Goal: Information Seeking & Learning: Learn about a topic

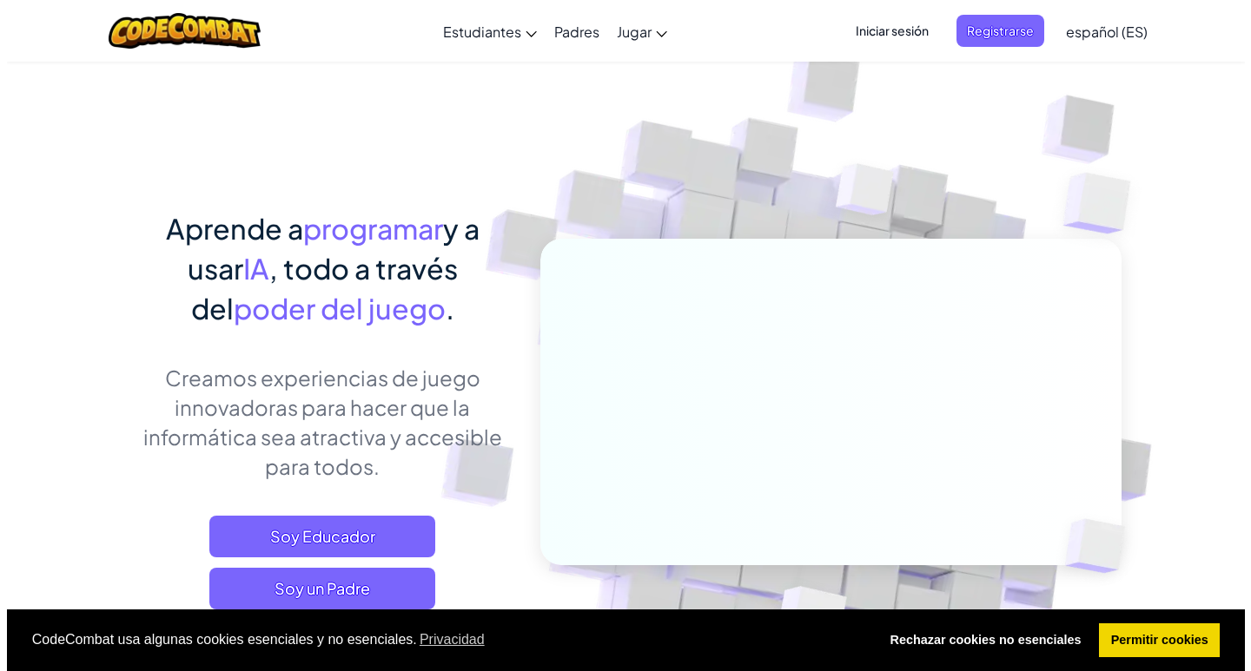
scroll to position [244, 0]
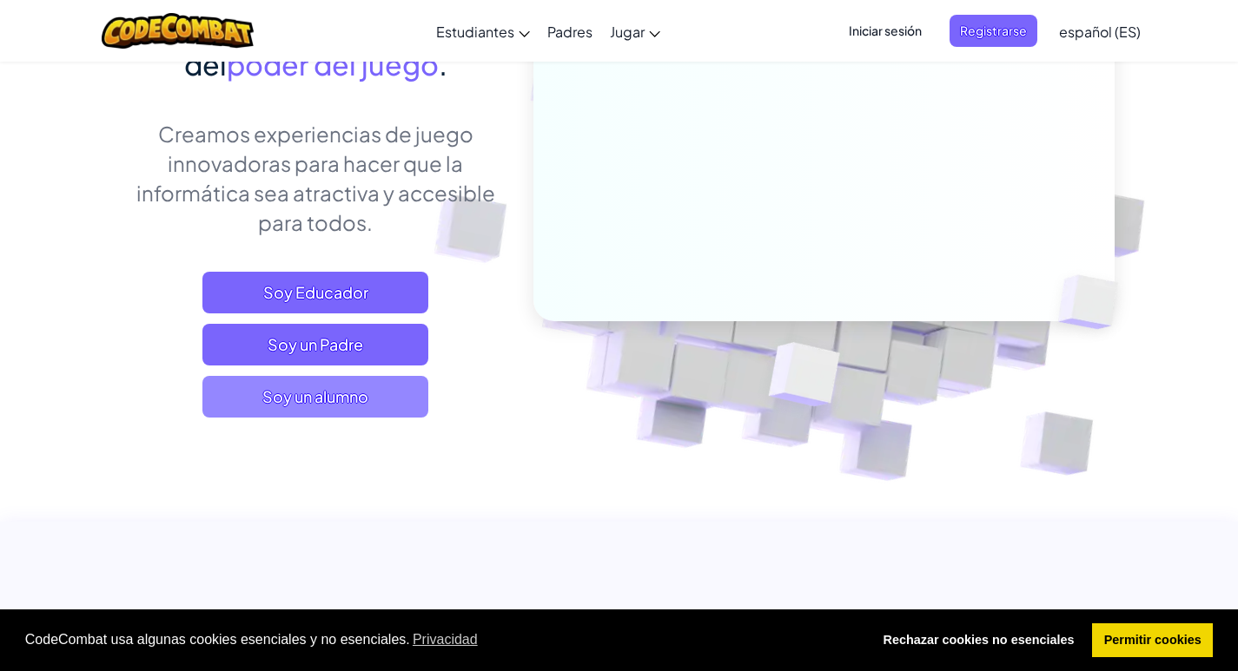
click at [310, 392] on span "Soy un alumno" at bounding box center [315, 397] width 226 height 42
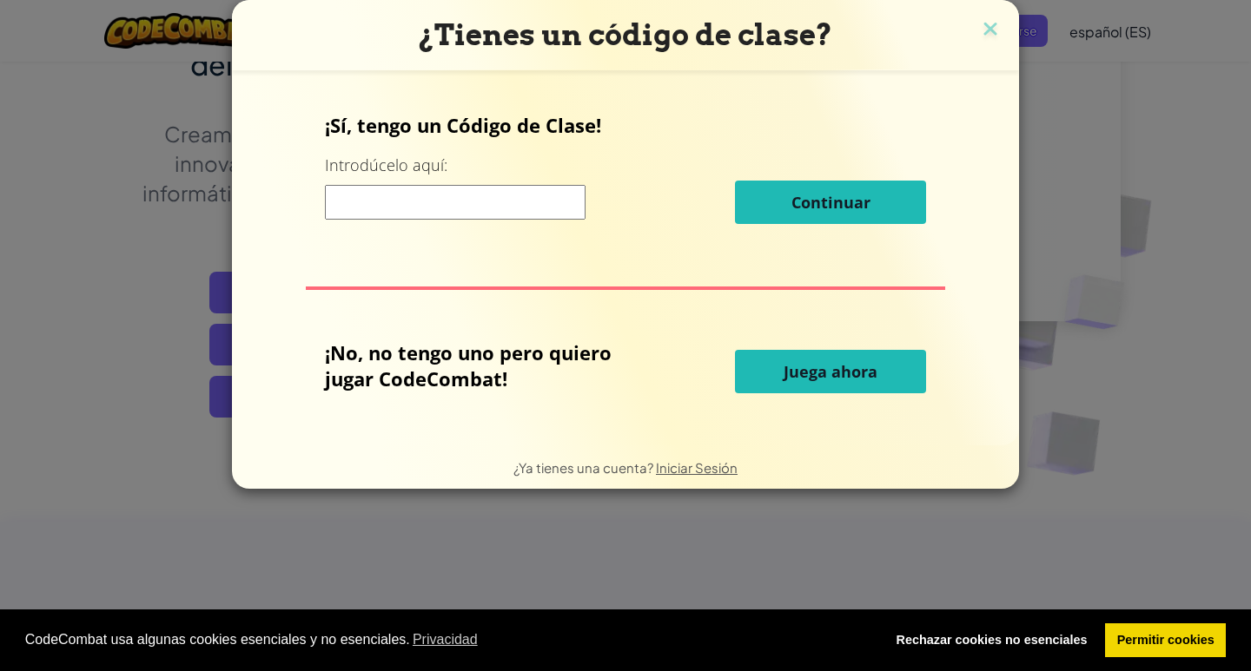
click at [800, 377] on span "Juega ahora" at bounding box center [830, 371] width 94 height 21
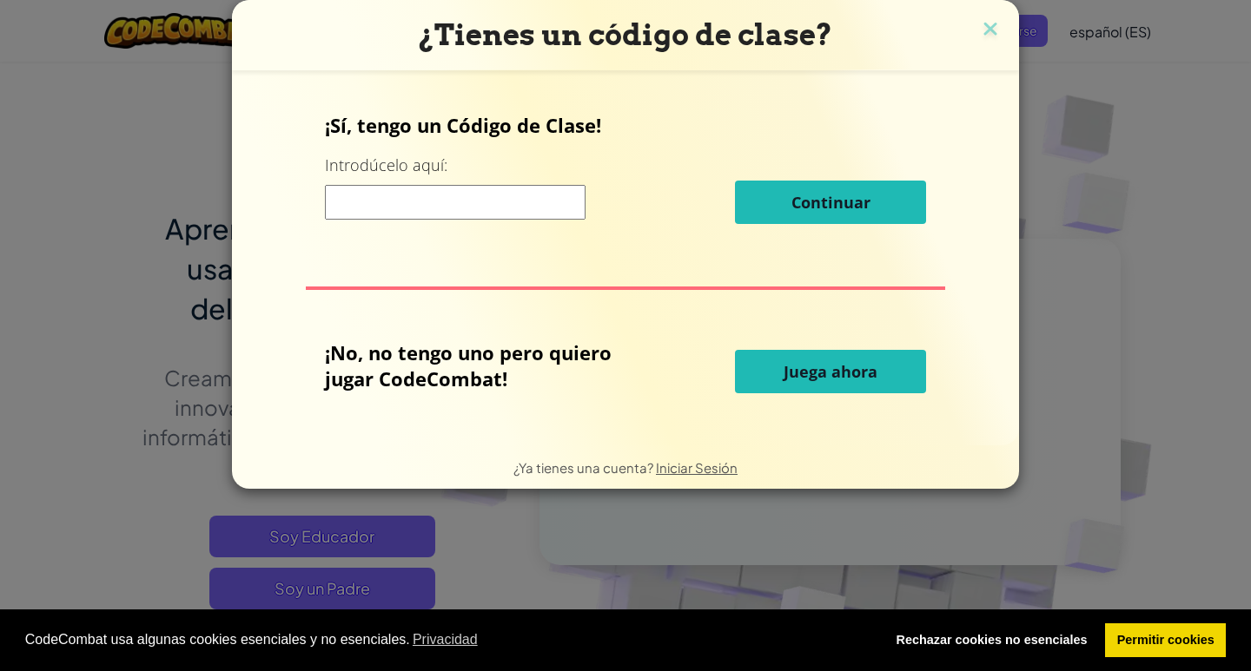
select select "es-ES"
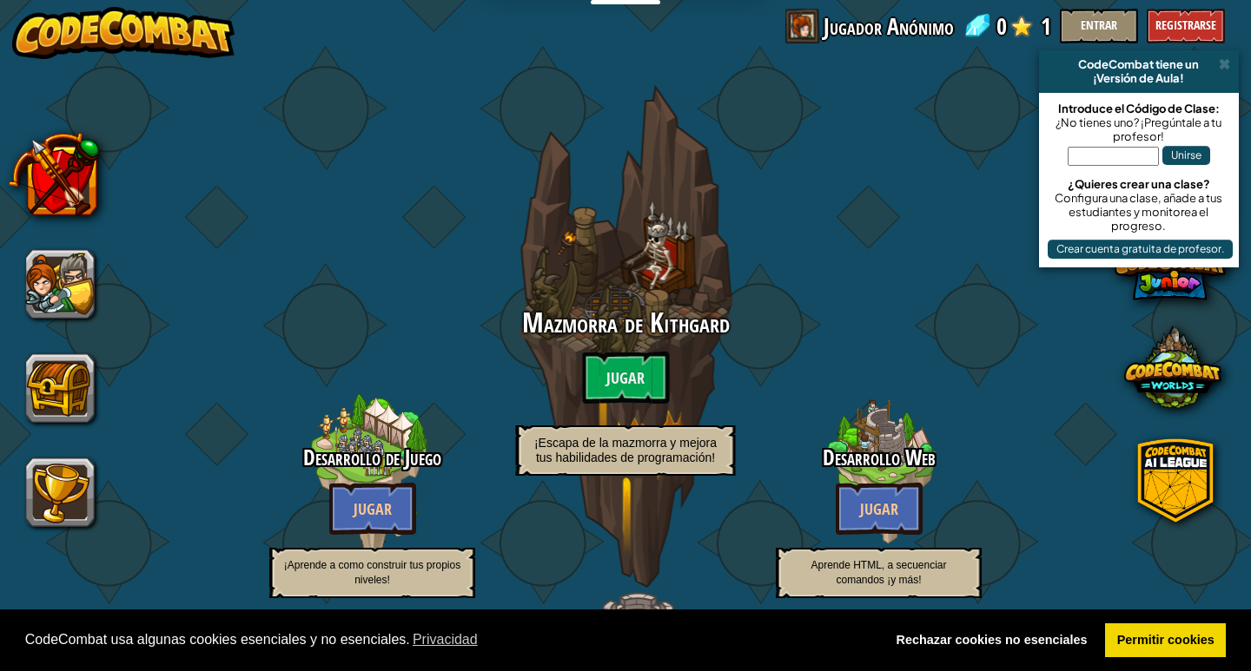
select select "es-ES"
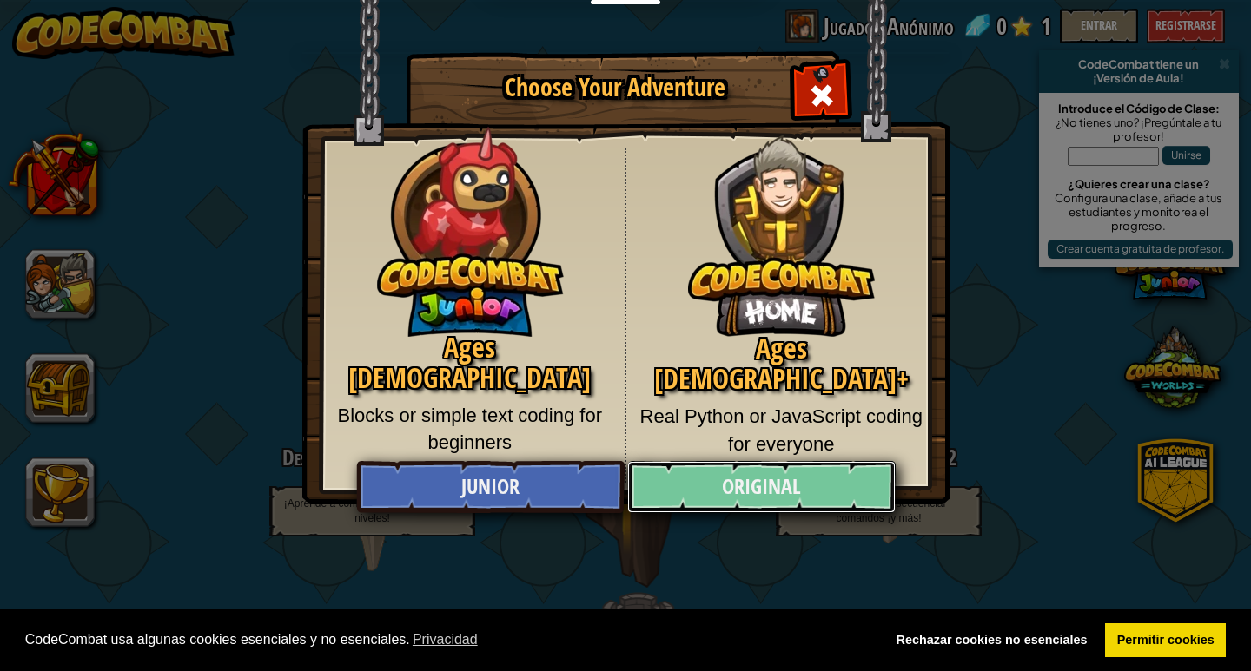
click at [808, 471] on link "Original" at bounding box center [760, 487] width 267 height 52
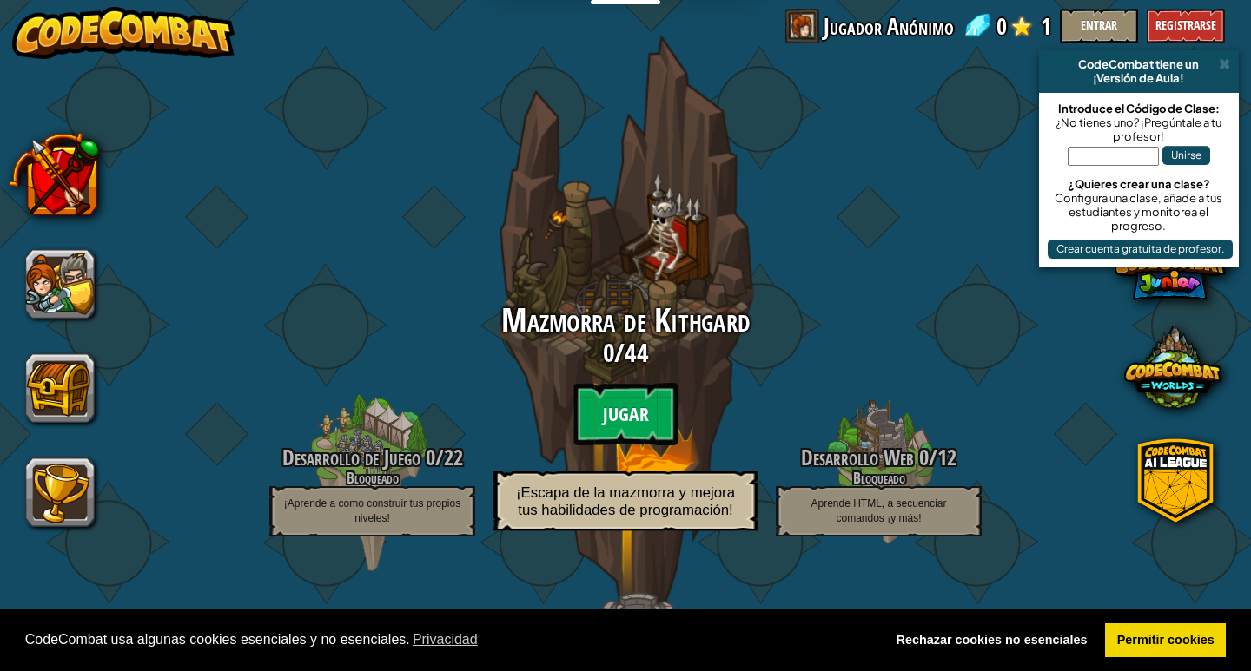
click at [616, 416] on btn "Jugar" at bounding box center [625, 414] width 104 height 63
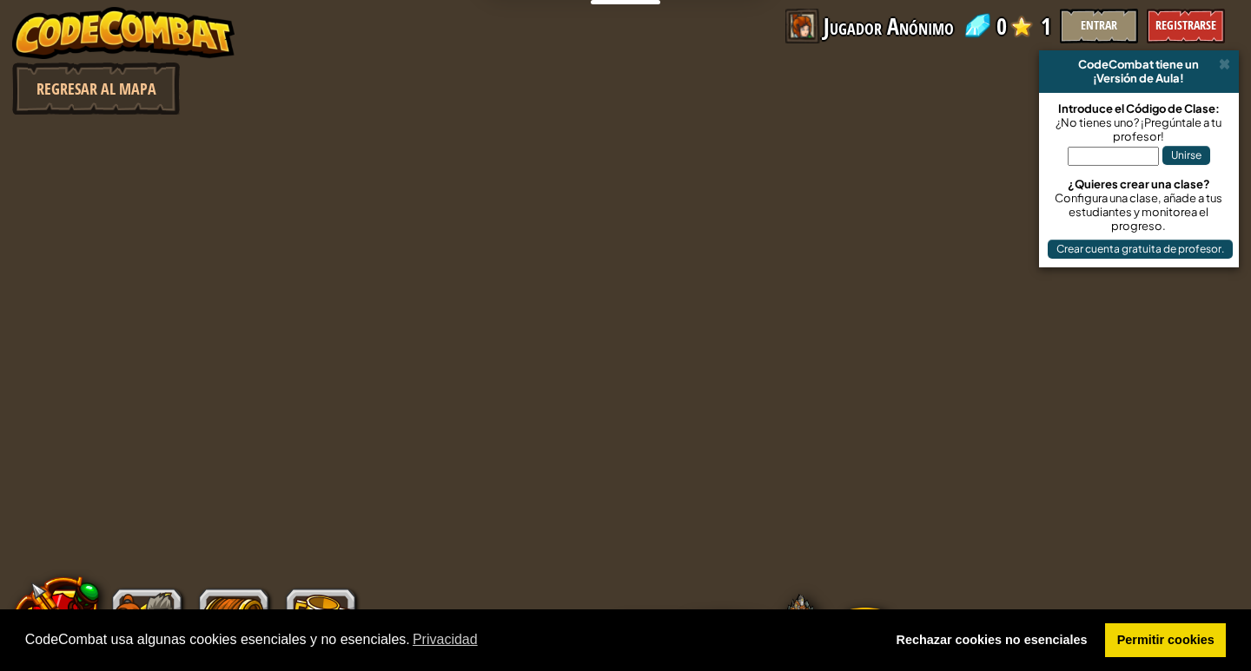
select select "es-ES"
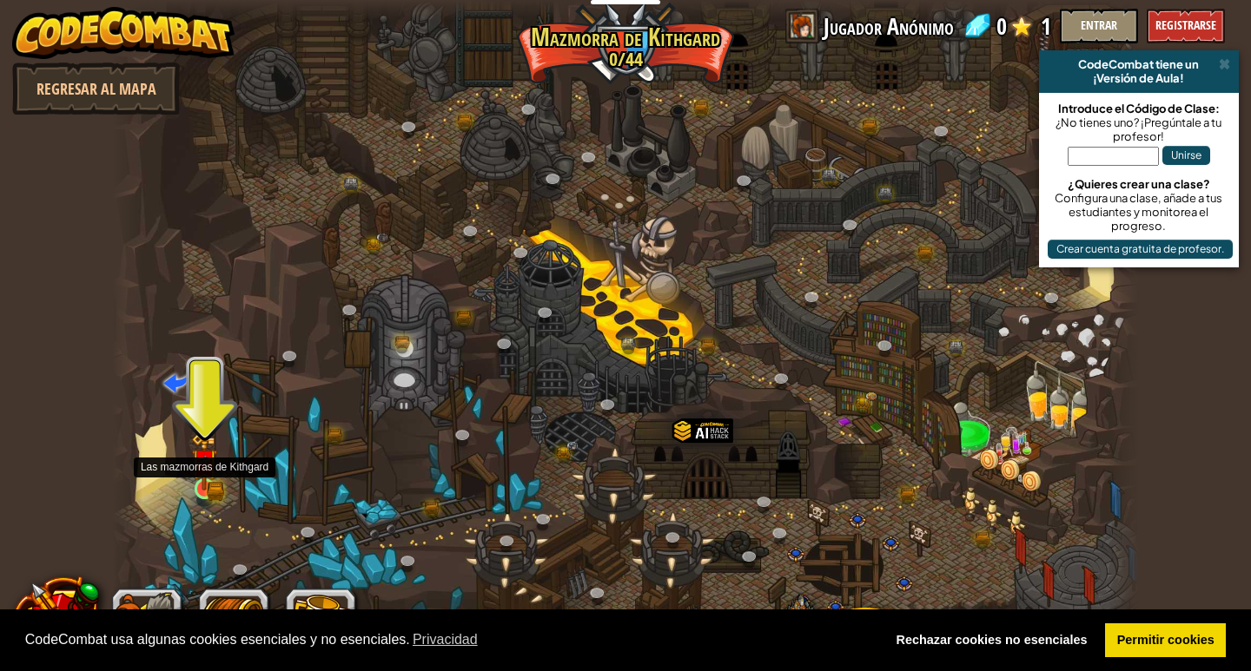
click at [204, 461] on img at bounding box center [204, 461] width 26 height 57
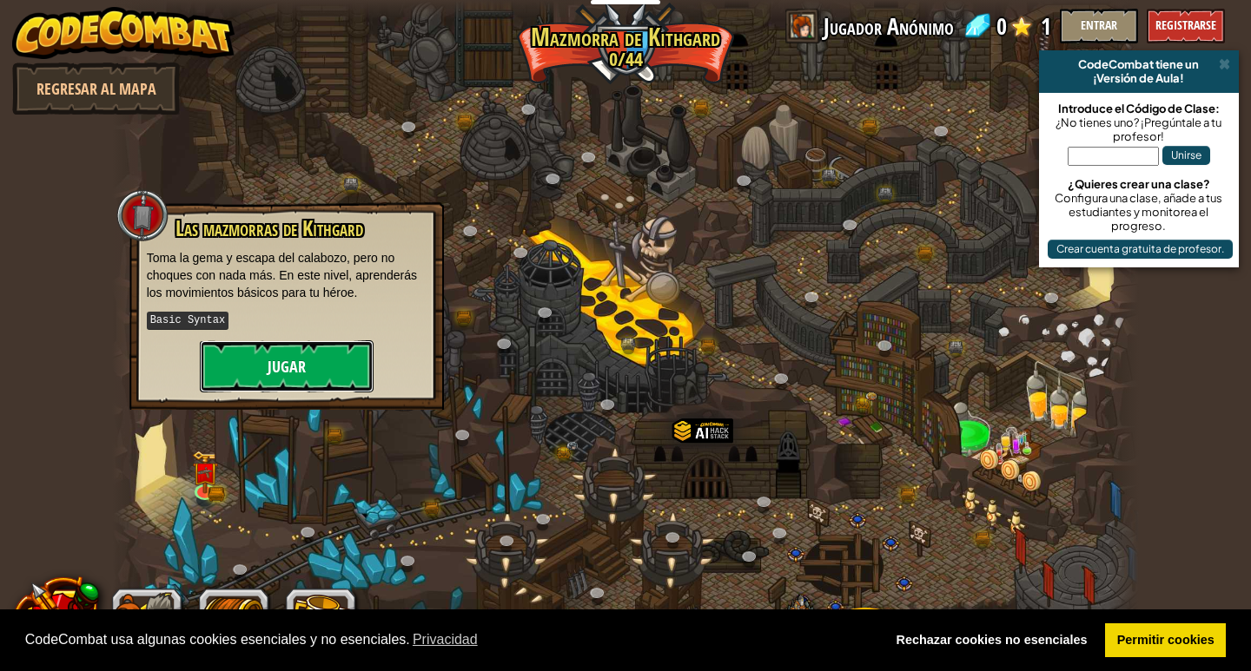
click at [331, 363] on button "Jugar" at bounding box center [287, 366] width 174 height 52
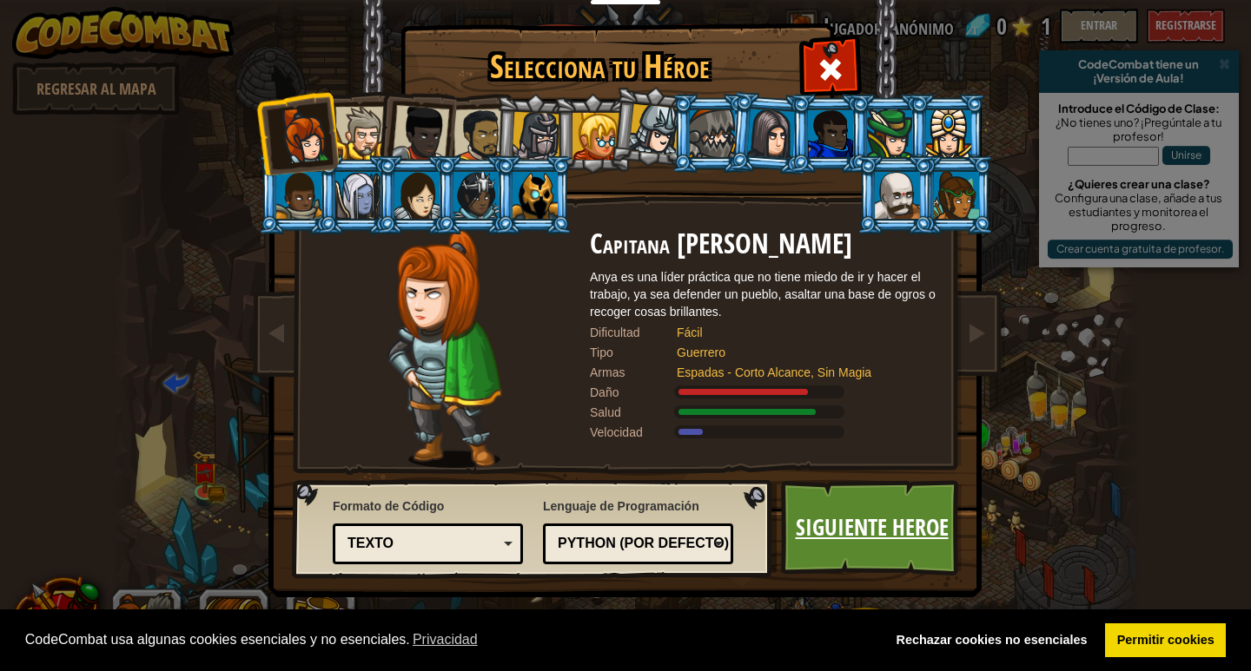
click at [832, 526] on link "Siguiente Heroe" at bounding box center [872, 528] width 182 height 96
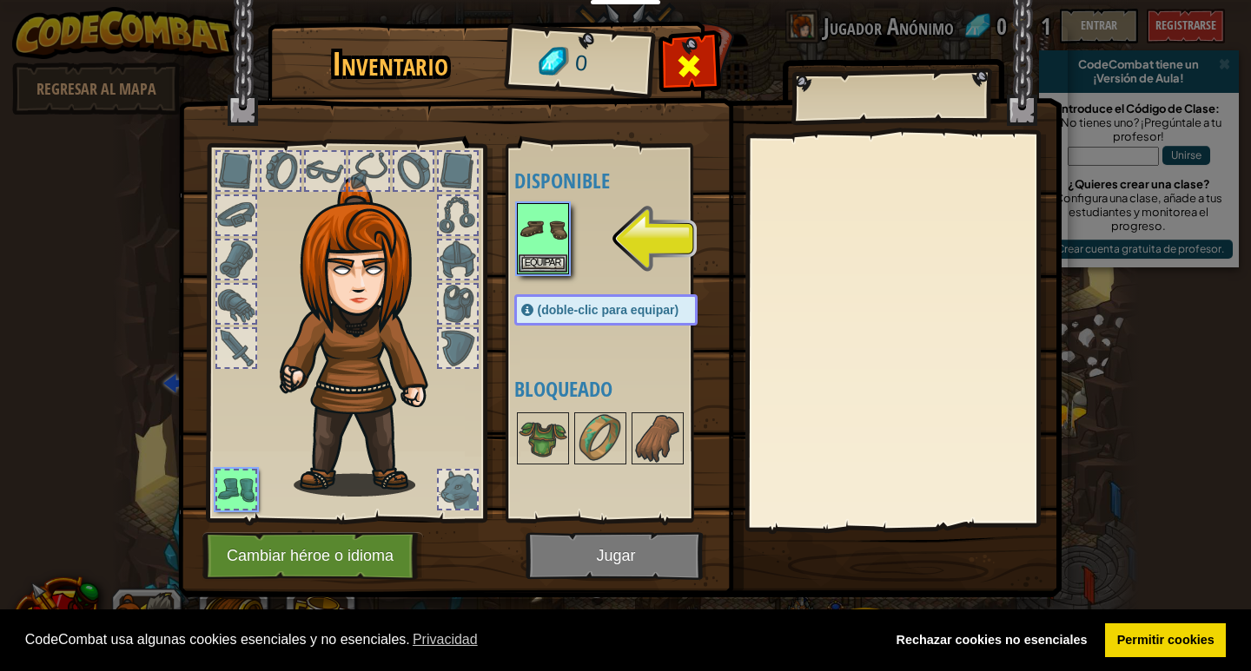
click at [675, 62] on div at bounding box center [689, 70] width 55 height 55
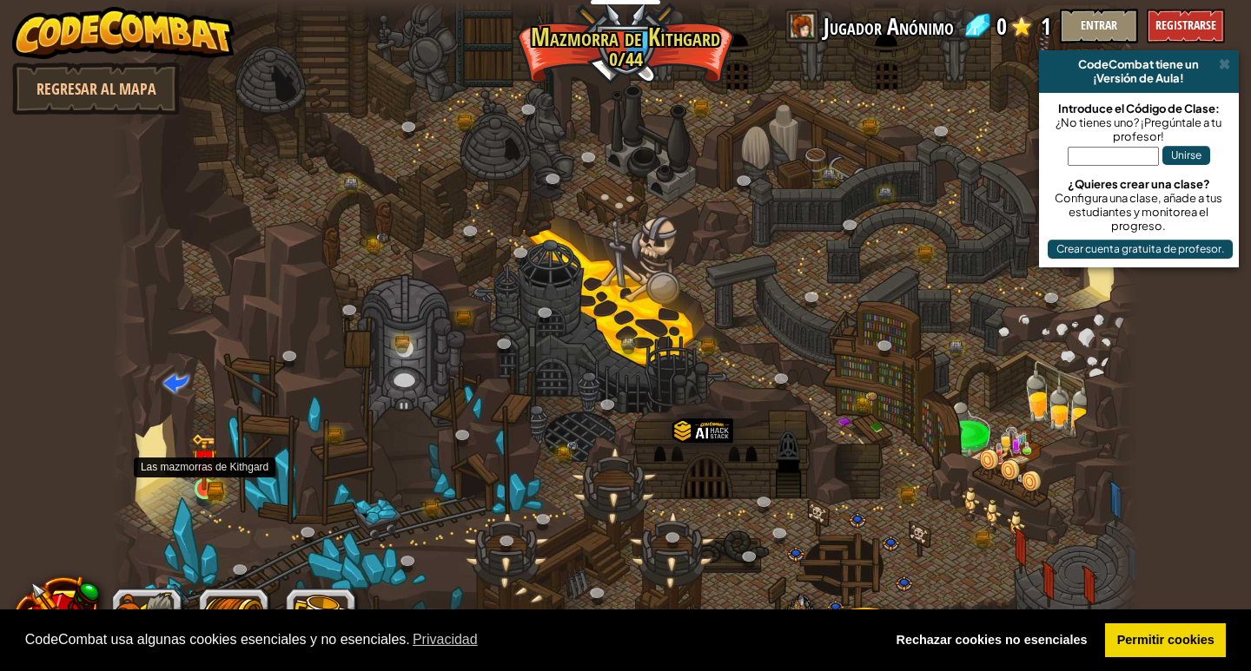
click at [212, 459] on img at bounding box center [204, 461] width 26 height 57
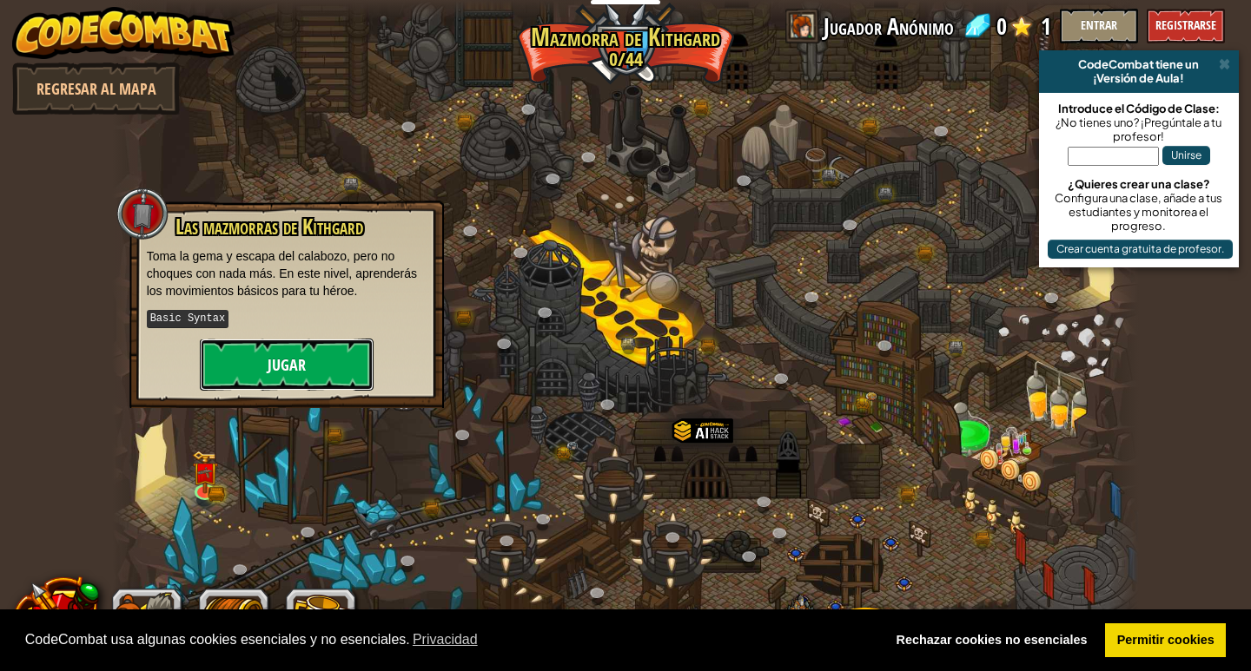
click at [349, 373] on button "Jugar" at bounding box center [287, 365] width 174 height 52
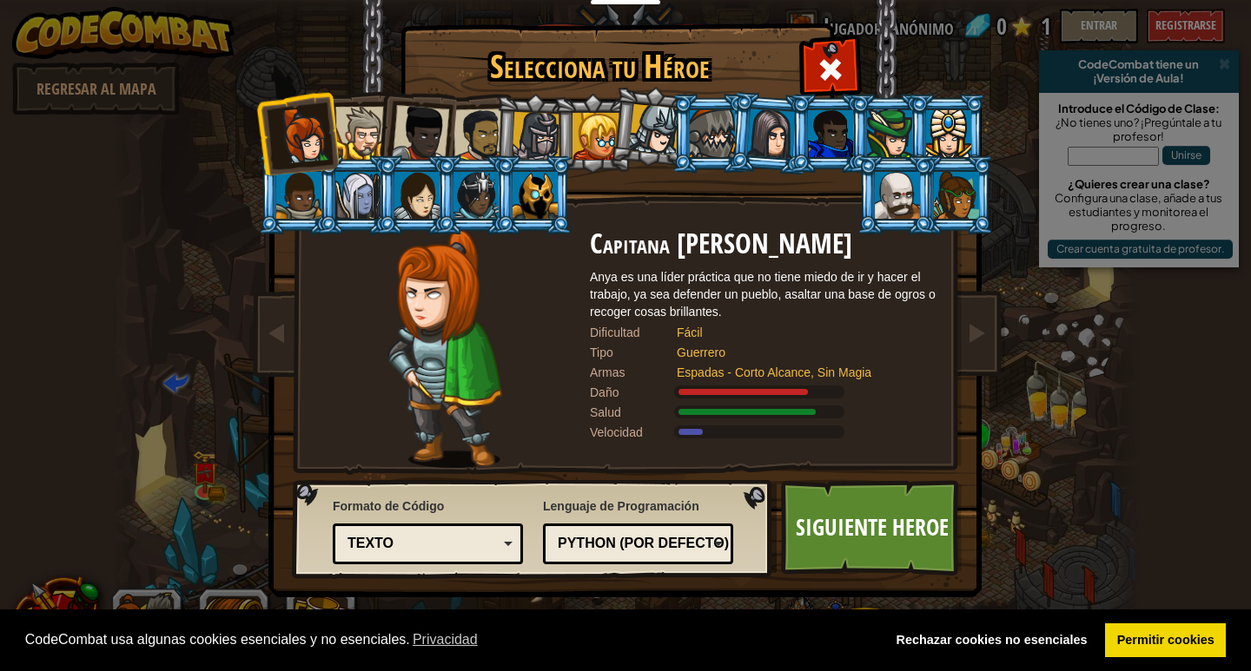
click at [371, 128] on div at bounding box center [361, 133] width 53 height 53
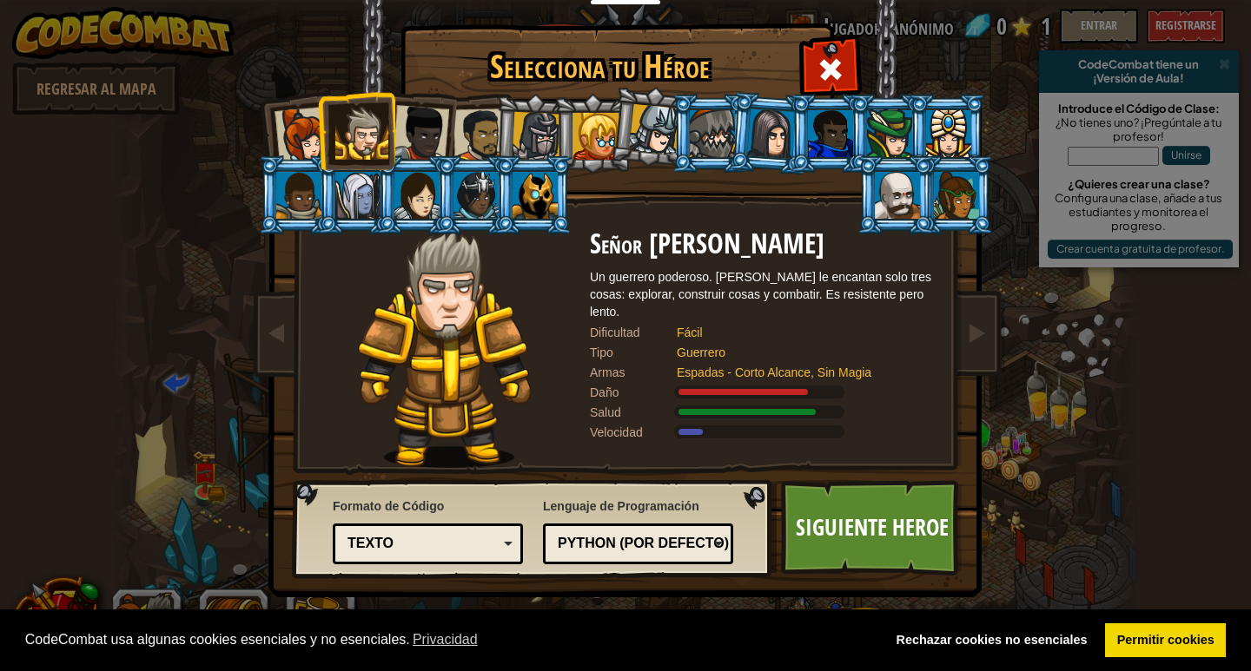
click at [722, 127] on div at bounding box center [712, 133] width 45 height 47
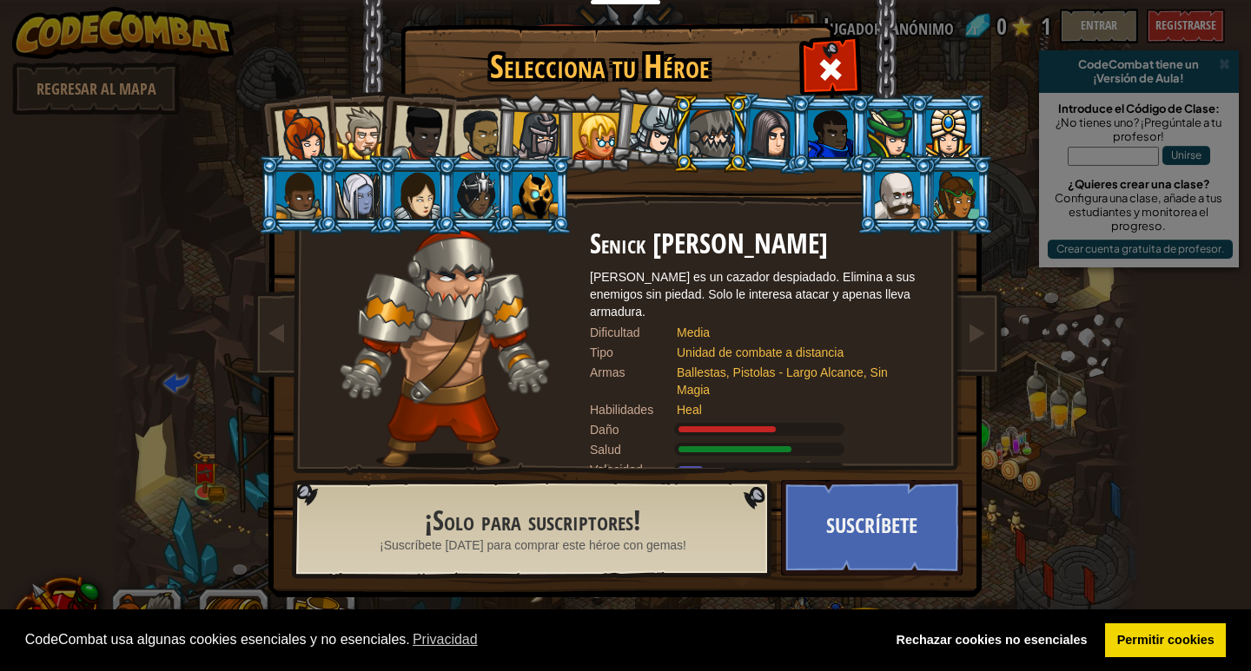
click at [962, 207] on div at bounding box center [956, 195] width 45 height 47
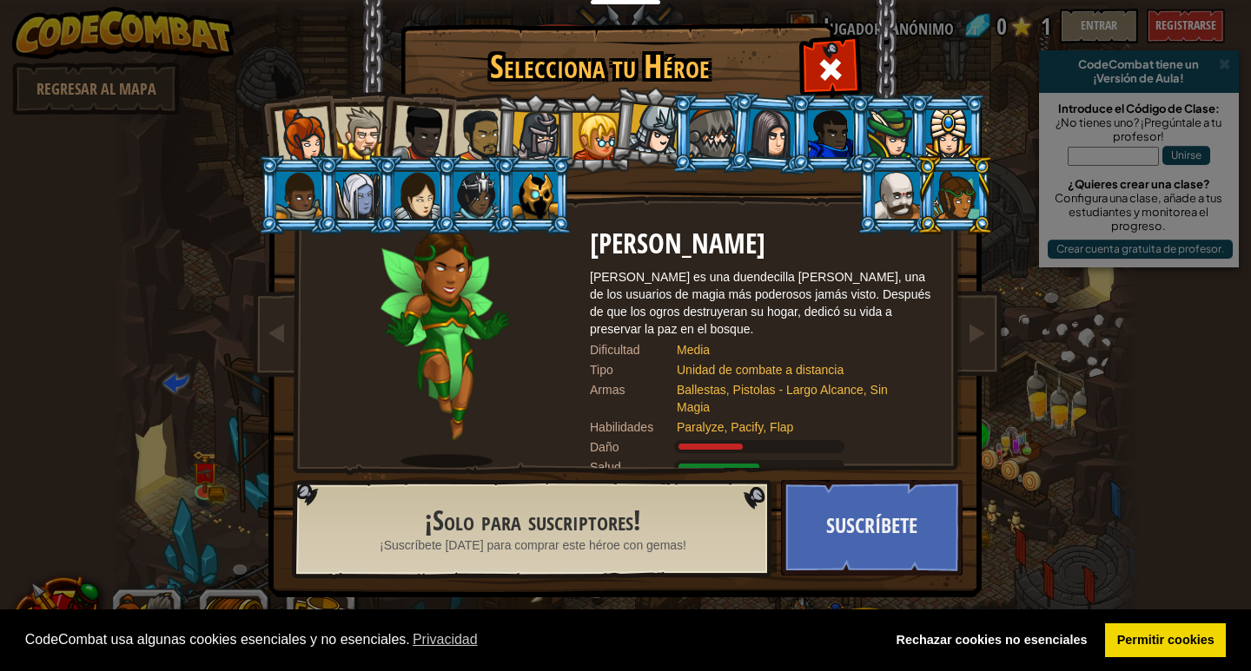
click at [336, 138] on li at bounding box center [296, 132] width 85 height 85
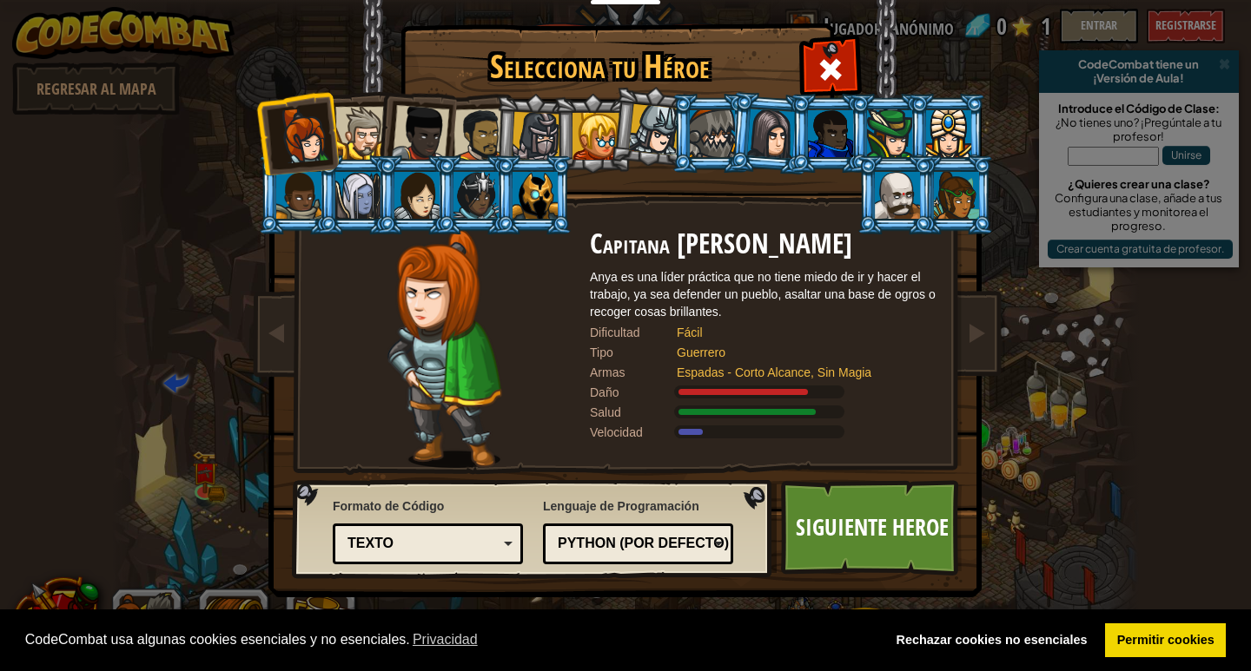
click at [365, 134] on div at bounding box center [361, 133] width 53 height 53
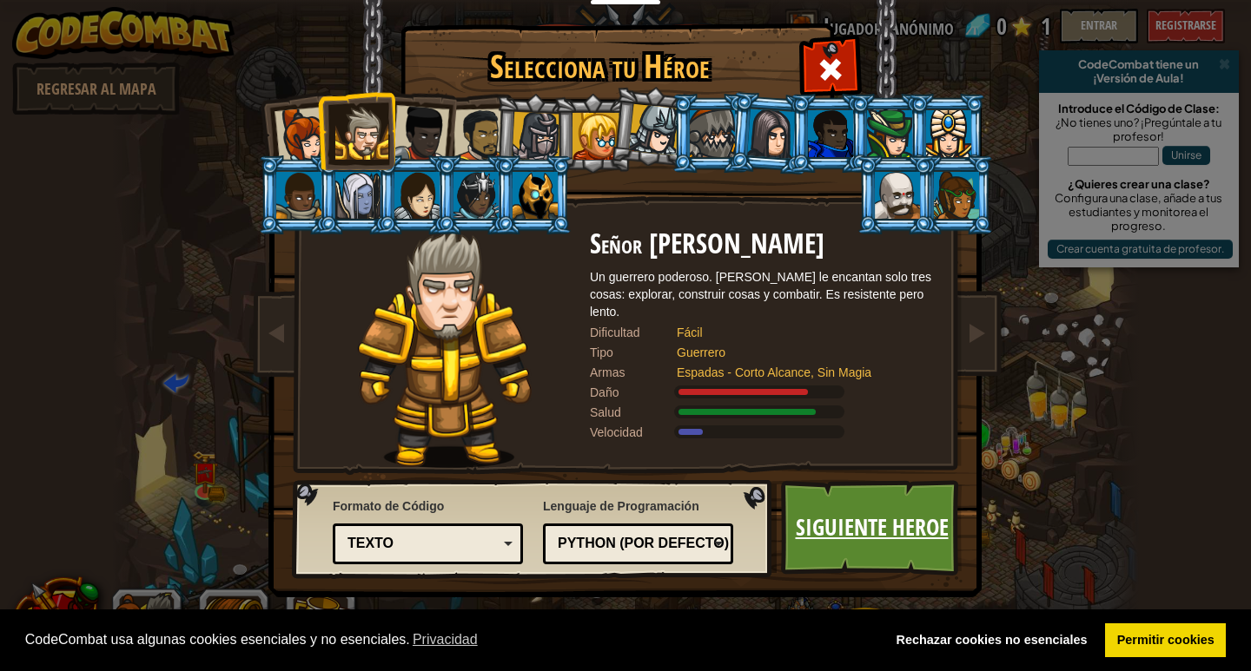
click at [890, 529] on link "Siguiente Heroe" at bounding box center [872, 528] width 182 height 96
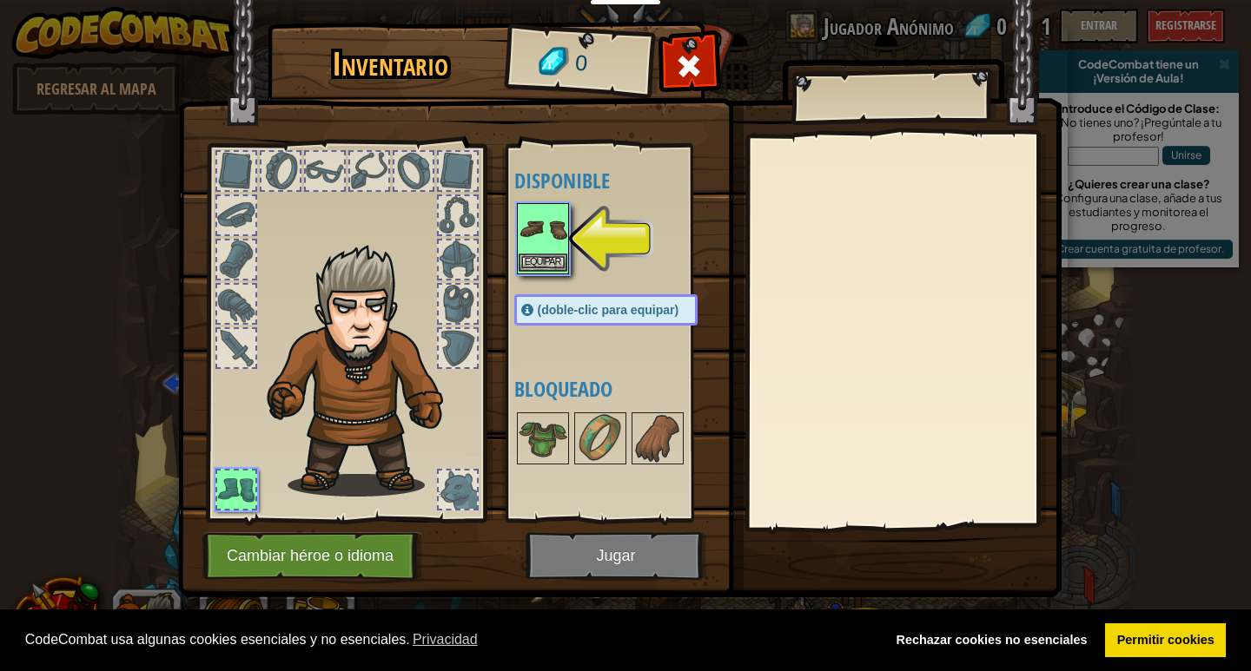
click at [535, 234] on img at bounding box center [542, 229] width 49 height 49
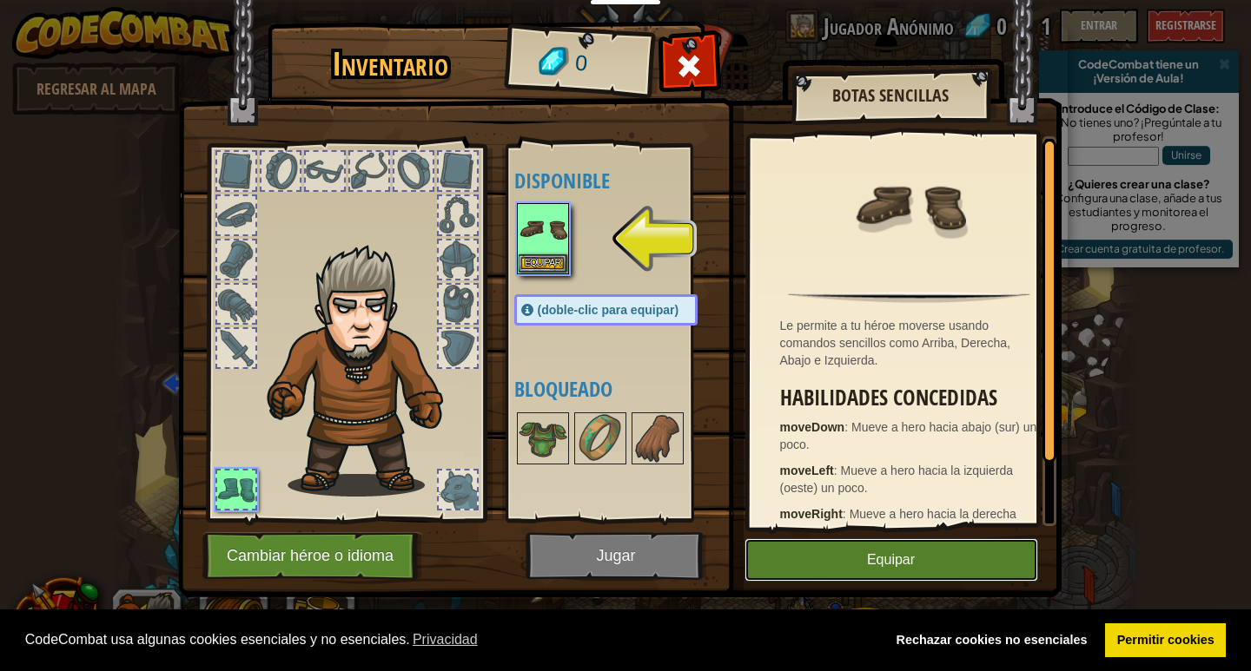
click at [778, 566] on button "Equipar" at bounding box center [891, 559] width 294 height 43
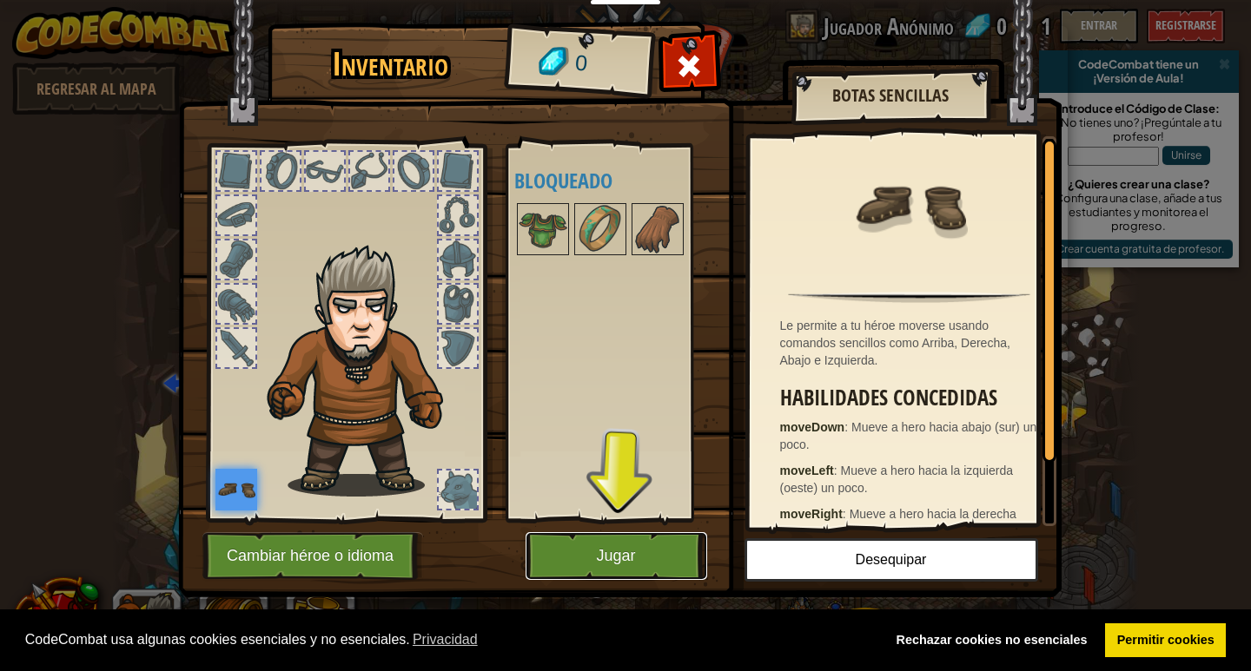
click at [631, 540] on button "Jugar" at bounding box center [616, 556] width 182 height 48
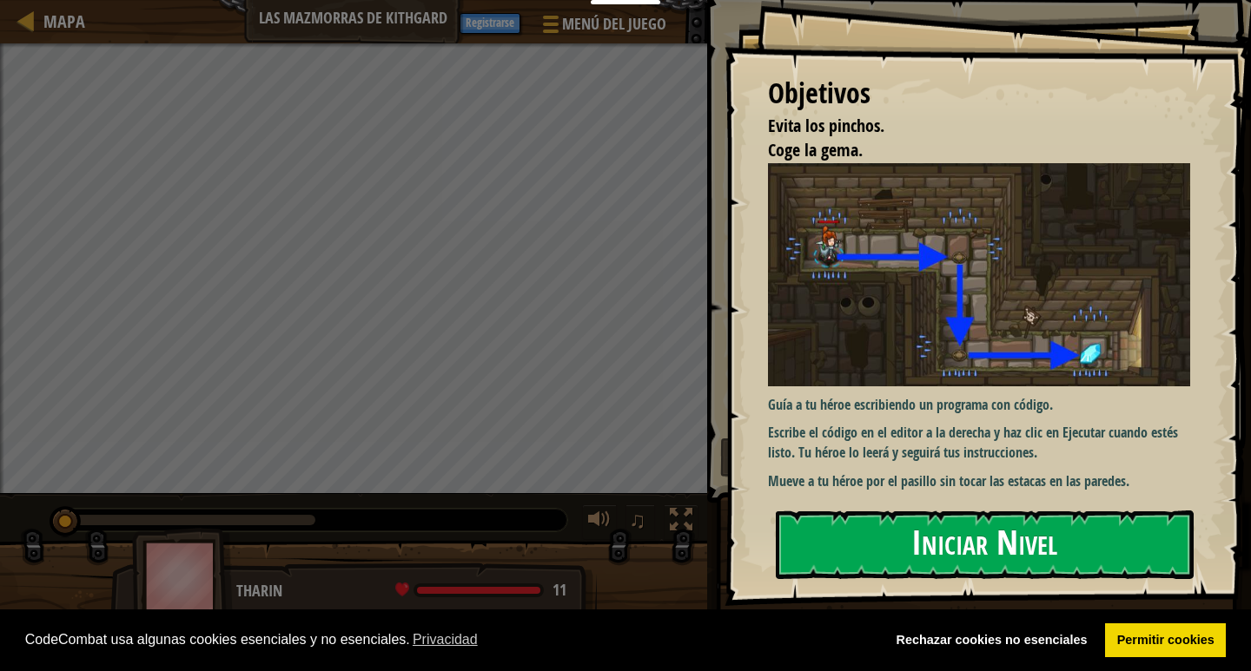
click at [872, 521] on button "Iniciar Nivel" at bounding box center [985, 545] width 418 height 69
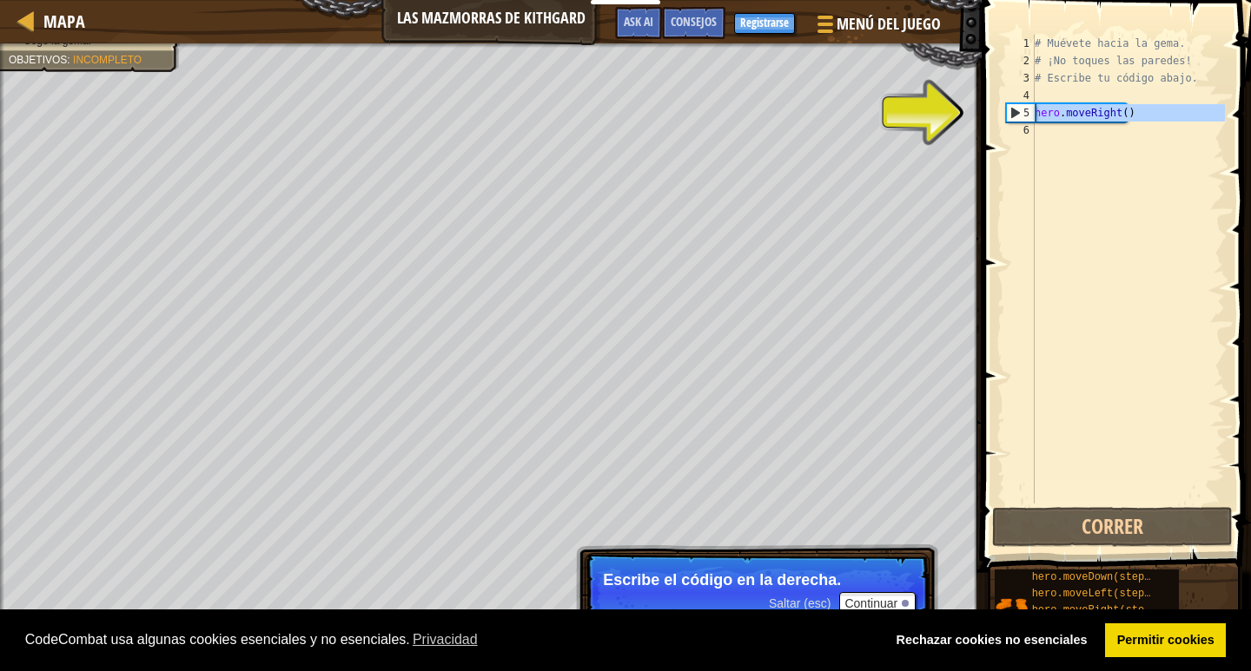
click at [1018, 111] on div "5" at bounding box center [1021, 112] width 28 height 17
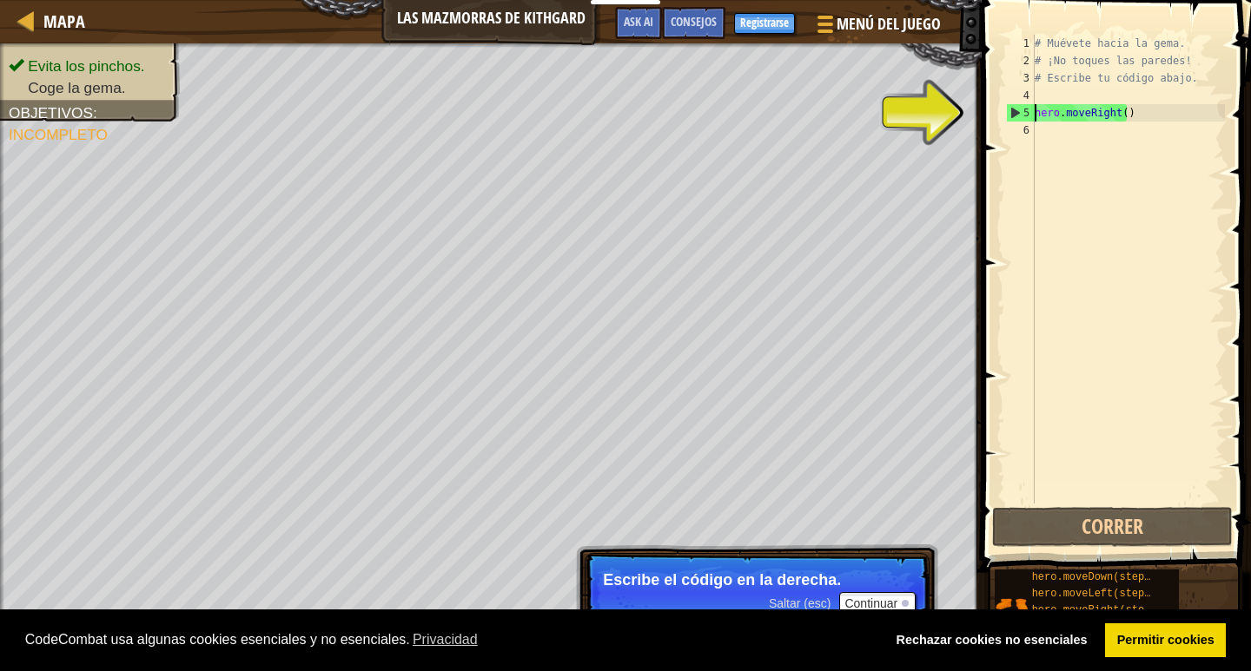
click at [1023, 111] on div "5" at bounding box center [1021, 112] width 28 height 17
click at [1129, 117] on div "# Muévete hacia la gema. # ¡No toques las paredes! # Escribe tu código abajo. h…" at bounding box center [1128, 287] width 194 height 504
drag, startPoint x: 1092, startPoint y: 121, endPoint x: 990, endPoint y: 132, distance: 102.2
click at [990, 132] on div "hero.moveRight() 1 2 3 4 5 6 # Muévete hacia la gema. # ¡No toques las paredes!…" at bounding box center [1113, 321] width 274 height 624
click at [1150, 114] on div "# Muévete hacia la gema. # ¡No toques las paredes! # Escribe tu código abajo. h…" at bounding box center [1128, 269] width 194 height 469
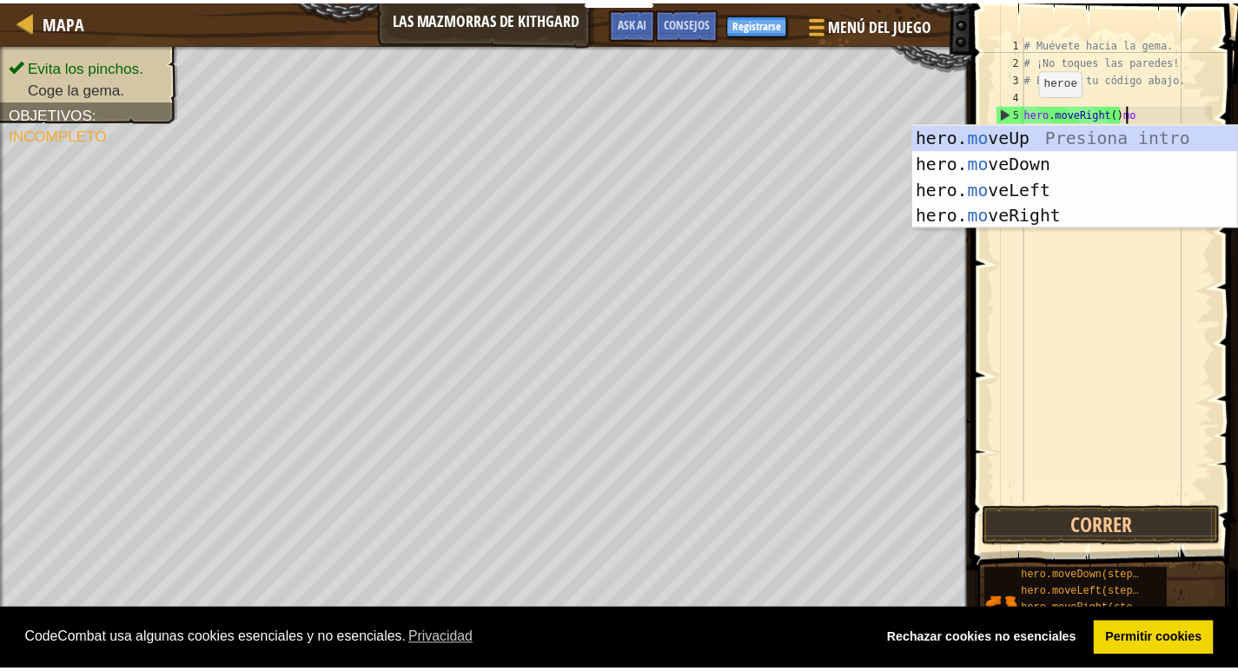
scroll to position [8, 8]
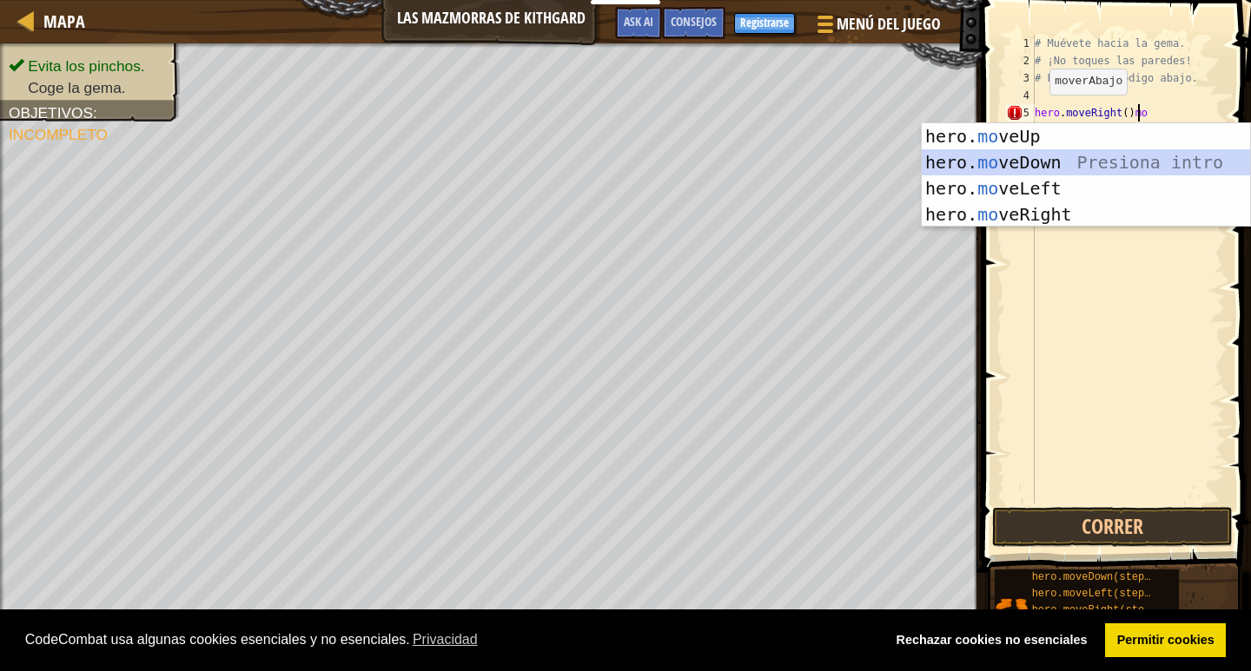
click at [994, 155] on div "hero. mo veUp Presiona intro hero. mo veDown Presiona intro hero. mo veLeft Pre…" at bounding box center [1085, 201] width 328 height 156
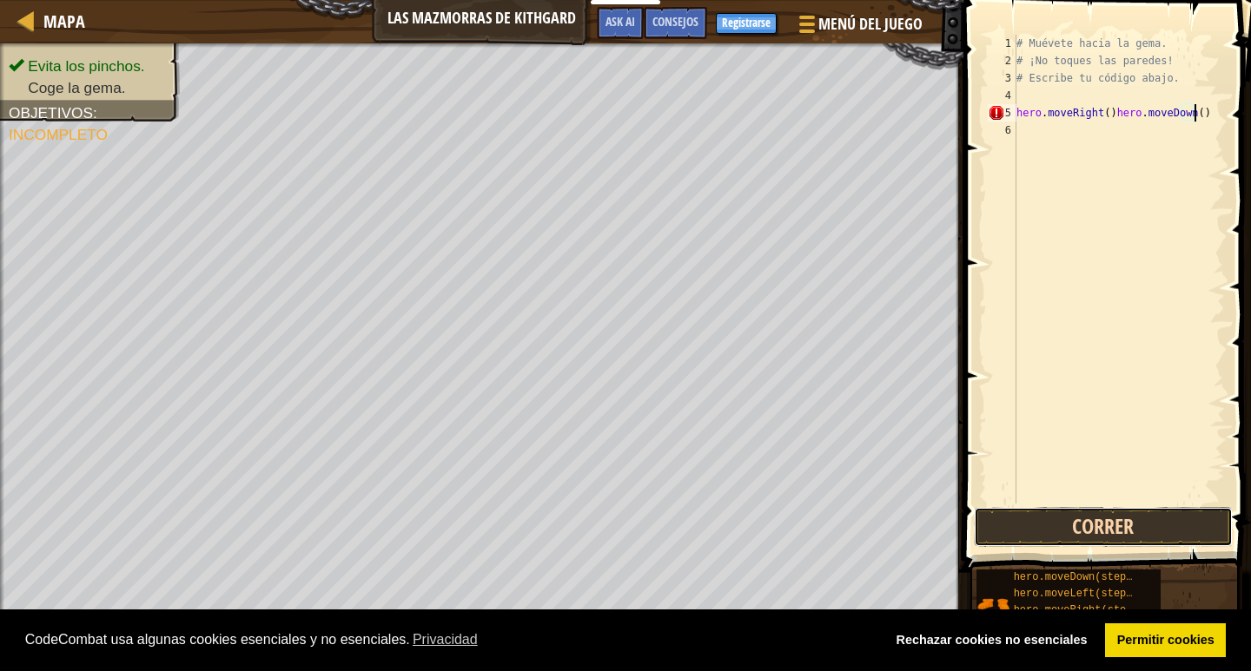
click at [1124, 522] on button "Correr" at bounding box center [1103, 527] width 259 height 40
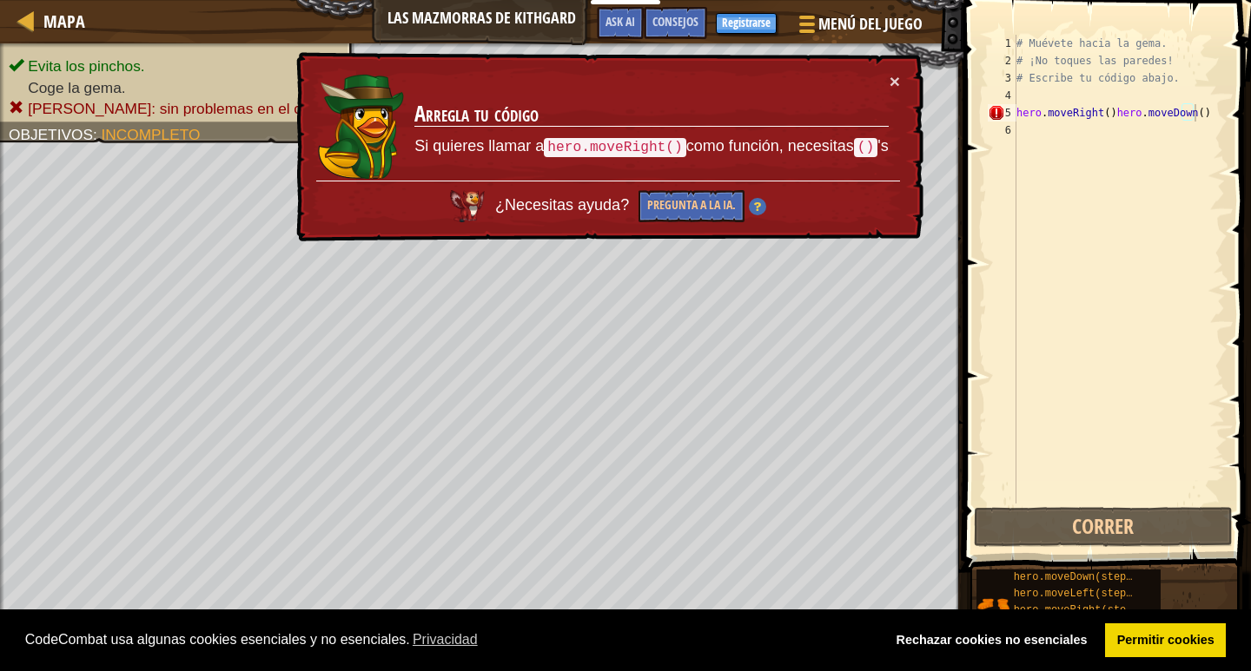
click at [485, 241] on div "× Arregla tu código Si quieres llamar a hero.moveRight() como función, necesita…" at bounding box center [608, 147] width 631 height 190
click at [900, 69] on div "× Arregla tu código Si quieres llamar a hero.moveRight() como función, necesita…" at bounding box center [608, 147] width 631 height 190
click at [895, 72] on button "×" at bounding box center [894, 81] width 10 height 18
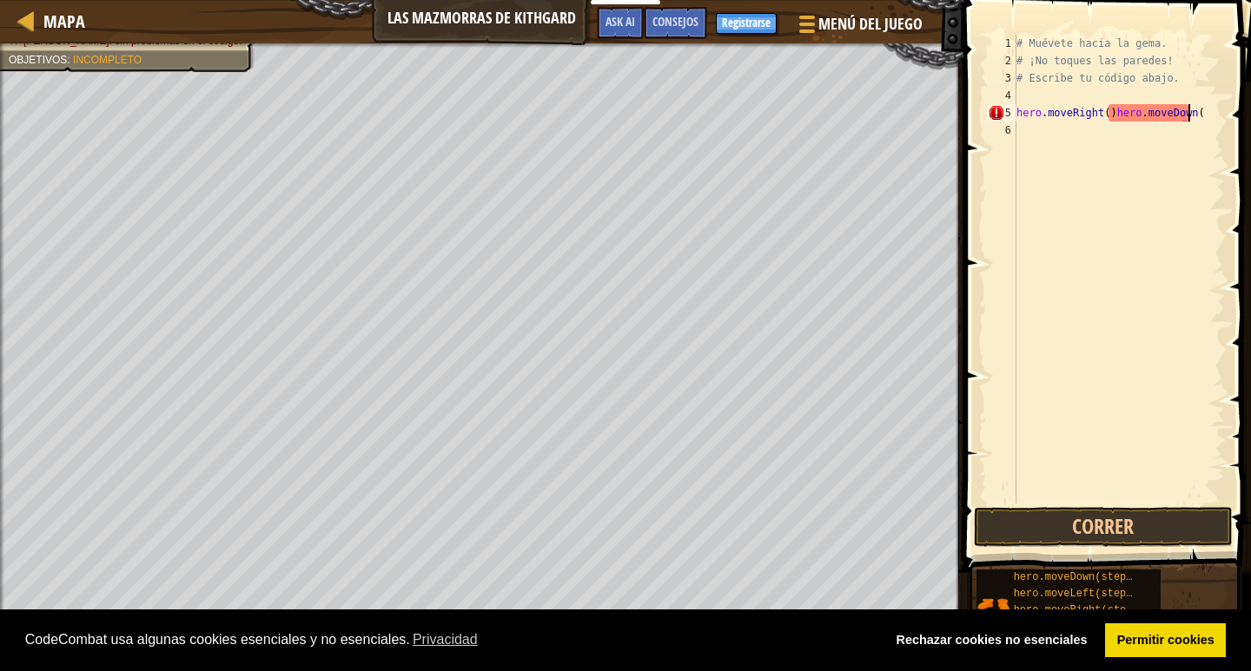
type textarea "hero.moveRight()hero.moveDown"
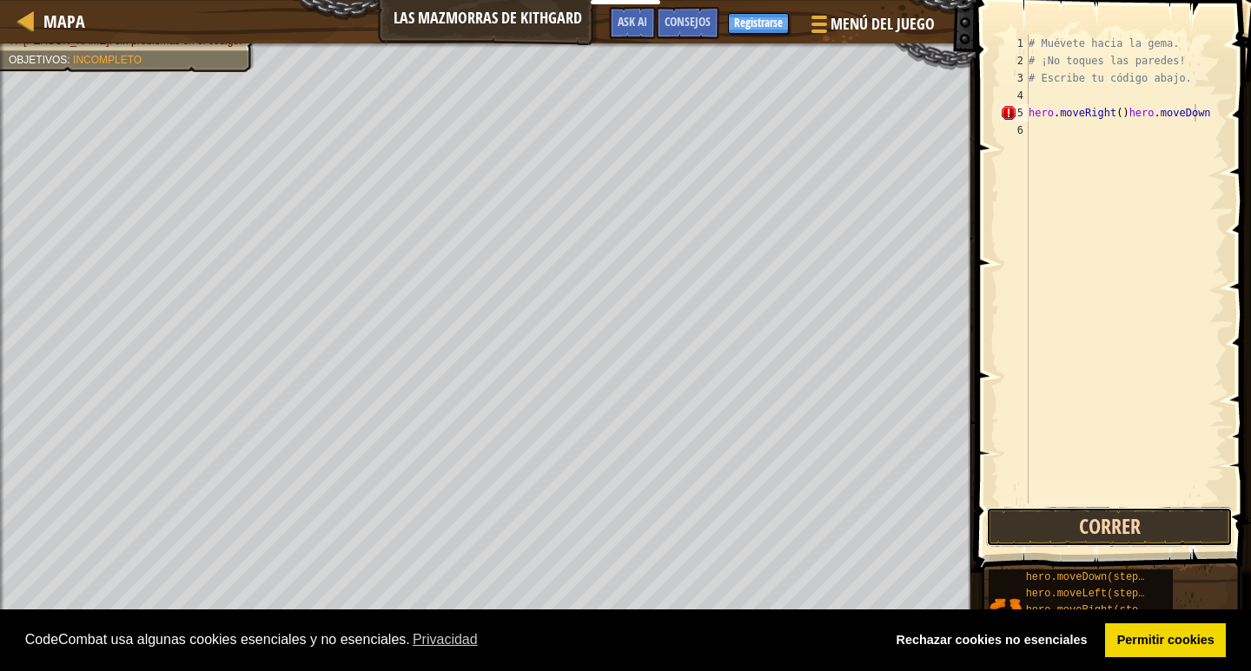
click at [1046, 511] on button "Correr" at bounding box center [1109, 527] width 247 height 40
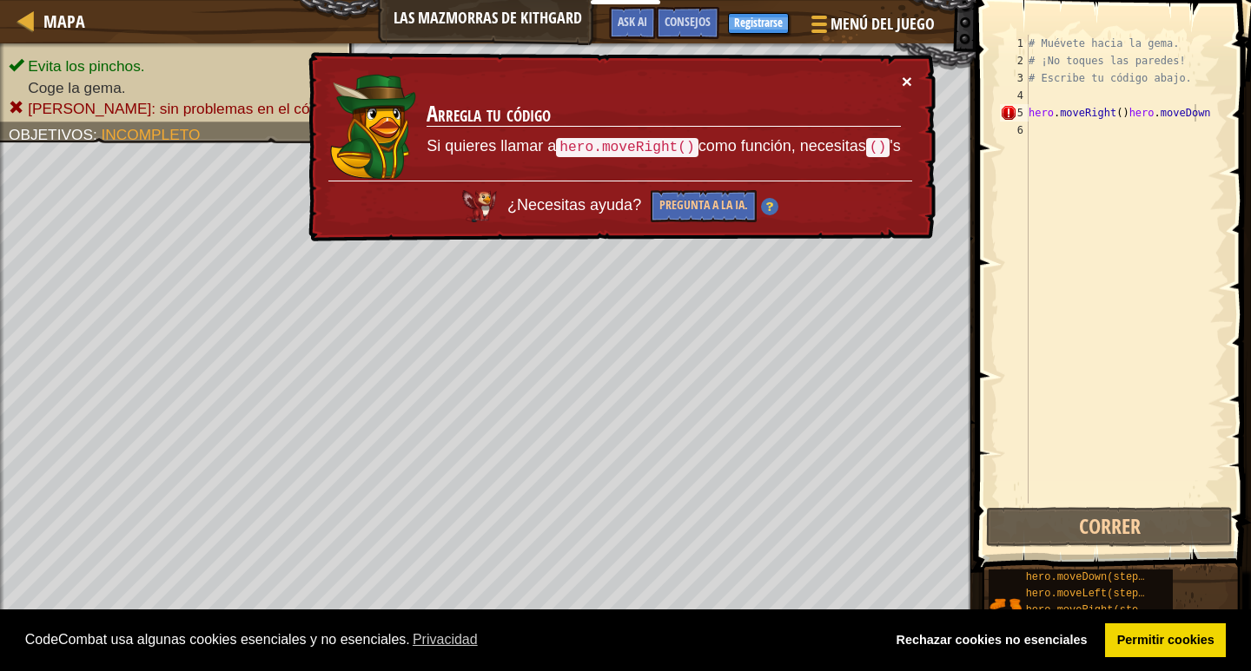
click at [900, 85] on div "× Arregla tu código Si quieres llamar a hero.moveRight() como función, necesita…" at bounding box center [620, 147] width 631 height 190
click at [898, 86] on td "Arregla tu código Si quieres llamar a hero.moveRight() como función, necesitas …" at bounding box center [663, 126] width 475 height 109
click at [905, 84] on button "×" at bounding box center [906, 81] width 10 height 18
click at [907, 73] on button "×" at bounding box center [906, 81] width 10 height 18
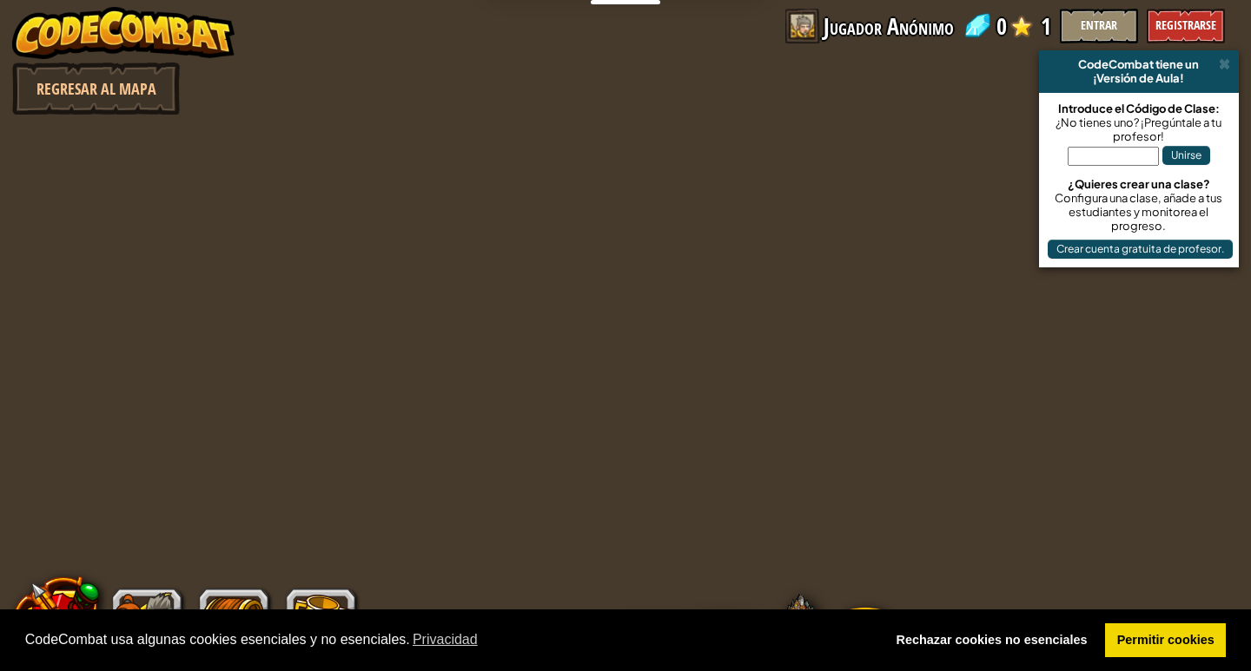
select select "es-ES"
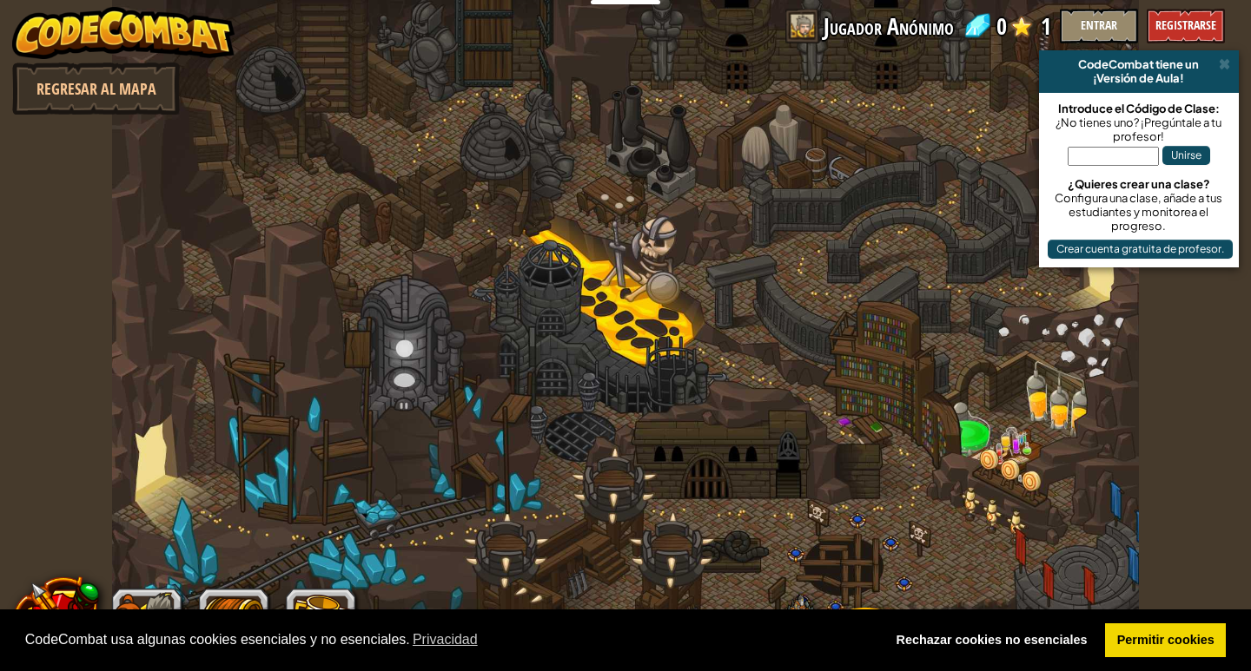
select select "es-ES"
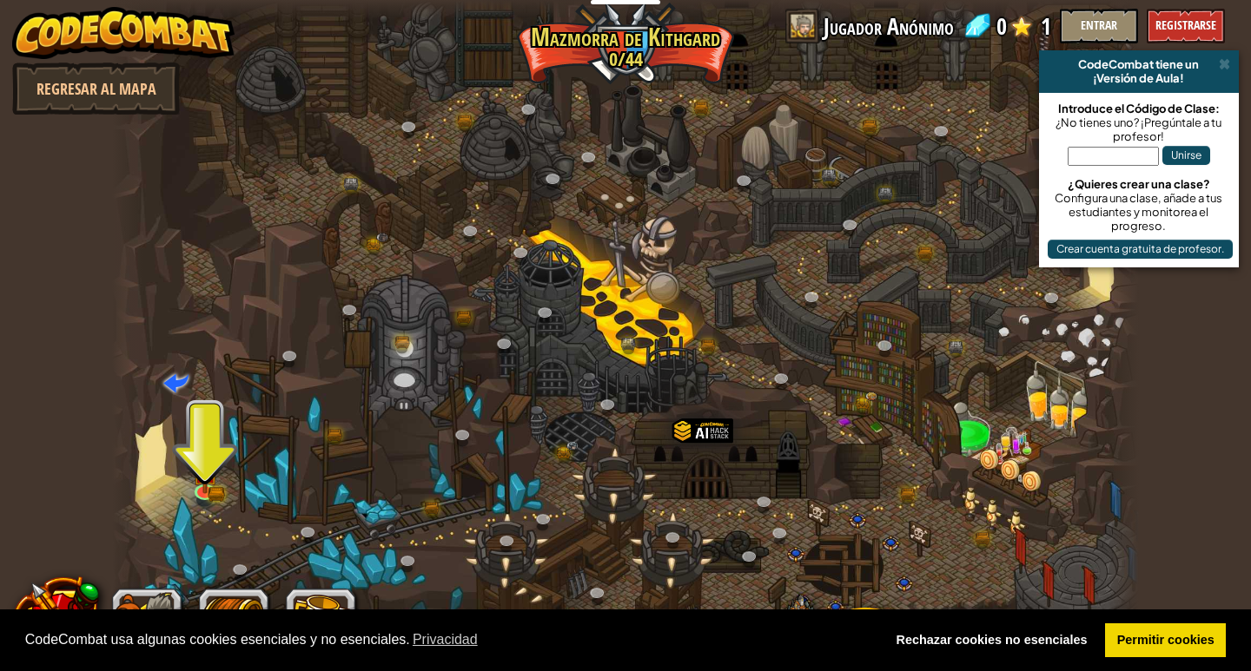
select select "es-ES"
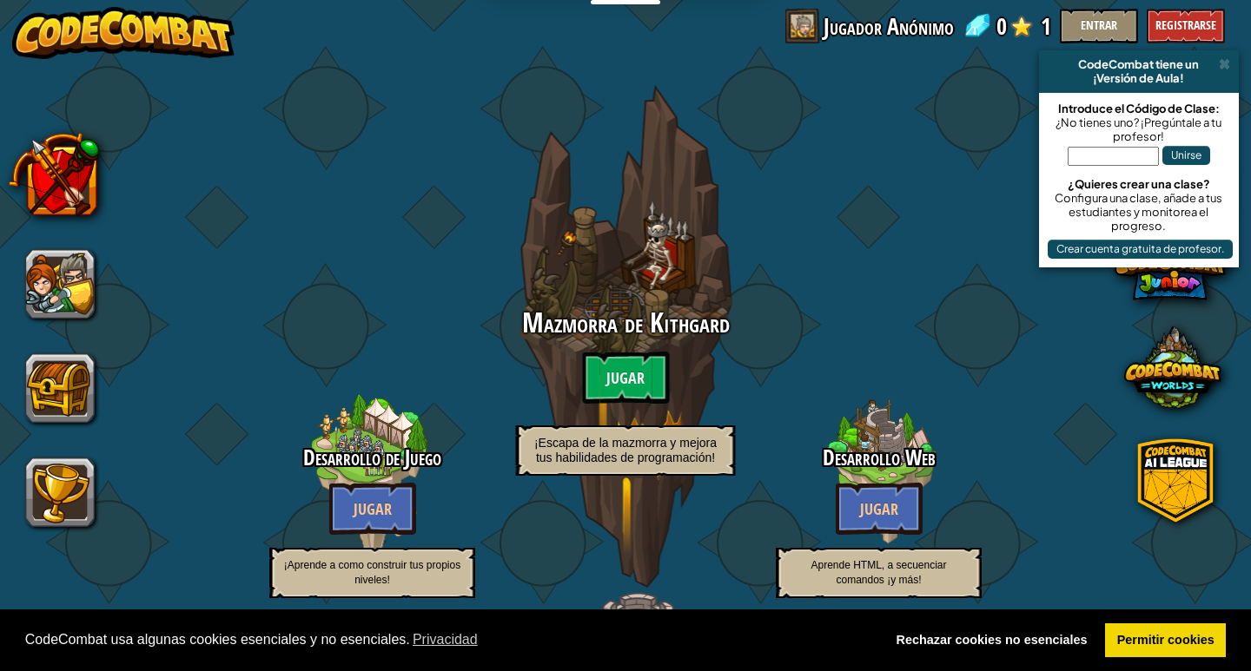
select select "es-ES"
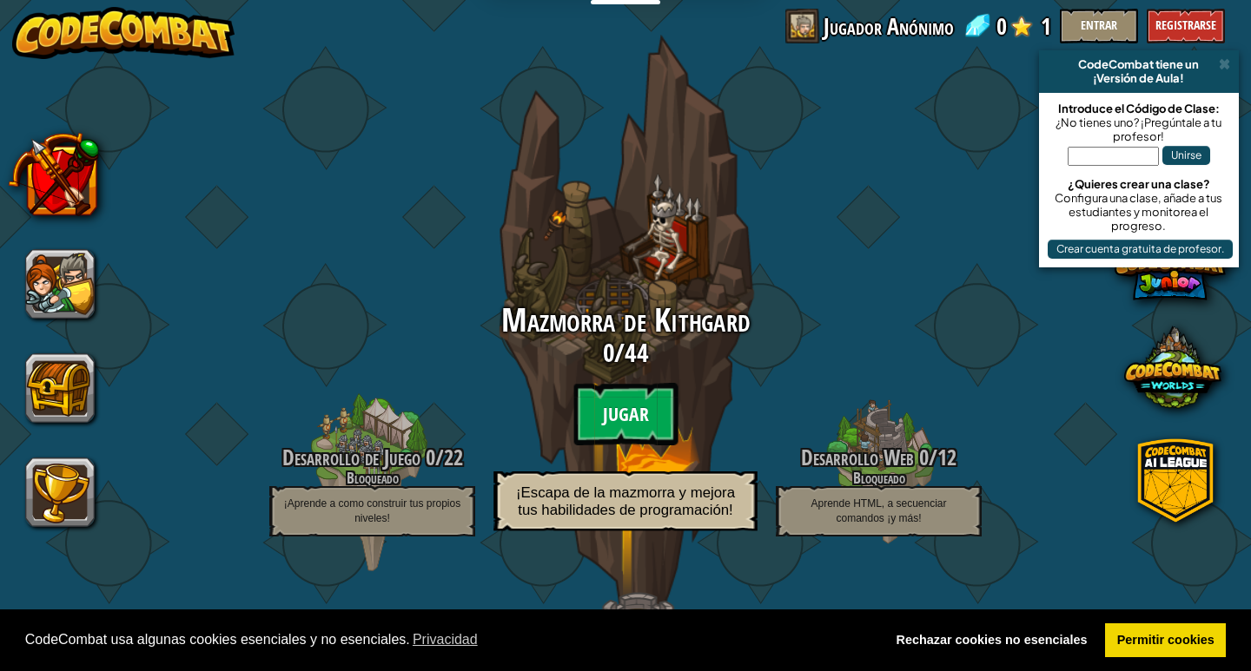
click at [592, 433] on btn "Jugar" at bounding box center [625, 414] width 104 height 63
select select "es-ES"
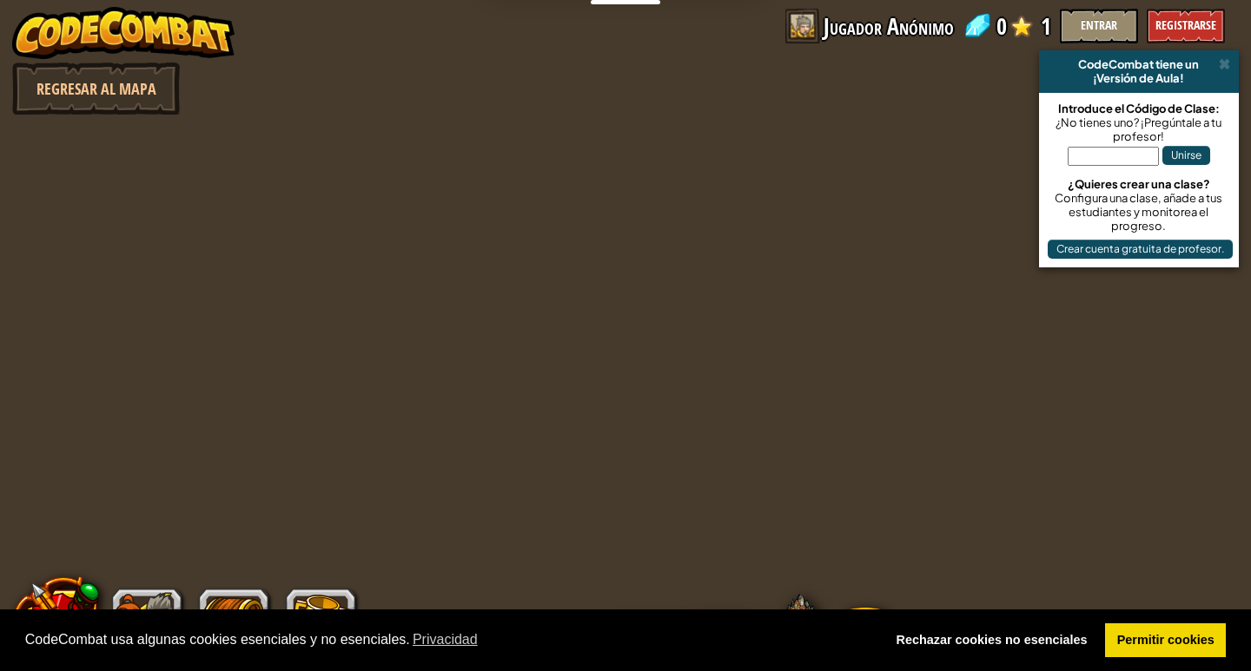
select select "es-ES"
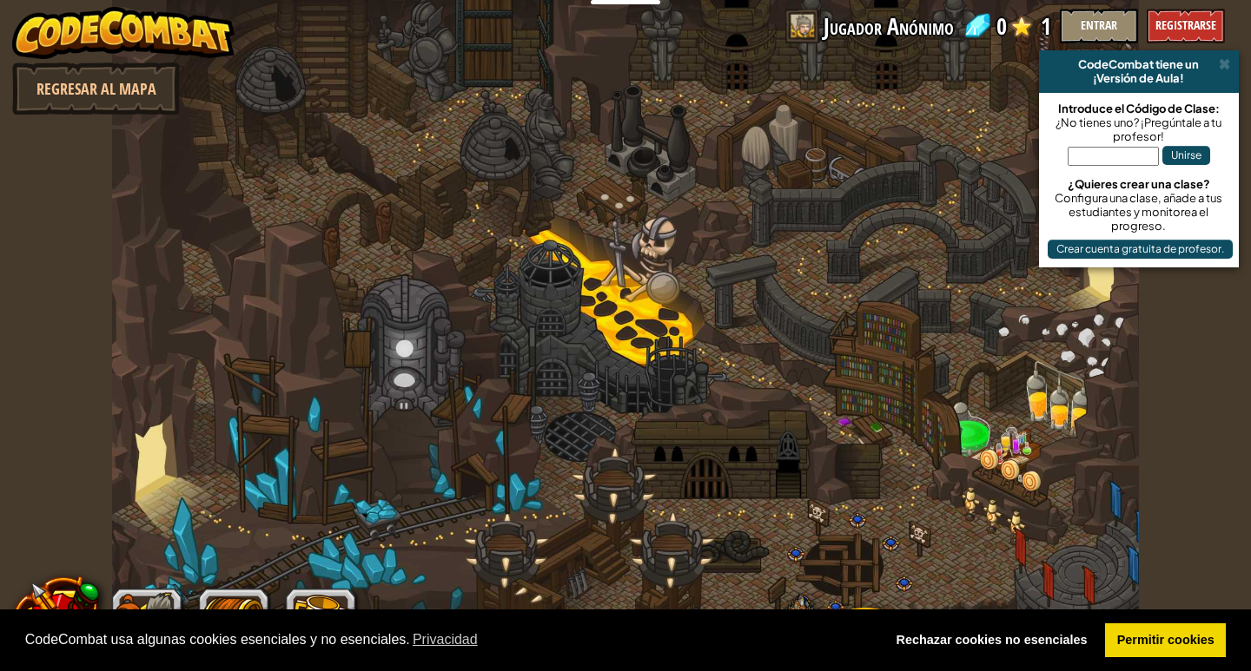
select select "es-ES"
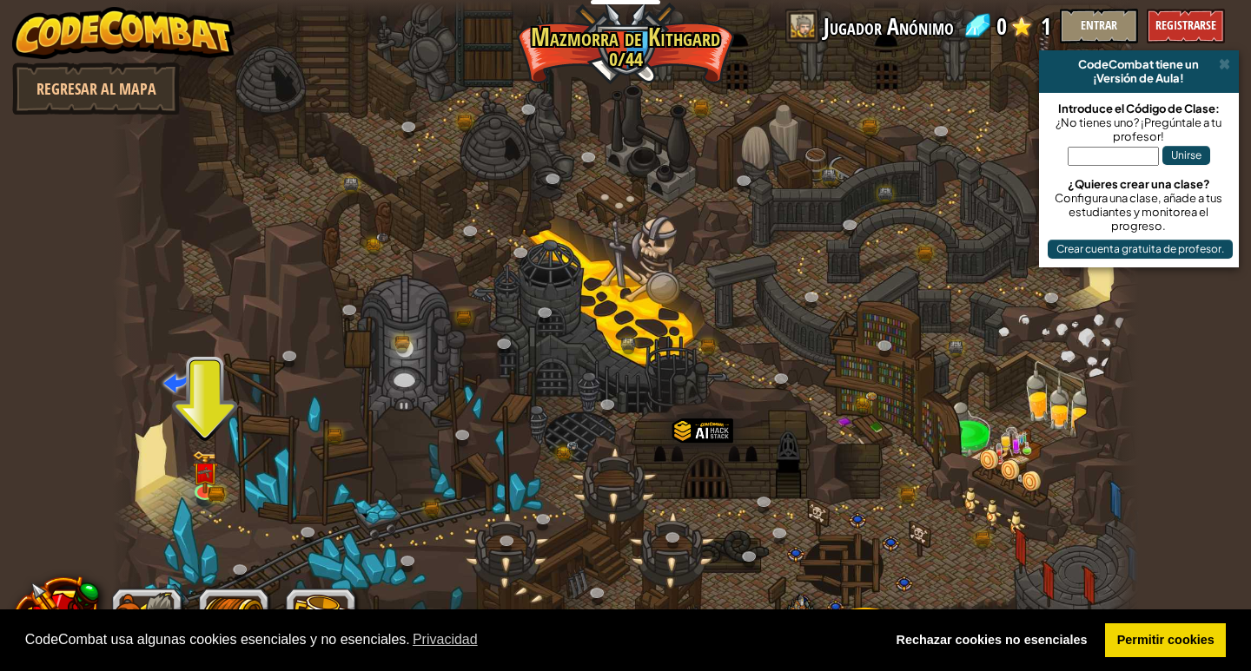
select select "es-ES"
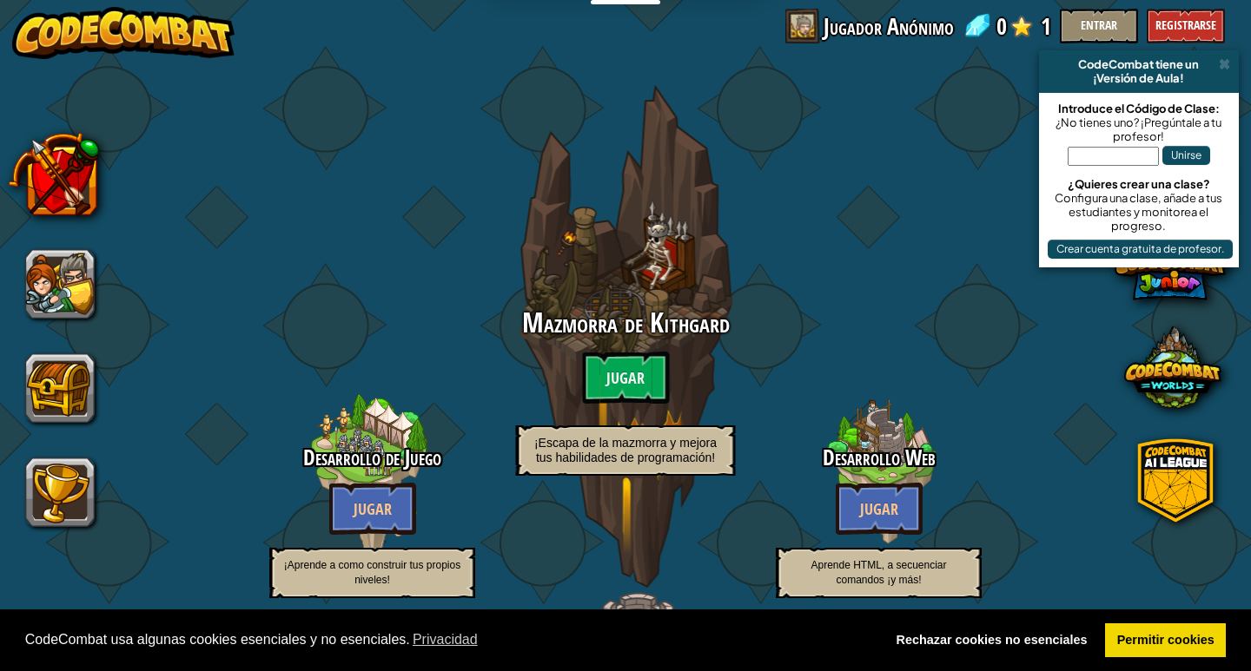
select select "es-ES"
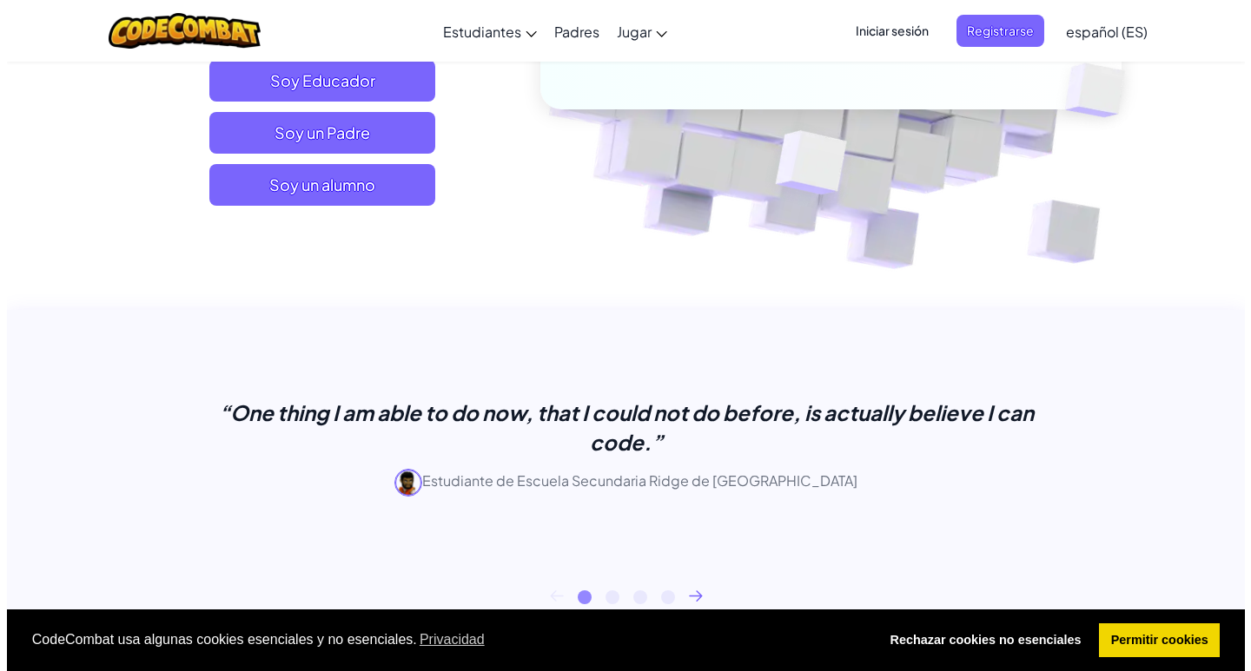
scroll to position [489, 0]
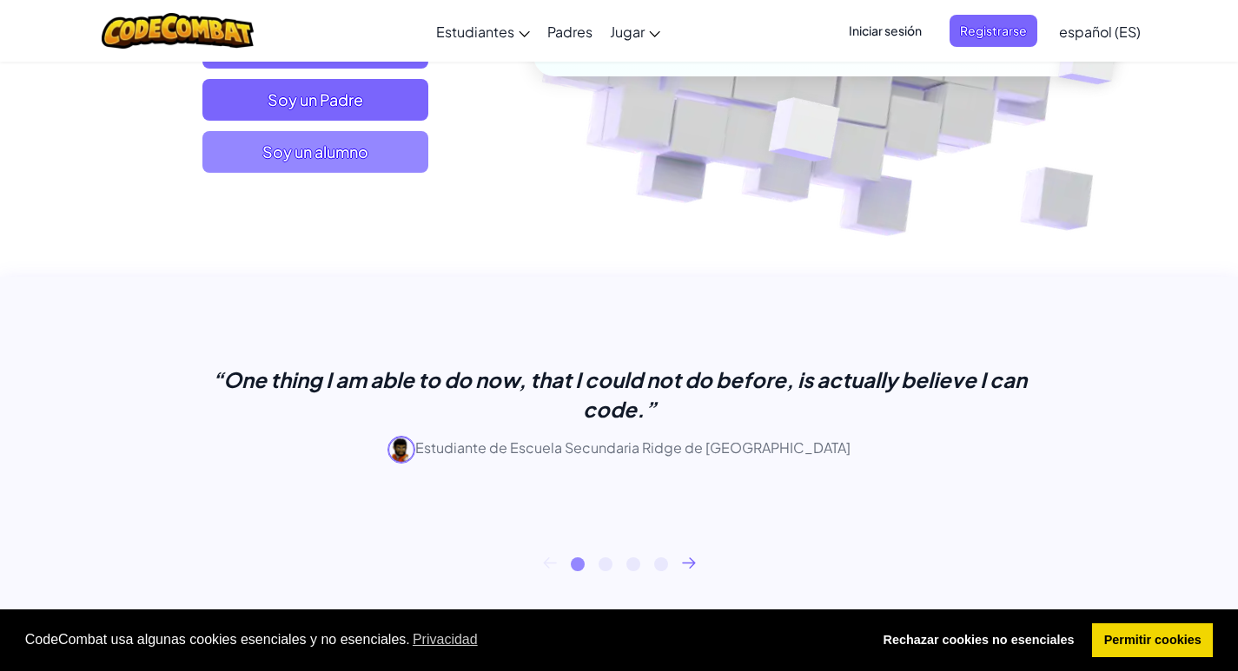
click at [253, 152] on span "Soy un alumno" at bounding box center [315, 152] width 226 height 42
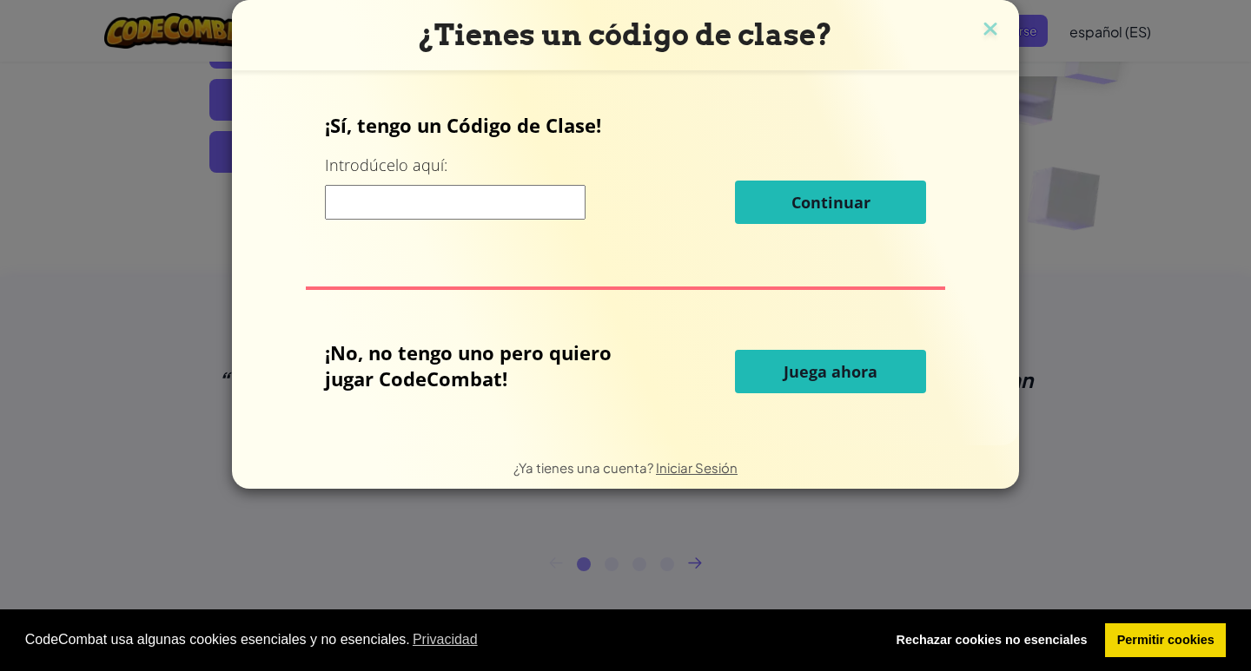
click at [779, 375] on button "Juega ahora" at bounding box center [830, 371] width 191 height 43
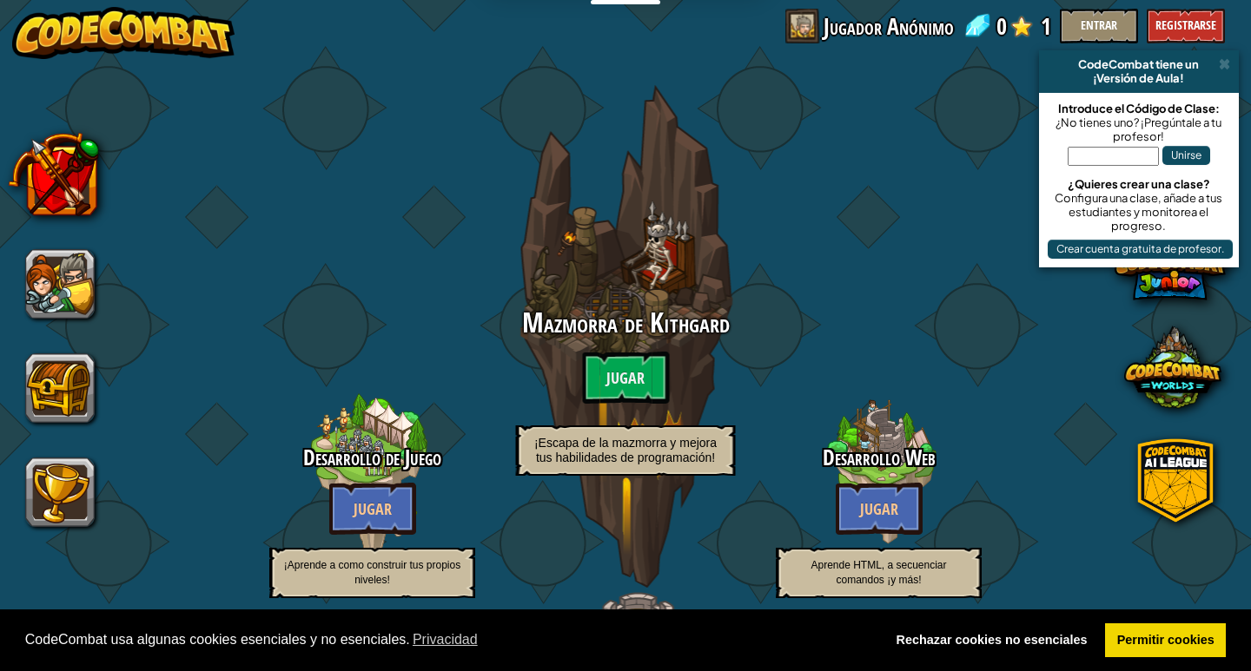
select select "es-ES"
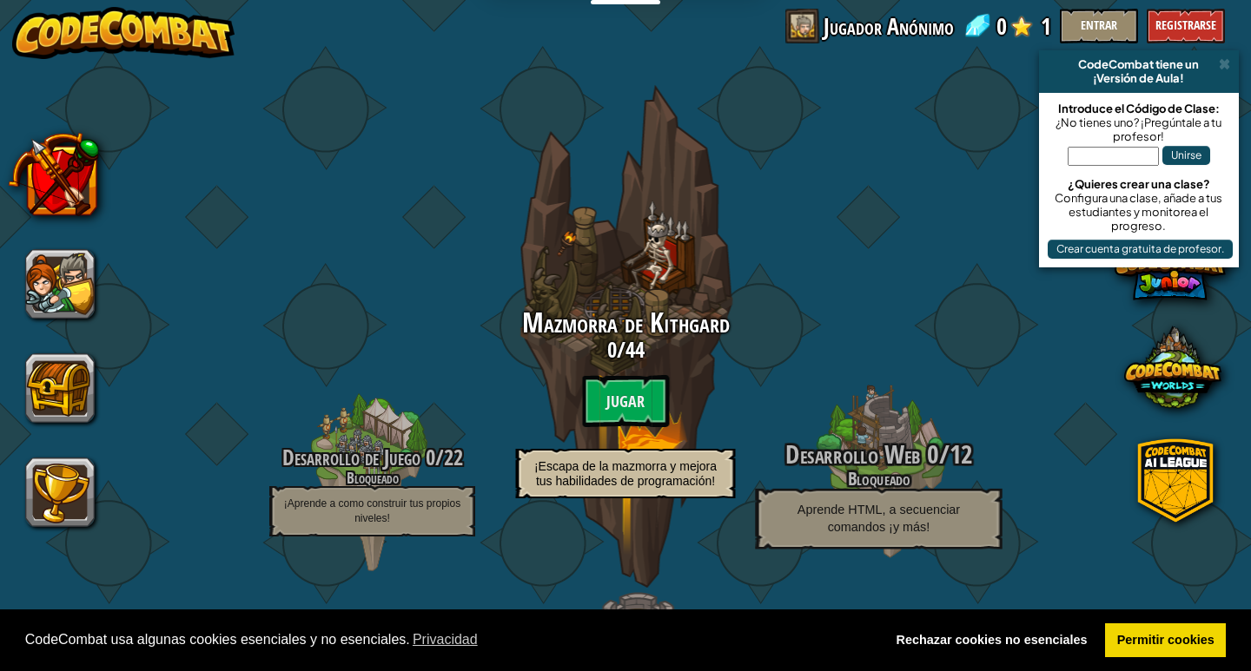
select select "es-ES"
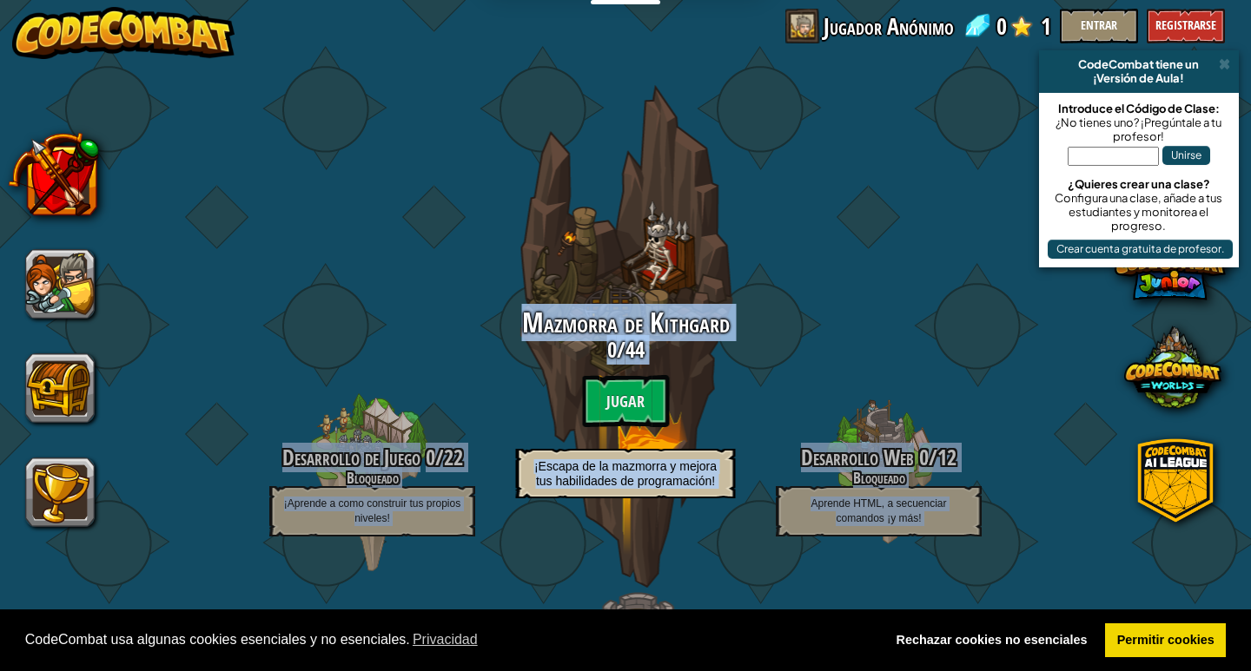
drag, startPoint x: 256, startPoint y: 433, endPoint x: 1185, endPoint y: 438, distance: 929.3
click at [1185, 438] on div "powered by CodeCombat tiene un ¡Versión de Aula! Introduce el Código de Clase: …" at bounding box center [625, 335] width 1251 height 671
click at [1144, 276] on span at bounding box center [1169, 275] width 111 height 111
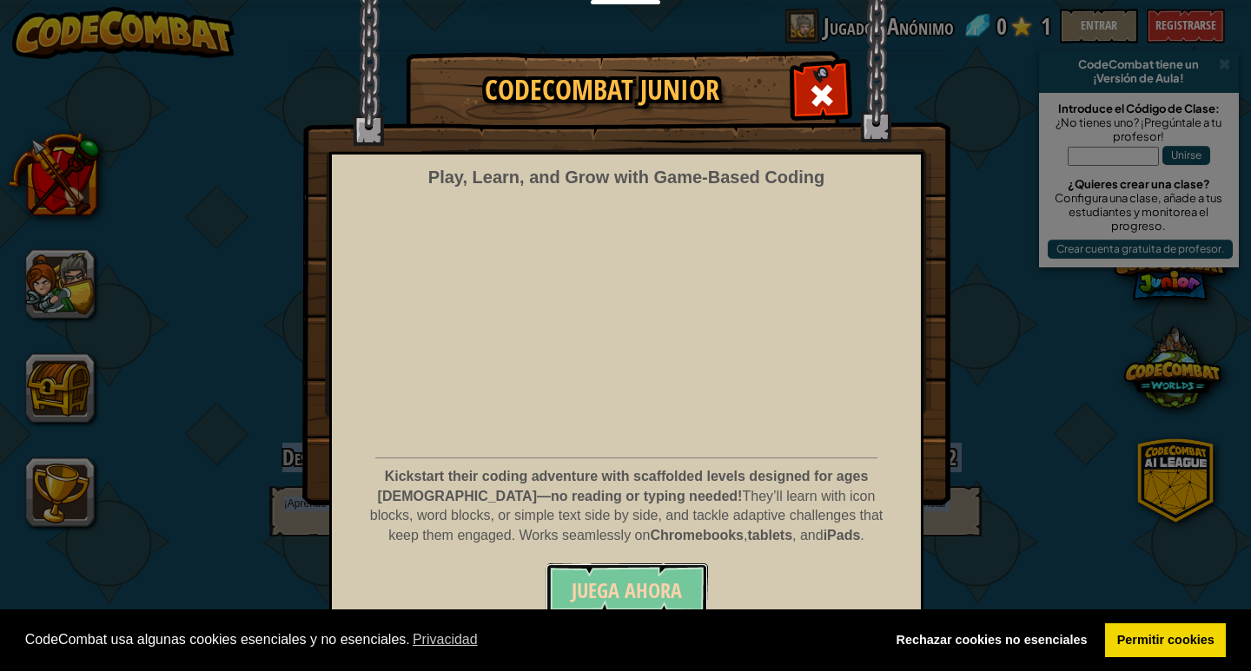
drag, startPoint x: 654, startPoint y: 579, endPoint x: 652, endPoint y: 571, distance: 8.9
click at [654, 577] on span "Juega ahora" at bounding box center [626, 591] width 110 height 28
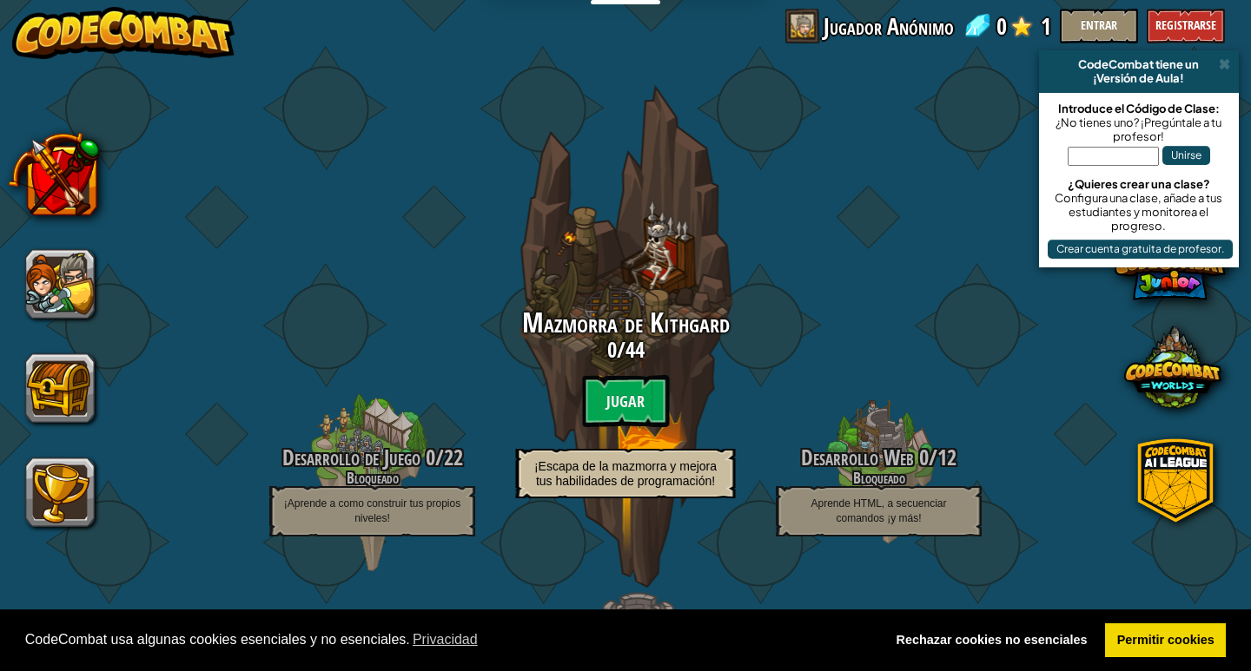
select select "es-ES"
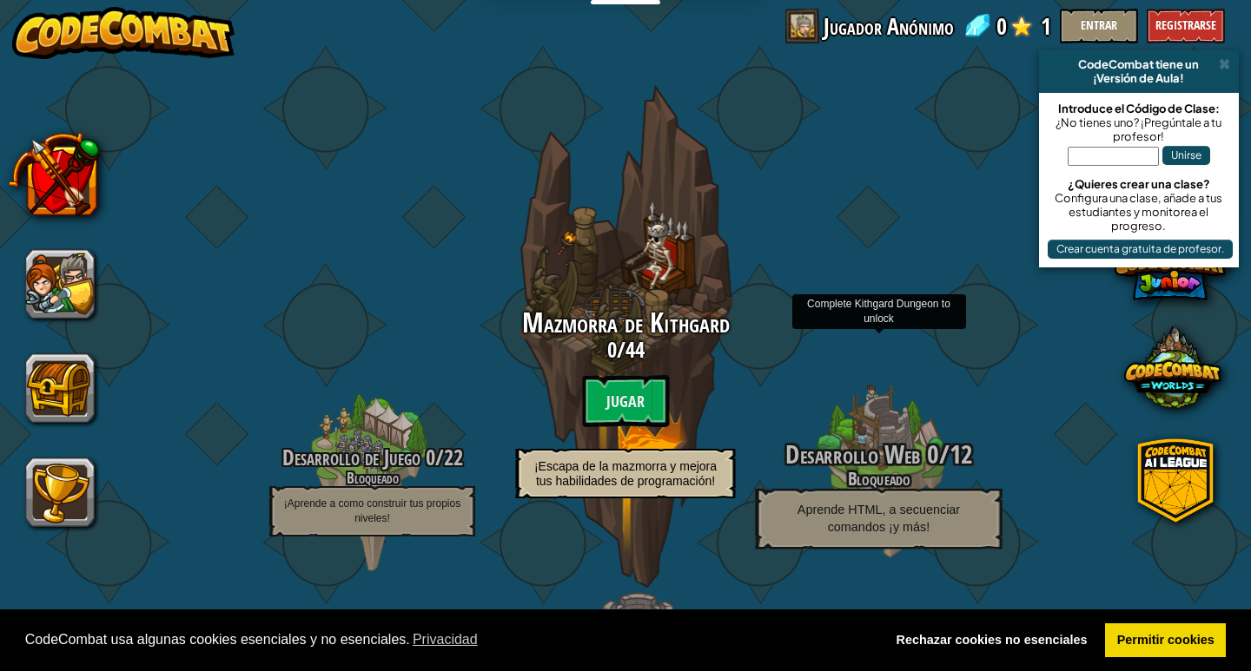
click at [914, 556] on div at bounding box center [878, 473] width 165 height 330
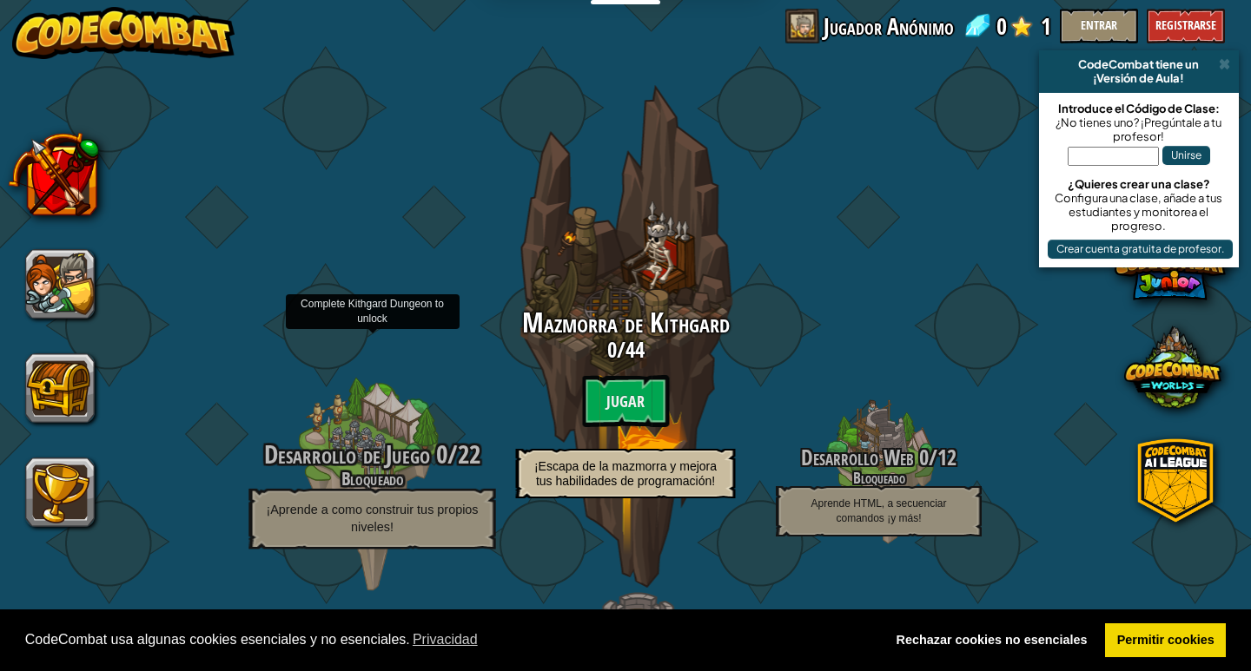
click at [324, 375] on div at bounding box center [371, 473] width 165 height 330
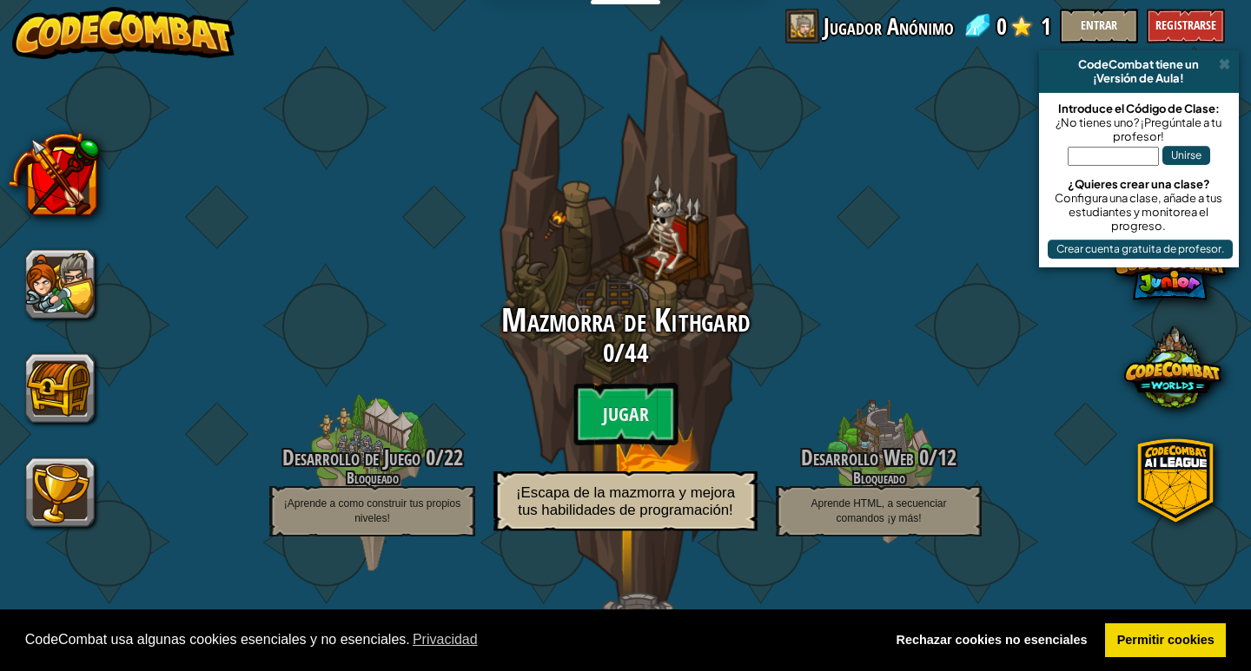
click at [581, 228] on div "Mazmorra de Kithgard 0 / 44 Jugar ¡Escapa de la mazmorra y mejora tus habilidad…" at bounding box center [625, 336] width 330 height 661
select select "es-ES"
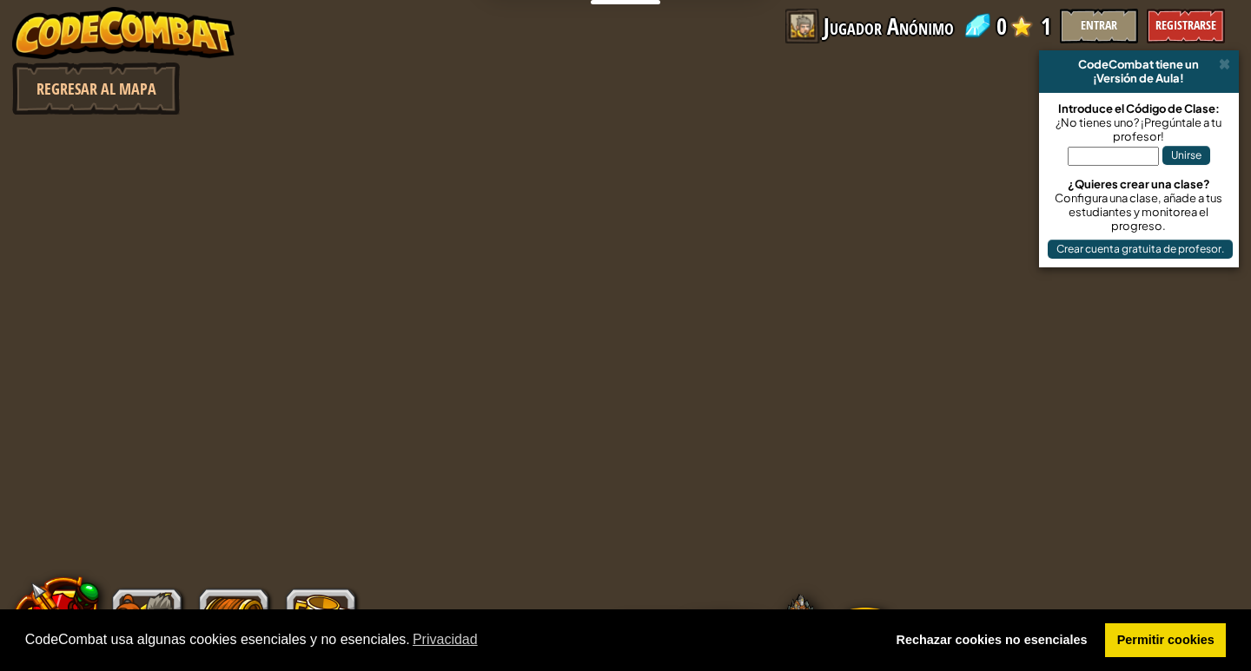
select select "es-ES"
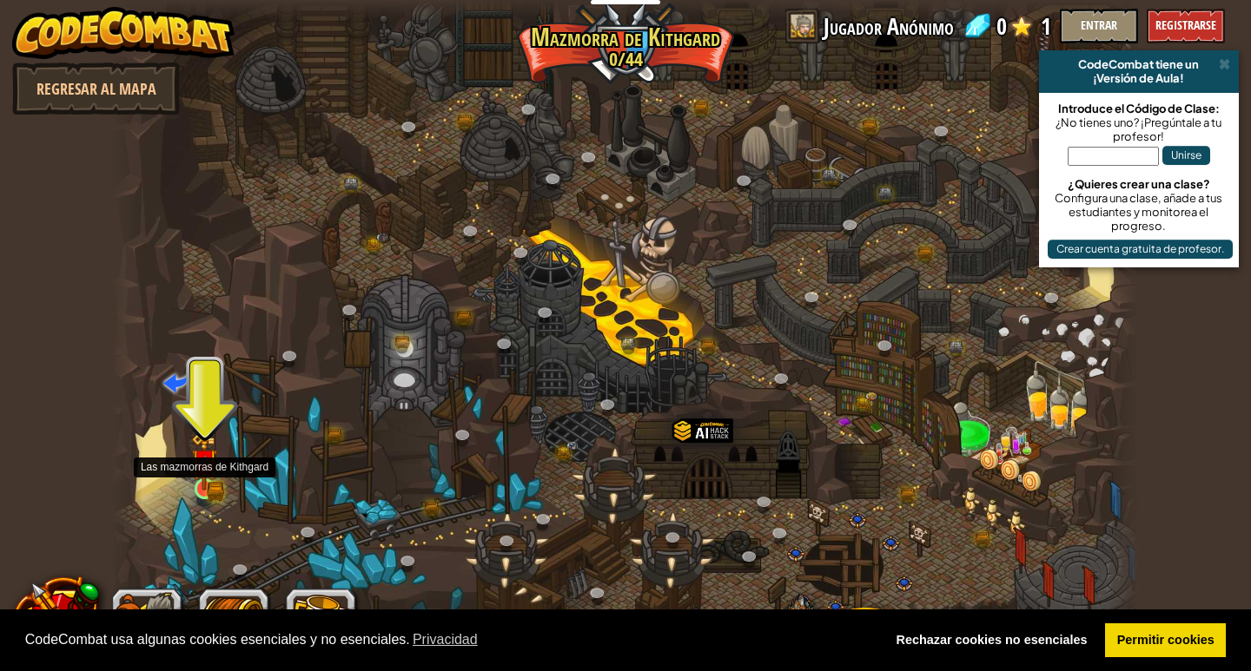
click at [212, 482] on img at bounding box center [204, 461] width 26 height 57
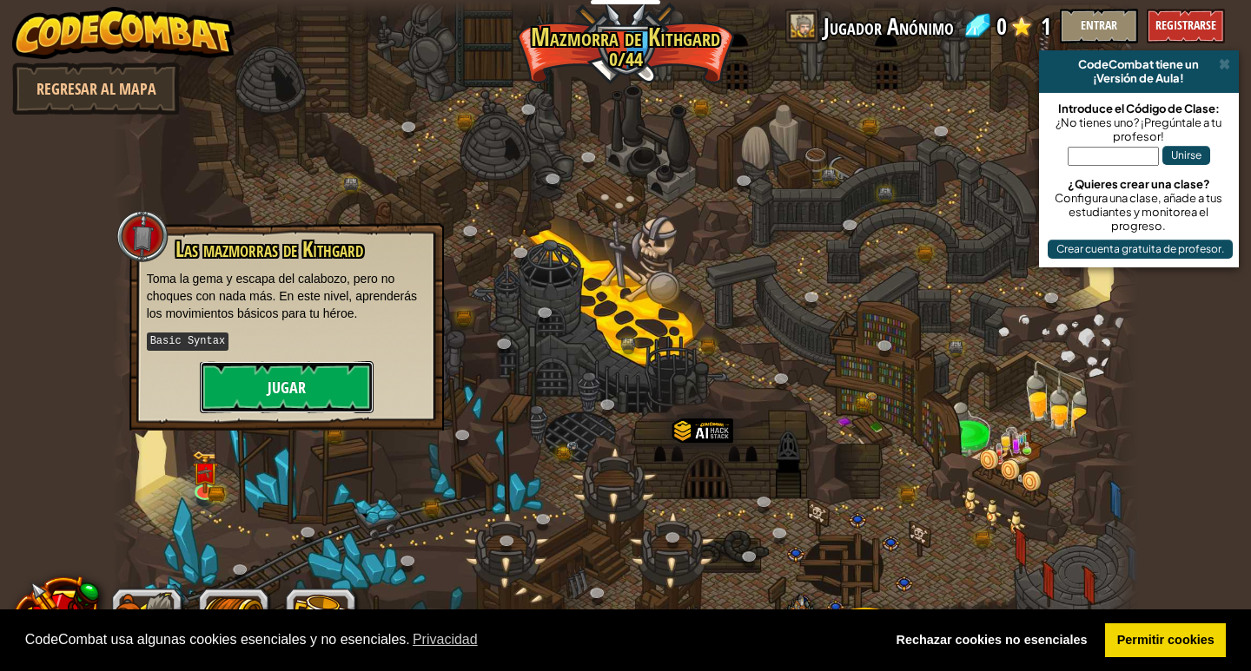
click at [252, 386] on button "Jugar" at bounding box center [287, 387] width 174 height 52
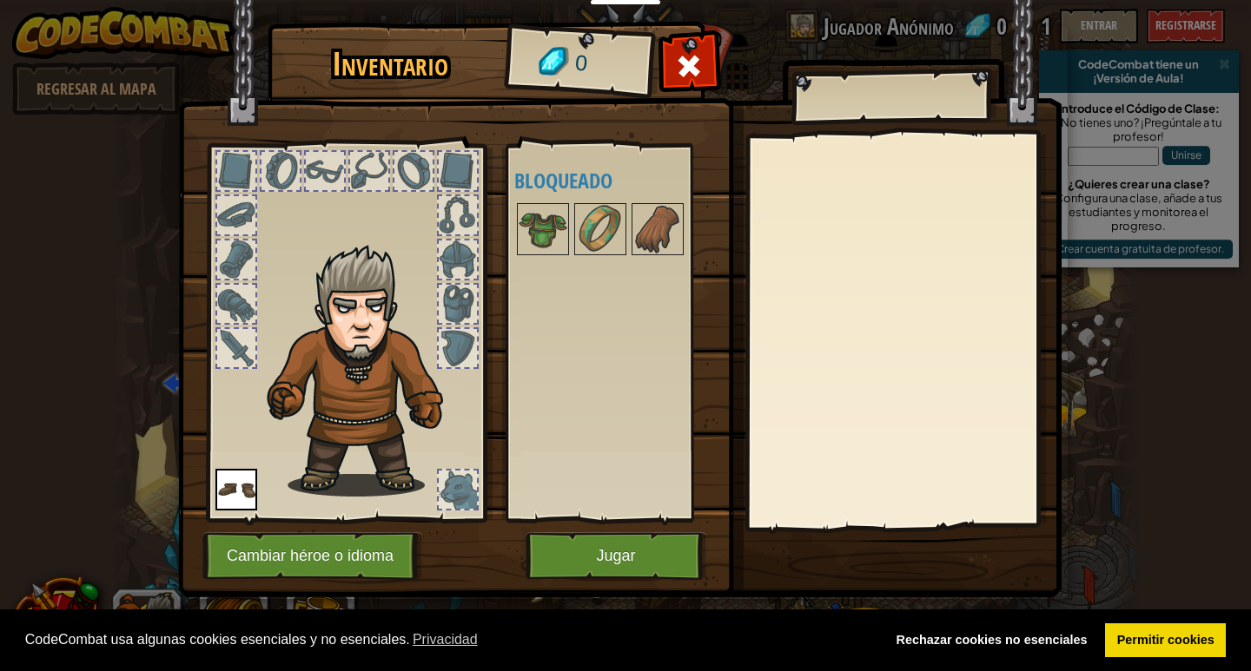
drag, startPoint x: 532, startPoint y: 238, endPoint x: 482, endPoint y: 261, distance: 54.4
click at [482, 261] on div "Inventario 0 Disponible Equipar (doble-clic para equipar) Bloqueado Equipar Des…" at bounding box center [625, 312] width 883 height 573
click at [632, 547] on button "Jugar" at bounding box center [616, 556] width 182 height 48
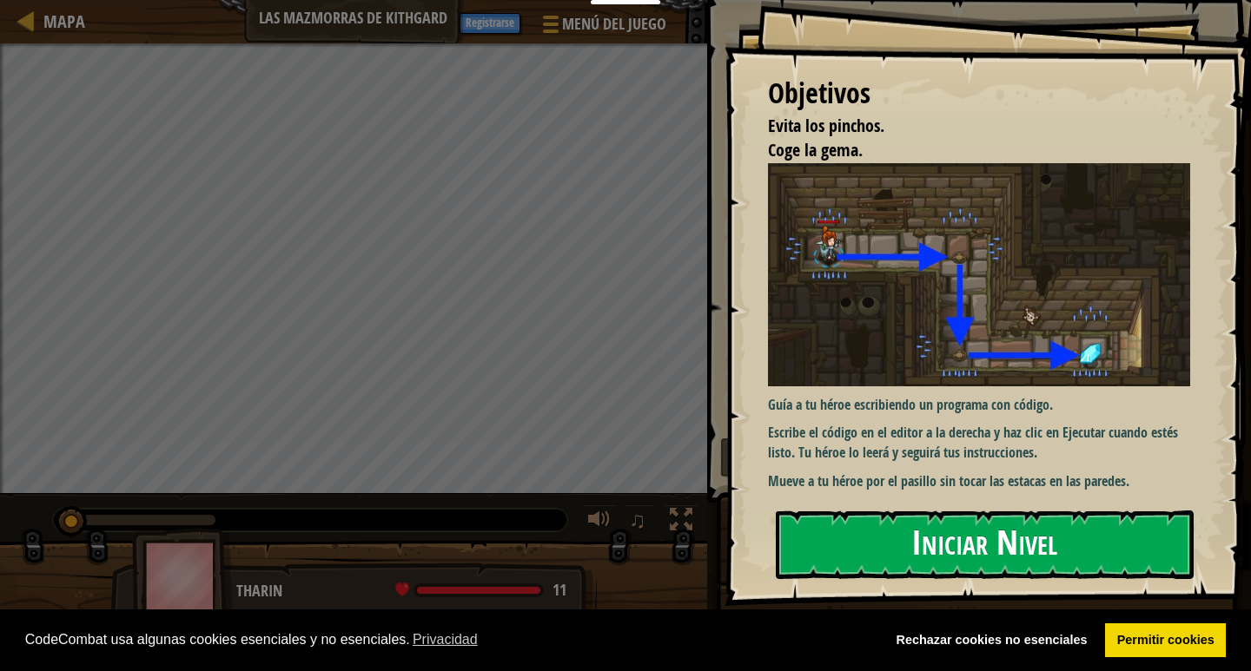
click at [879, 520] on button "Iniciar Nivel" at bounding box center [985, 545] width 418 height 69
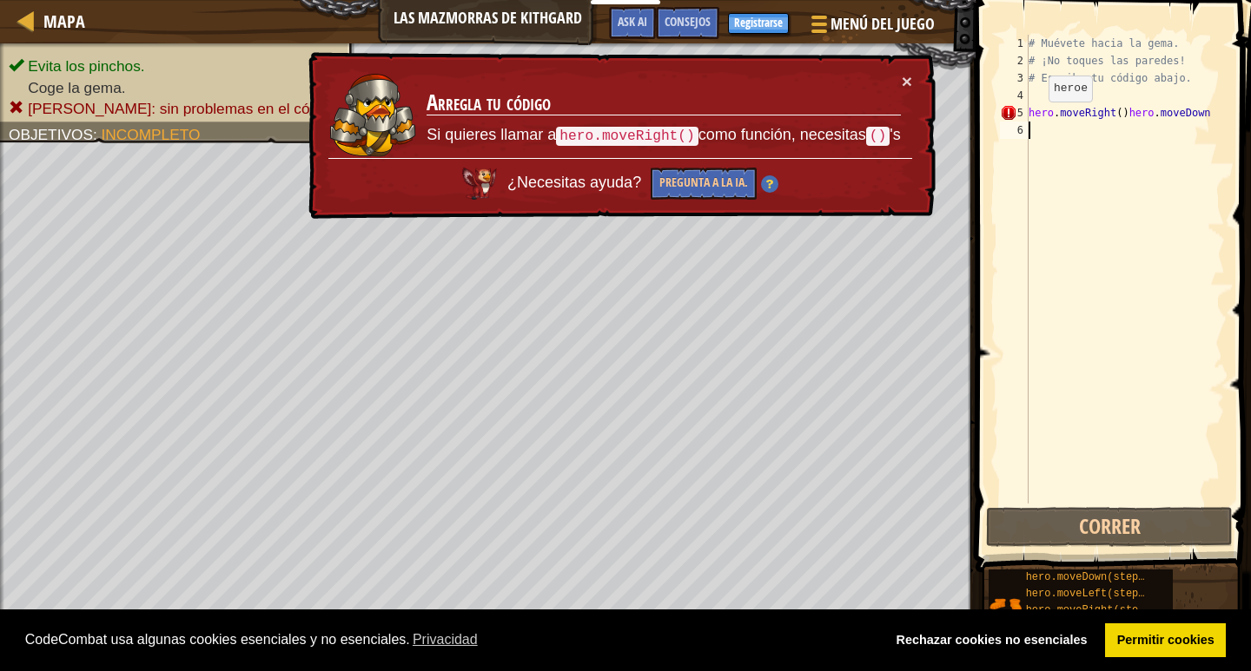
select select "es-ES"
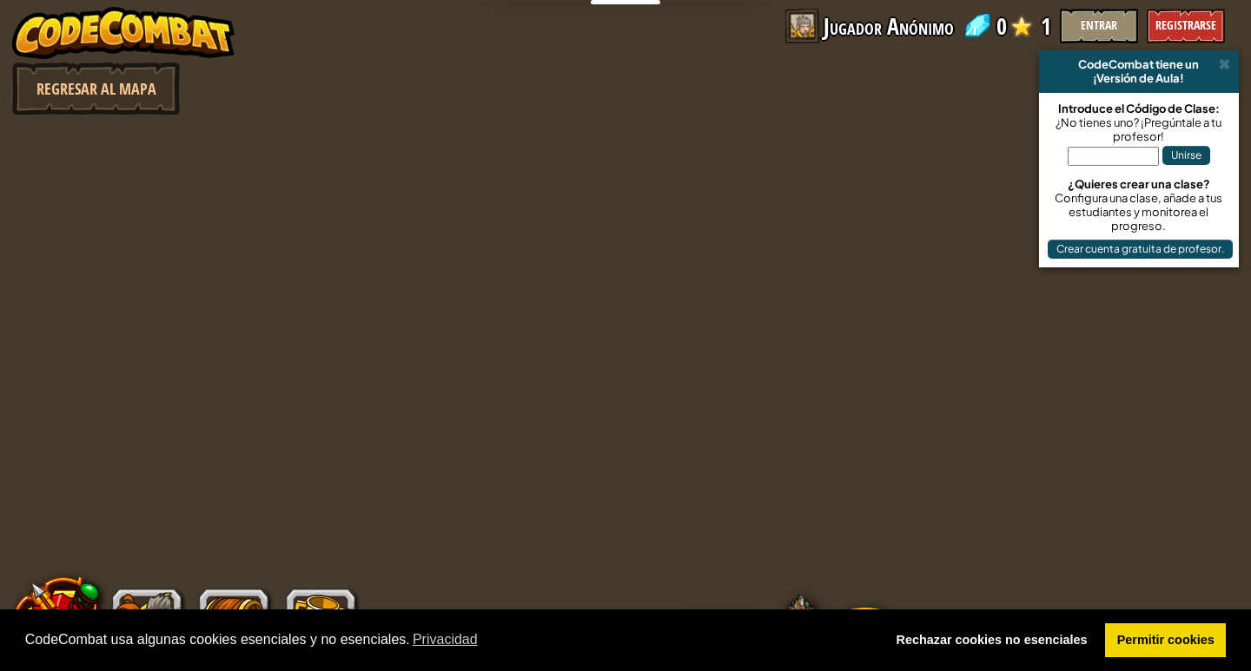
select select "es-ES"
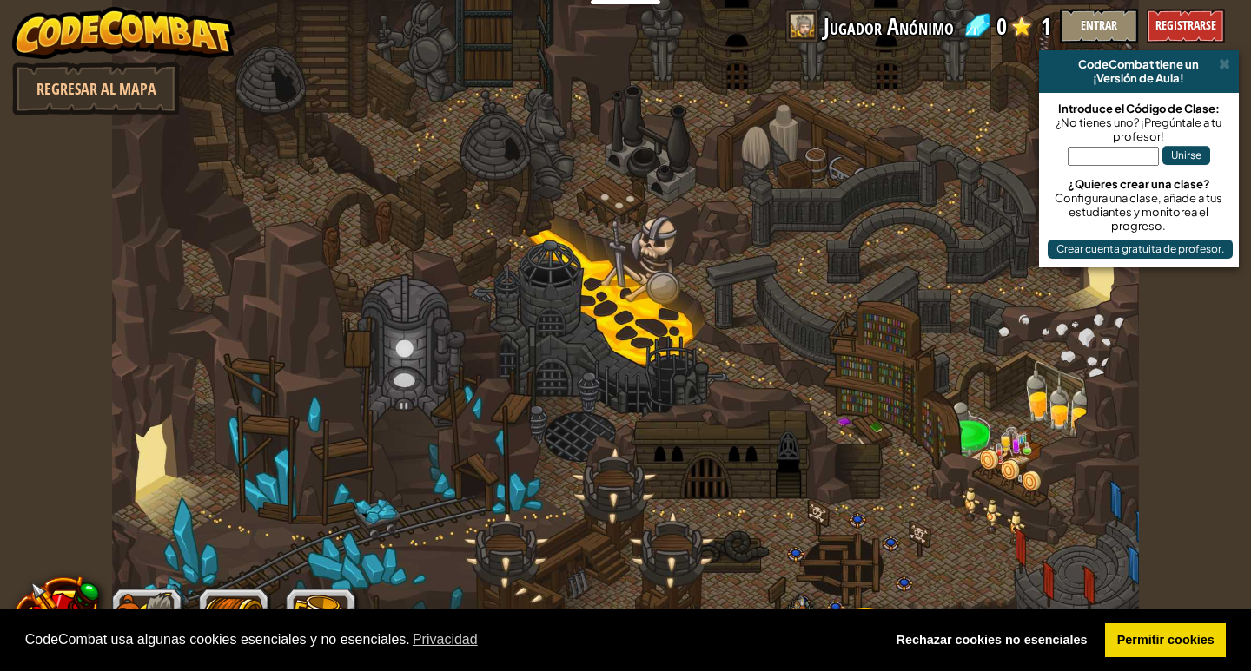
select select "es-ES"
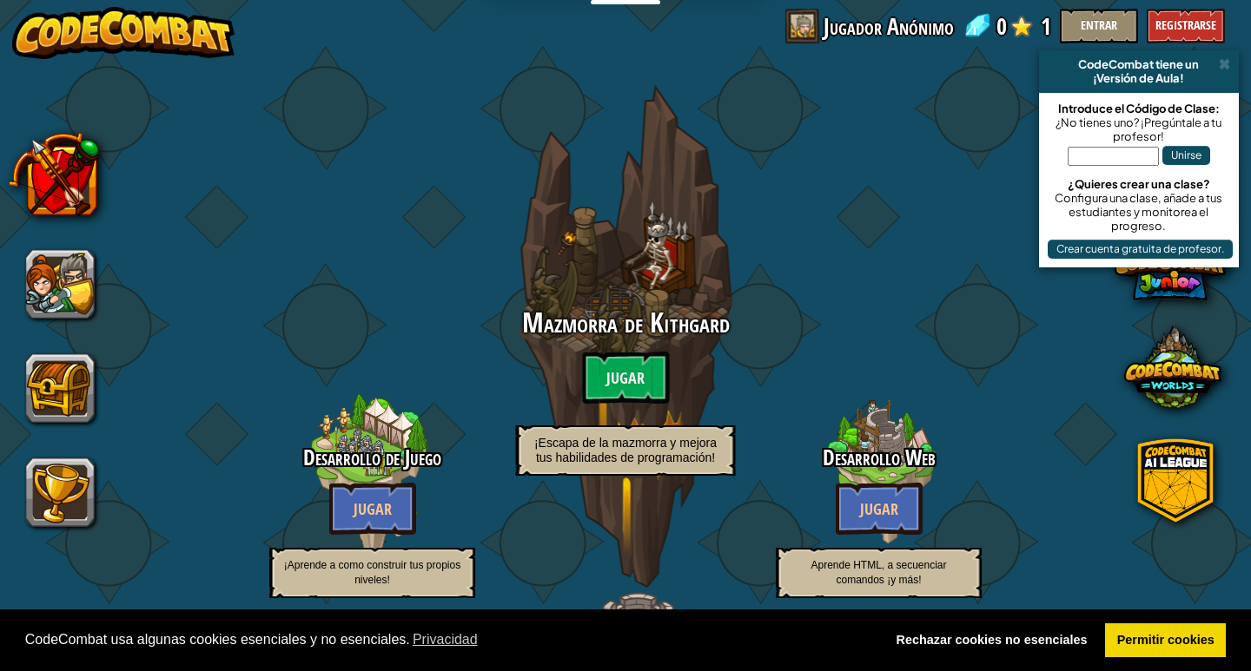
select select "es-ES"
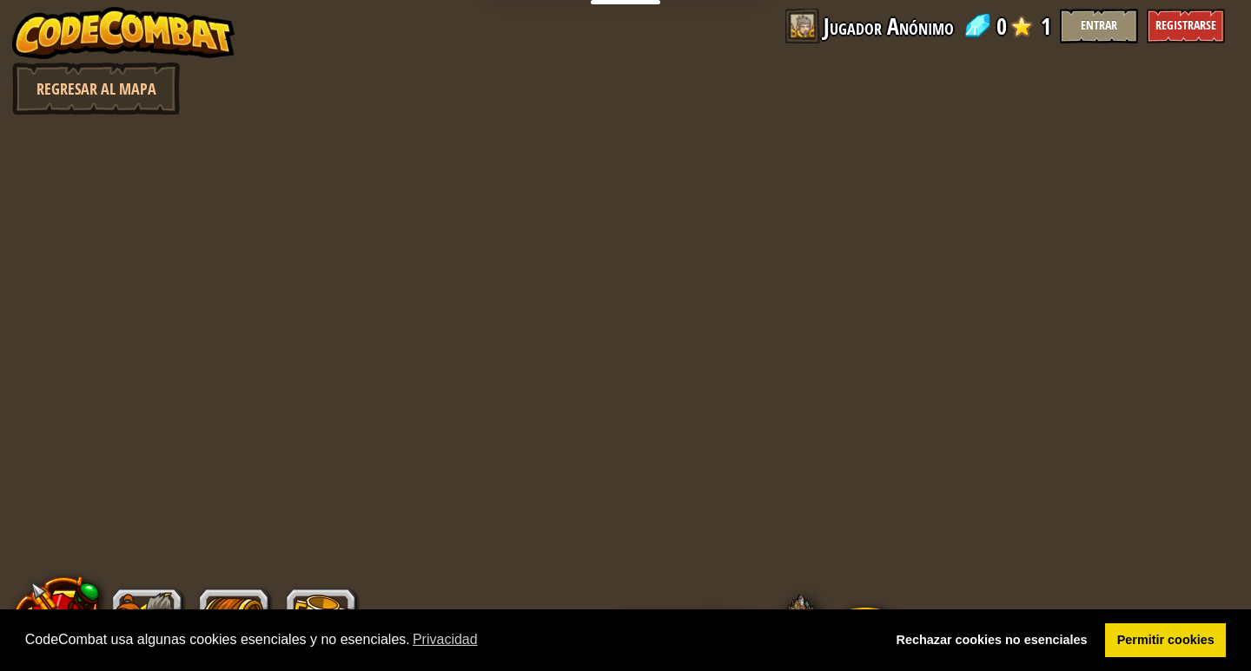
select select "es-ES"
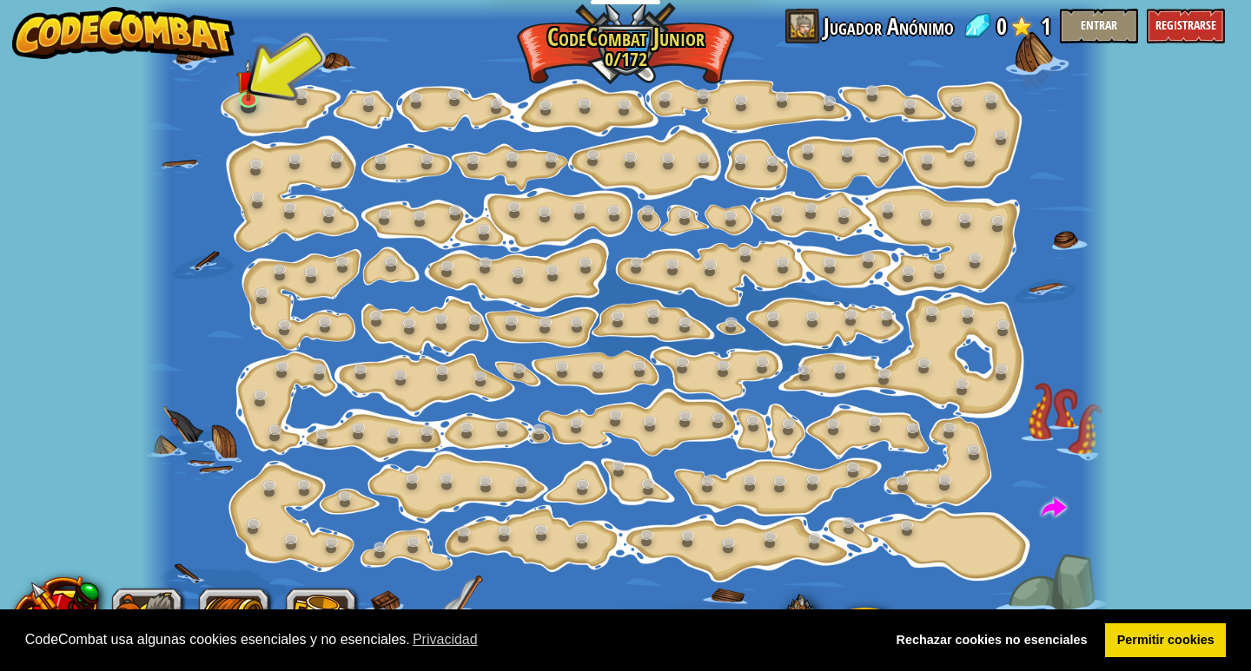
click at [277, 96] on div at bounding box center [625, 335] width 967 height 671
click at [294, 99] on link at bounding box center [304, 96] width 35 height 35
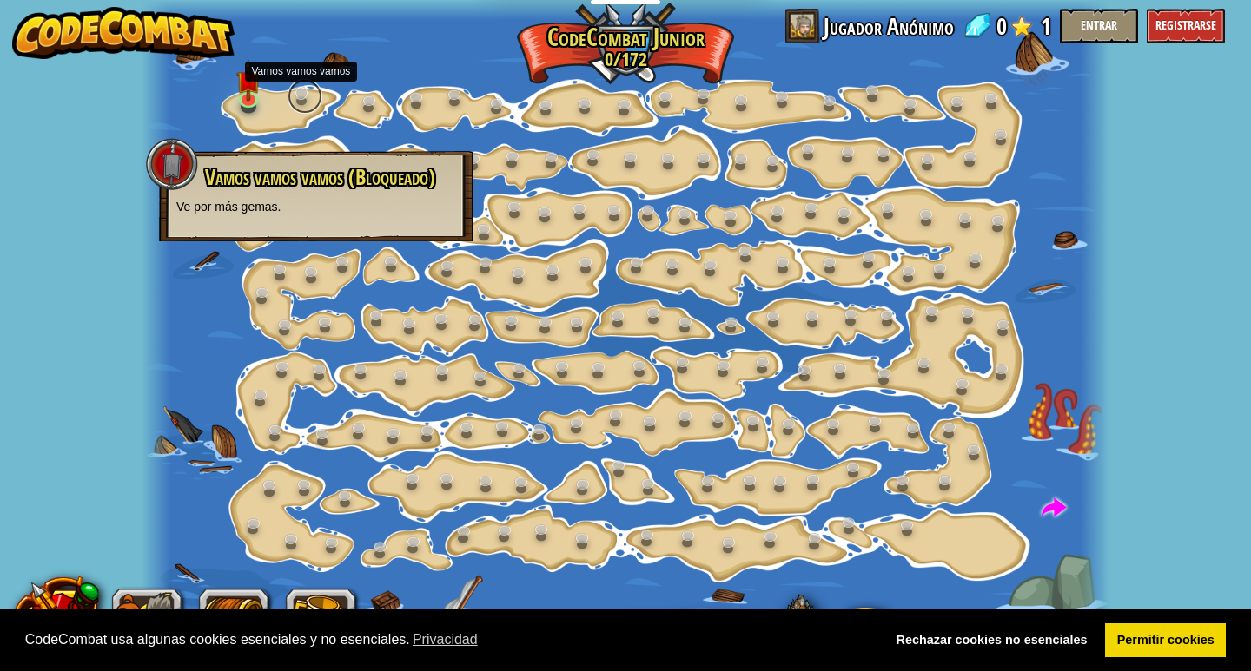
click at [294, 99] on link at bounding box center [304, 96] width 35 height 35
click at [285, 104] on div at bounding box center [625, 335] width 967 height 671
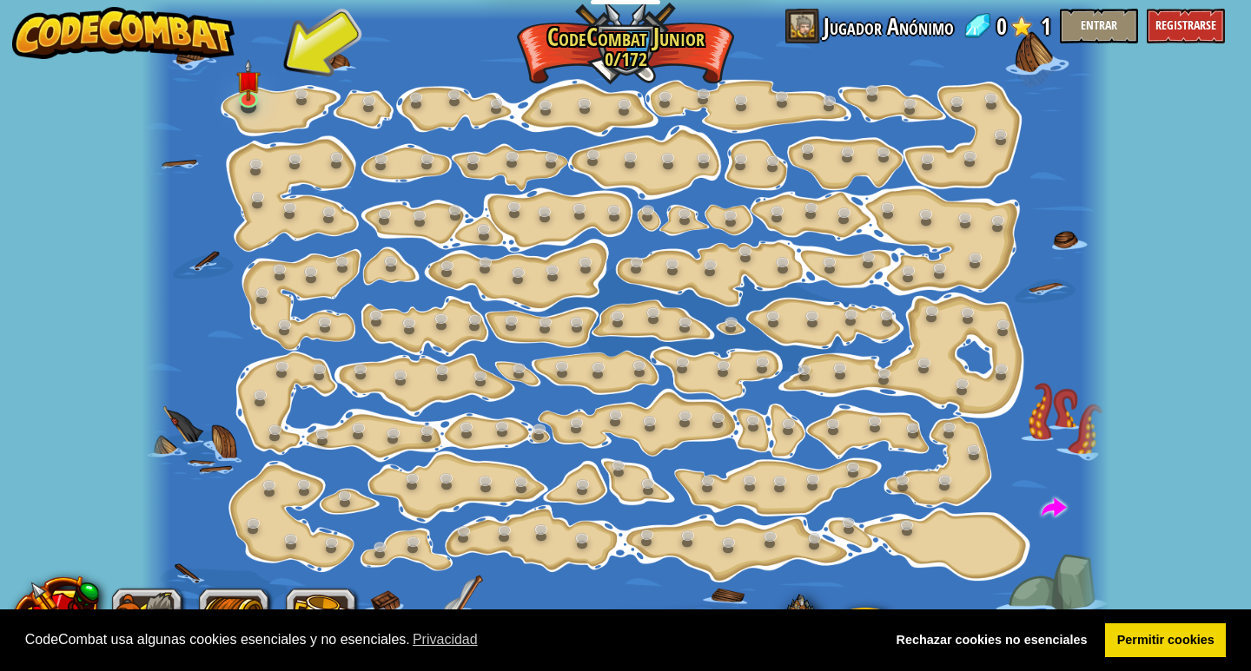
click at [285, 104] on div at bounding box center [625, 335] width 967 height 671
click at [244, 98] on link at bounding box center [250, 97] width 35 height 35
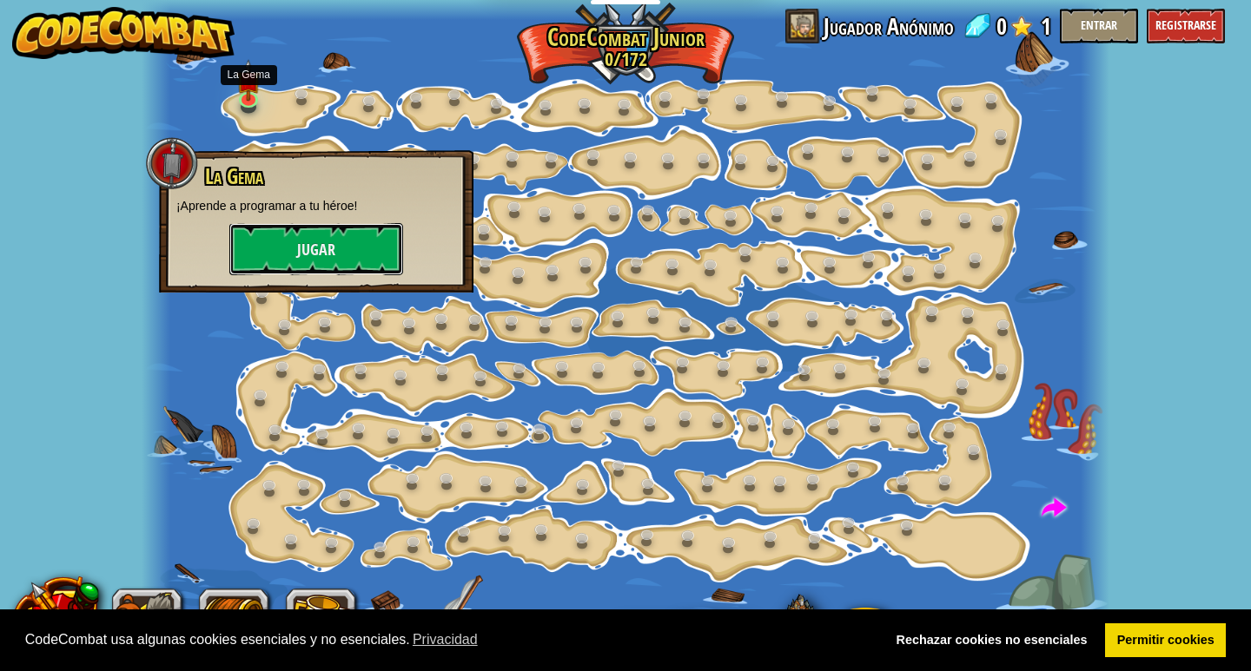
click at [355, 257] on button "Jugar" at bounding box center [316, 249] width 174 height 52
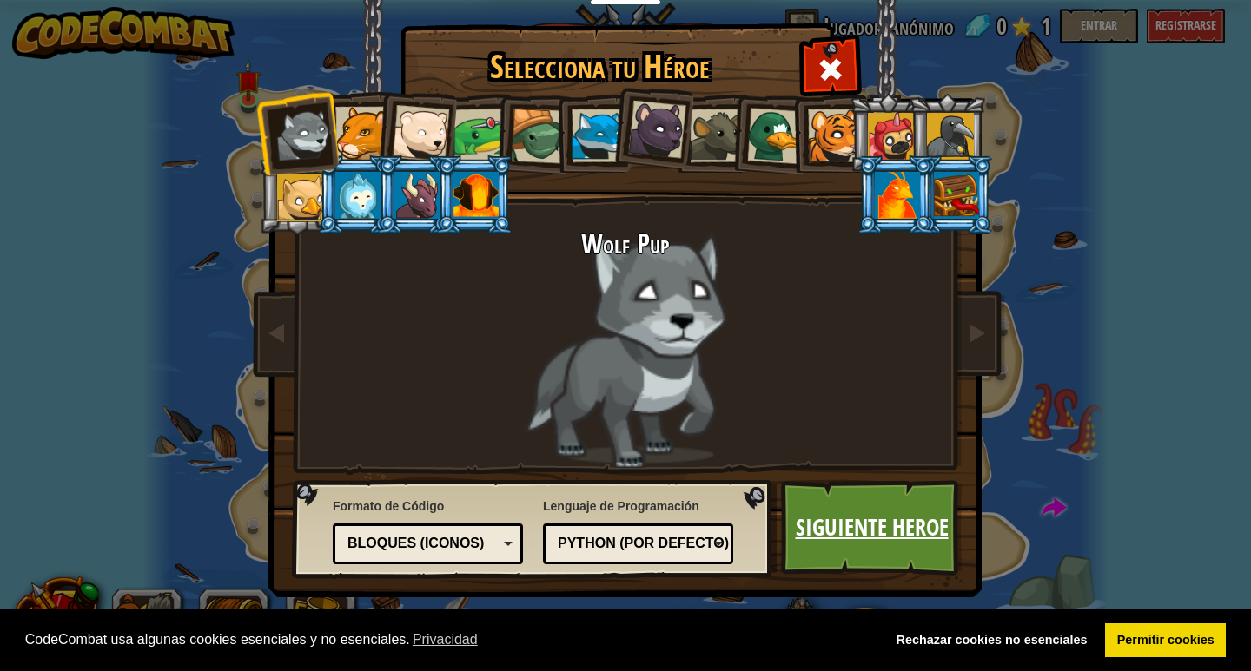
click at [866, 537] on link "Siguiente Heroe" at bounding box center [872, 528] width 182 height 96
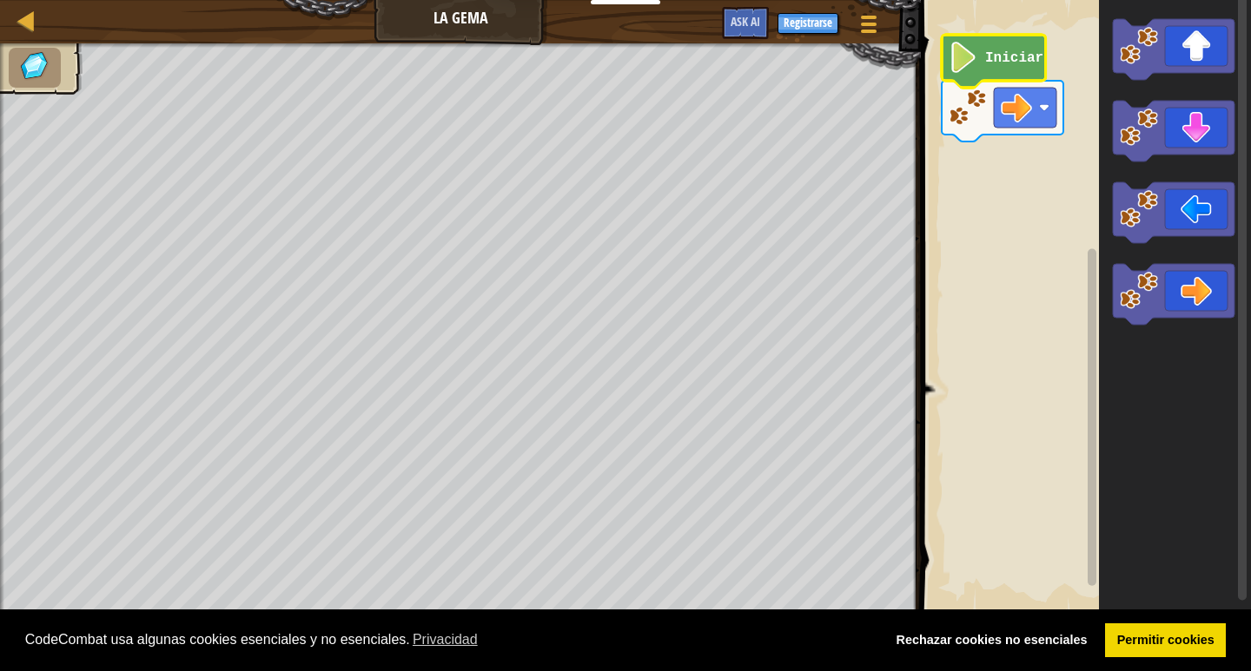
click at [1005, 78] on icon "Espacio de trabajo de Blockly" at bounding box center [993, 61] width 104 height 53
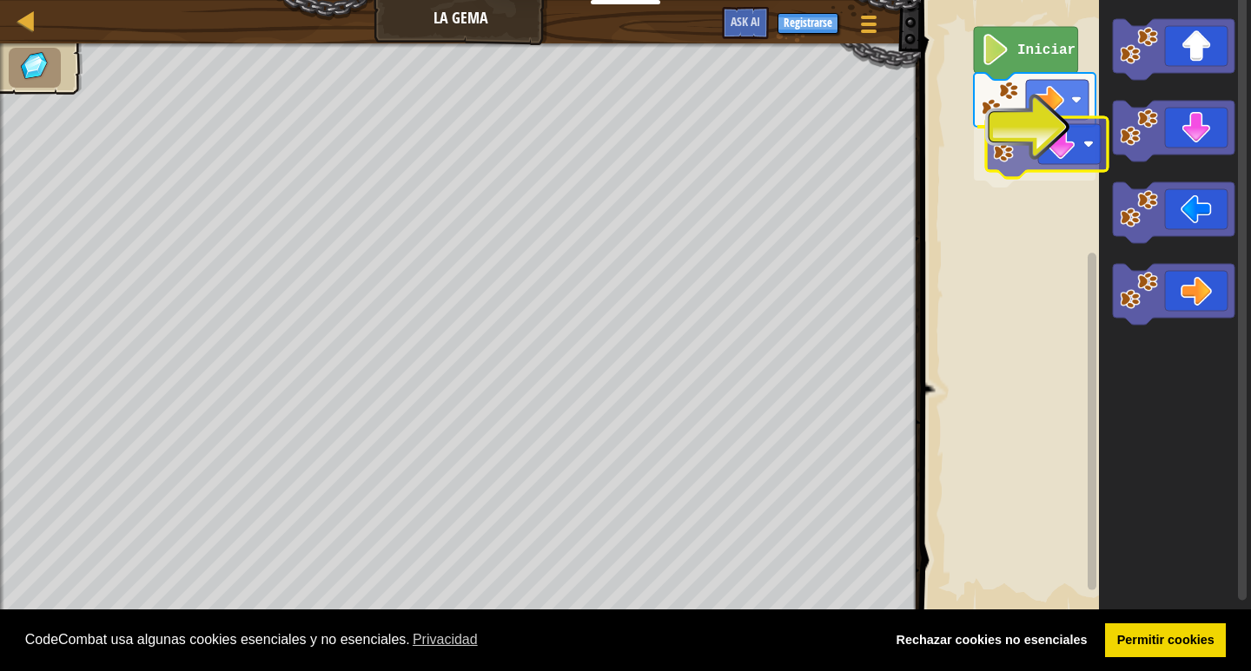
click at [1077, 153] on div "Iniciar" at bounding box center [1082, 306] width 335 height 631
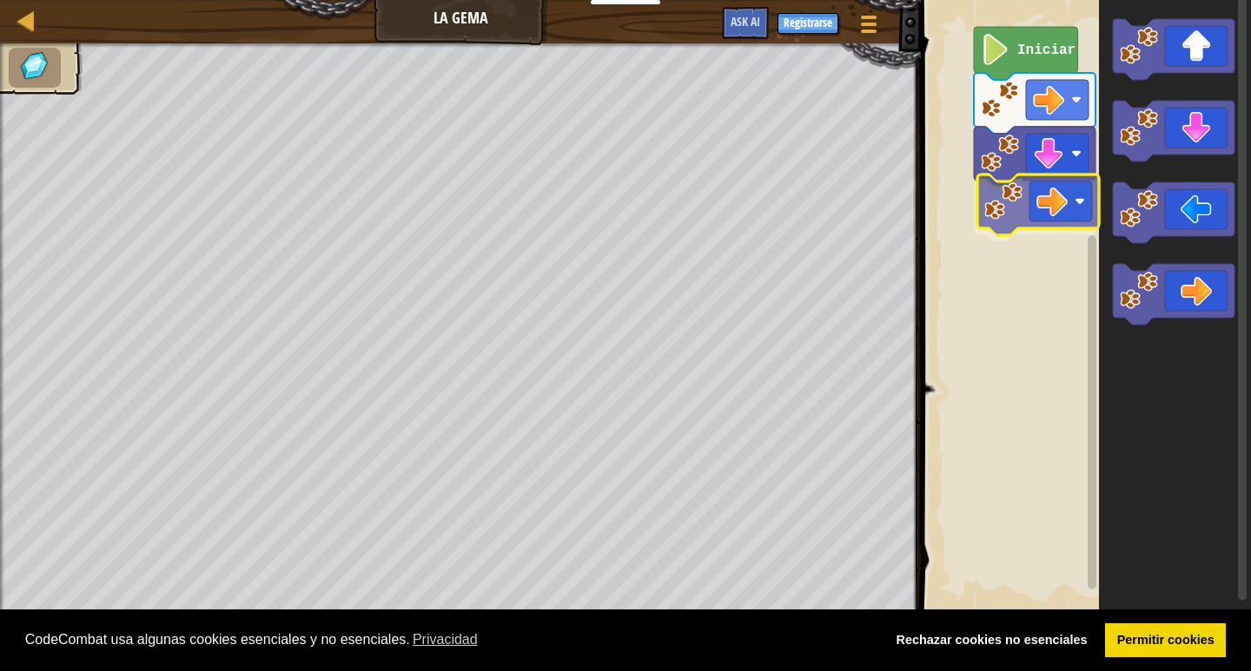
click at [1043, 178] on div "Iniciar" at bounding box center [1082, 306] width 335 height 631
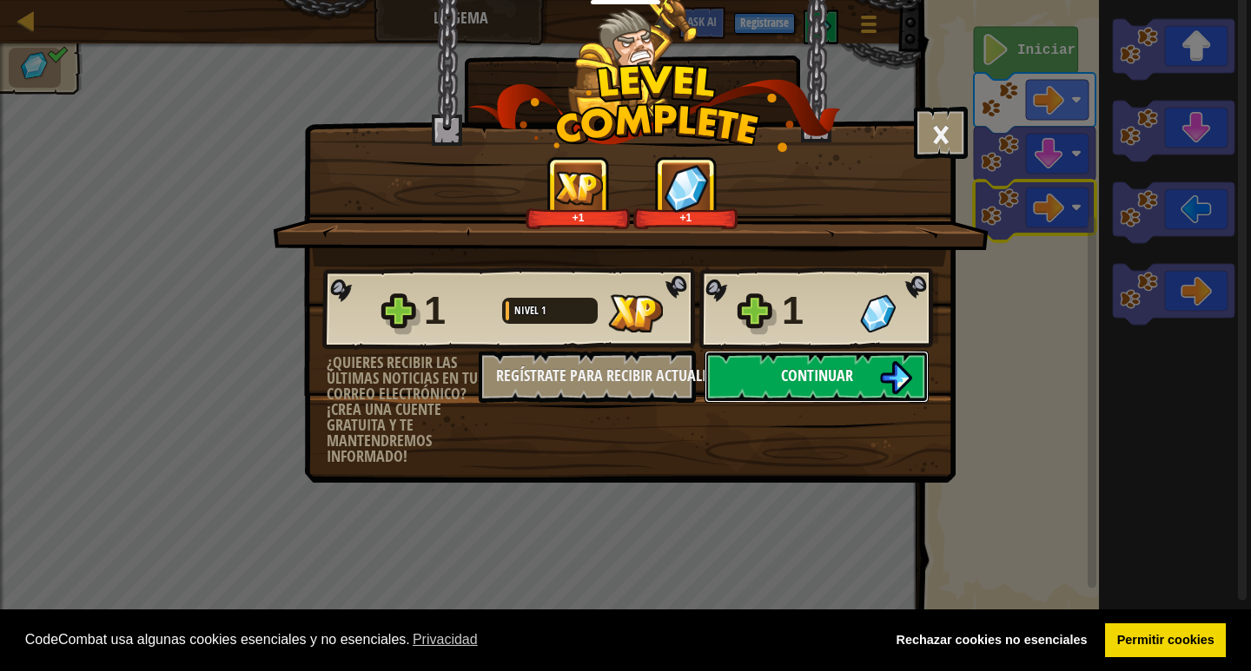
click at [892, 370] on img at bounding box center [895, 377] width 33 height 33
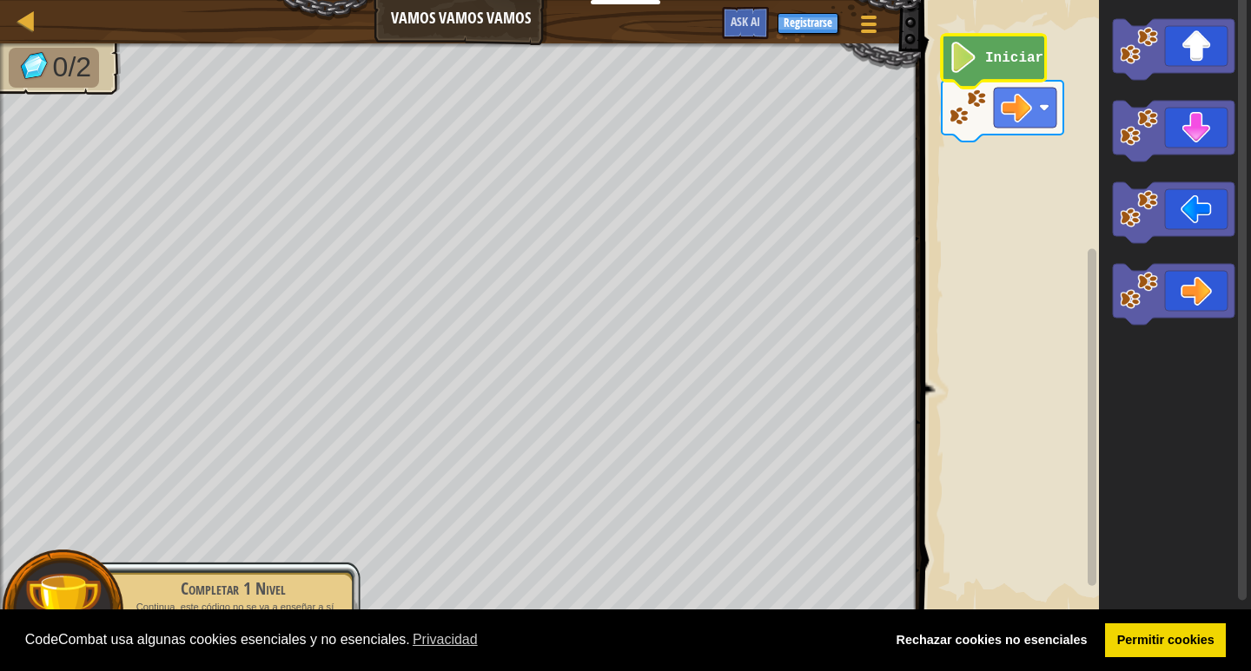
click at [1001, 68] on icon "Espacio de trabajo de Blockly" at bounding box center [993, 61] width 104 height 53
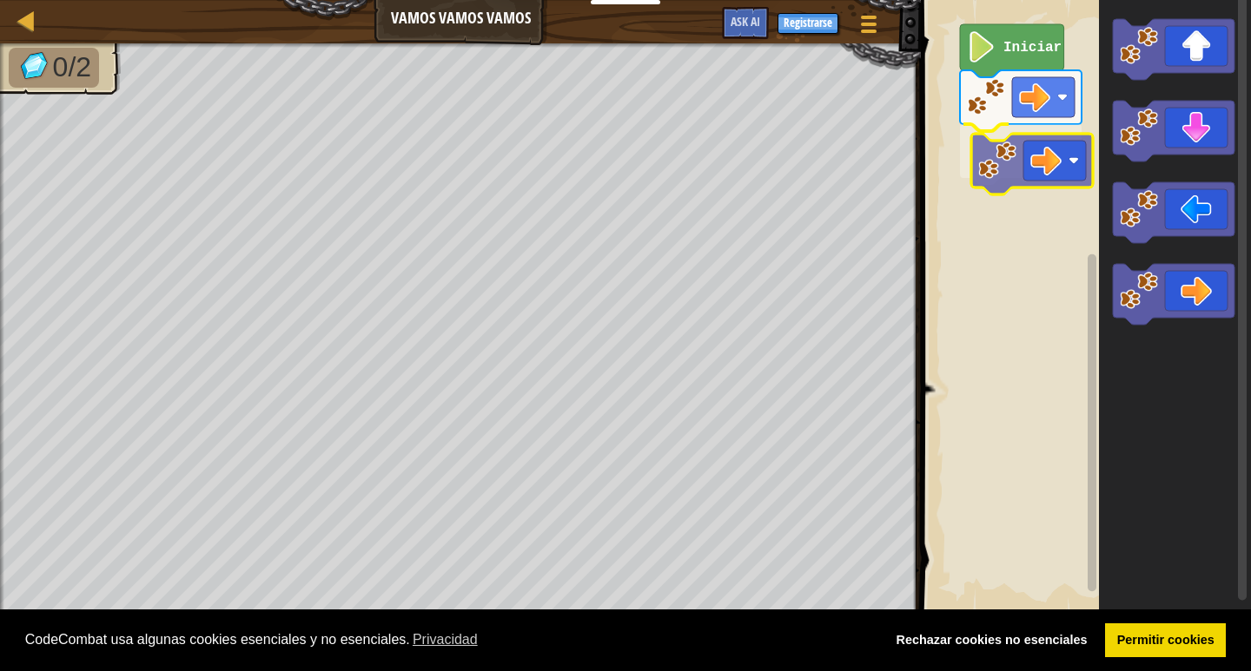
click at [1044, 186] on div "Iniciar" at bounding box center [1082, 306] width 335 height 631
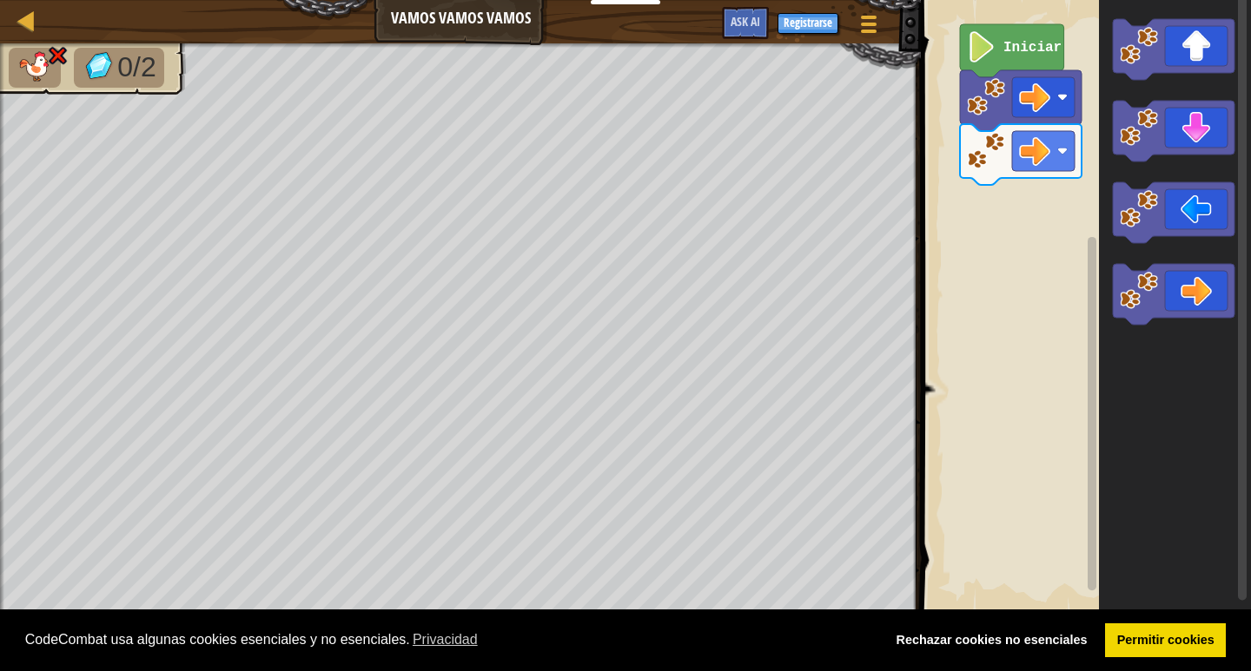
click at [1196, 178] on icon "Espacio de trabajo de Blockly" at bounding box center [1175, 306] width 152 height 631
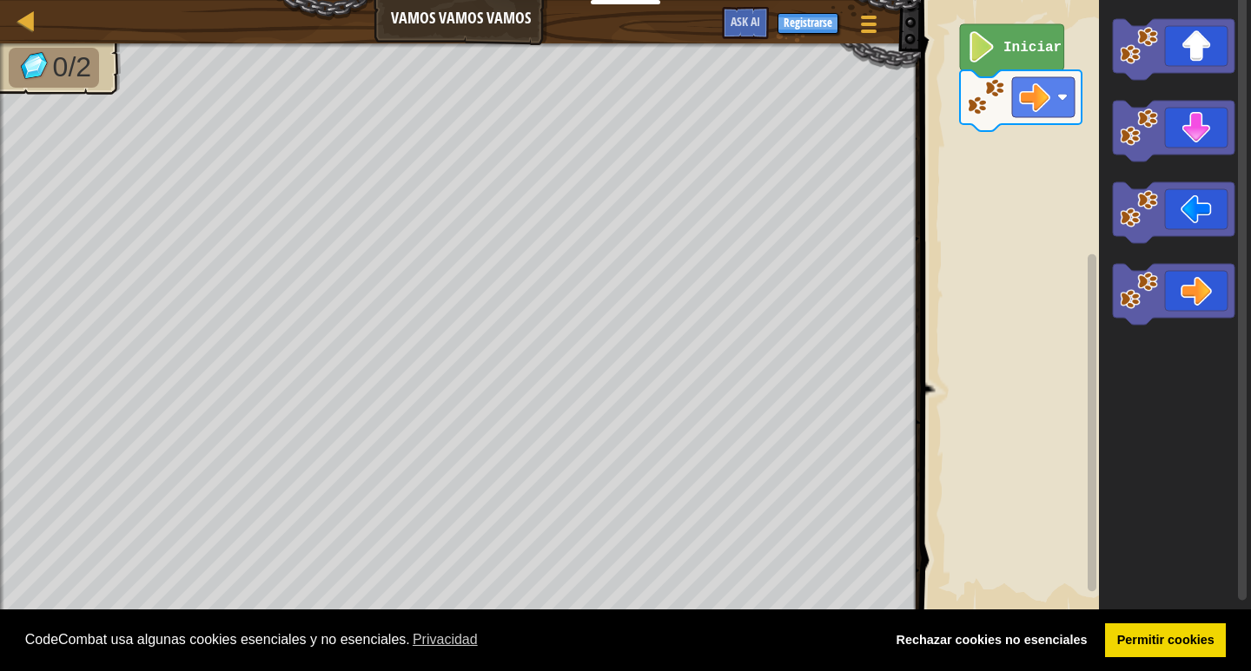
click at [1145, 118] on g "Espacio de trabajo de Blockly" at bounding box center [1174, 172] width 122 height 306
click at [1012, 162] on div "Iniciar" at bounding box center [1082, 306] width 335 height 631
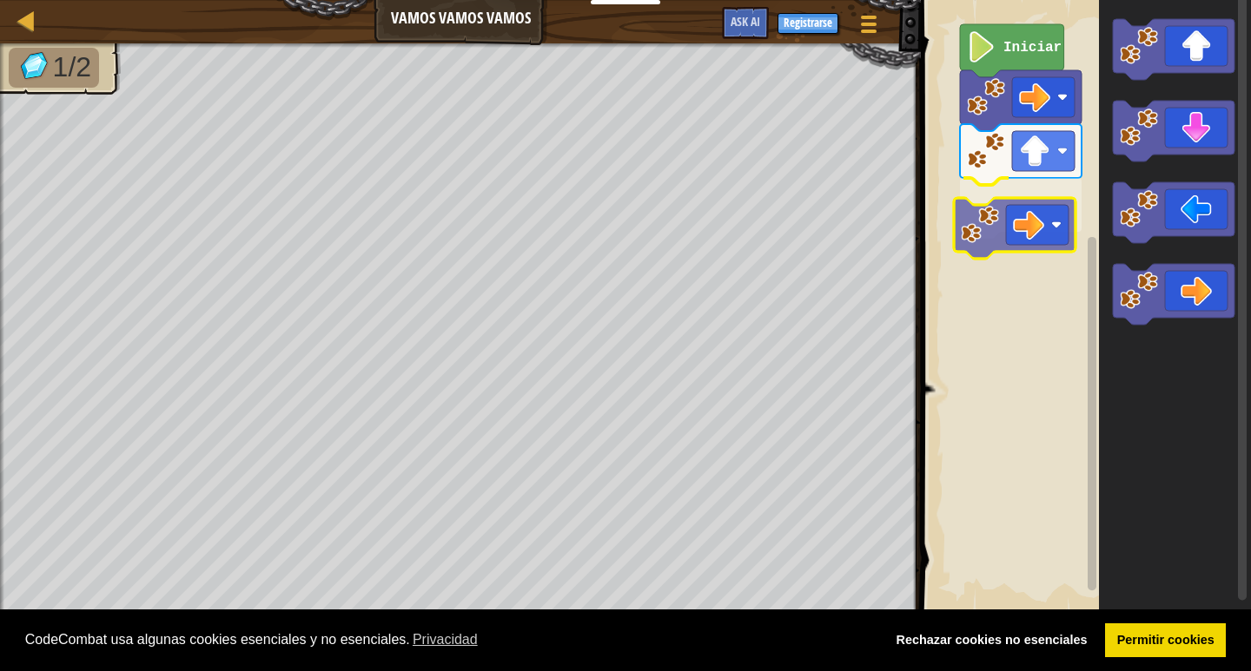
click at [983, 213] on div "Iniciar" at bounding box center [1082, 306] width 335 height 631
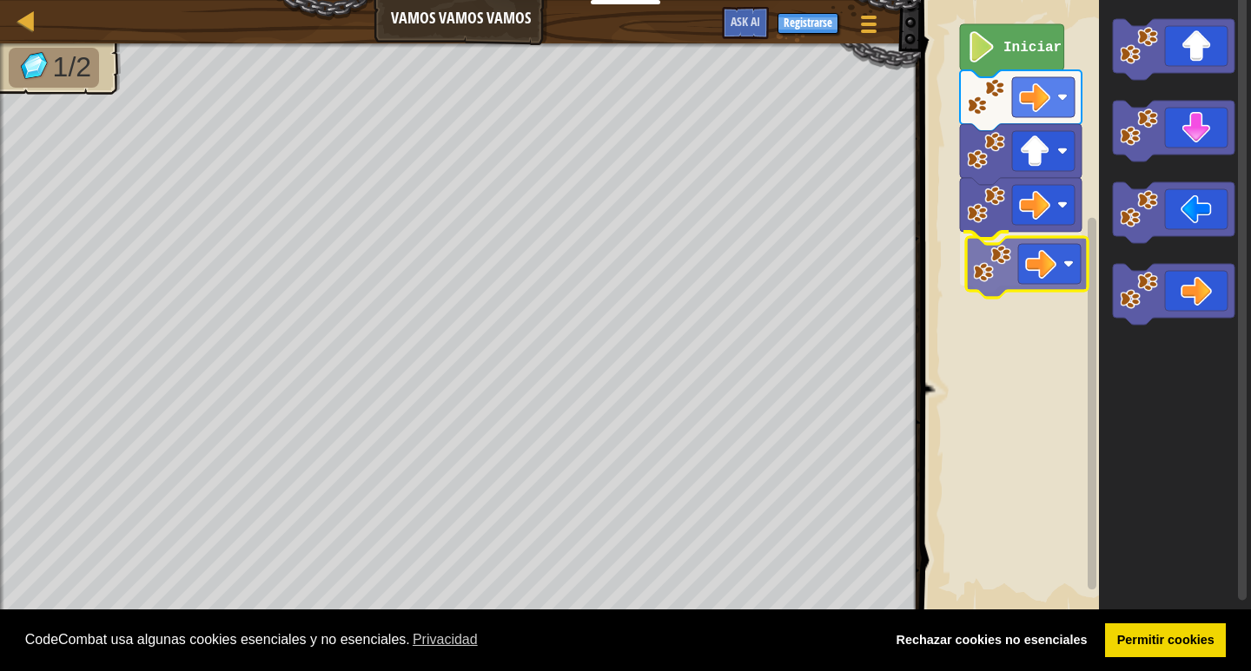
click at [1011, 264] on div "Iniciar" at bounding box center [1082, 306] width 335 height 631
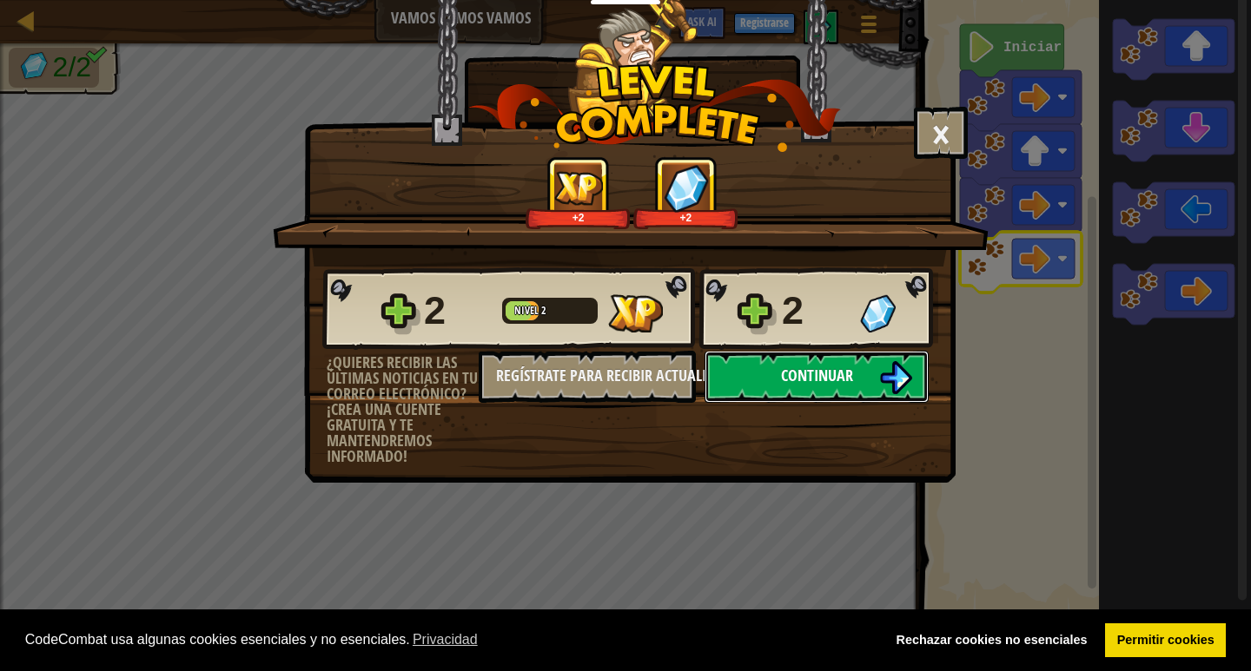
click at [891, 373] on img at bounding box center [895, 377] width 33 height 33
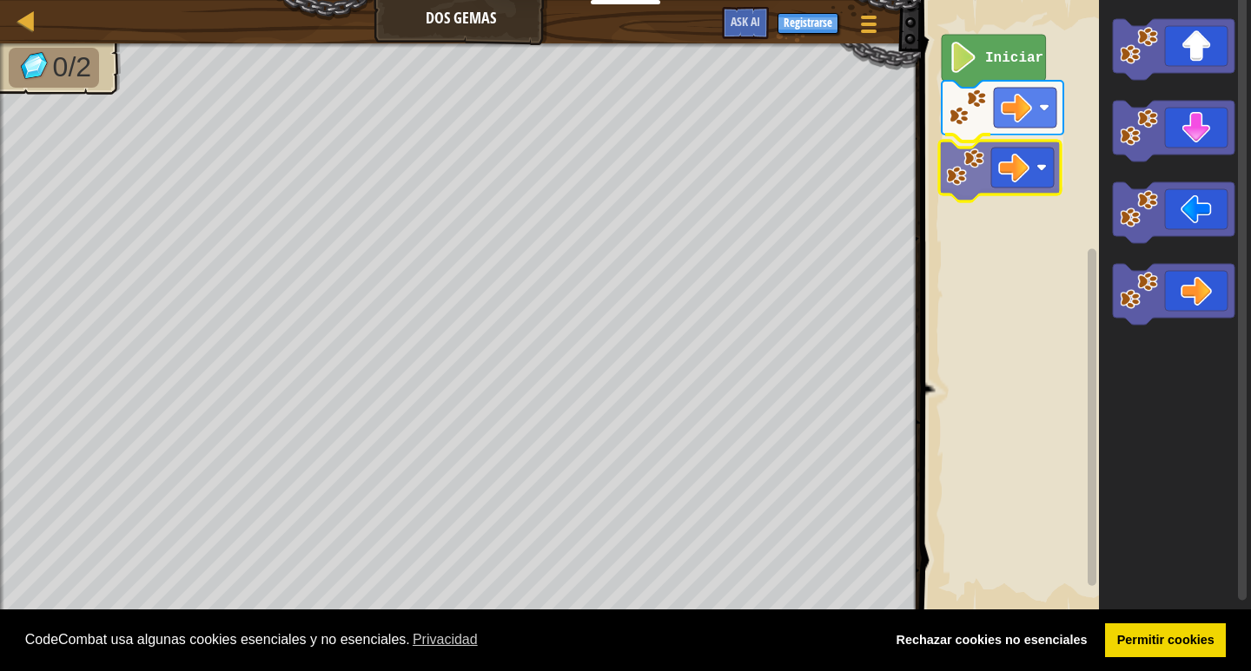
click at [984, 166] on div "Iniciar" at bounding box center [1082, 306] width 335 height 631
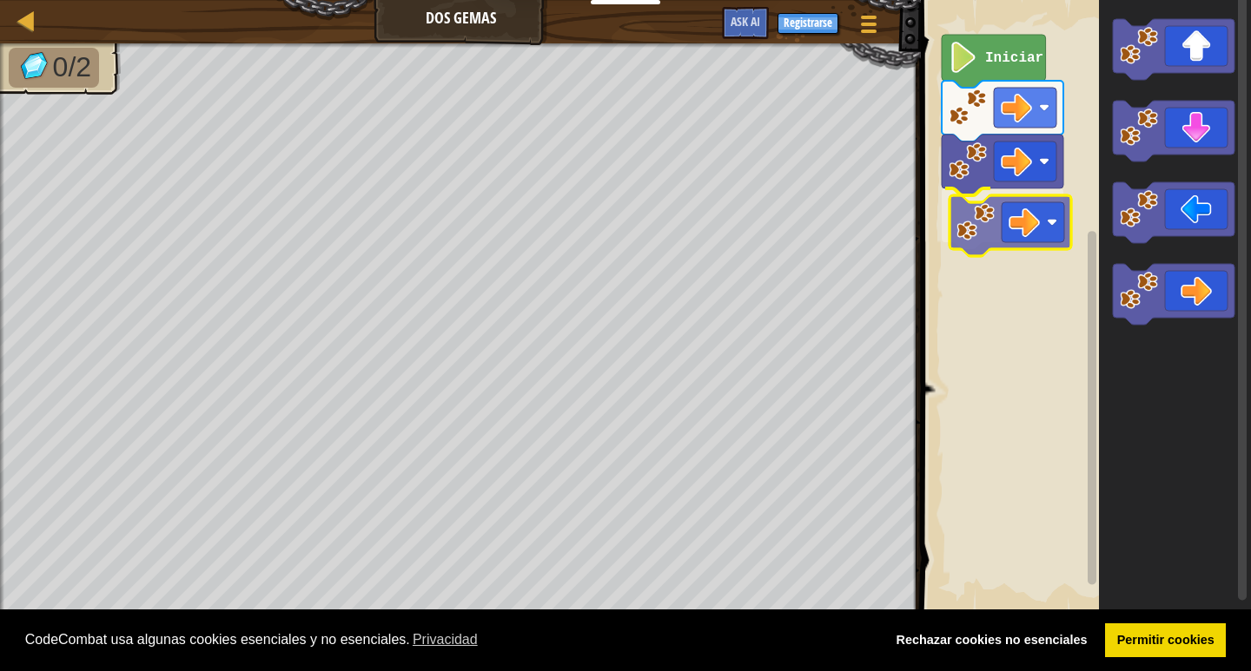
click at [1044, 206] on div "Iniciar" at bounding box center [1082, 306] width 335 height 631
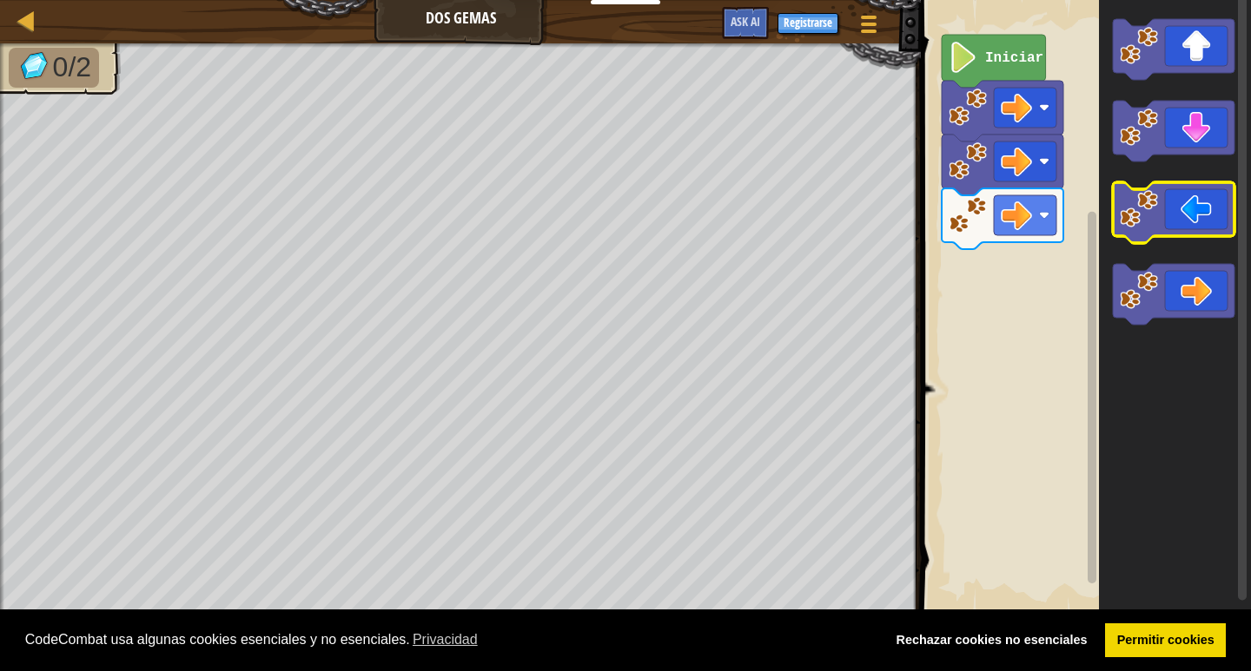
click at [1149, 178] on icon "Espacio de trabajo de Blockly" at bounding box center [1175, 306] width 152 height 631
click at [1111, 191] on icon "Espacio de trabajo de Blockly" at bounding box center [1175, 306] width 152 height 631
click at [1154, 140] on g "Espacio de trabajo de Blockly" at bounding box center [1174, 172] width 122 height 306
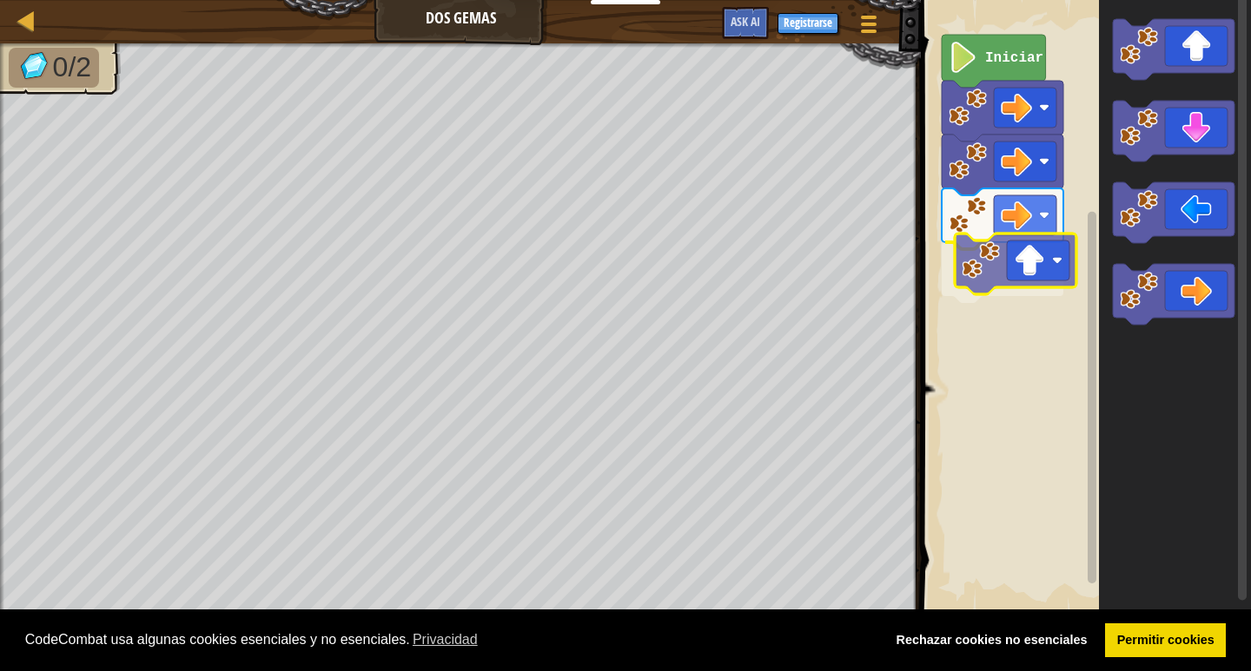
click at [1026, 267] on div "Iniciar" at bounding box center [1082, 306] width 335 height 631
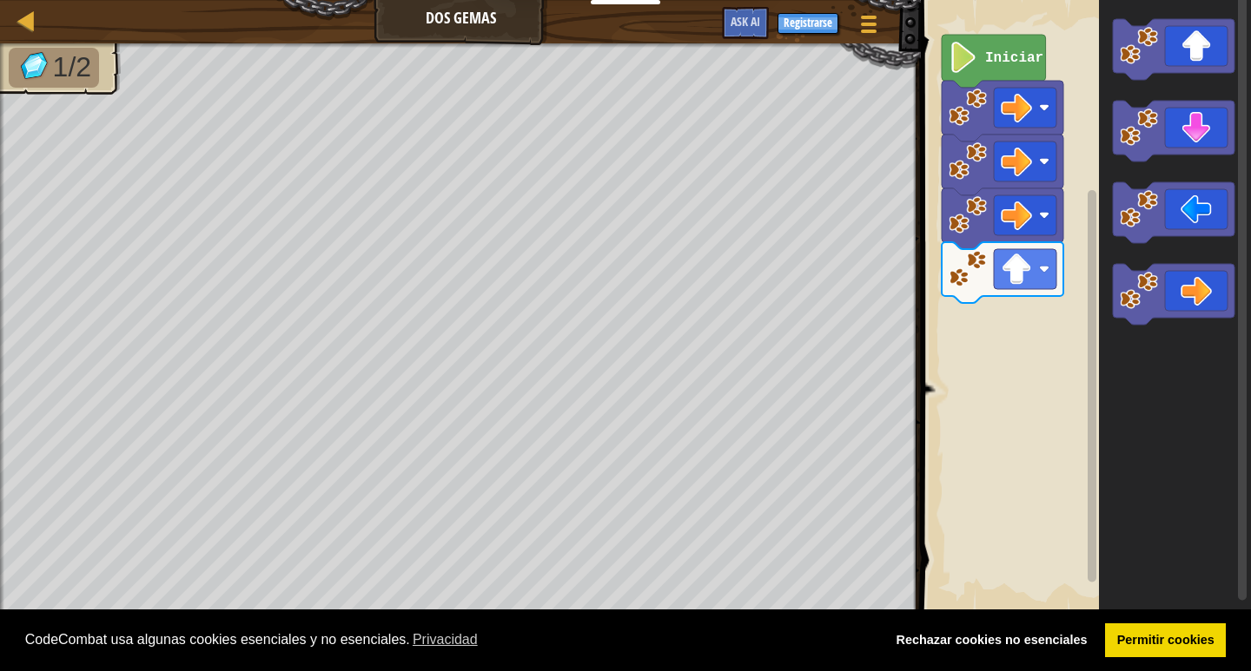
click at [1115, 247] on icon "Espacio de trabajo de Blockly" at bounding box center [1175, 306] width 152 height 631
click at [971, 347] on div "Iniciar" at bounding box center [1082, 306] width 335 height 631
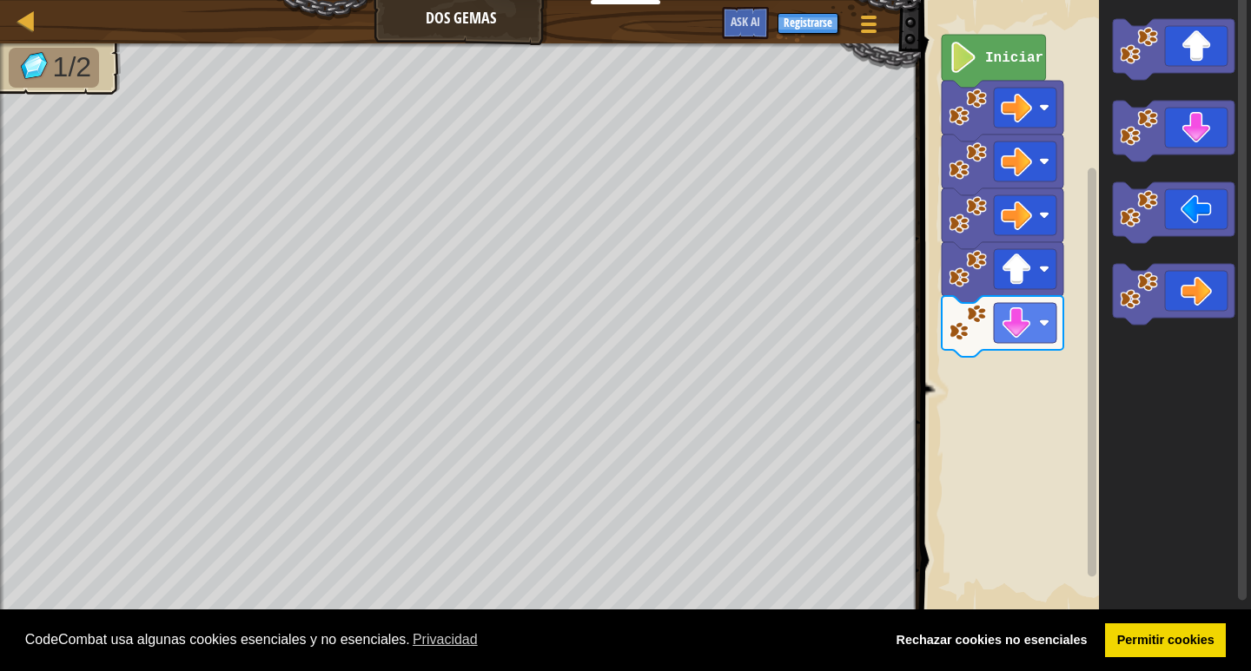
click at [1155, 331] on icon "Espacio de trabajo de Blockly" at bounding box center [1175, 306] width 152 height 631
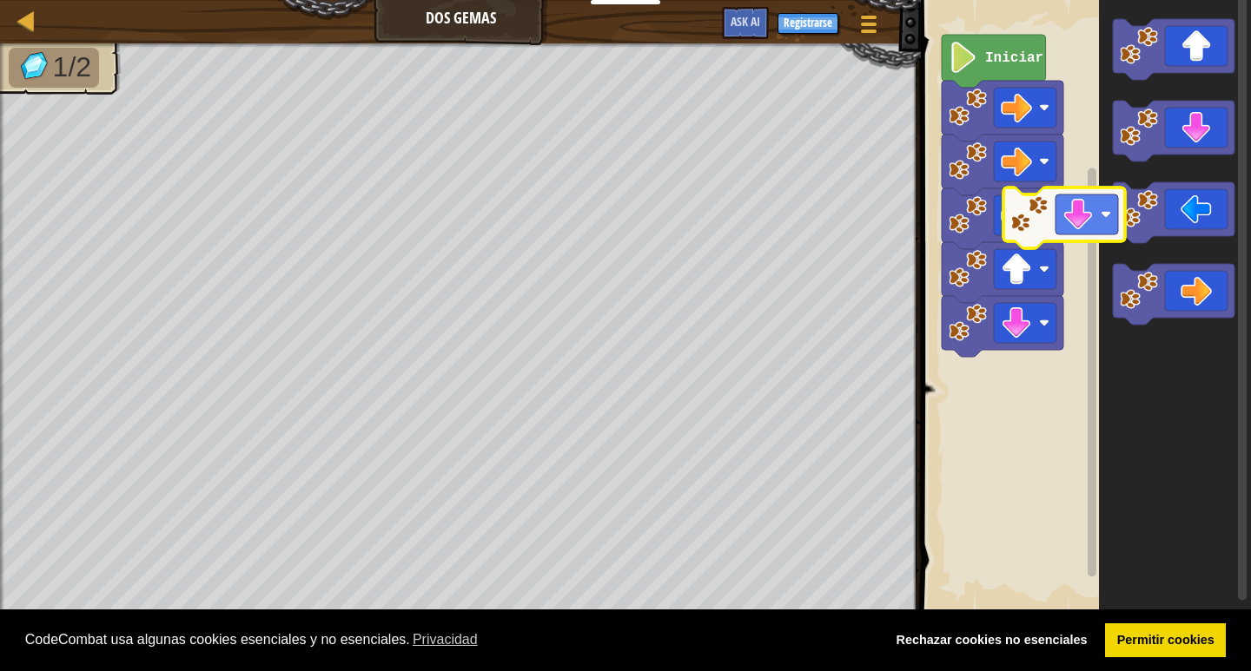
click at [1074, 215] on div "Iniciar" at bounding box center [1082, 306] width 335 height 631
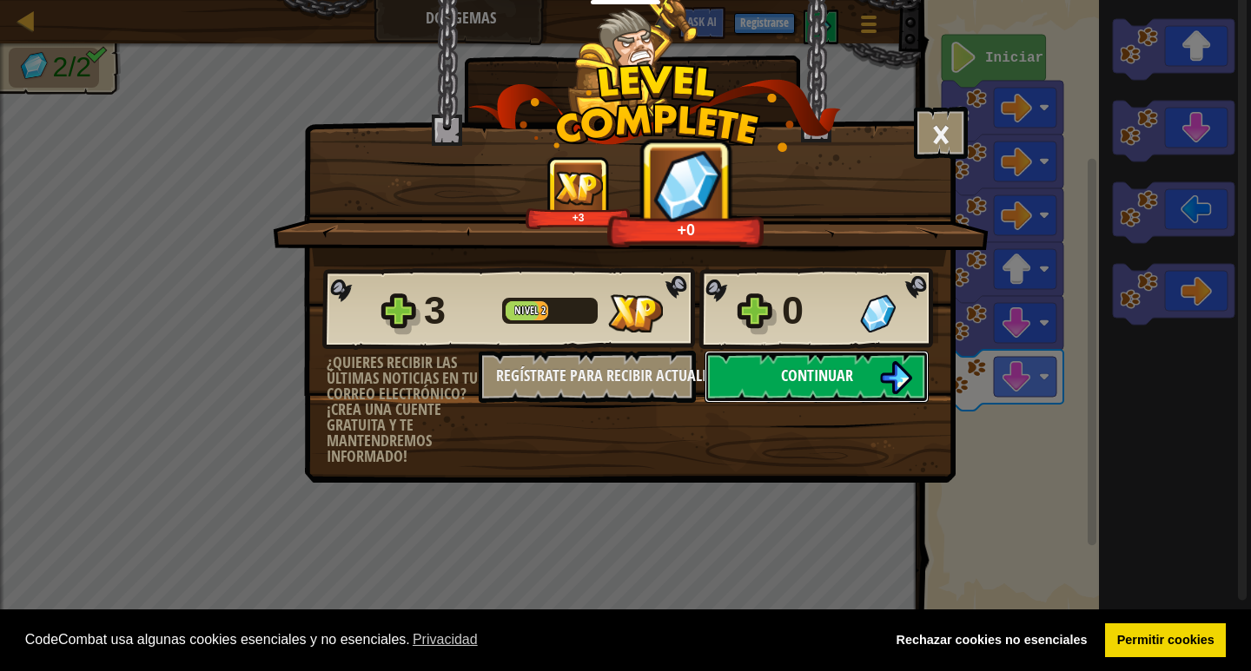
click at [812, 369] on span "Continuar" at bounding box center [817, 376] width 72 height 22
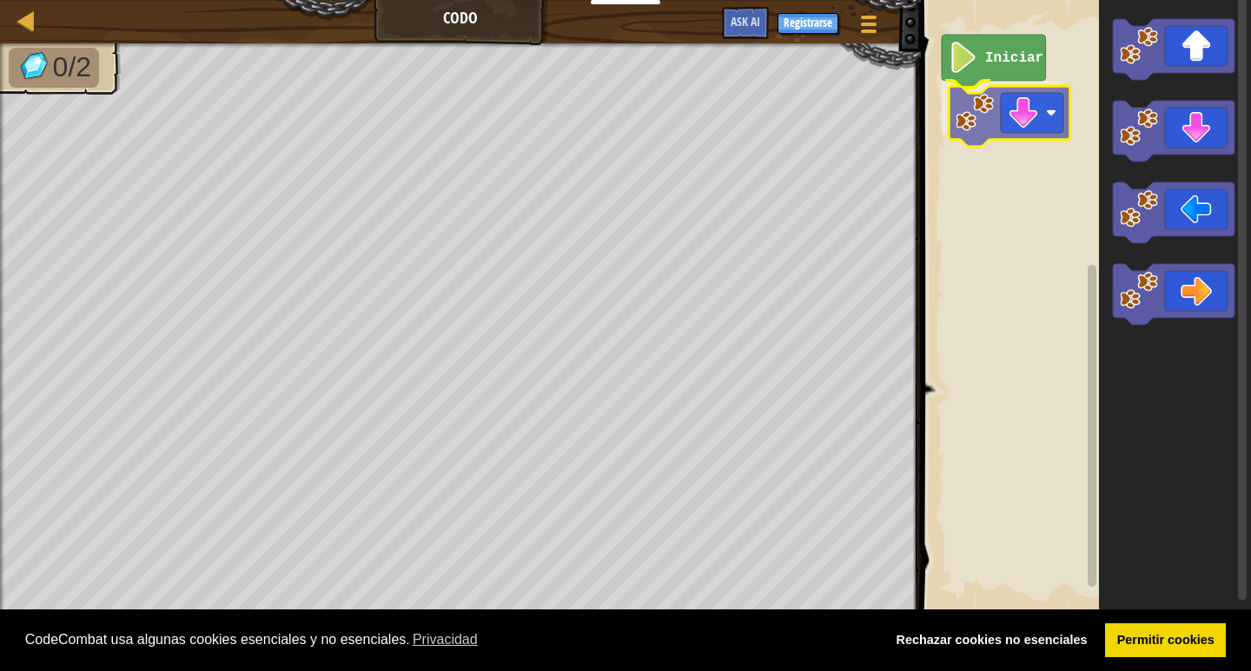
click at [1006, 117] on div "Iniciar" at bounding box center [1082, 306] width 335 height 631
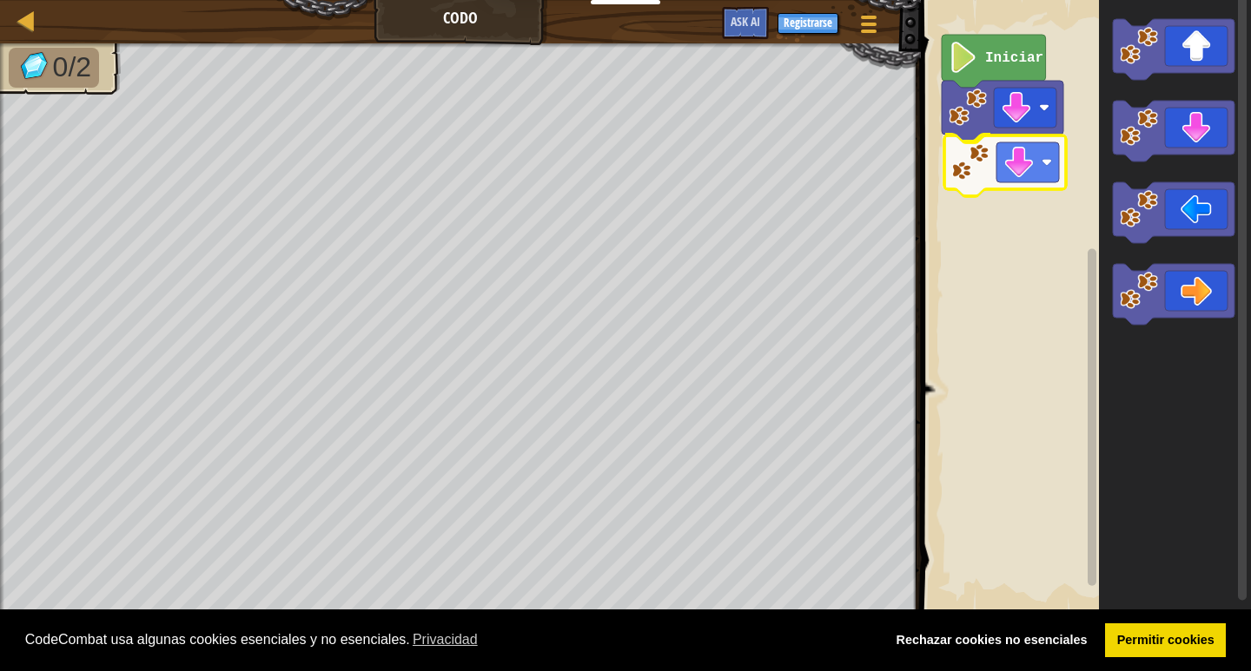
click at [1044, 186] on div "Iniciar" at bounding box center [1082, 306] width 335 height 631
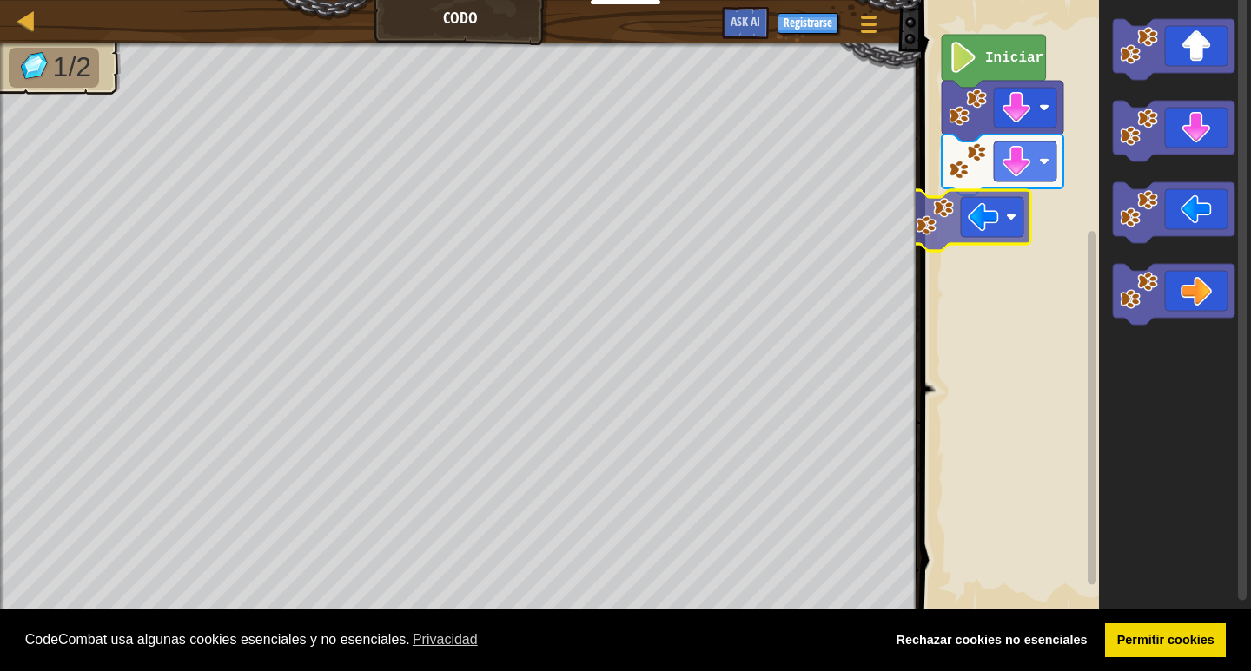
click at [965, 228] on div "Iniciar" at bounding box center [1082, 306] width 335 height 631
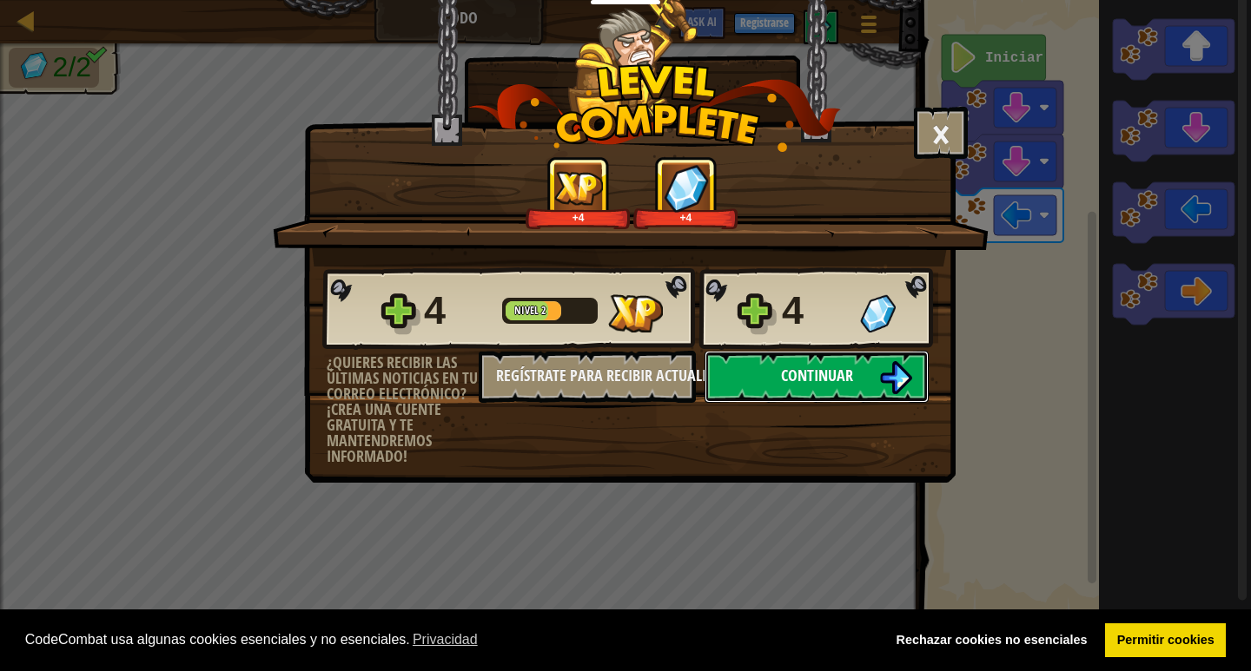
click at [868, 366] on button "Continuar" at bounding box center [816, 377] width 224 height 52
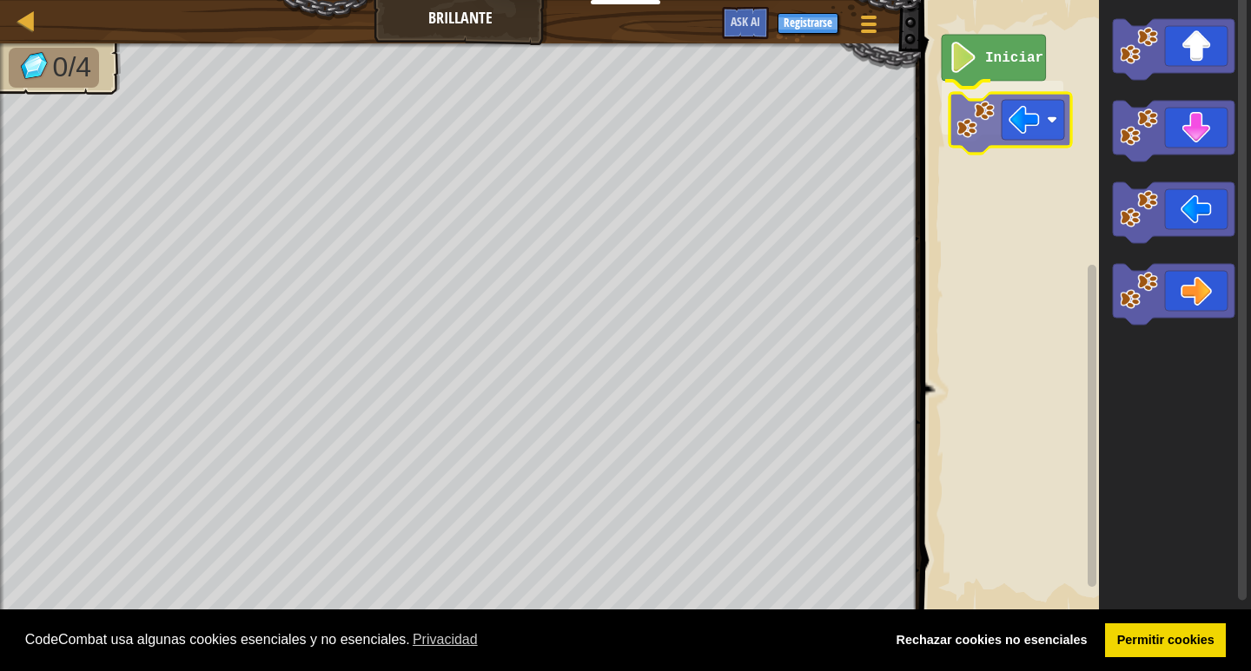
click at [1044, 135] on div "Iniciar" at bounding box center [1082, 306] width 335 height 631
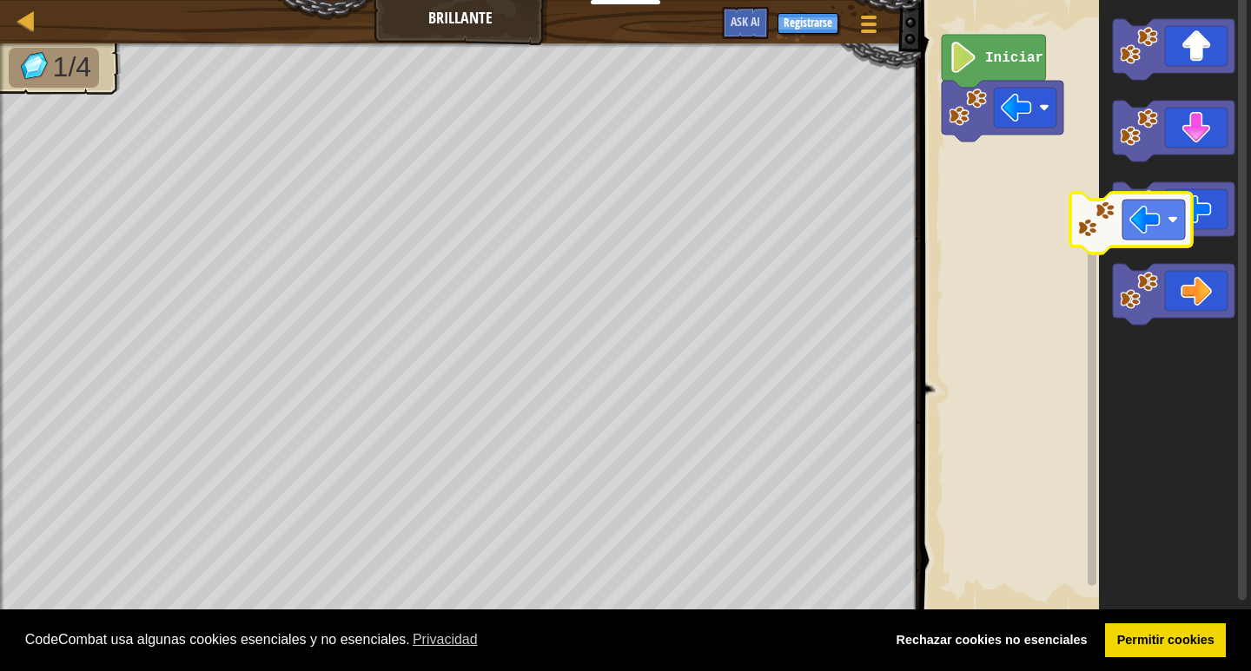
click at [1044, 193] on div "Iniciar" at bounding box center [1082, 306] width 335 height 631
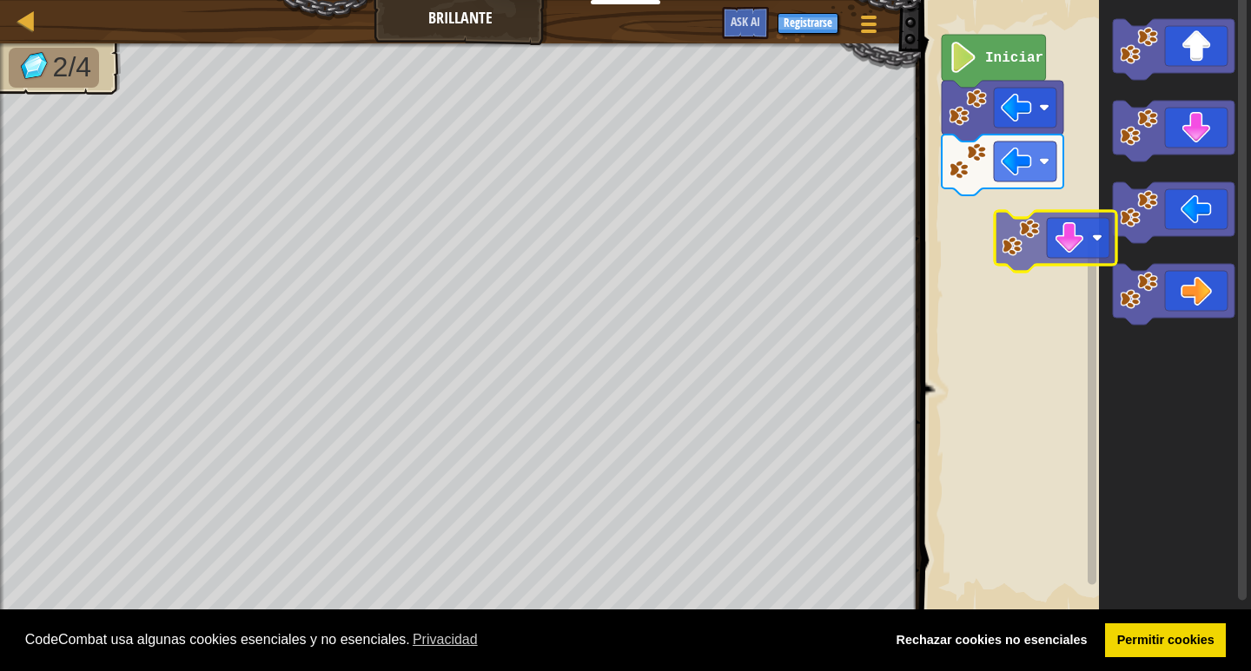
click at [1089, 240] on div "Iniciar" at bounding box center [1082, 306] width 335 height 631
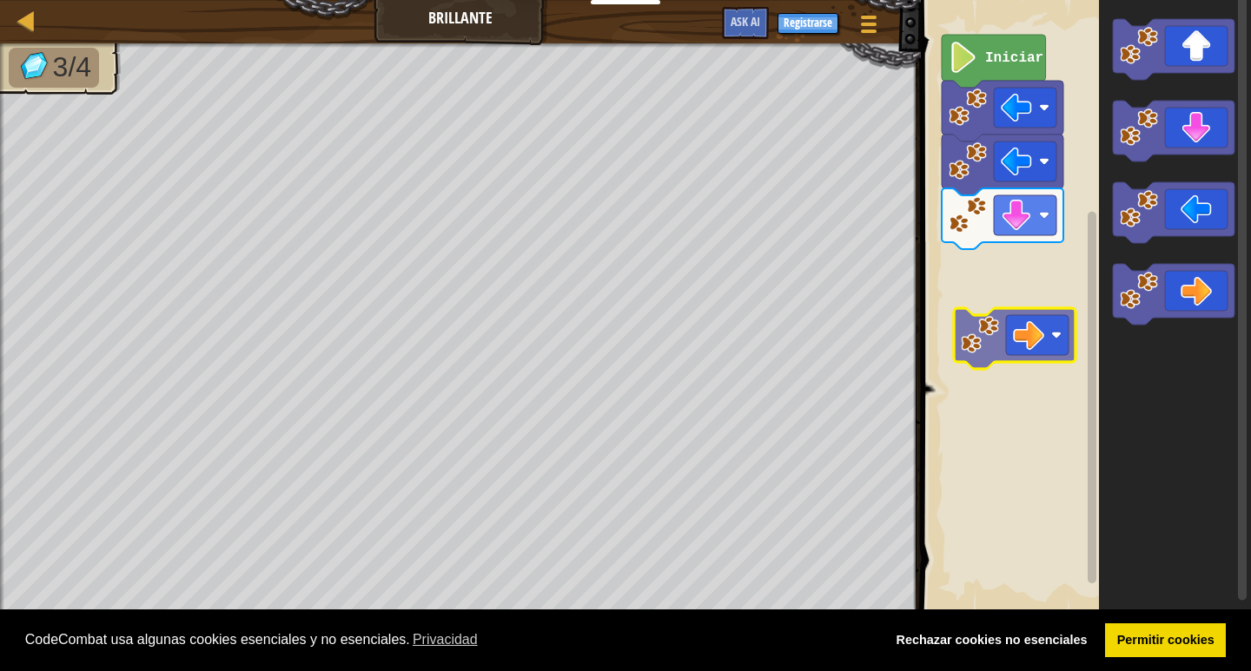
click at [1020, 347] on div "Iniciar" at bounding box center [1082, 306] width 335 height 631
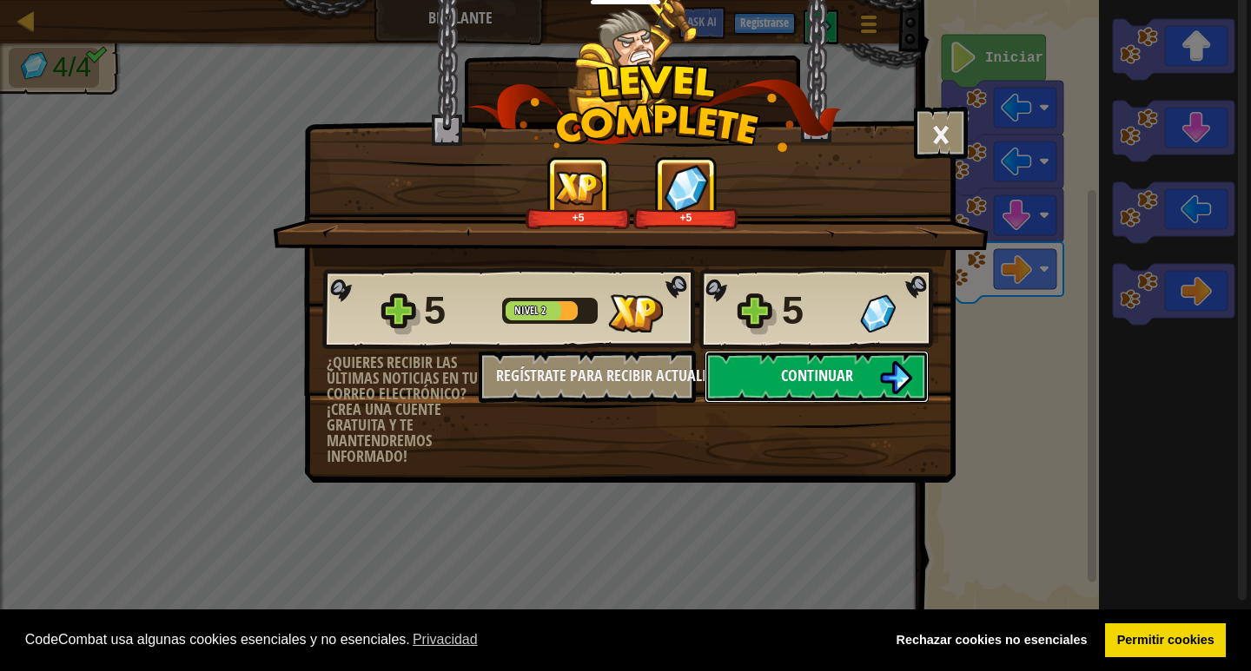
click at [917, 364] on button "Continuar" at bounding box center [816, 377] width 224 height 52
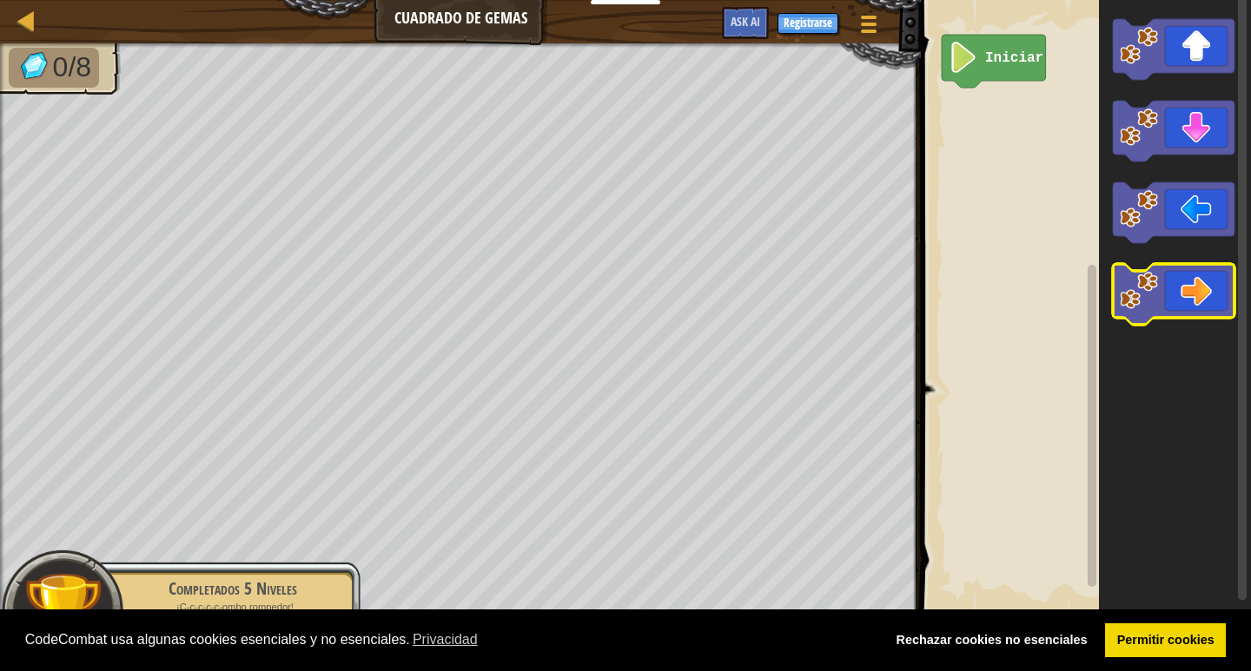
click at [1133, 295] on g "Espacio de trabajo de Blockly" at bounding box center [1174, 172] width 122 height 306
click at [1073, 261] on div "Iniciar" at bounding box center [1082, 306] width 335 height 631
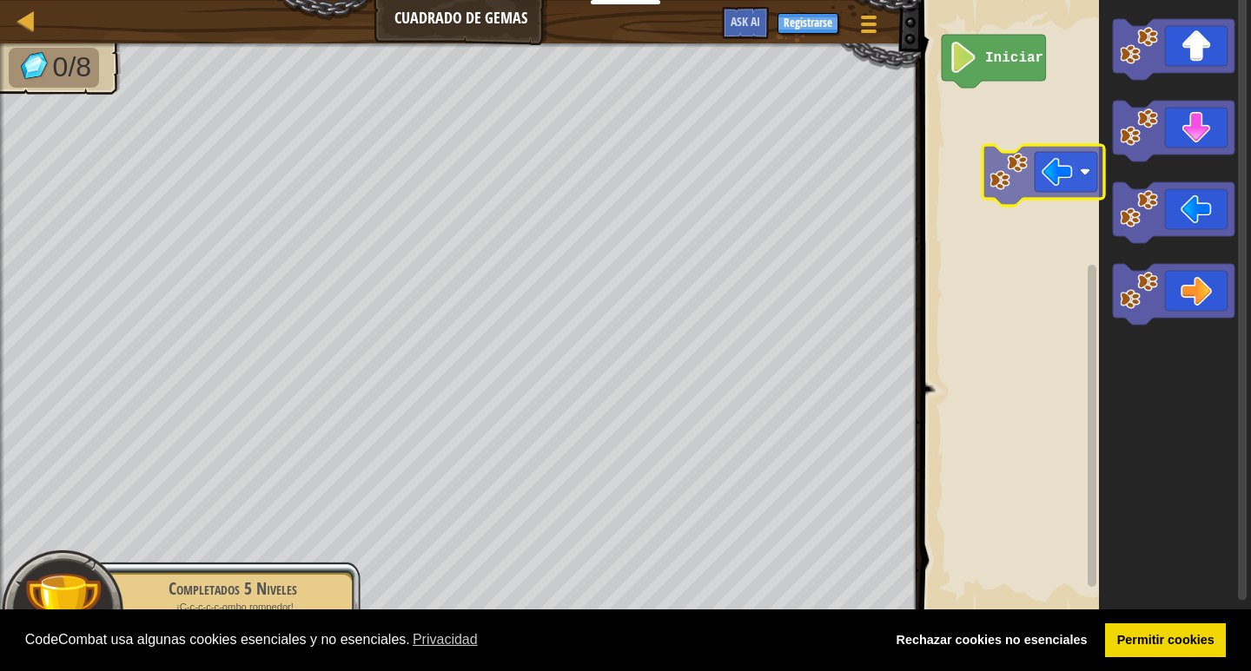
click at [985, 151] on div "Iniciar" at bounding box center [1082, 306] width 335 height 631
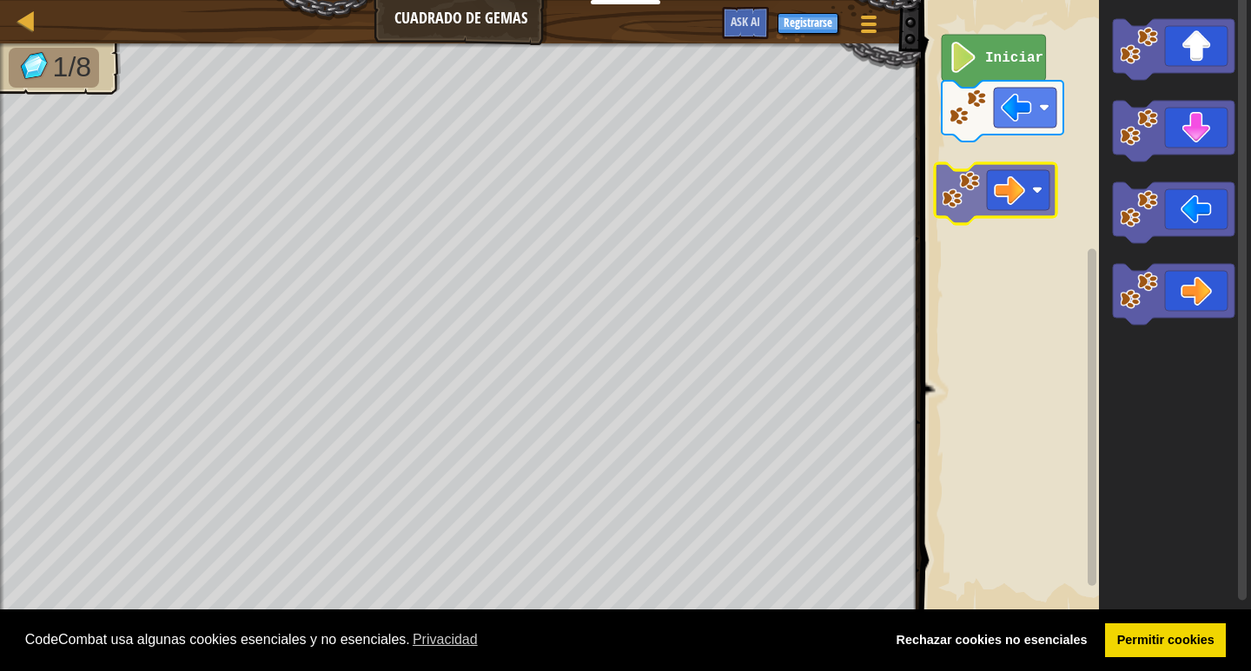
click at [1038, 177] on div "Iniciar" at bounding box center [1082, 306] width 335 height 631
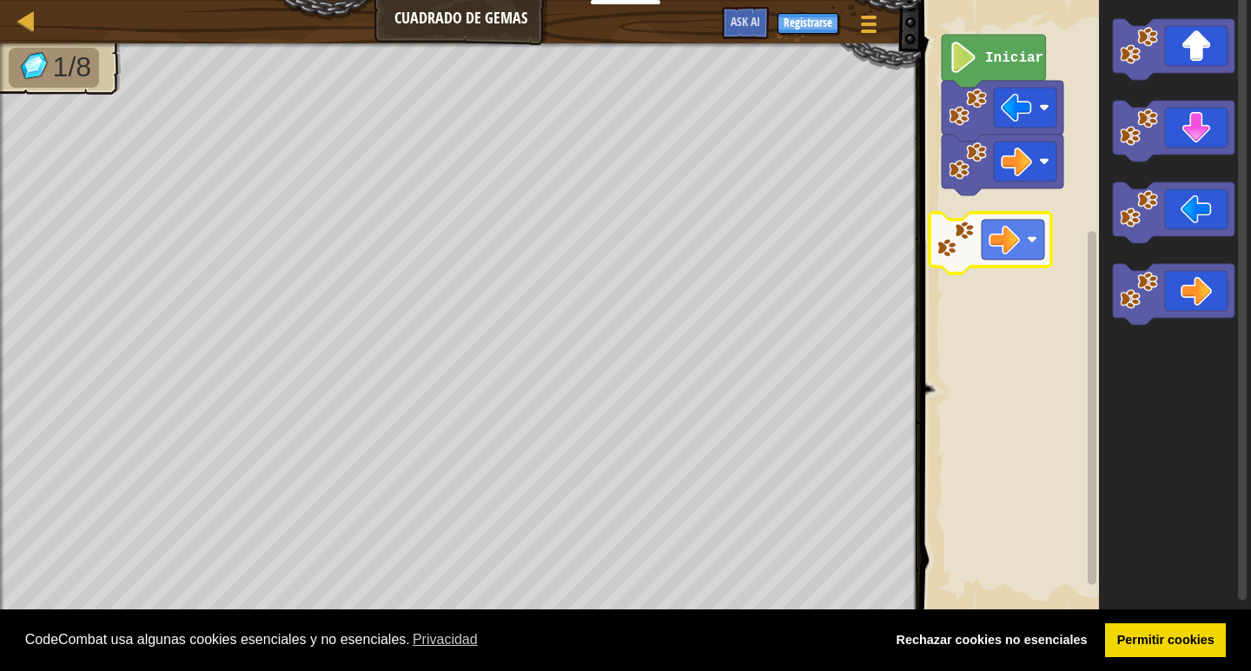
click at [995, 228] on div "Iniciar" at bounding box center [1082, 306] width 335 height 631
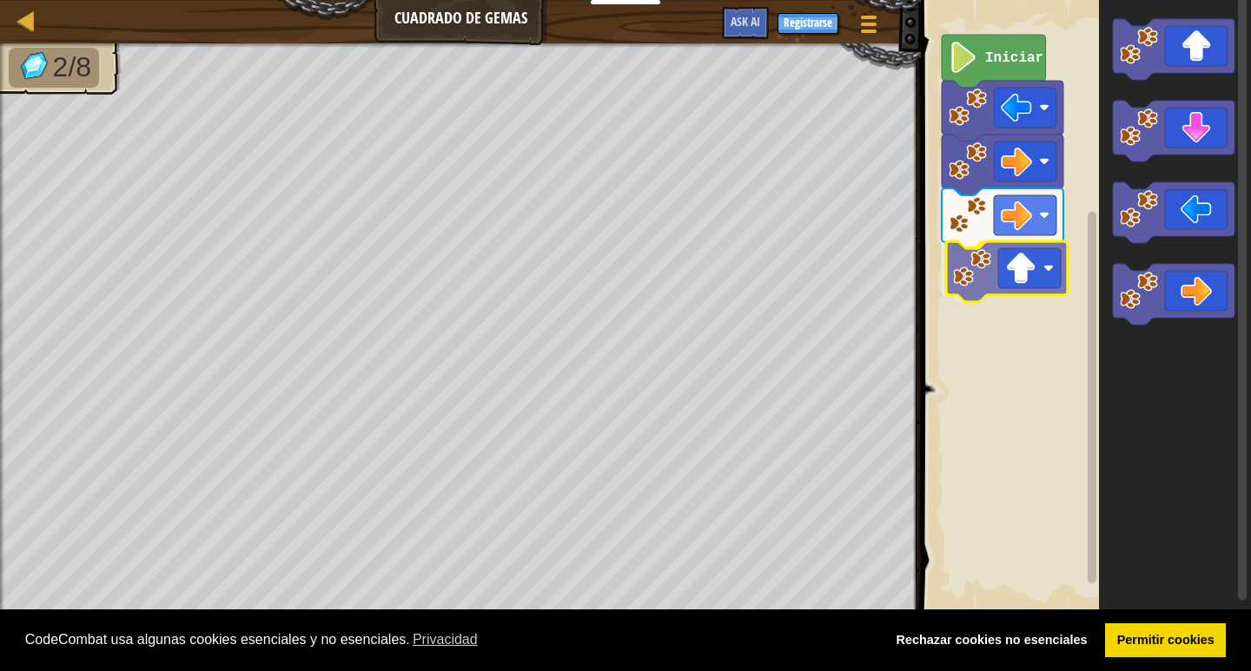
click at [1000, 275] on div "Iniciar" at bounding box center [1082, 306] width 335 height 631
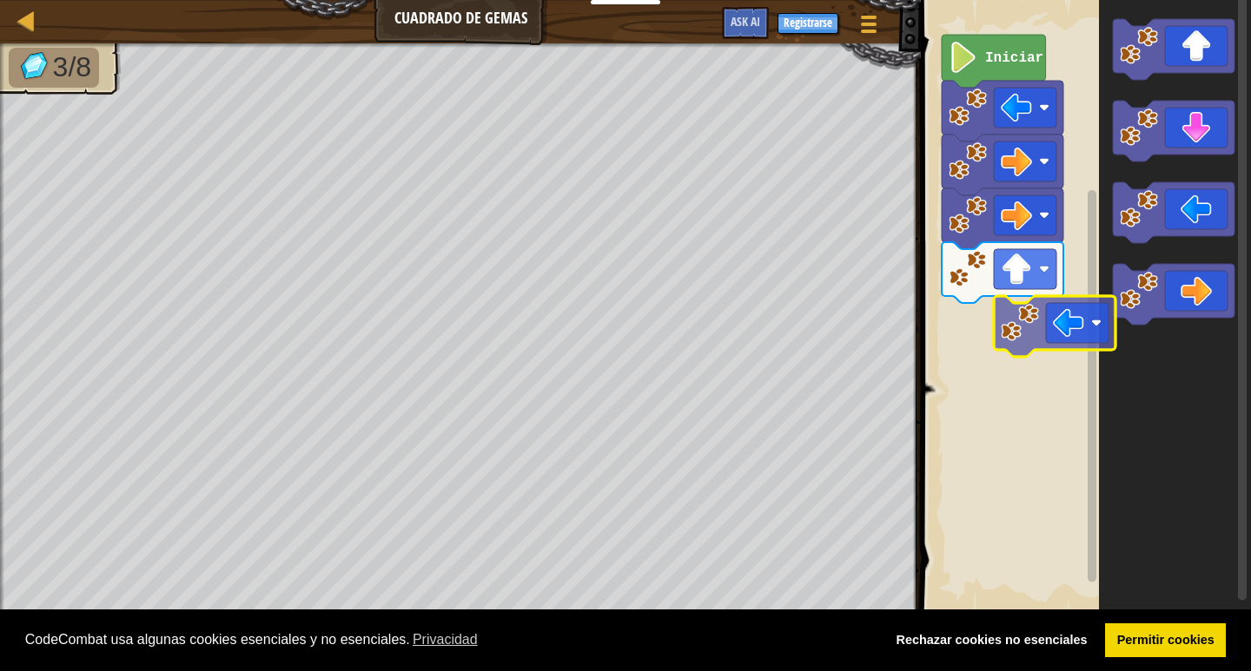
click at [1008, 326] on div "Iniciar" at bounding box center [1082, 306] width 335 height 631
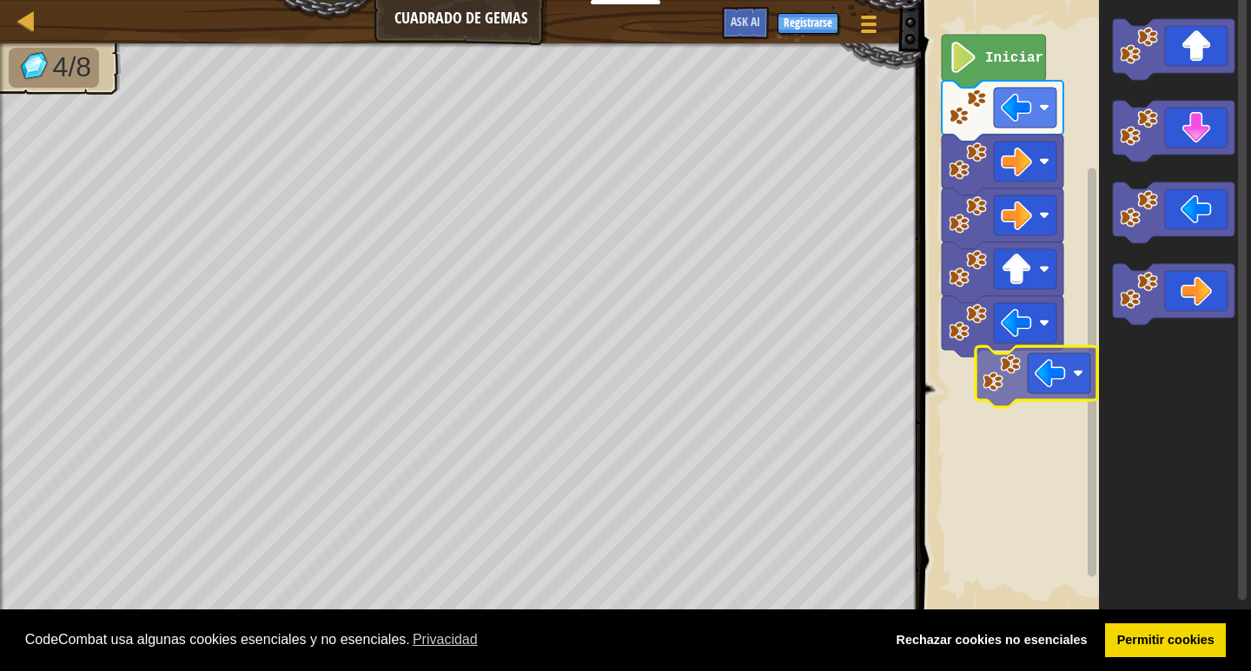
click at [1077, 384] on div "Iniciar" at bounding box center [1082, 306] width 335 height 631
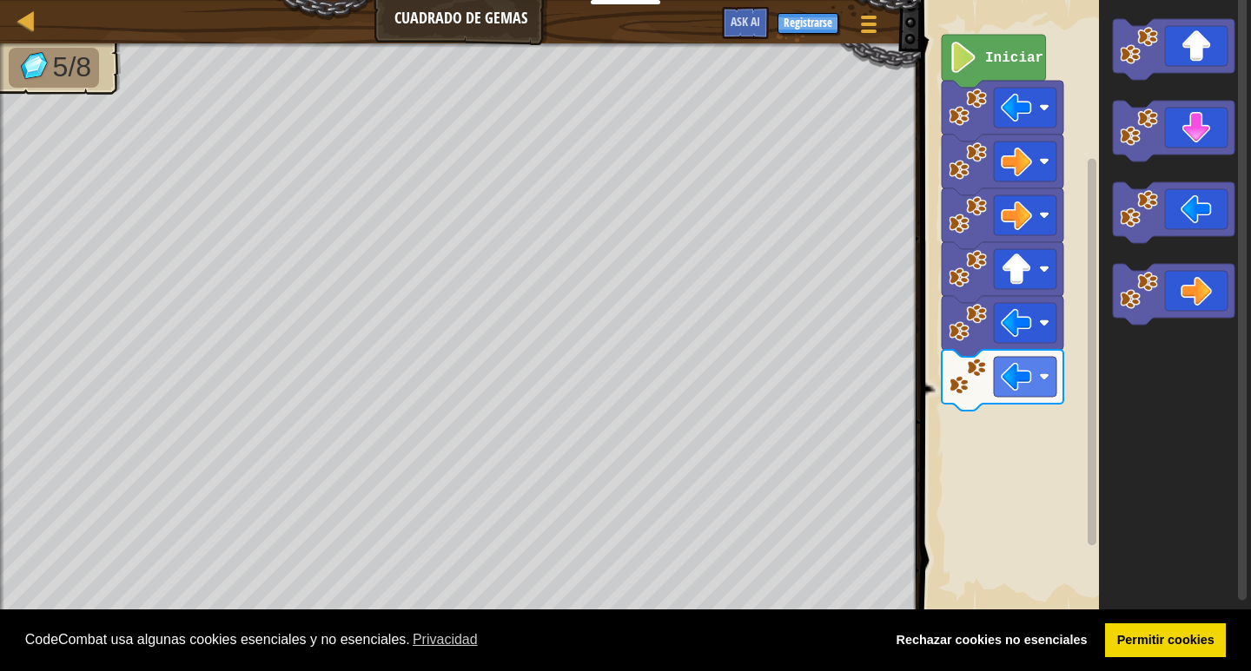
click at [1108, 347] on icon "Espacio de trabajo de Blockly" at bounding box center [1175, 306] width 152 height 631
click at [1104, 293] on icon "Espacio de trabajo de Blockly" at bounding box center [1175, 306] width 152 height 631
click at [1138, 335] on icon "Espacio de trabajo de Blockly" at bounding box center [1175, 306] width 152 height 631
click at [1012, 438] on div "Iniciar" at bounding box center [1082, 306] width 335 height 631
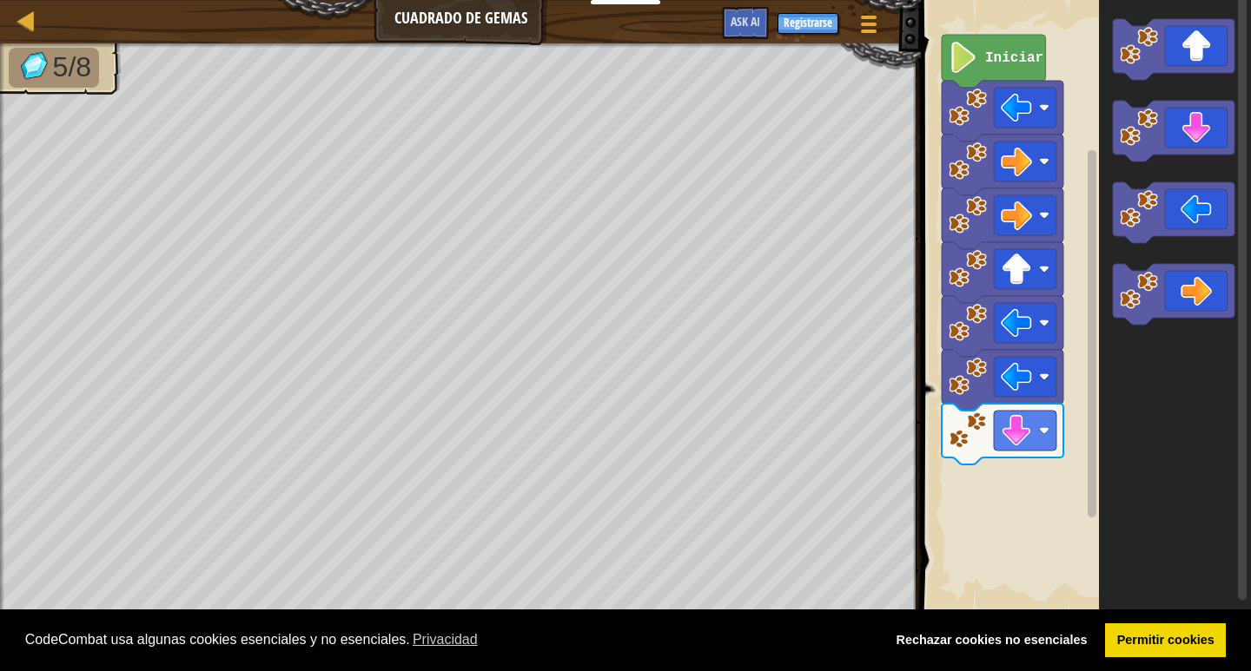
click at [1092, 295] on div "Iniciar" at bounding box center [1082, 306] width 335 height 631
click at [1150, 201] on g "Espacio de trabajo de Blockly" at bounding box center [1174, 172] width 122 height 306
click at [998, 481] on div "Iniciar" at bounding box center [1082, 306] width 335 height 631
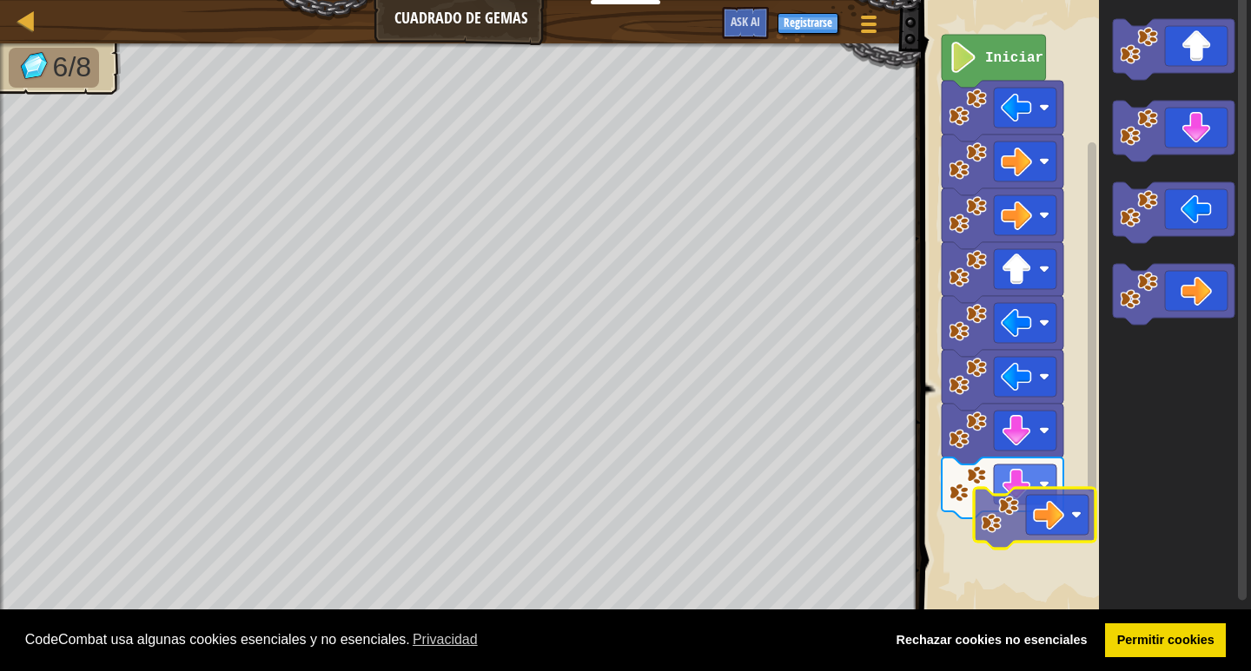
click at [1058, 533] on div "Iniciar" at bounding box center [1082, 306] width 335 height 631
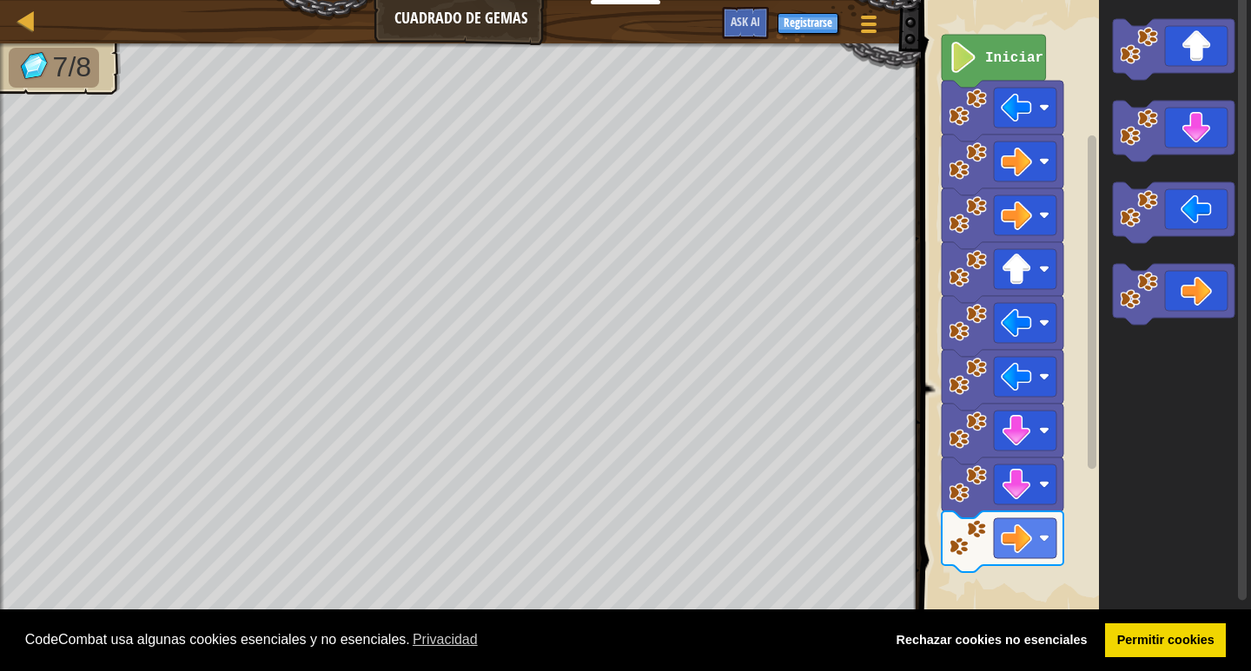
click at [1168, 404] on icon "Espacio de trabajo de Blockly" at bounding box center [1175, 306] width 152 height 631
click at [1148, 363] on icon "Espacio de trabajo de Blockly" at bounding box center [1175, 306] width 152 height 631
click at [1016, 0] on body "Cookie Policy CodeCombat [GEOGRAPHIC_DATA] algunas cookies esenciales y no esen…" at bounding box center [625, 0] width 1251 height 0
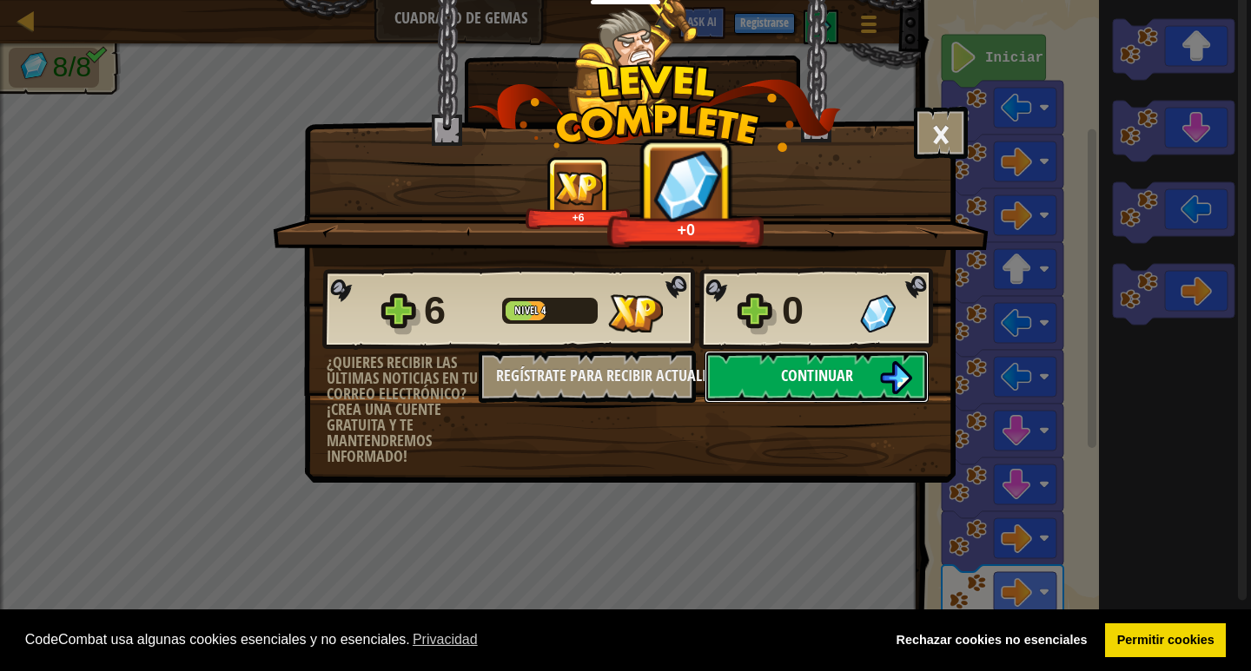
click at [874, 371] on button "Continuar" at bounding box center [816, 377] width 224 height 52
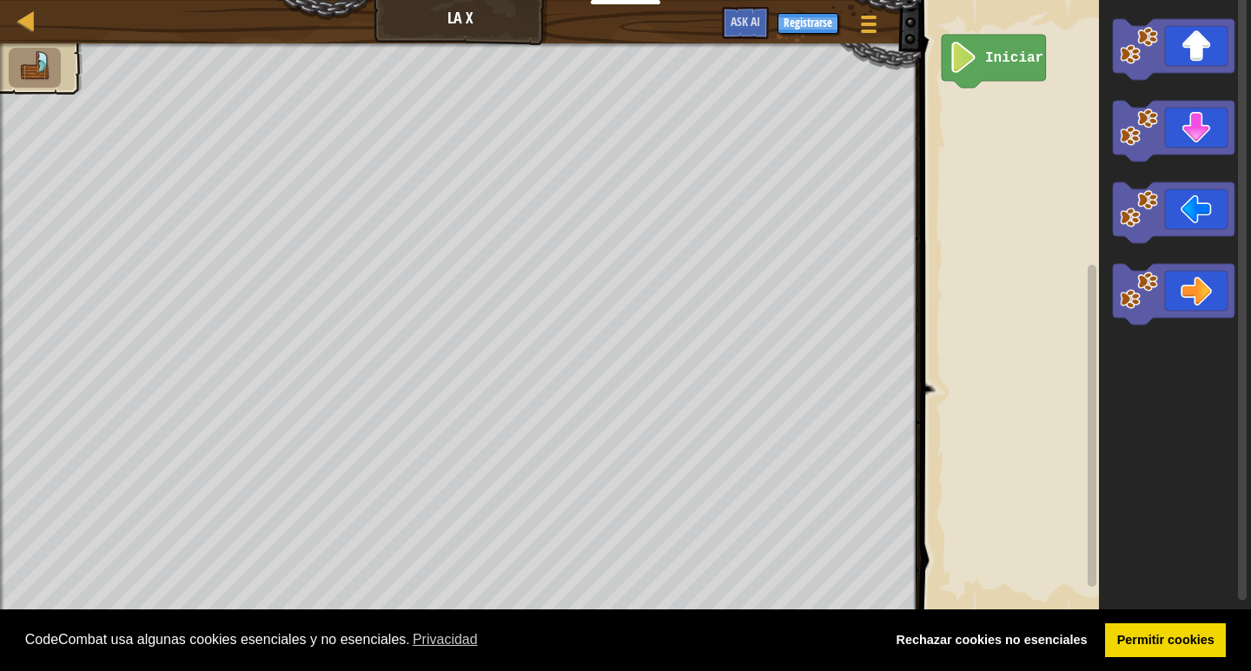
click at [1080, 96] on div "Iniciar" at bounding box center [1082, 306] width 335 height 631
click at [1069, 149] on div "Iniciar" at bounding box center [1082, 306] width 335 height 631
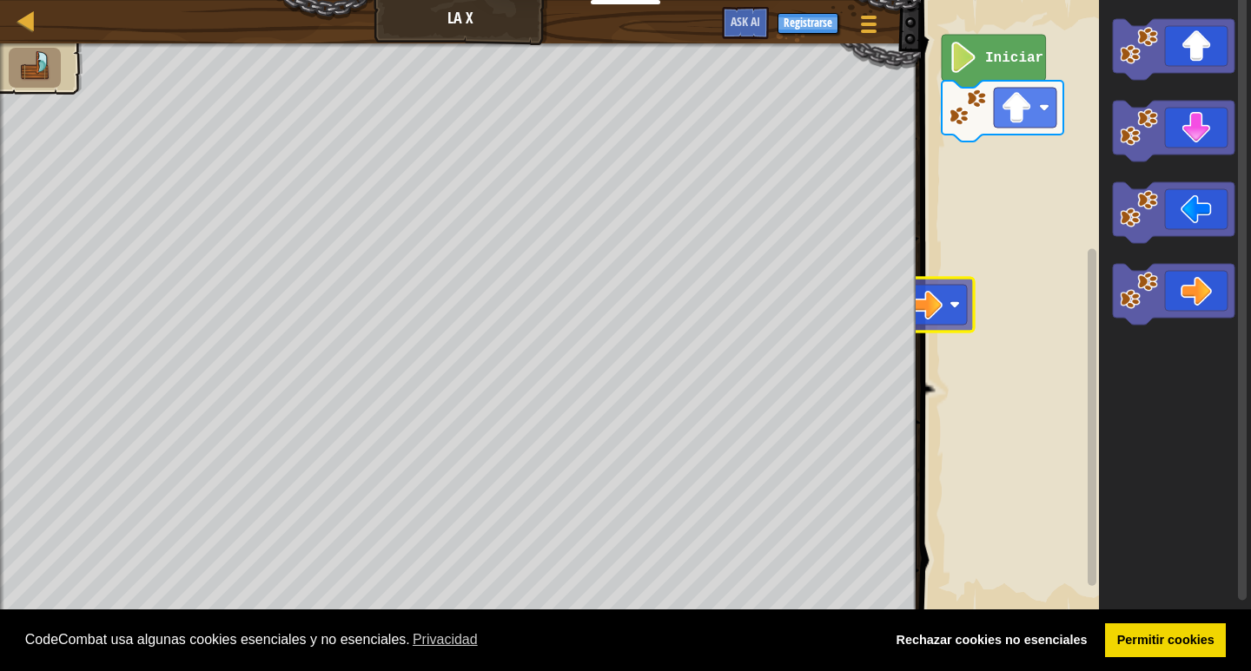
click at [937, 283] on div "Iniciar" at bounding box center [1082, 306] width 335 height 631
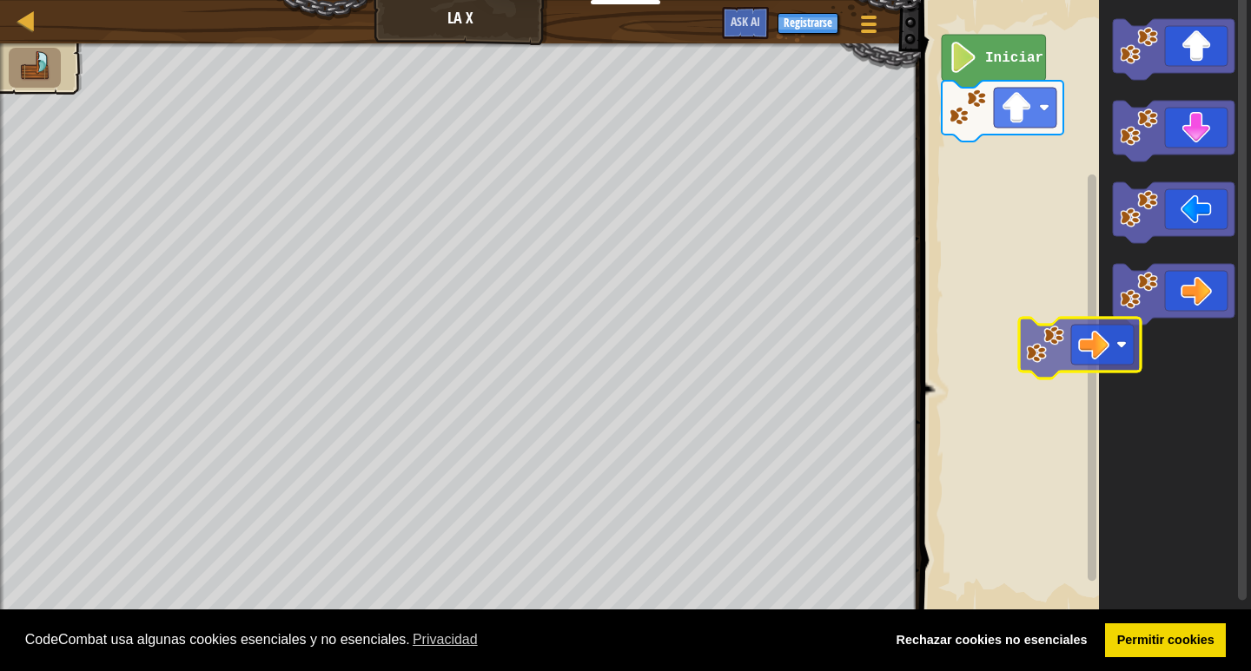
click at [1048, 297] on div "Iniciar" at bounding box center [1082, 306] width 335 height 631
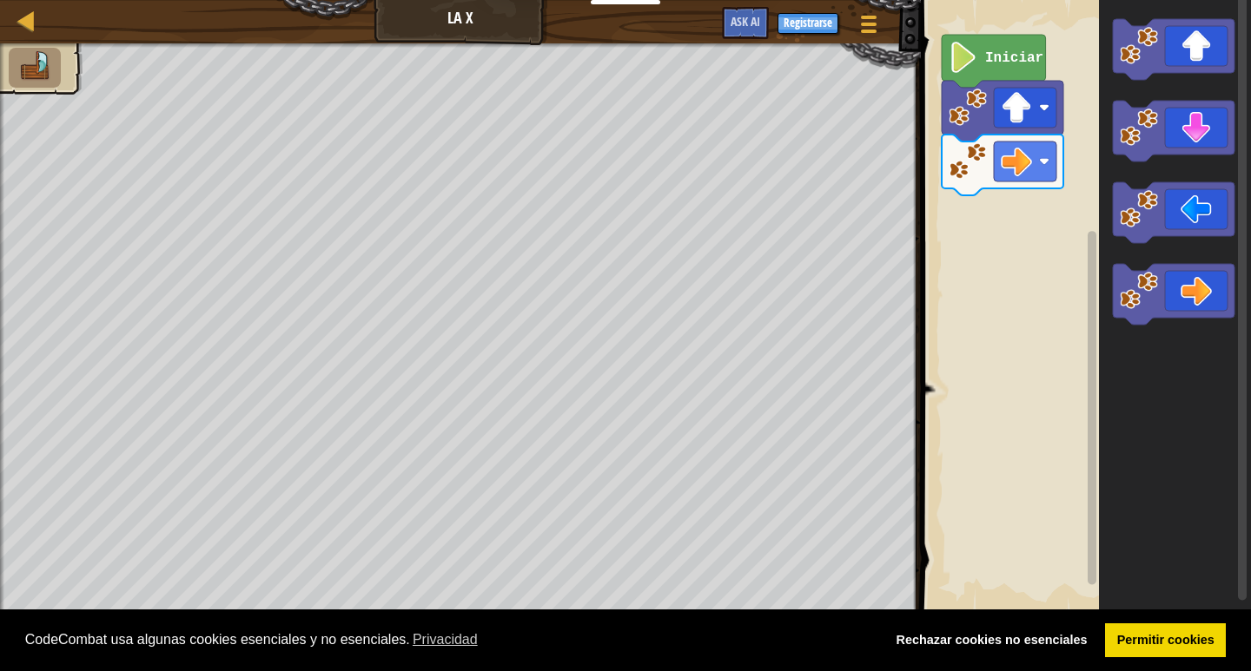
click at [1063, 318] on div "Iniciar" at bounding box center [1082, 306] width 335 height 631
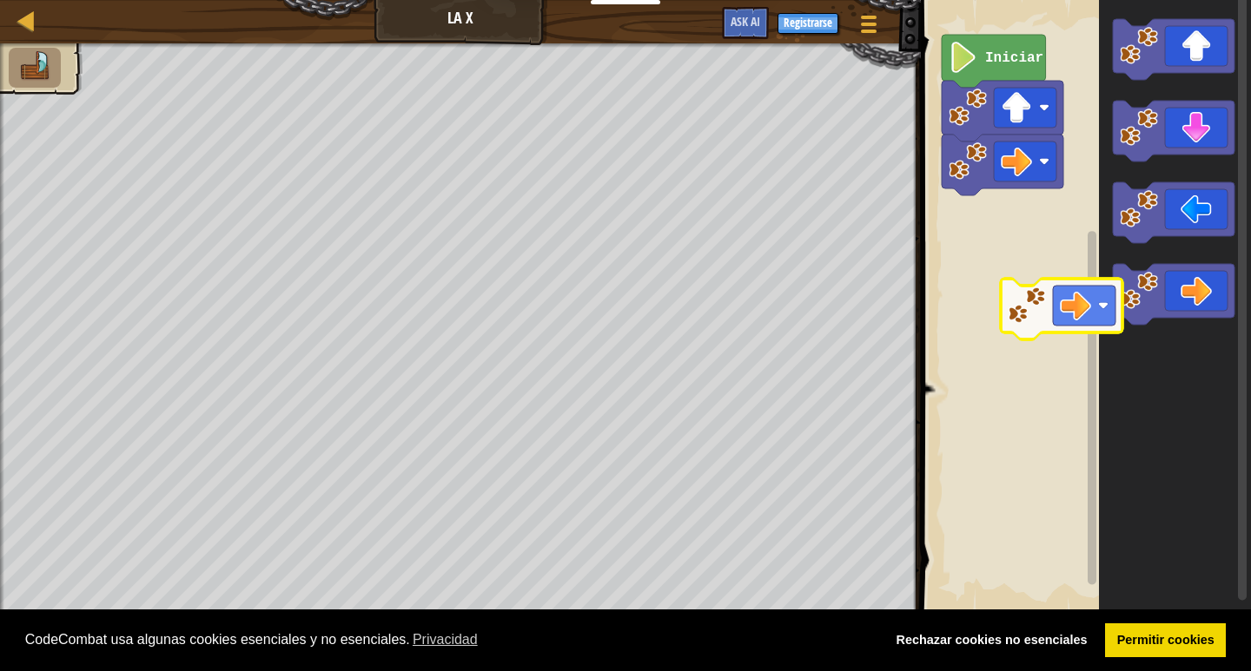
click at [1019, 304] on div "Iniciar" at bounding box center [1082, 306] width 335 height 631
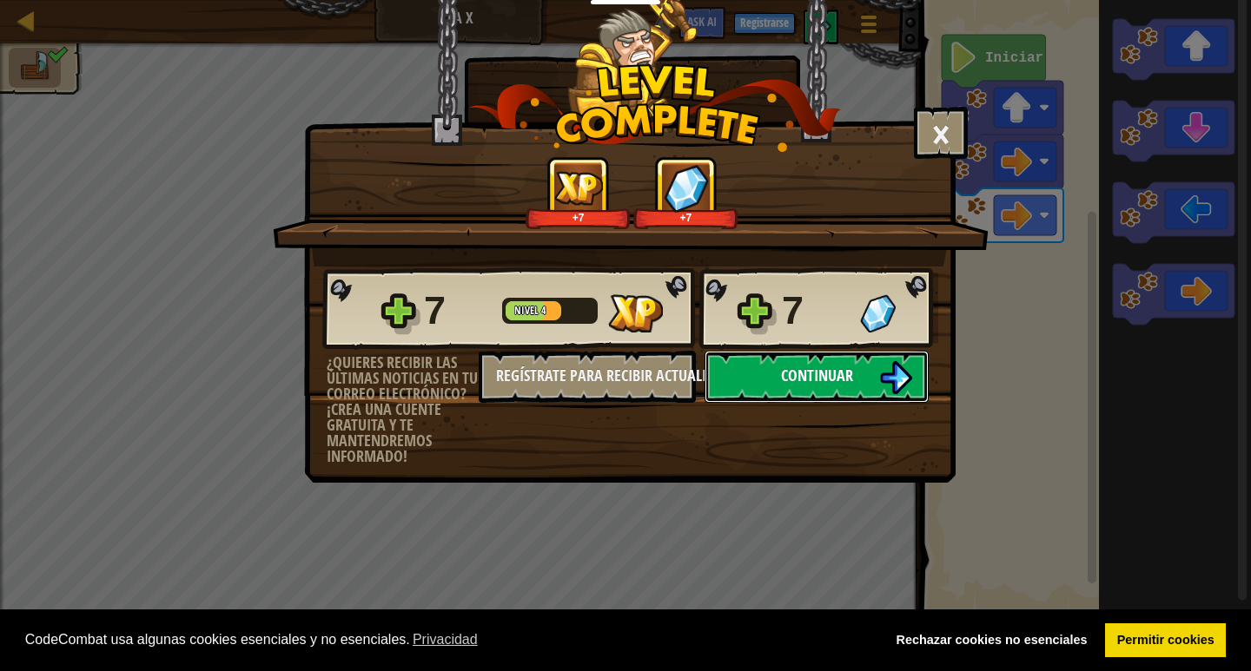
click at [847, 357] on button "Continuar" at bounding box center [816, 377] width 224 height 52
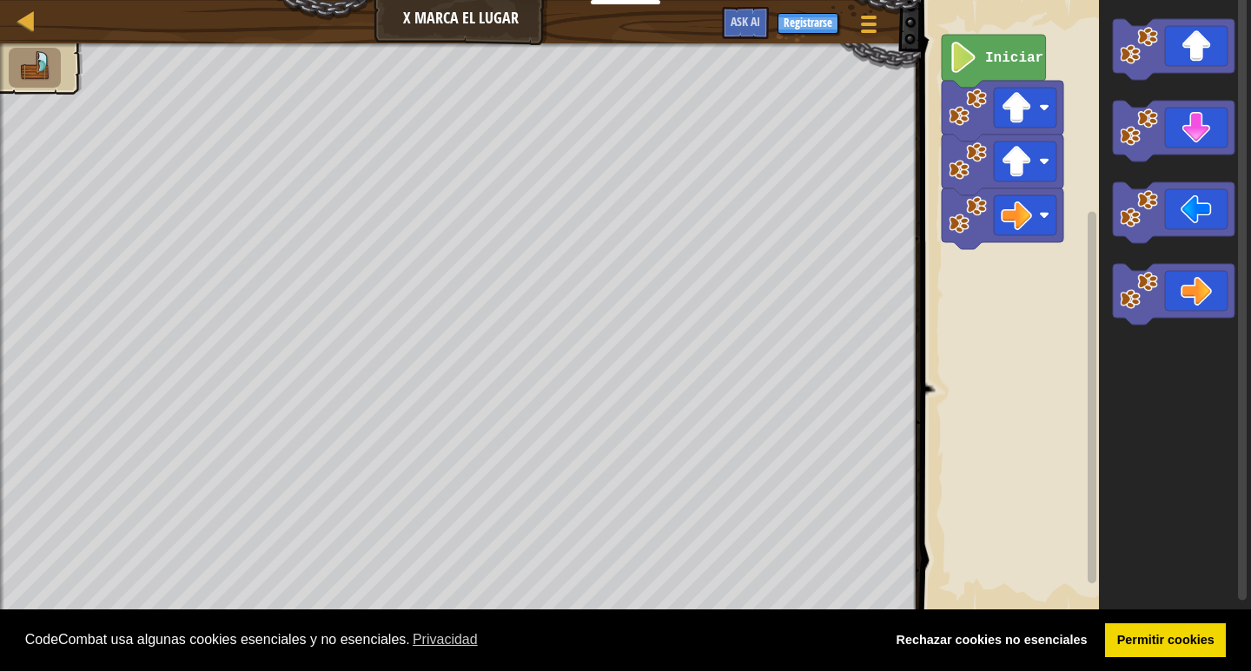
click at [1225, 291] on icon "Espacio de trabajo de Blockly" at bounding box center [1174, 294] width 122 height 61
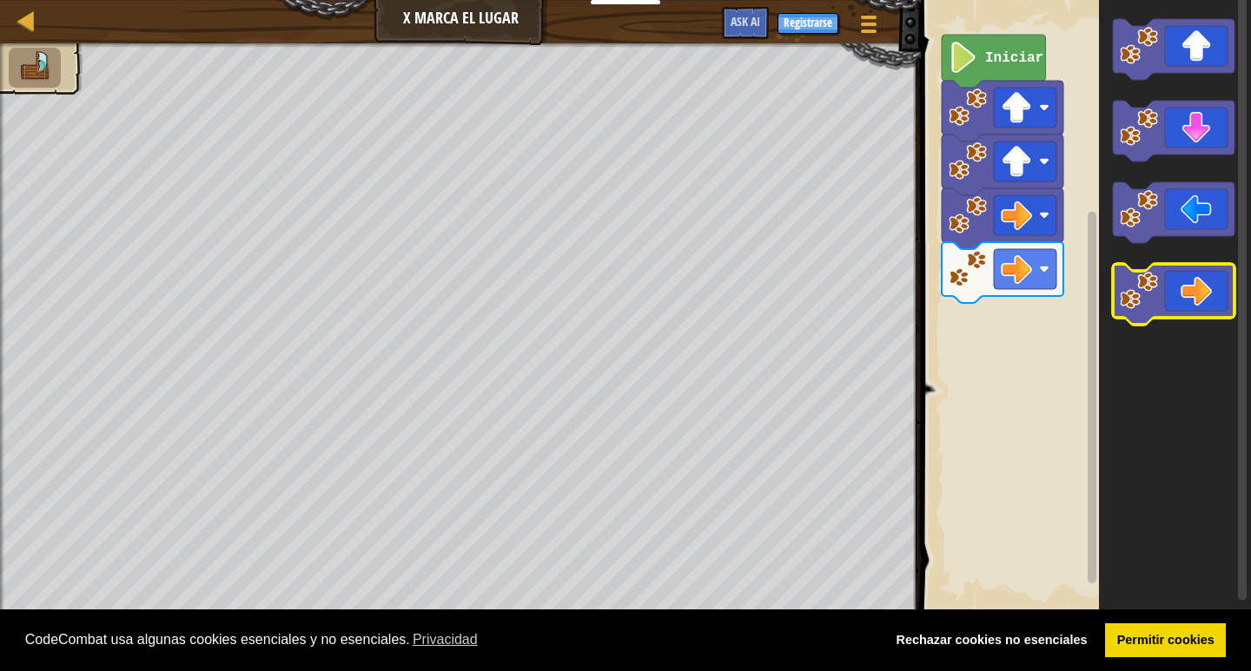
click at [1146, 291] on image "Espacio de trabajo de Blockly" at bounding box center [1138, 291] width 38 height 38
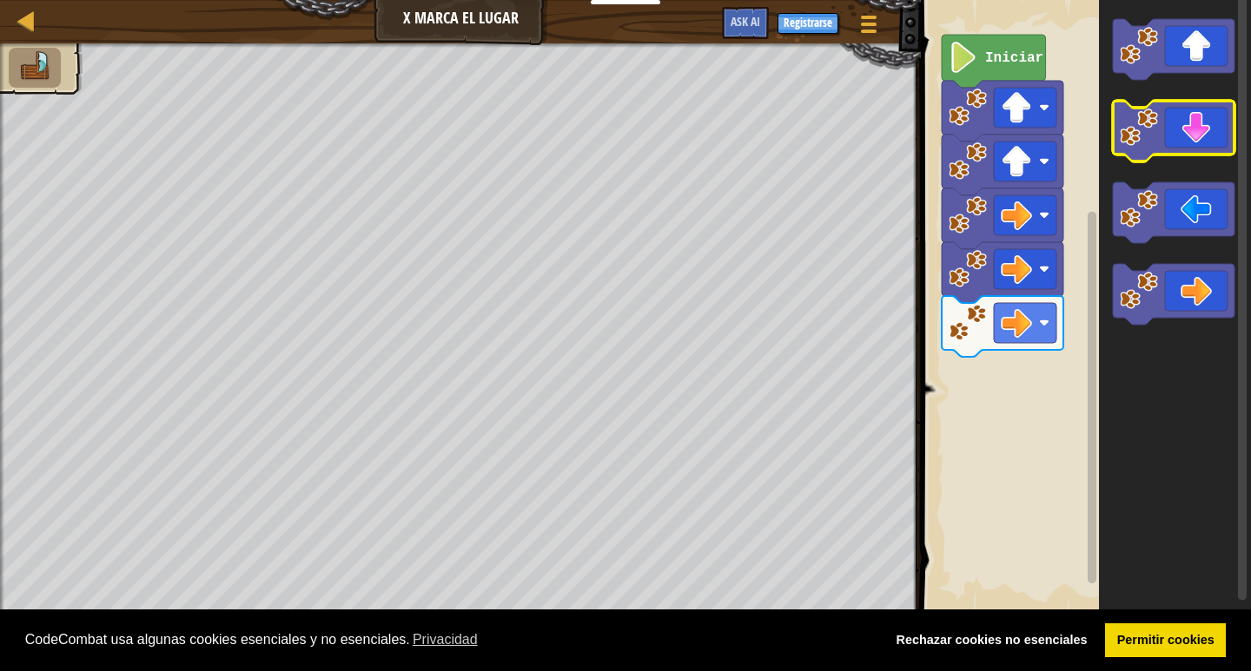
click at [1152, 151] on icon "Espacio de trabajo de Blockly" at bounding box center [1174, 131] width 122 height 61
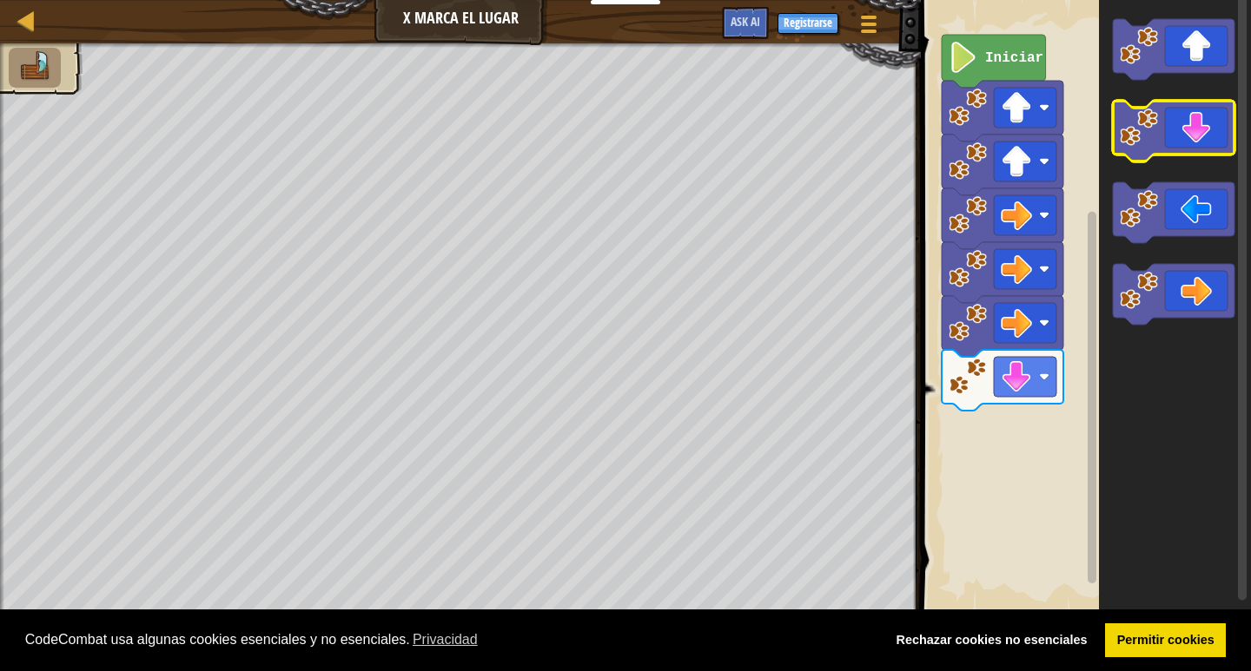
click at [1152, 151] on icon "Espacio de trabajo de Blockly" at bounding box center [1174, 131] width 122 height 61
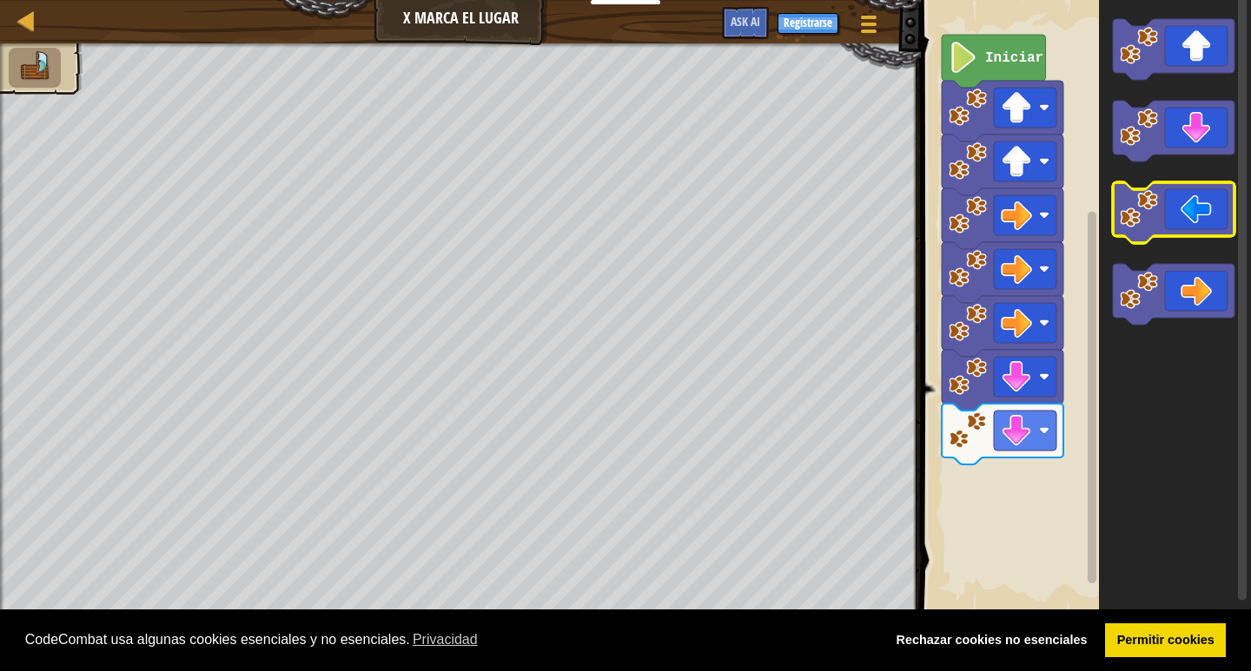
click at [1154, 200] on image "Espacio de trabajo de Blockly" at bounding box center [1138, 209] width 38 height 38
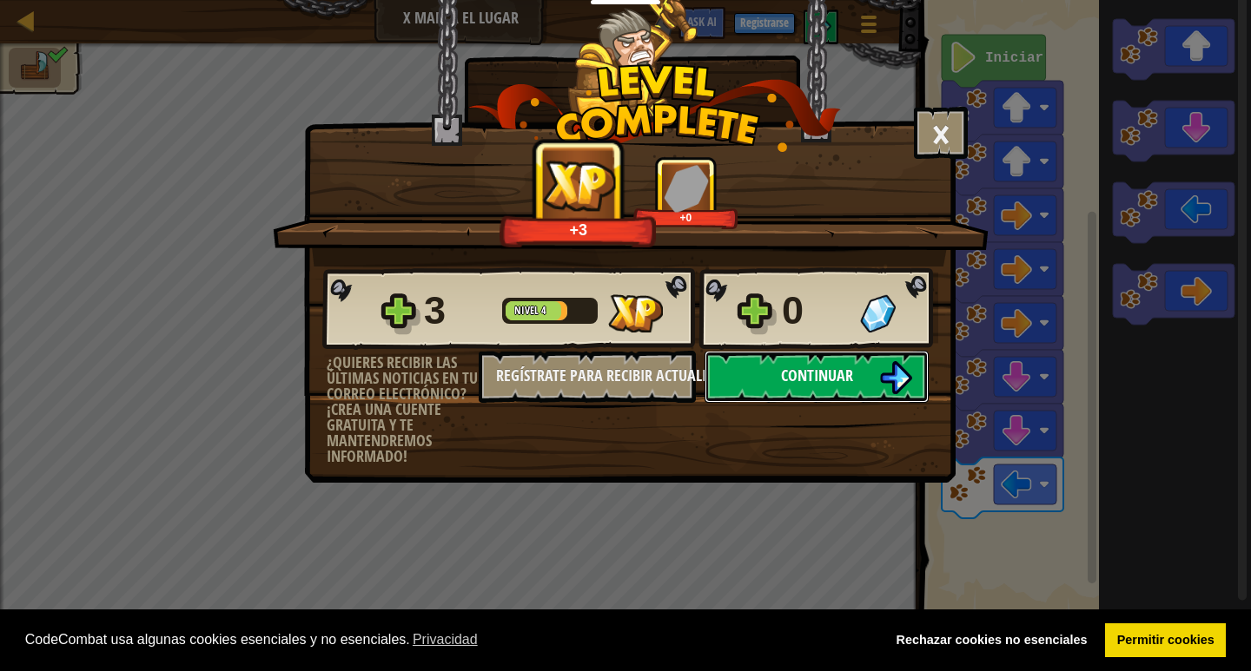
click at [838, 360] on button "Continuar" at bounding box center [816, 377] width 224 height 52
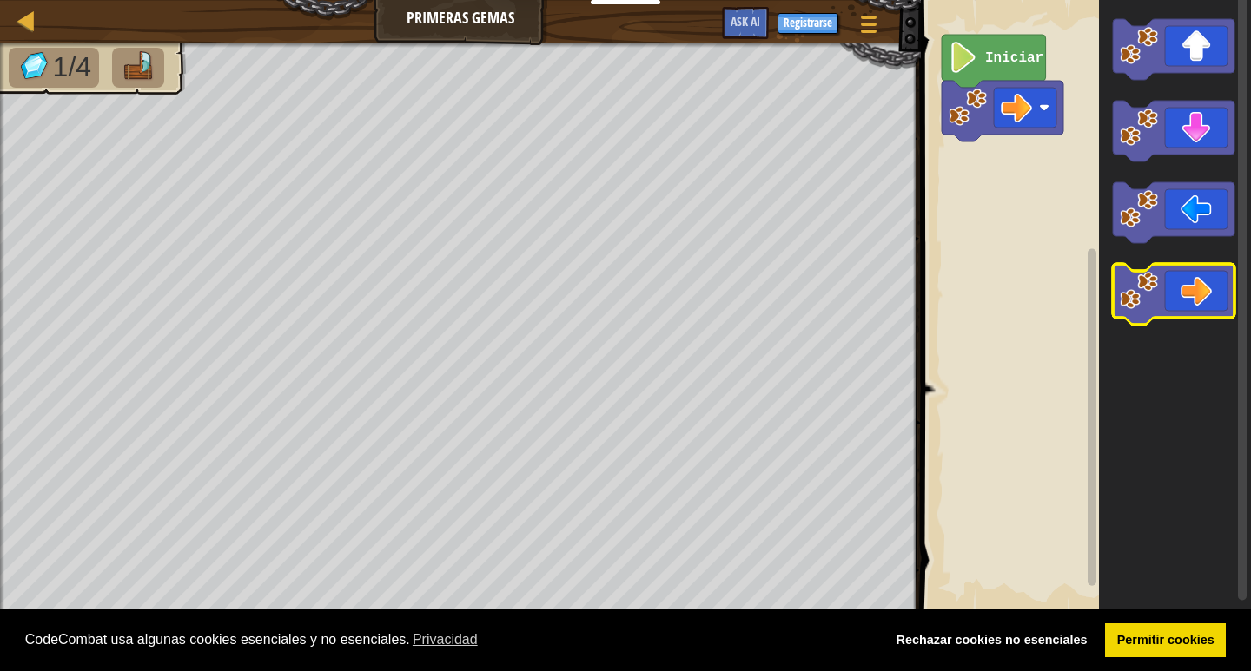
click at [1203, 314] on icon "Espacio de trabajo de Blockly" at bounding box center [1174, 294] width 122 height 61
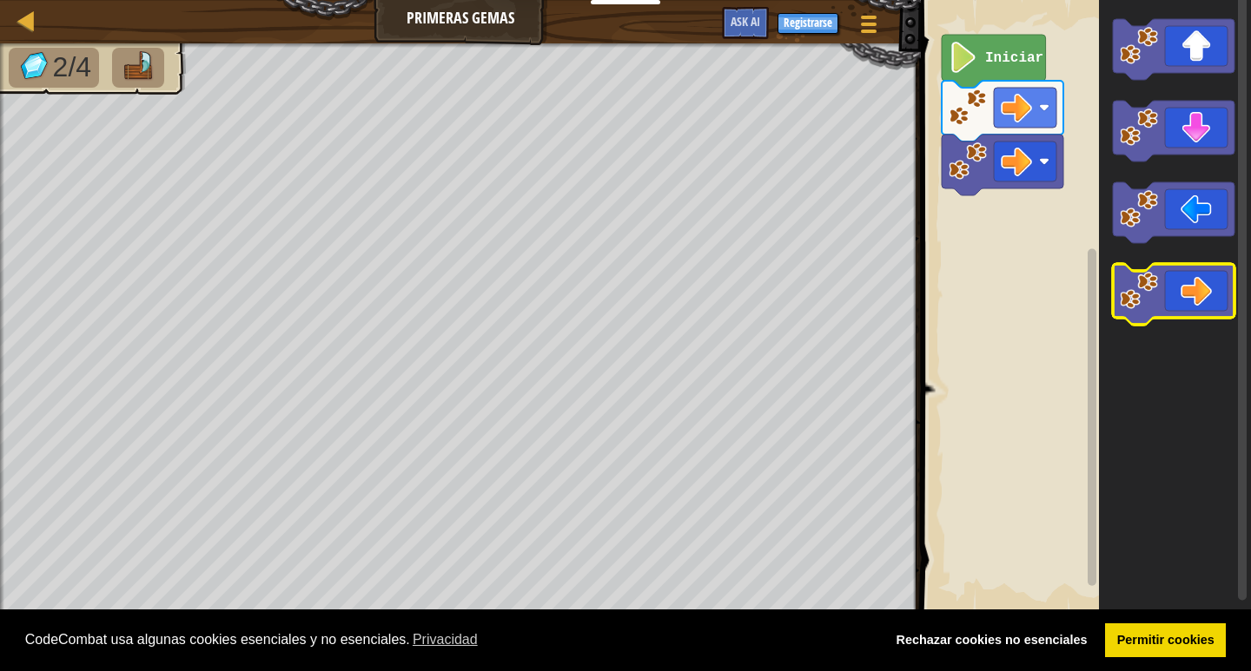
click at [1203, 314] on icon "Espacio de trabajo de Blockly" at bounding box center [1174, 294] width 122 height 61
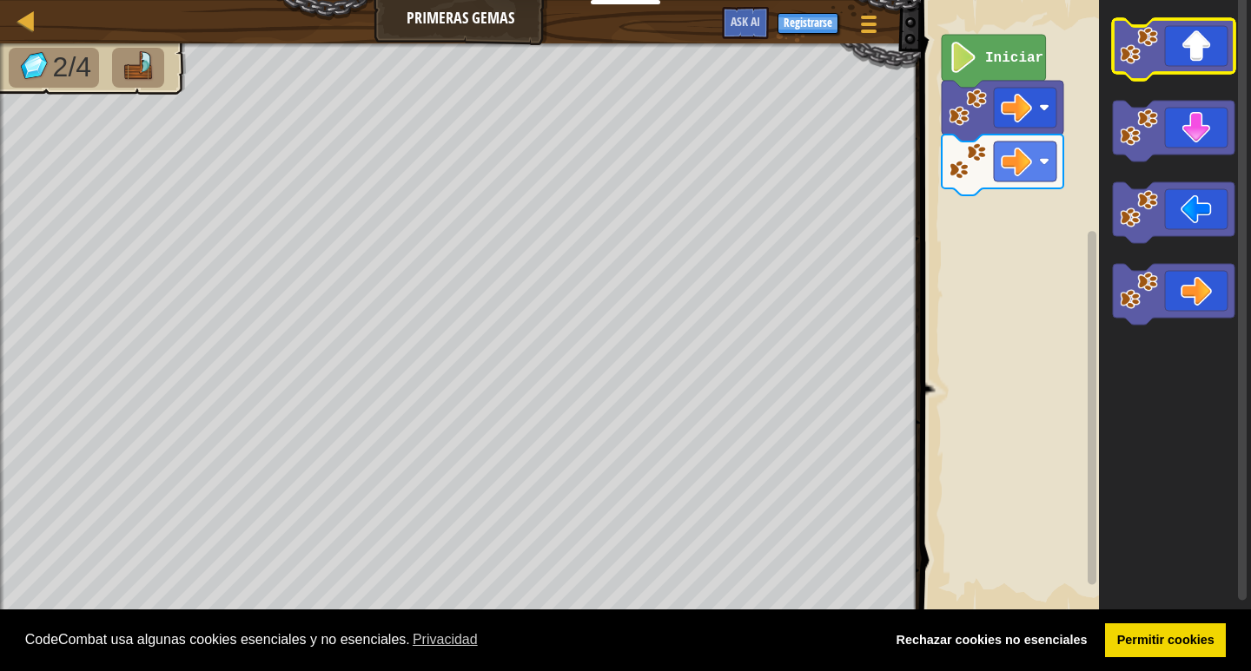
click at [1185, 63] on icon "Espacio de trabajo de Blockly" at bounding box center [1174, 49] width 122 height 61
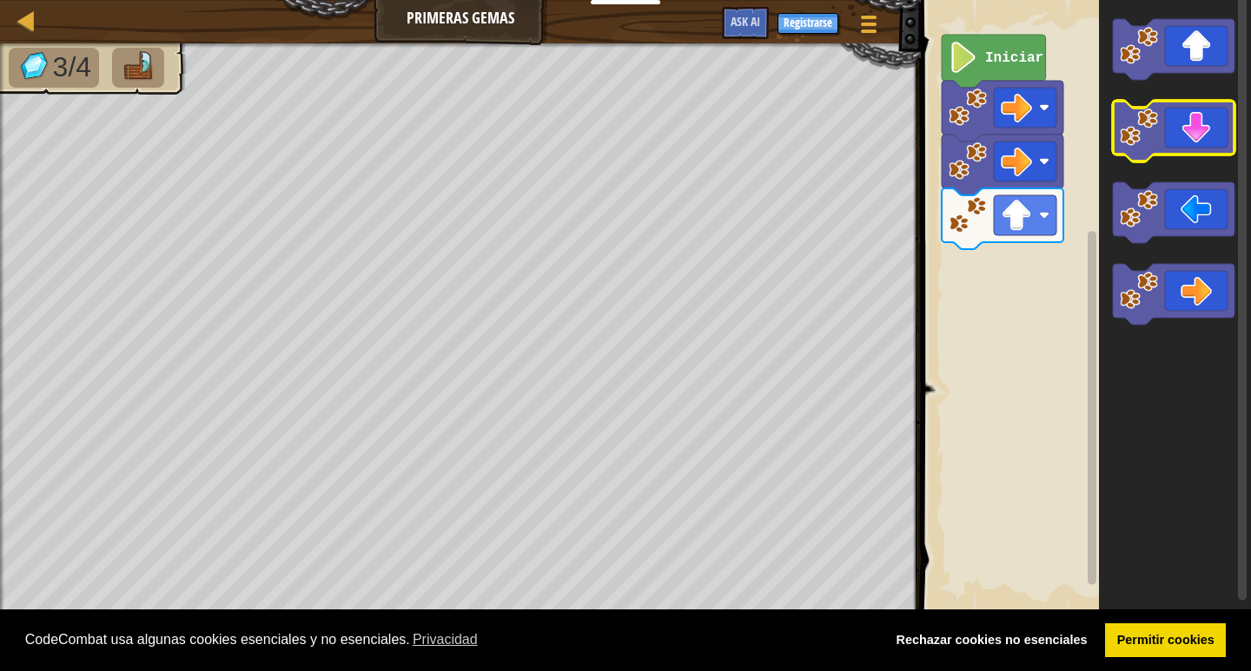
click at [1165, 139] on icon "Espacio de trabajo de Blockly" at bounding box center [1174, 131] width 122 height 61
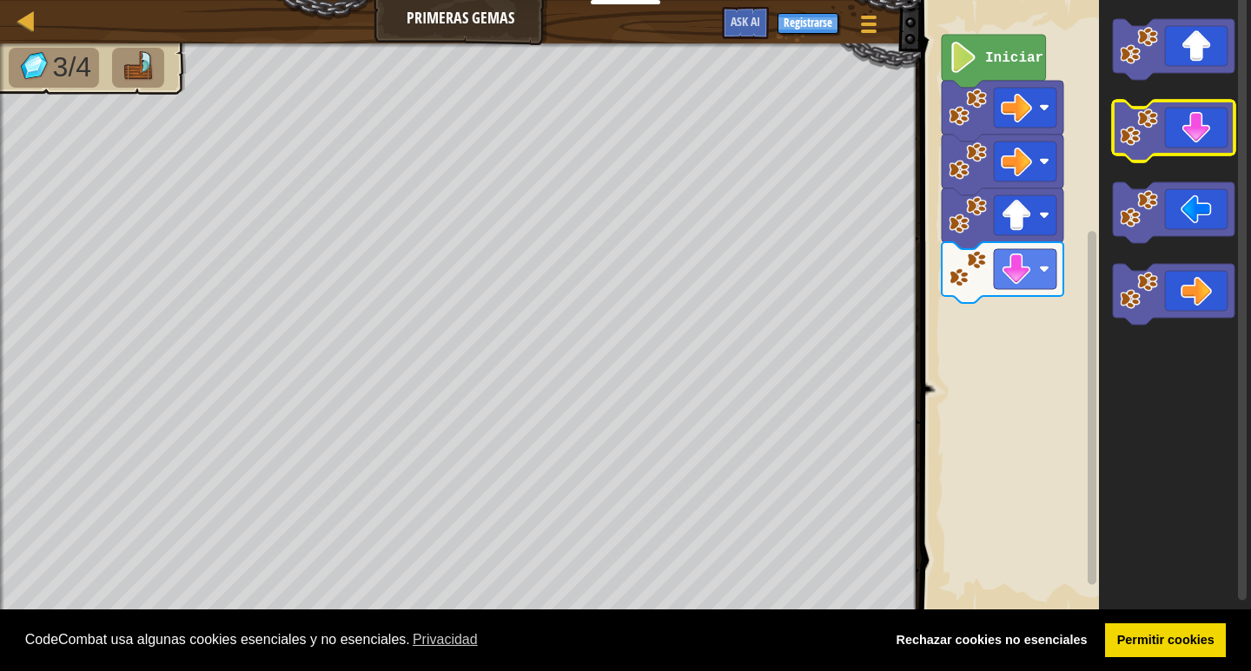
click at [1165, 139] on icon "Espacio de trabajo de Blockly" at bounding box center [1174, 131] width 122 height 61
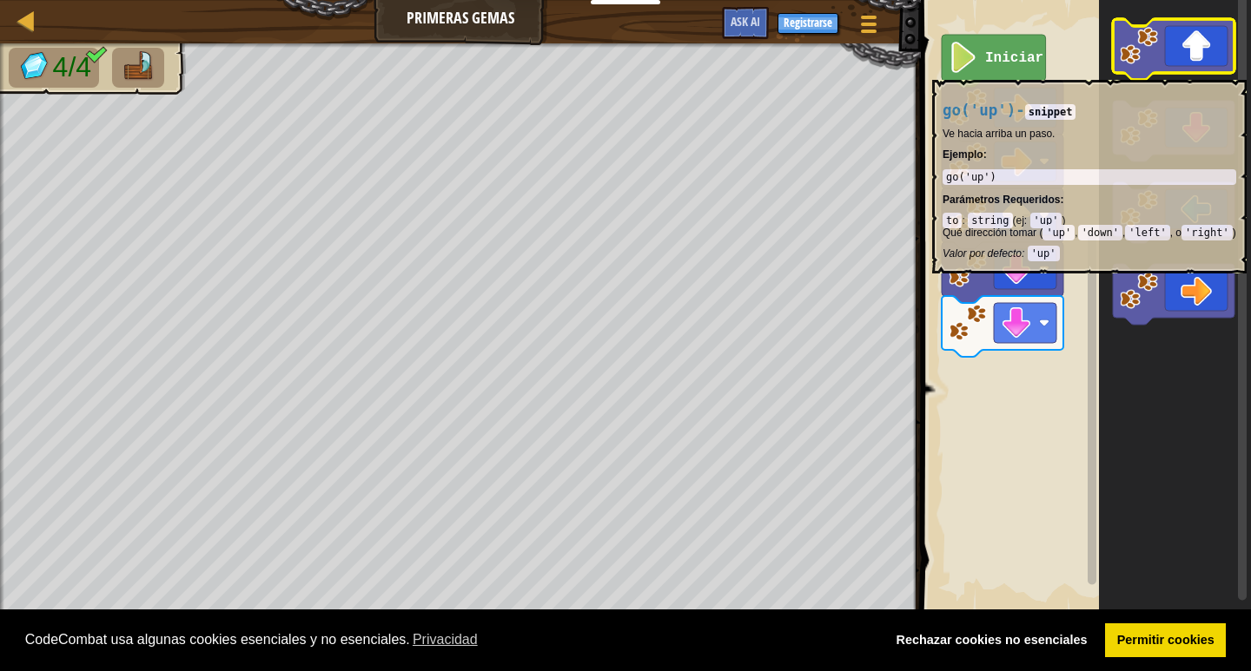
click at [1212, 71] on icon "Espacio de trabajo de Blockly" at bounding box center [1174, 49] width 122 height 61
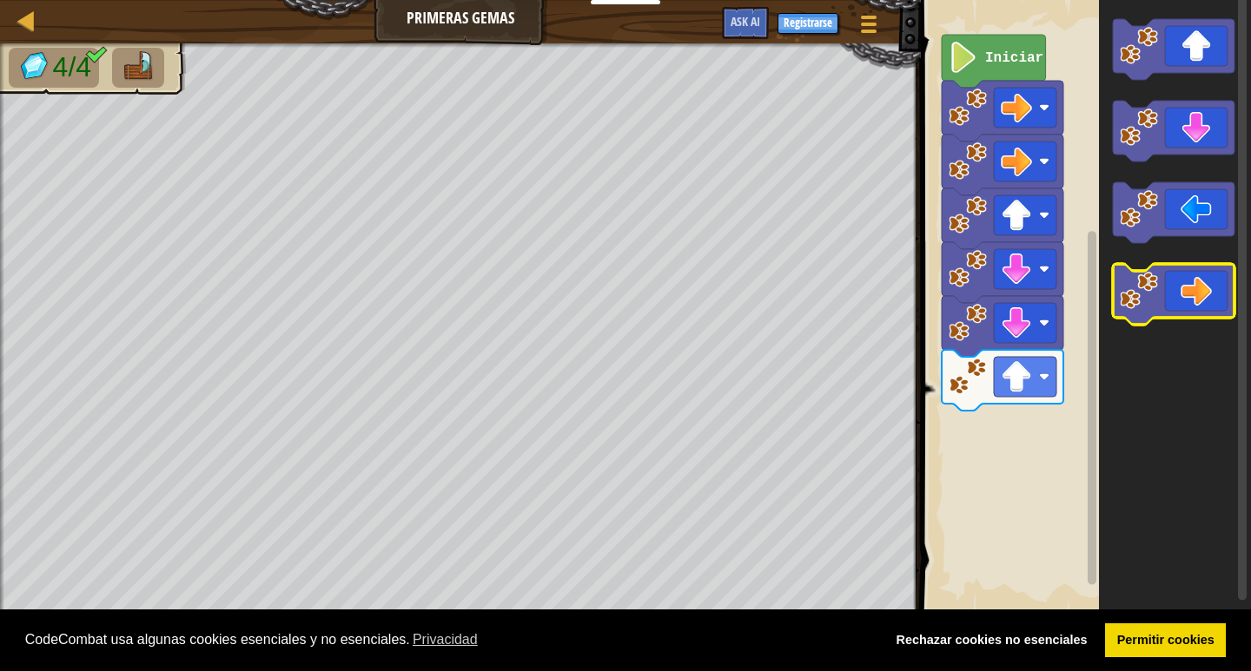
click at [1135, 273] on g "Espacio de trabajo de Blockly" at bounding box center [1174, 294] width 122 height 61
click at [1132, 282] on image "Espacio de trabajo de Blockly" at bounding box center [1138, 291] width 38 height 38
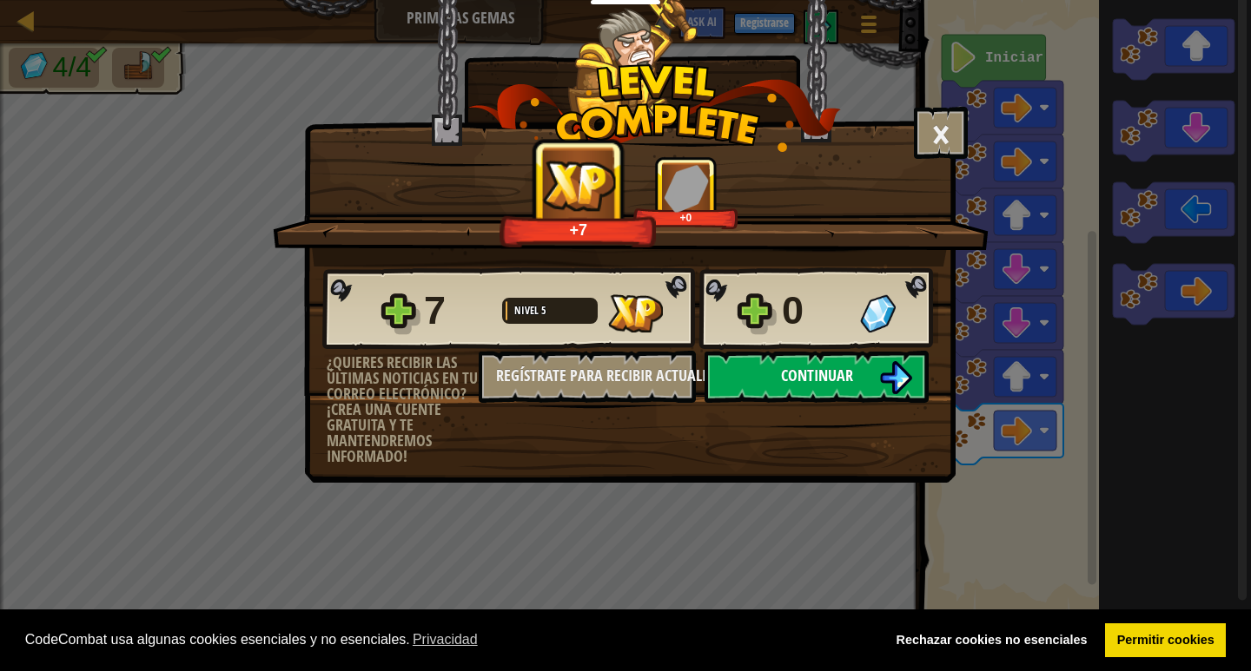
click at [895, 385] on img at bounding box center [895, 377] width 33 height 33
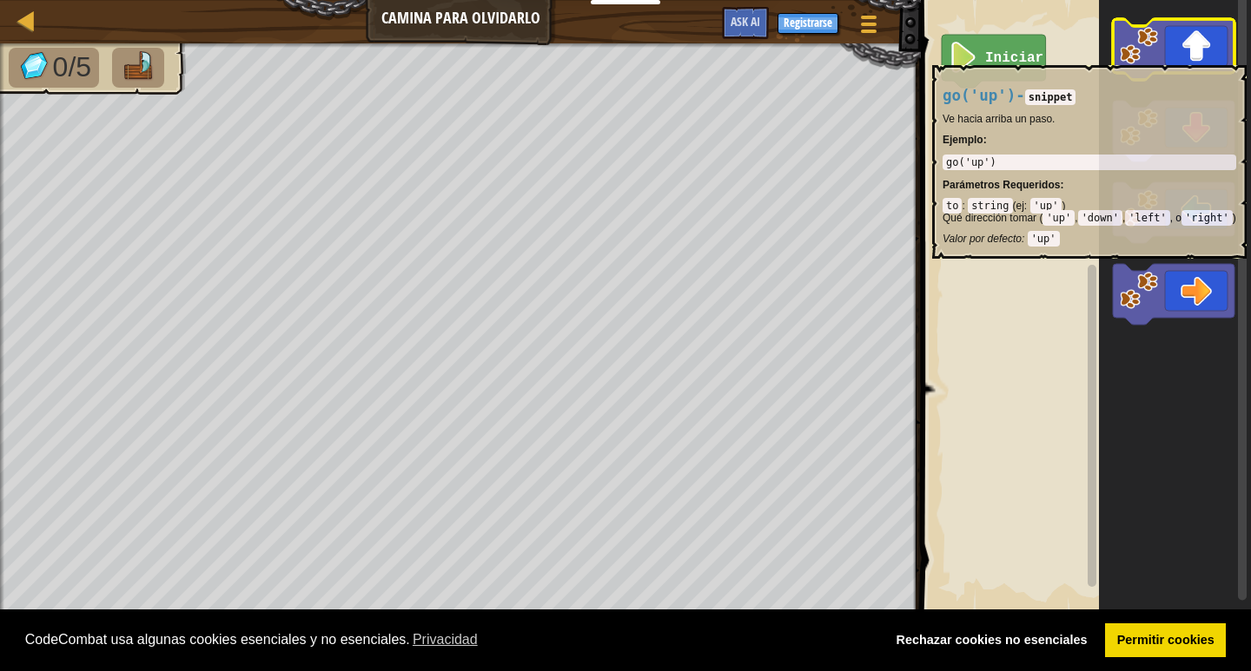
click at [1172, 56] on icon "Espacio de trabajo de Blockly" at bounding box center [1174, 49] width 122 height 61
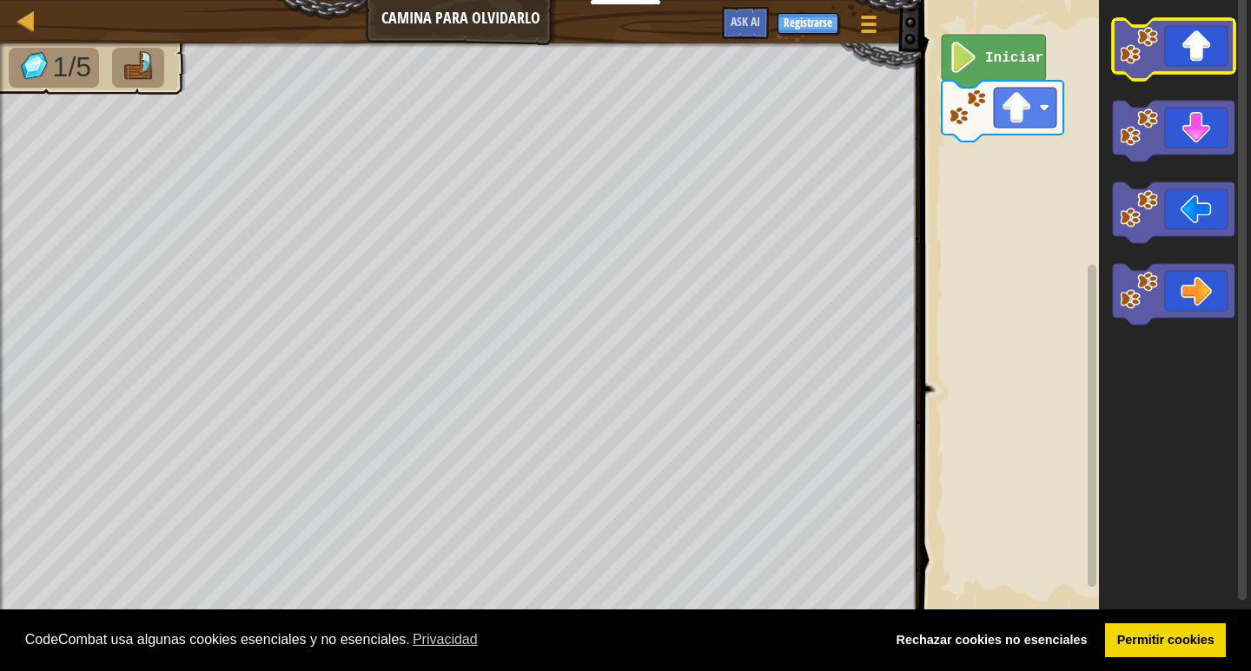
click at [1172, 56] on icon "Espacio de trabajo de Blockly" at bounding box center [1174, 49] width 122 height 61
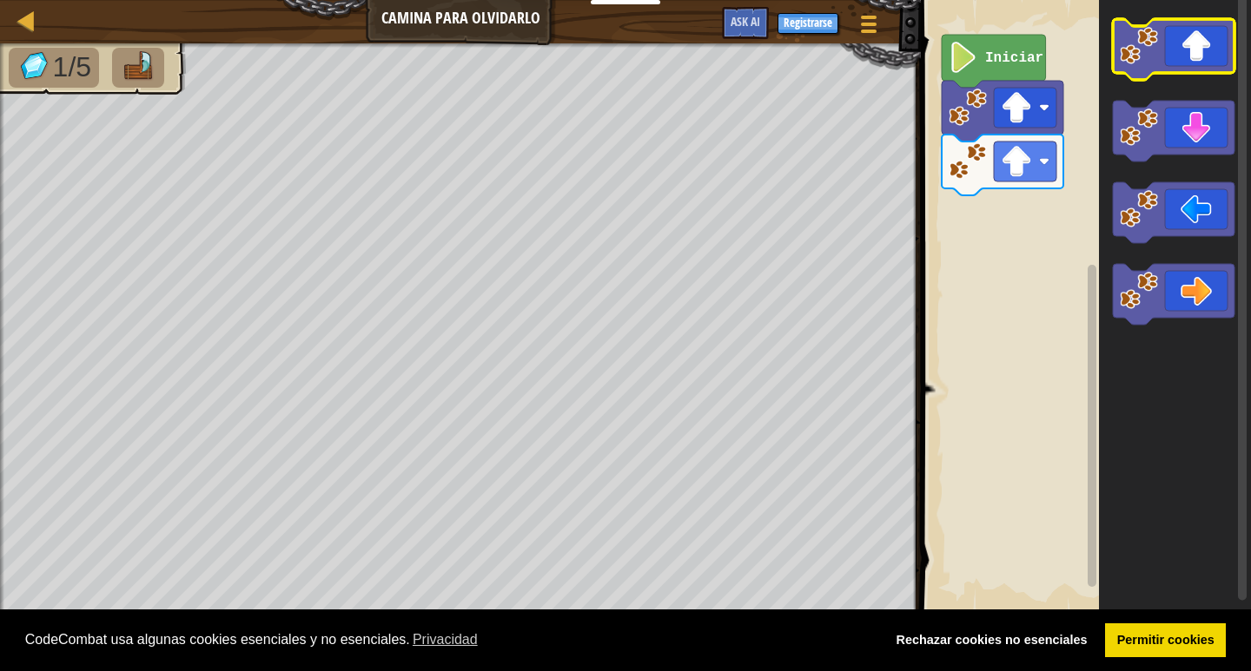
click at [1172, 56] on icon "Espacio de trabajo de Blockly" at bounding box center [1174, 49] width 122 height 61
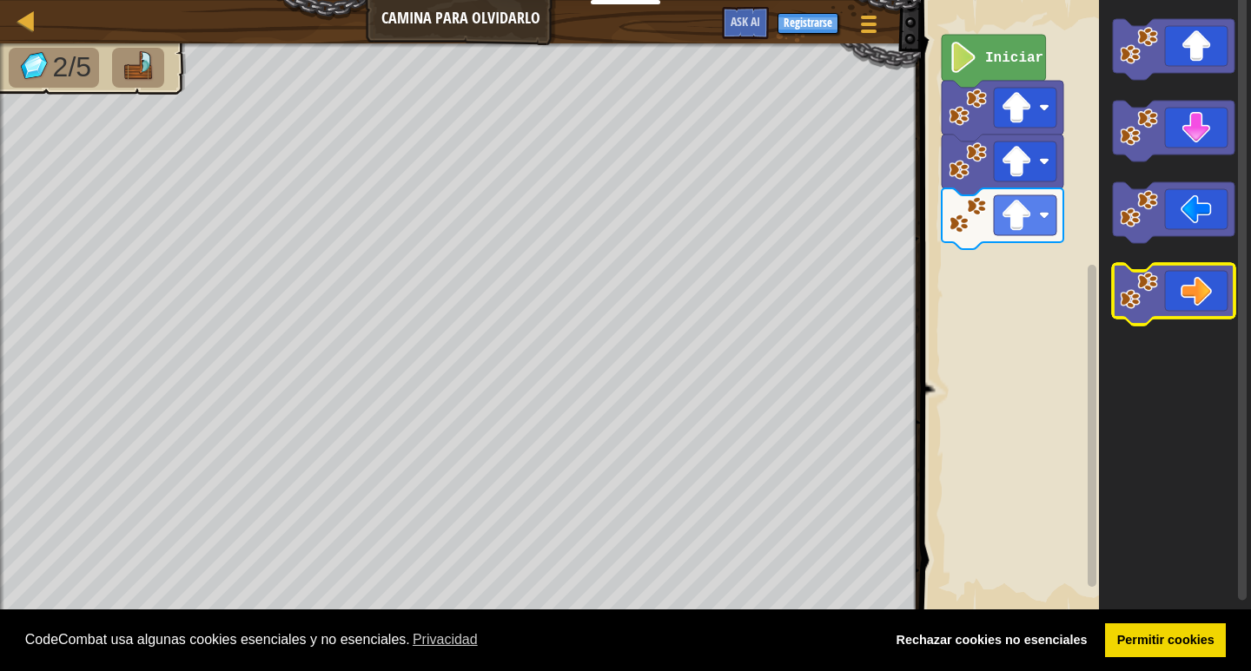
click at [1189, 277] on icon "Espacio de trabajo de Blockly" at bounding box center [1174, 294] width 122 height 61
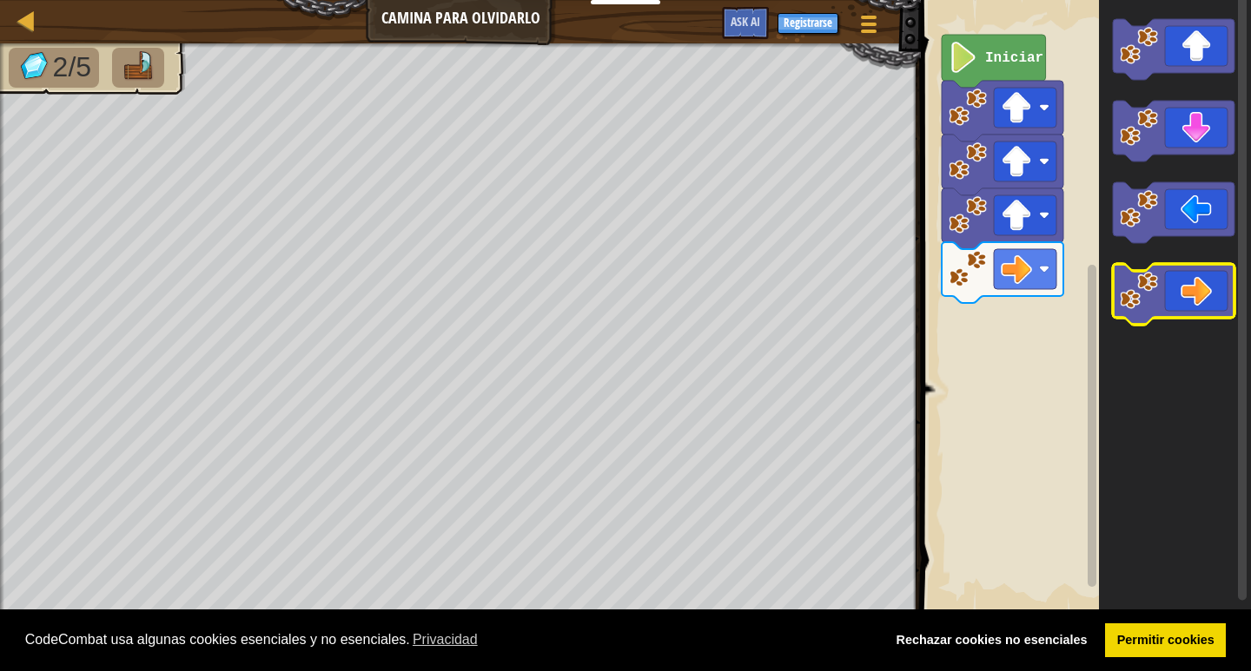
click at [1189, 277] on icon "Espacio de trabajo de Blockly" at bounding box center [1174, 294] width 122 height 61
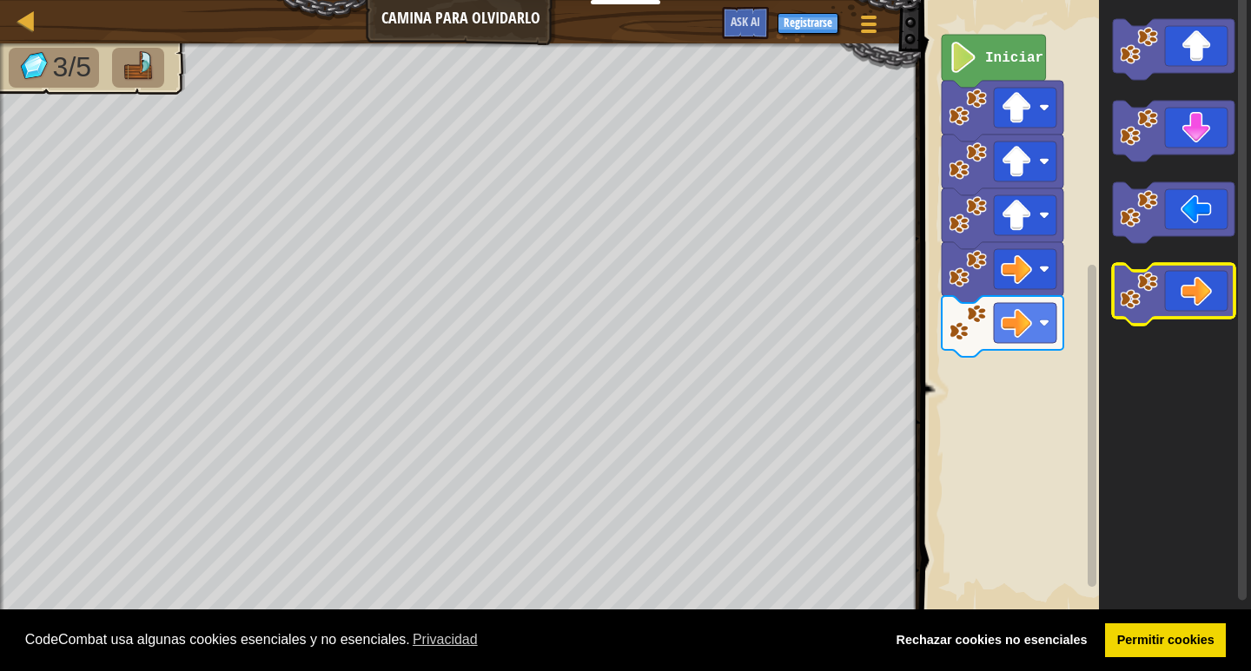
click at [1189, 277] on icon "Espacio de trabajo de Blockly" at bounding box center [1174, 294] width 122 height 61
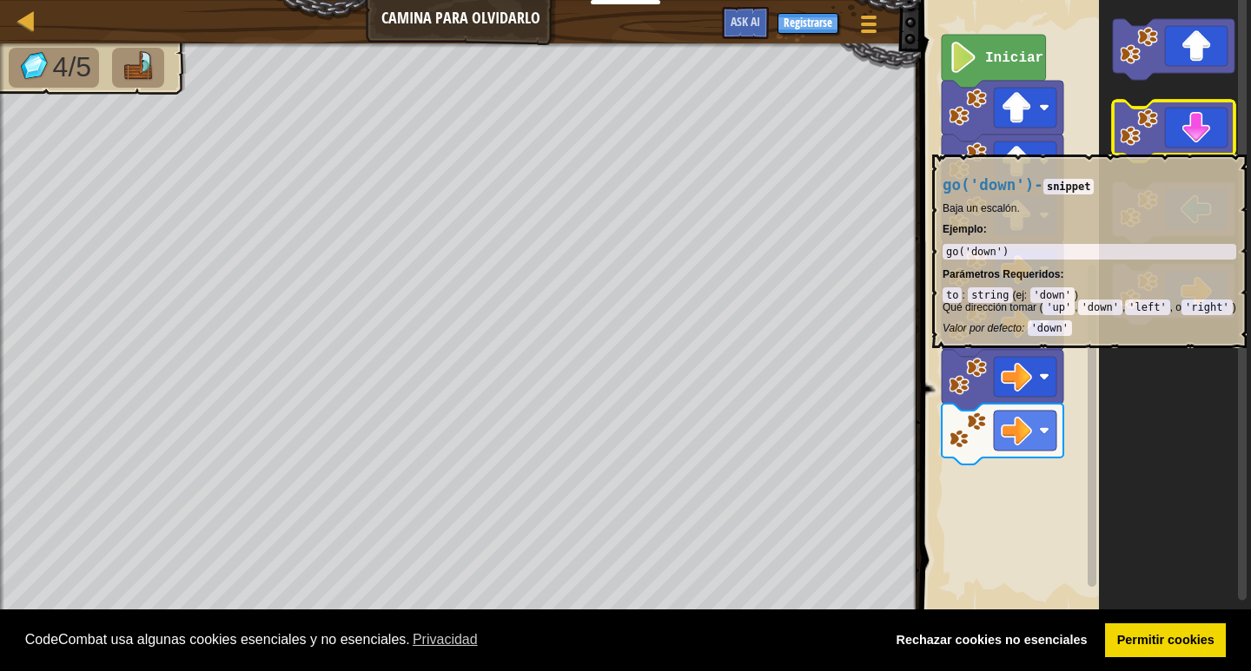
click at [1213, 146] on icon "Espacio de trabajo de Blockly" at bounding box center [1174, 131] width 122 height 61
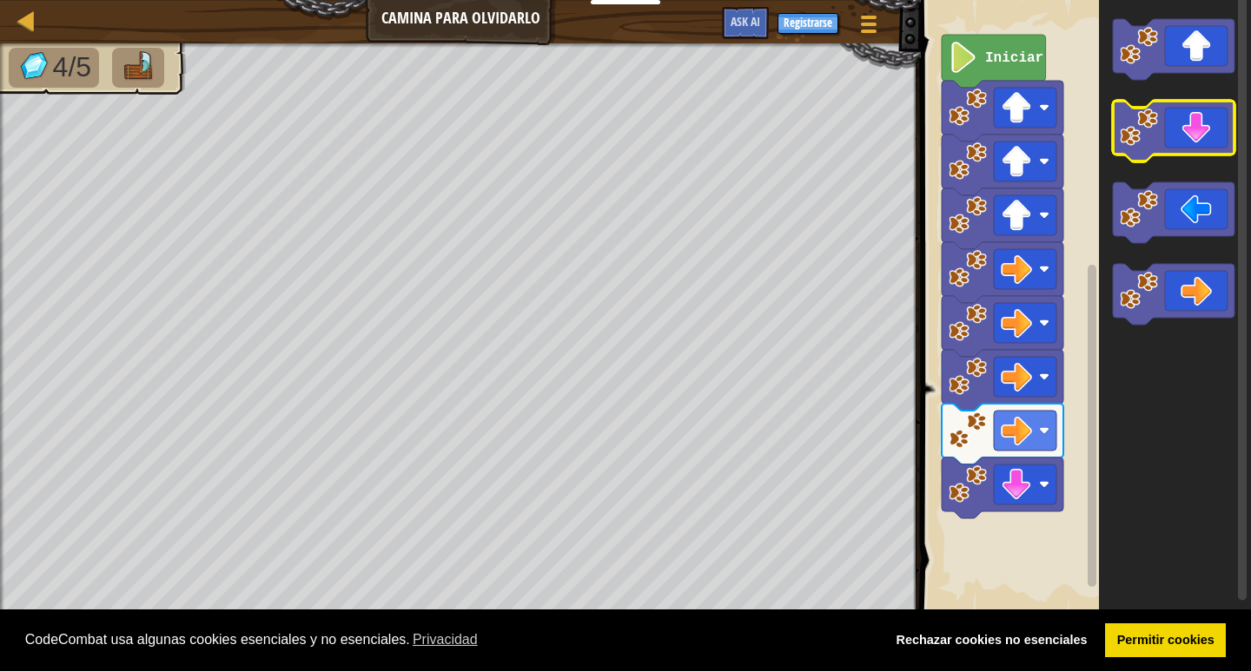
click at [1213, 146] on icon "Espacio de trabajo de Blockly" at bounding box center [1174, 131] width 122 height 61
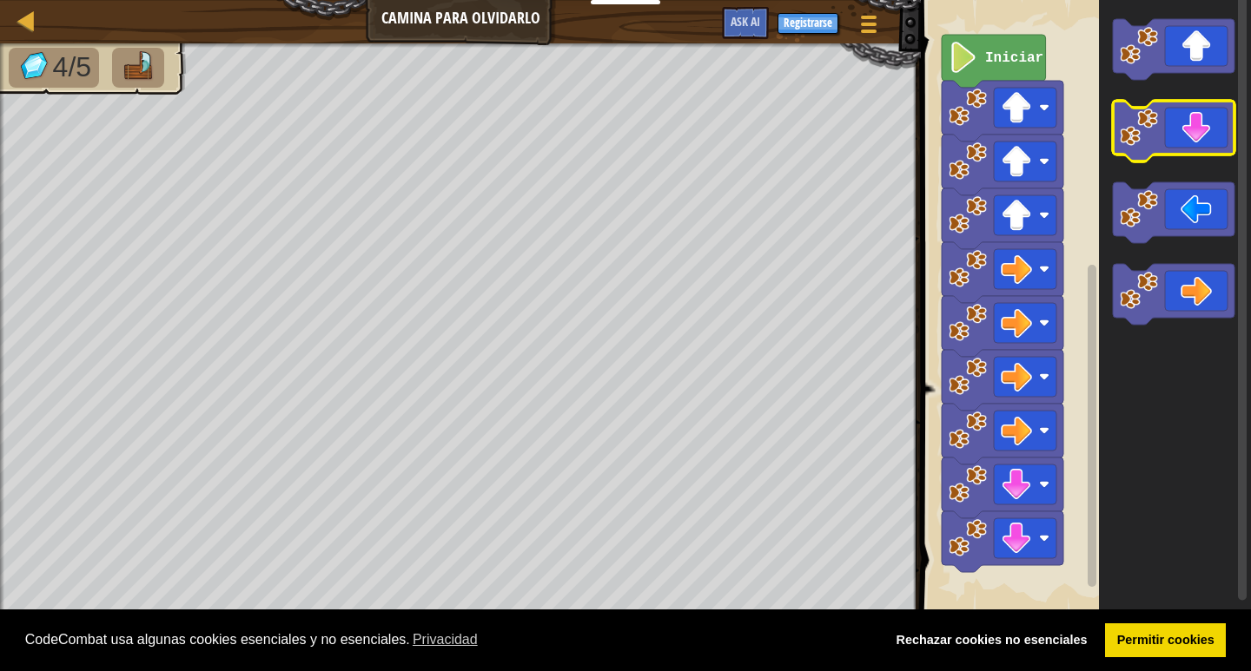
click at [1213, 146] on icon "Espacio de trabajo de Blockly" at bounding box center [1174, 131] width 122 height 61
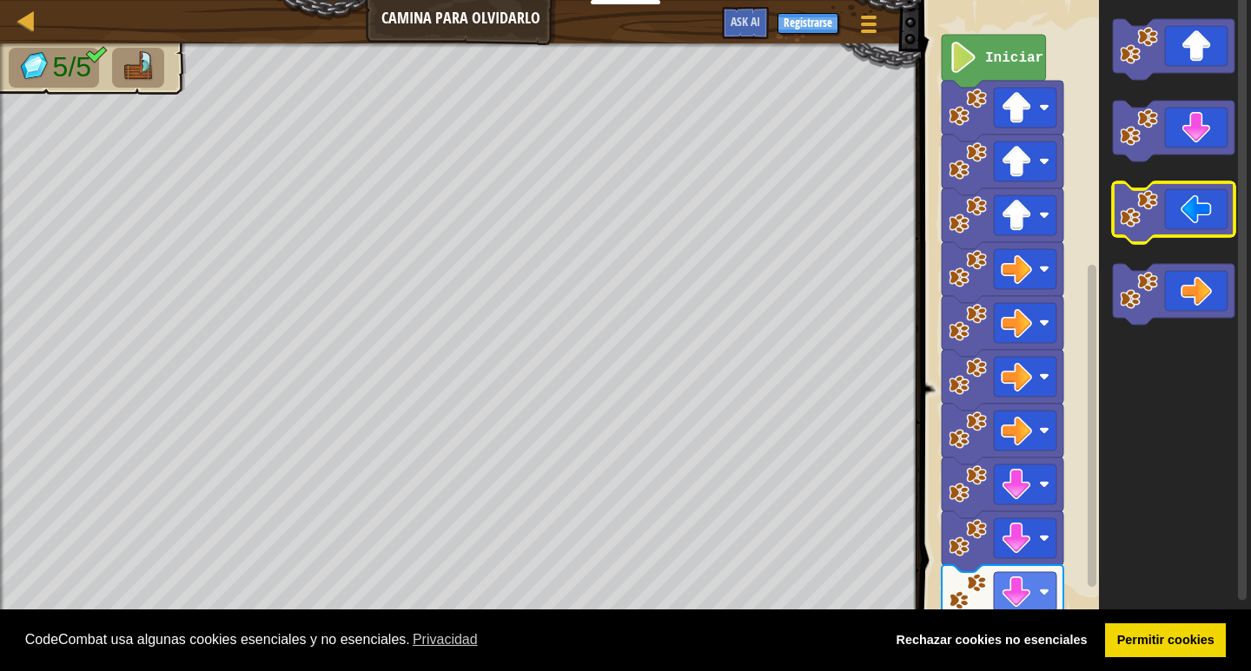
click at [1210, 202] on icon "Espacio de trabajo de Blockly" at bounding box center [1174, 212] width 122 height 61
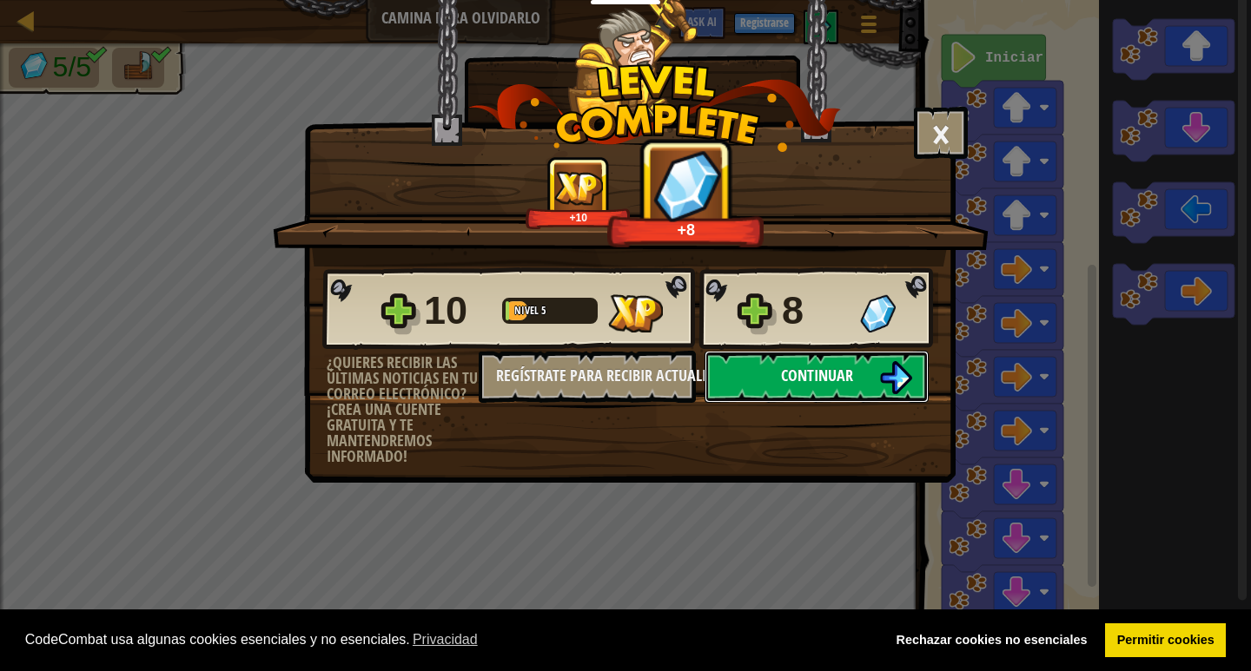
click at [900, 367] on img at bounding box center [895, 377] width 33 height 33
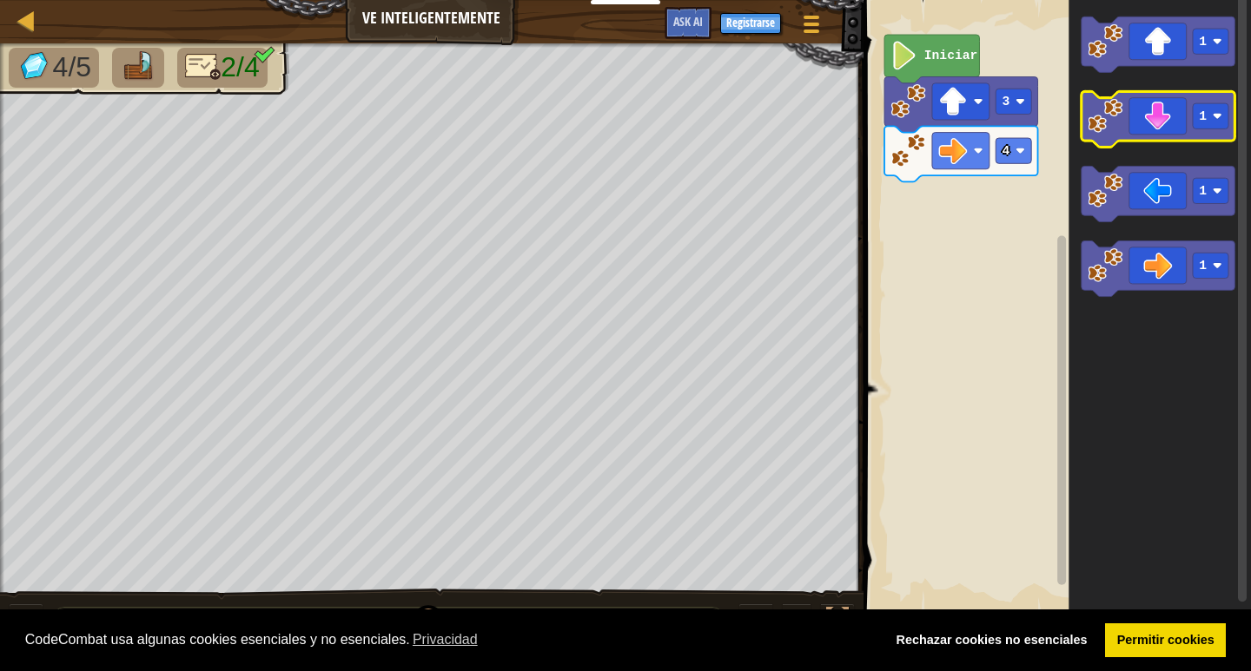
click at [1173, 130] on icon "Espacio de trabajo de Blockly" at bounding box center [1158, 119] width 154 height 56
click at [1176, 127] on icon "Espacio de trabajo de Blockly" at bounding box center [1158, 119] width 154 height 56
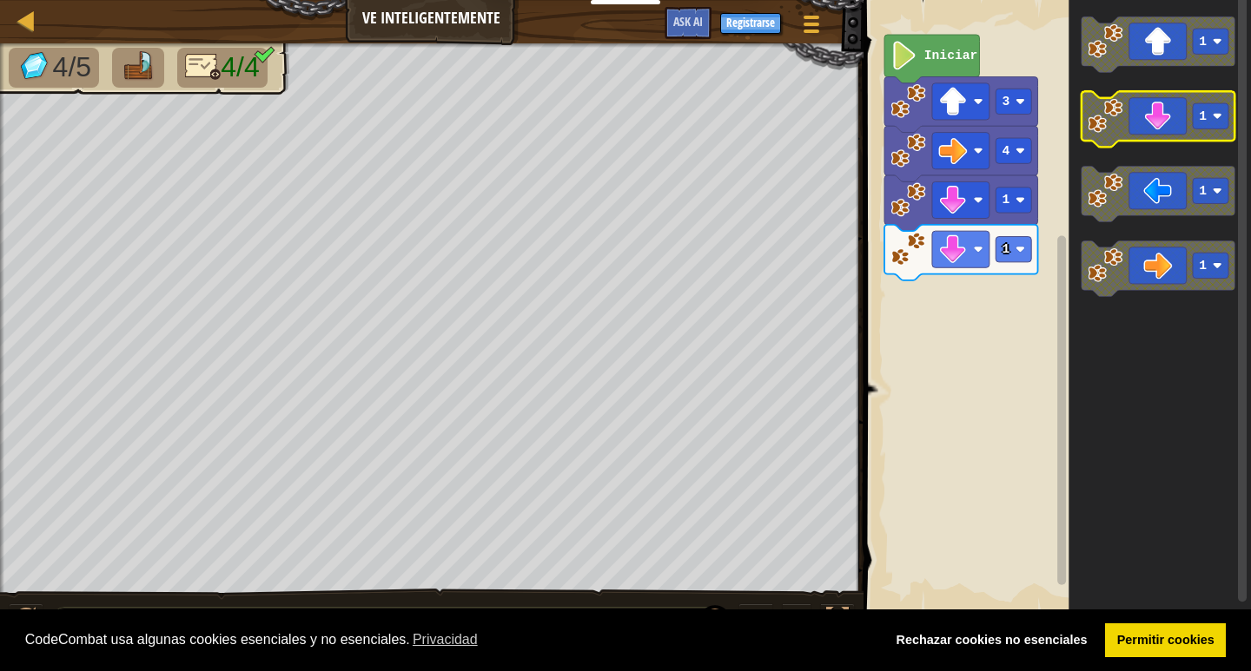
click at [1205, 135] on icon "Espacio de trabajo de Blockly" at bounding box center [1158, 119] width 154 height 56
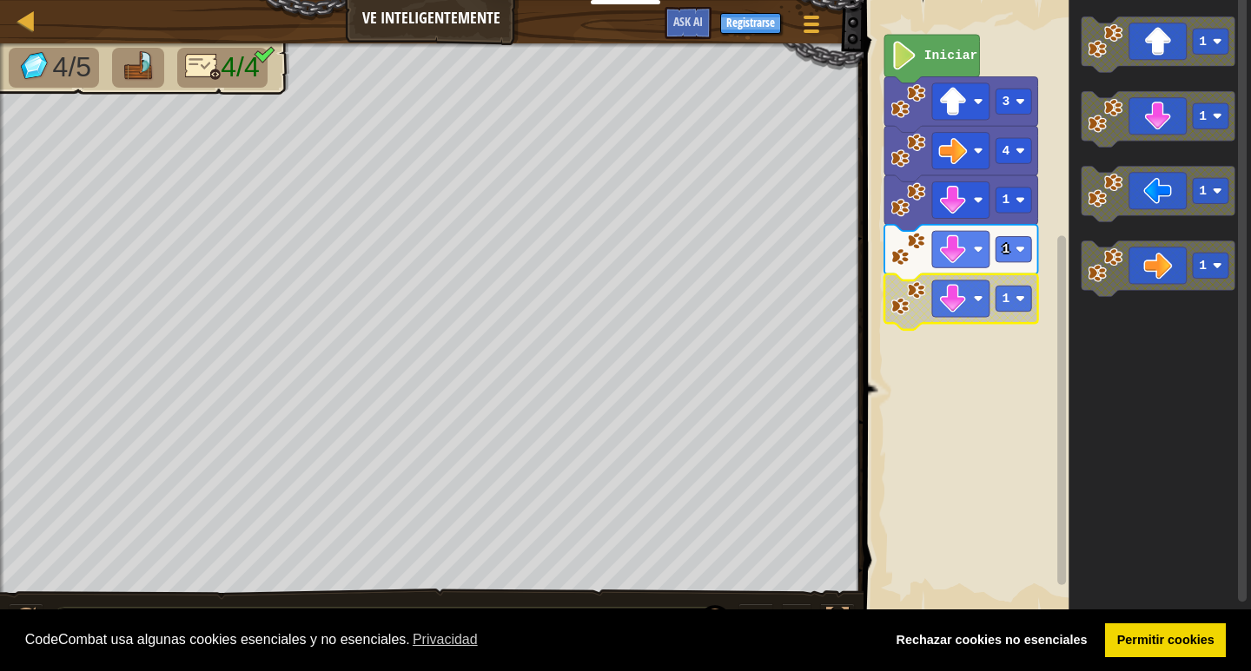
click at [926, 311] on icon "Espacio de trabajo de Blockly" at bounding box center [961, 302] width 154 height 56
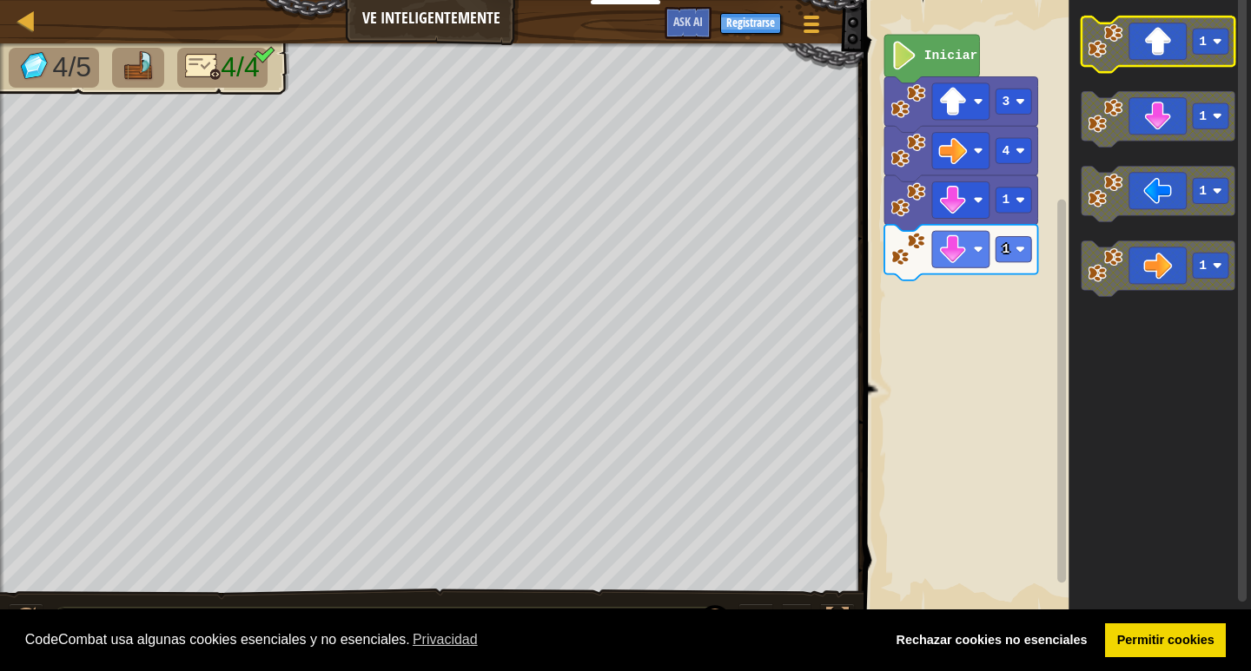
click at [1196, 32] on rect "Espacio de trabajo de Blockly" at bounding box center [1210, 41] width 36 height 25
click at [1177, 35] on icon "Espacio de trabajo de Blockly" at bounding box center [1158, 45] width 154 height 56
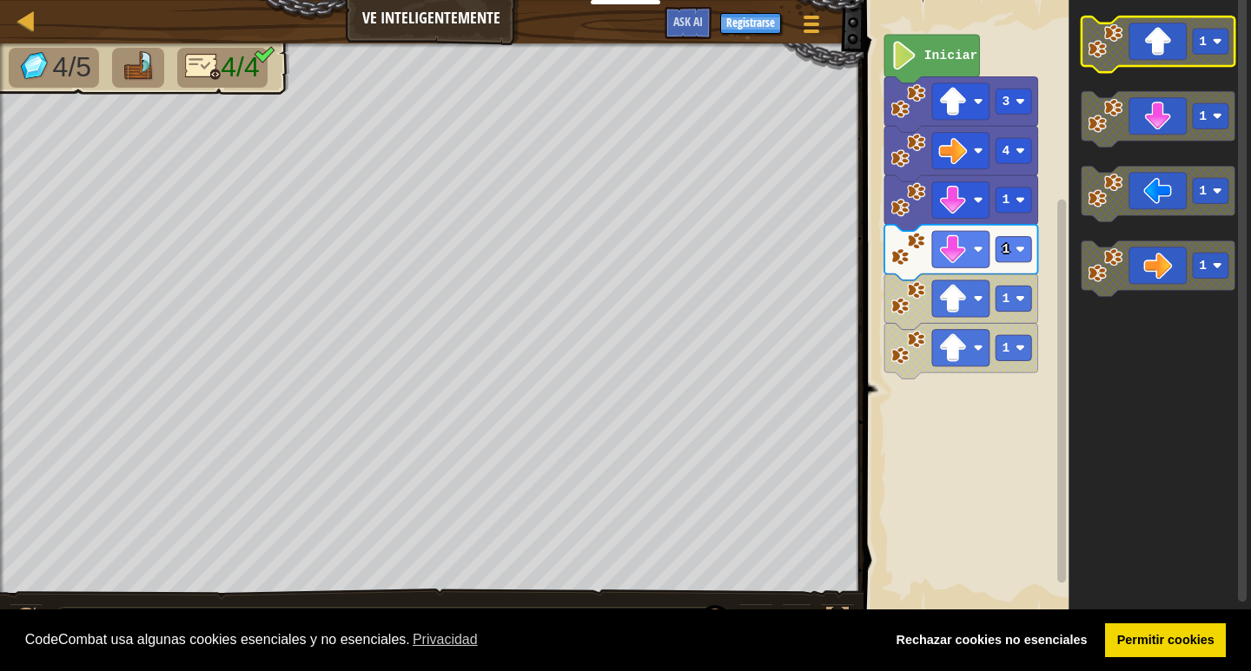
click at [1177, 35] on icon "Espacio de trabajo de Blockly" at bounding box center [1158, 45] width 154 height 56
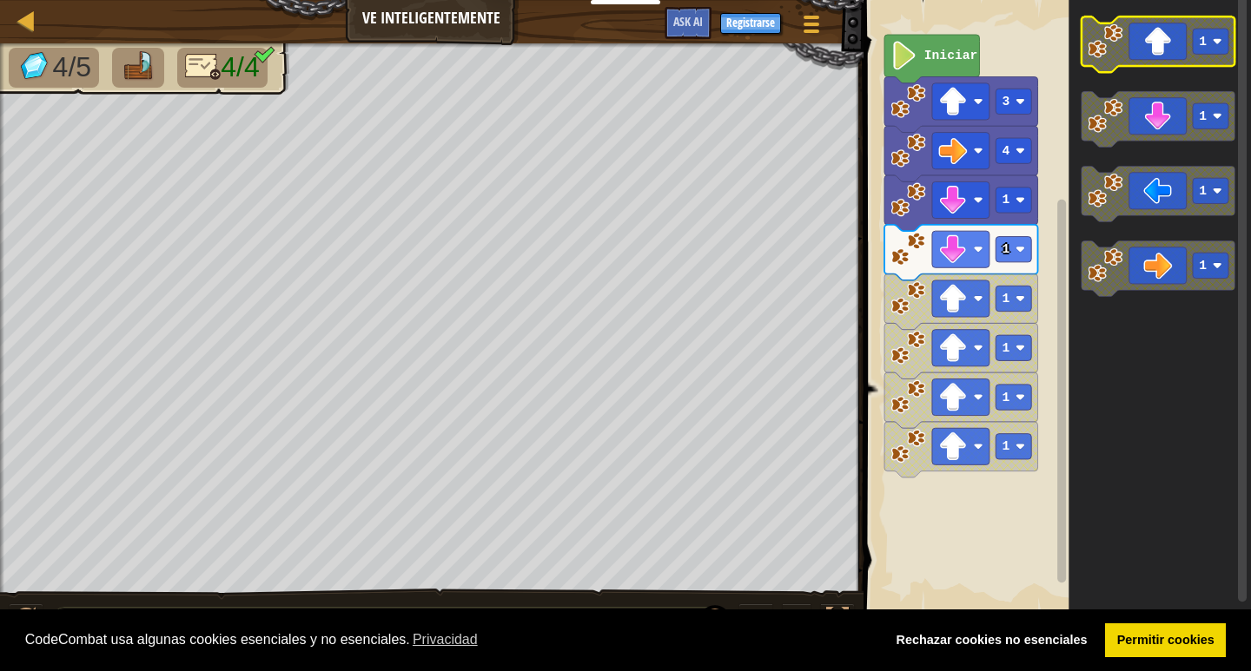
click at [1177, 35] on icon "Espacio de trabajo de Blockly" at bounding box center [1158, 45] width 154 height 56
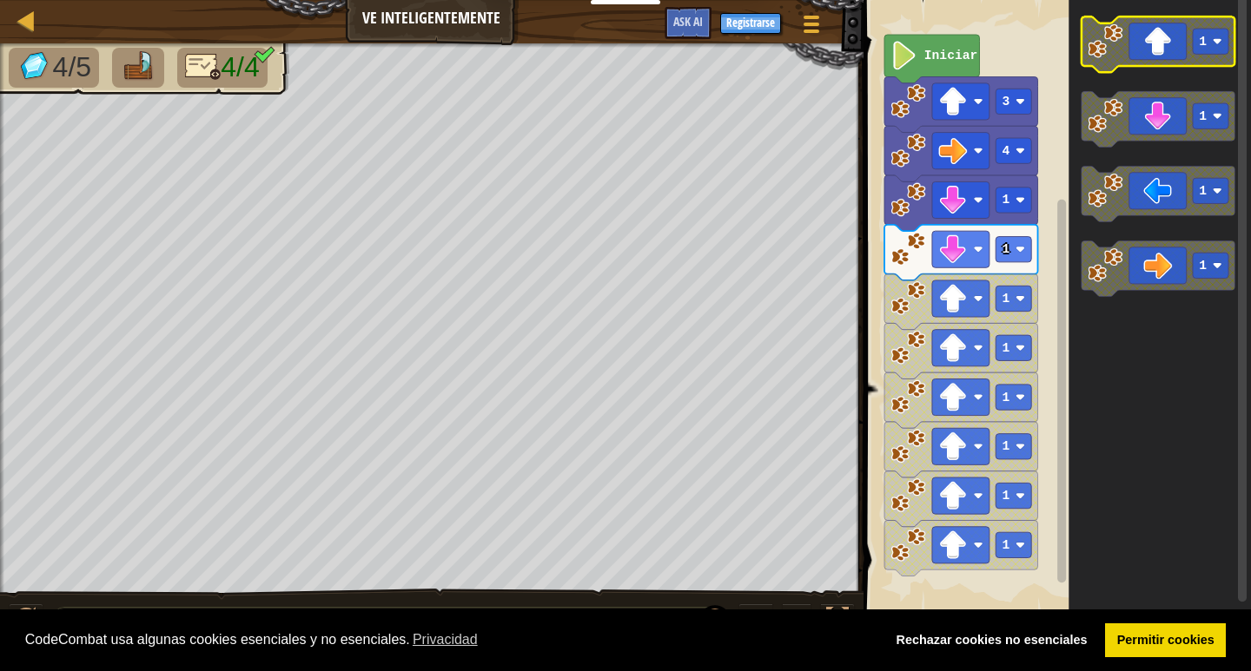
click at [1177, 35] on icon "Espacio de trabajo de Blockly" at bounding box center [1158, 45] width 154 height 56
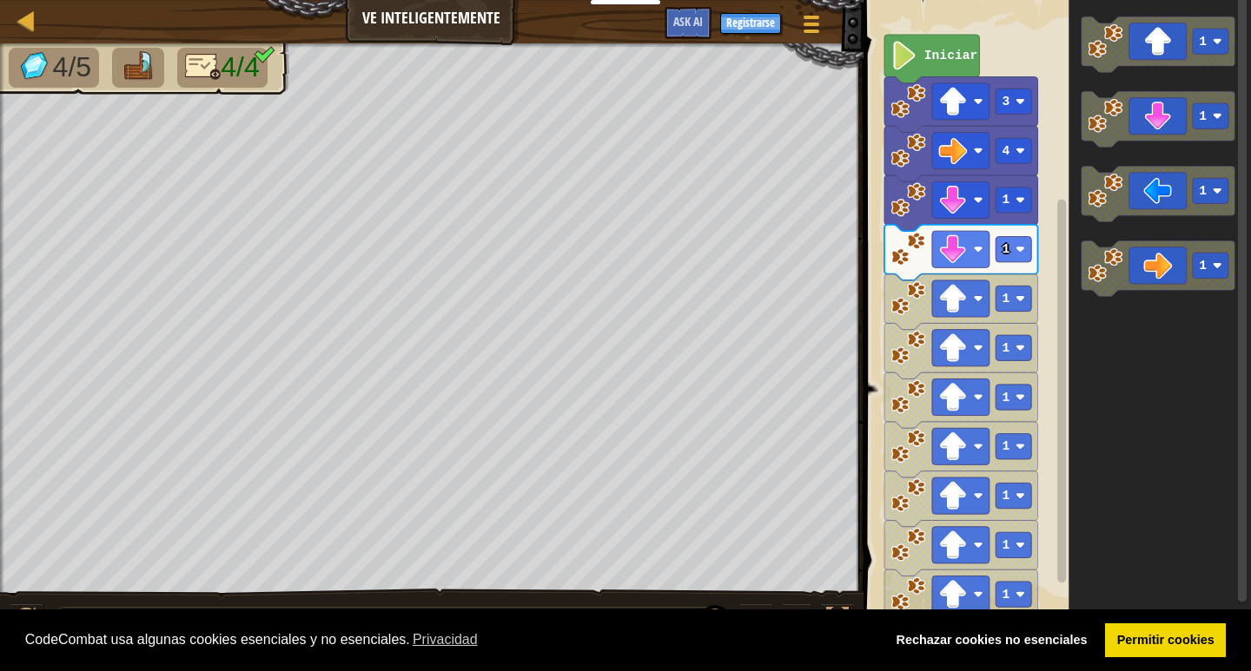
click at [1161, 69] on g "1 1 1 1" at bounding box center [1158, 157] width 154 height 280
click at [1161, 69] on rect "Espacio de trabajo de Blockly" at bounding box center [1158, 45] width 154 height 56
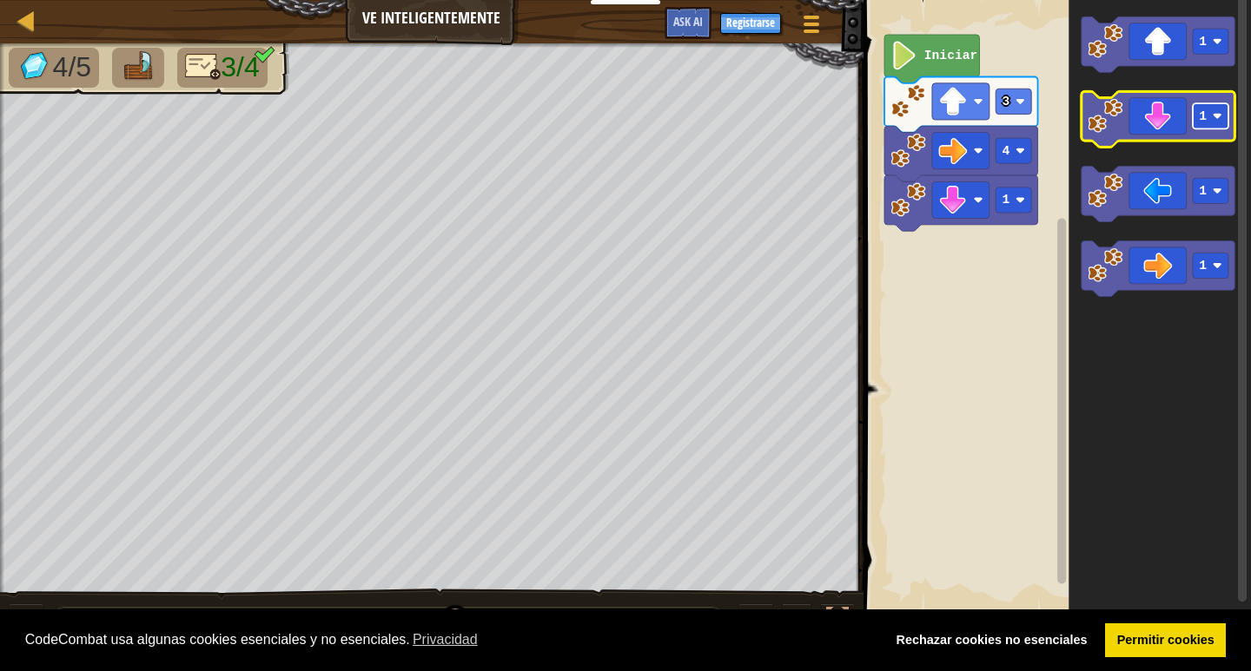
click at [1221, 111] on rect "Espacio de trabajo de Blockly" at bounding box center [1210, 115] width 36 height 25
click at [1179, 125] on icon "Espacio de trabajo de Blockly" at bounding box center [1158, 119] width 154 height 56
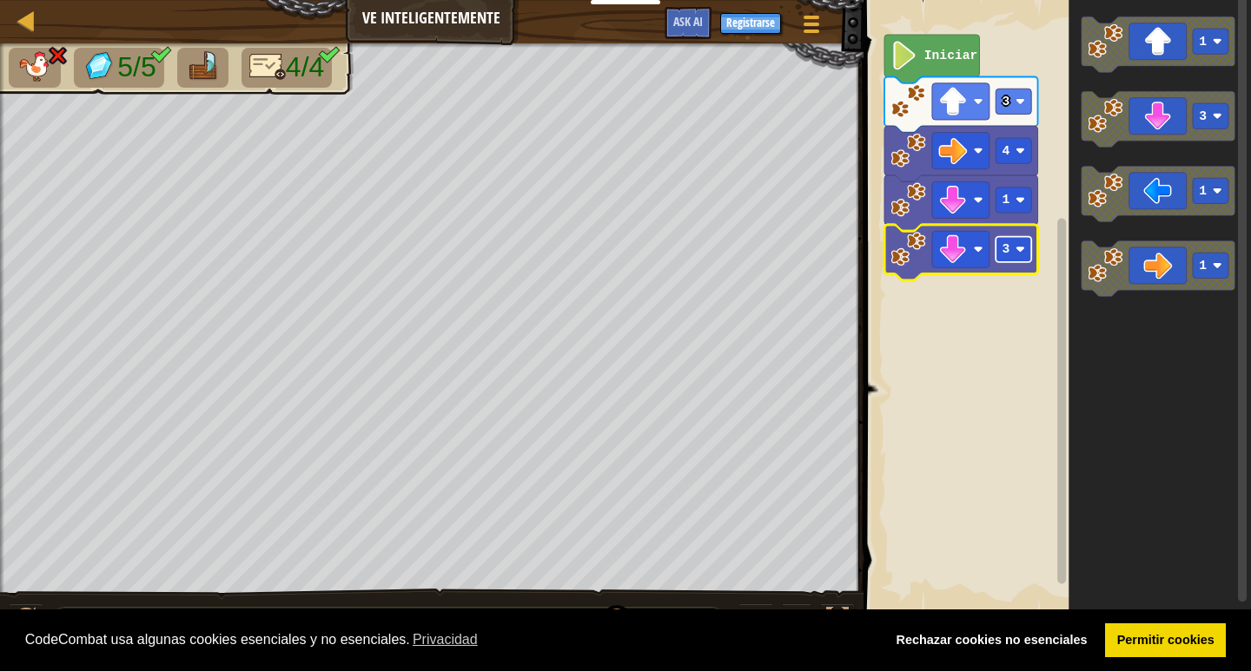
click at [1009, 241] on rect "Espacio de trabajo de Blockly" at bounding box center [1013, 249] width 36 height 25
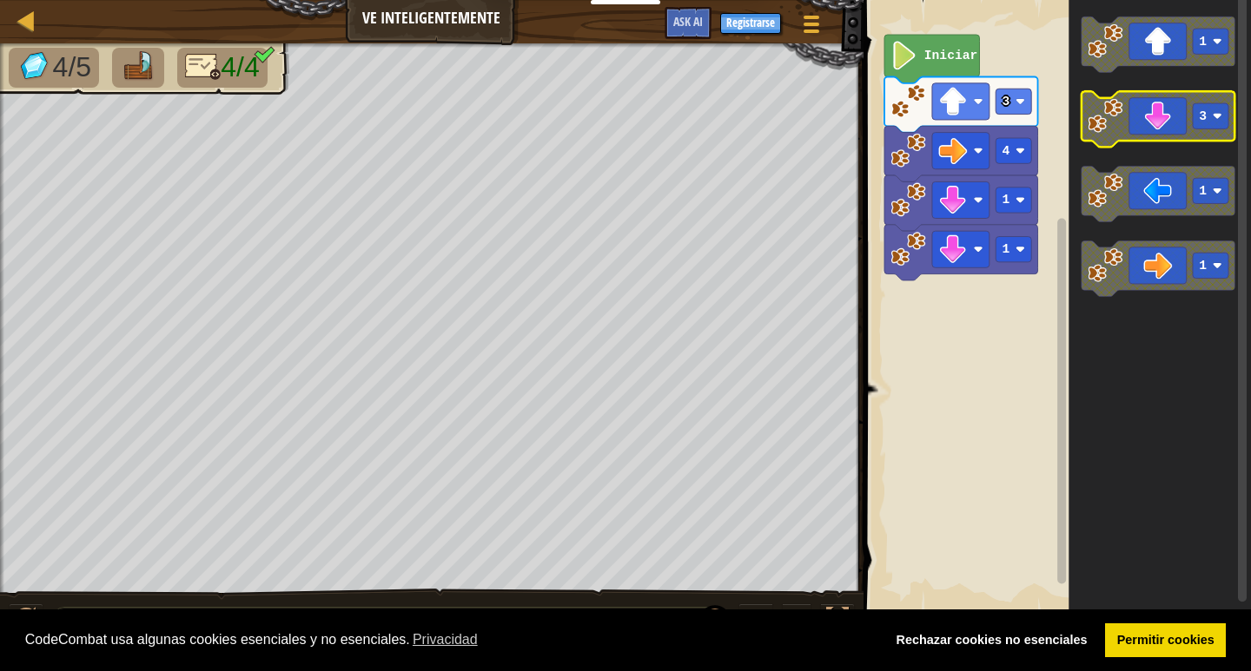
click at [1215, 124] on rect "Espacio de trabajo de Blockly" at bounding box center [1210, 115] width 36 height 25
click at [1139, 122] on icon "Espacio de trabajo de Blockly" at bounding box center [1158, 119] width 154 height 56
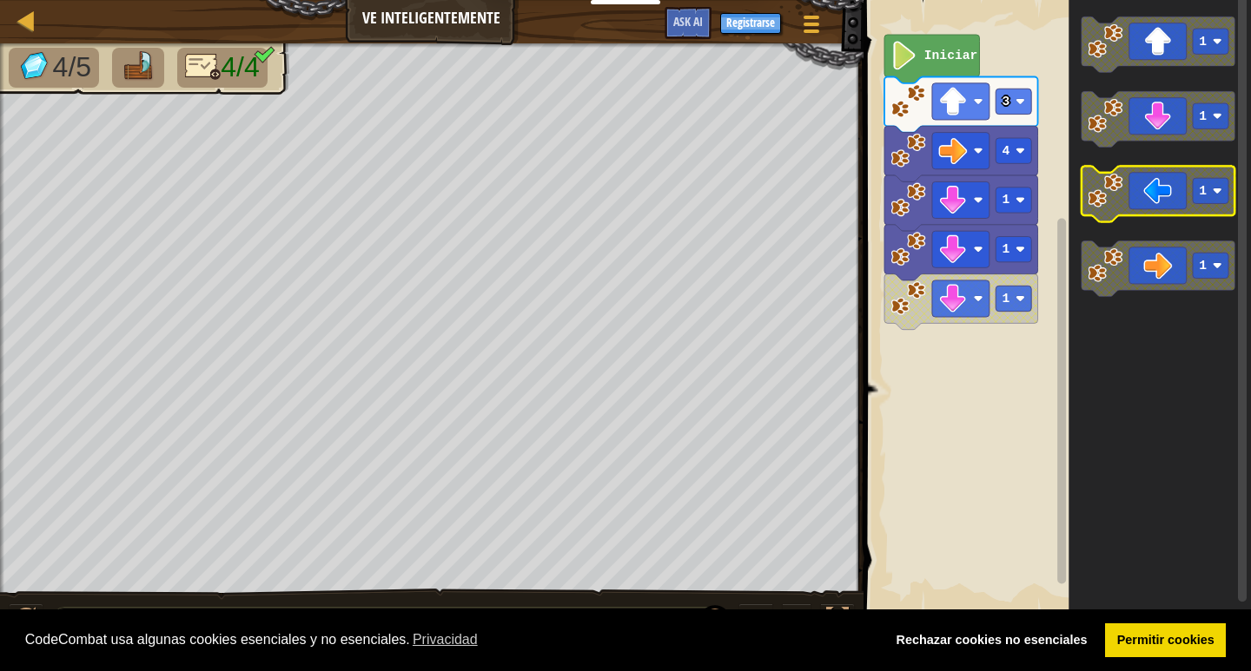
click at [1128, 204] on icon "Espacio de trabajo de Blockly" at bounding box center [1158, 194] width 154 height 56
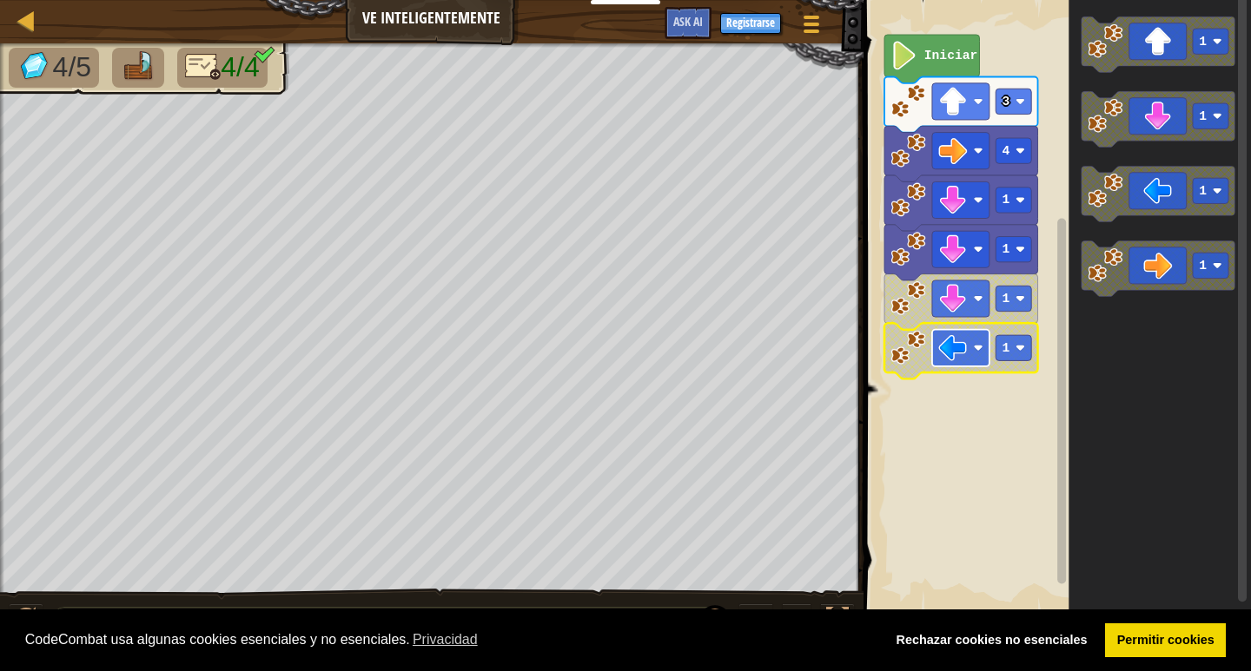
click at [944, 358] on image "Espacio de trabajo de Blockly" at bounding box center [952, 347] width 29 height 29
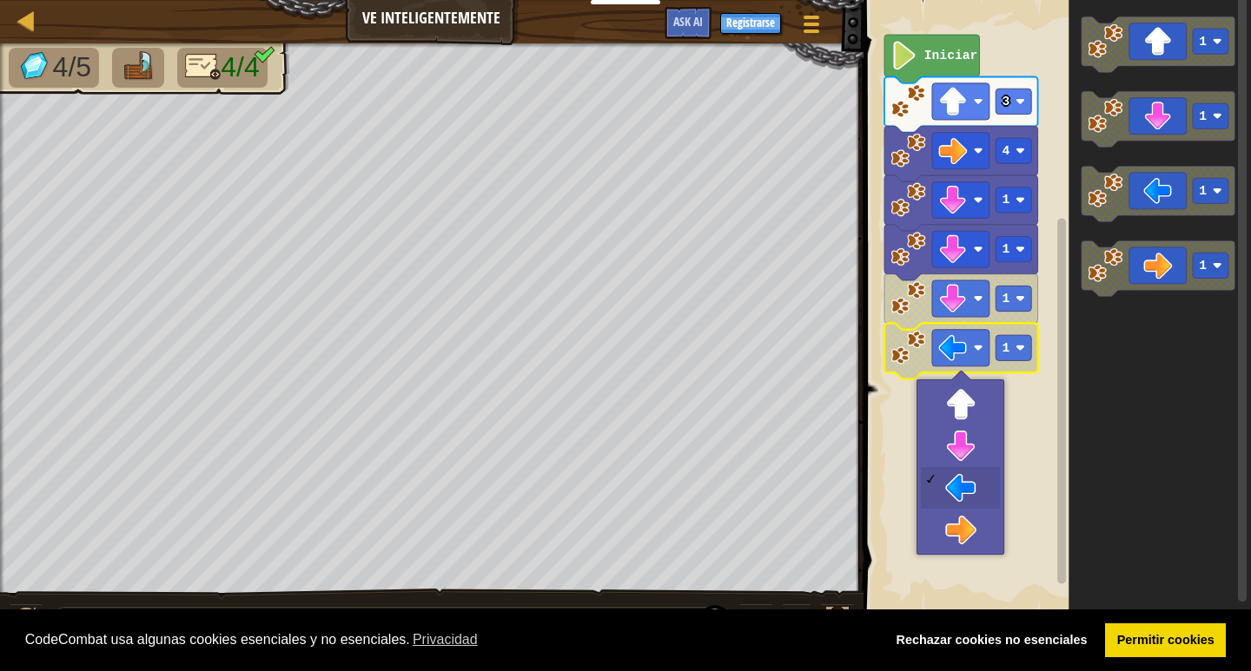
click at [1139, 353] on icon "Espacio de trabajo de Blockly" at bounding box center [1159, 306] width 182 height 631
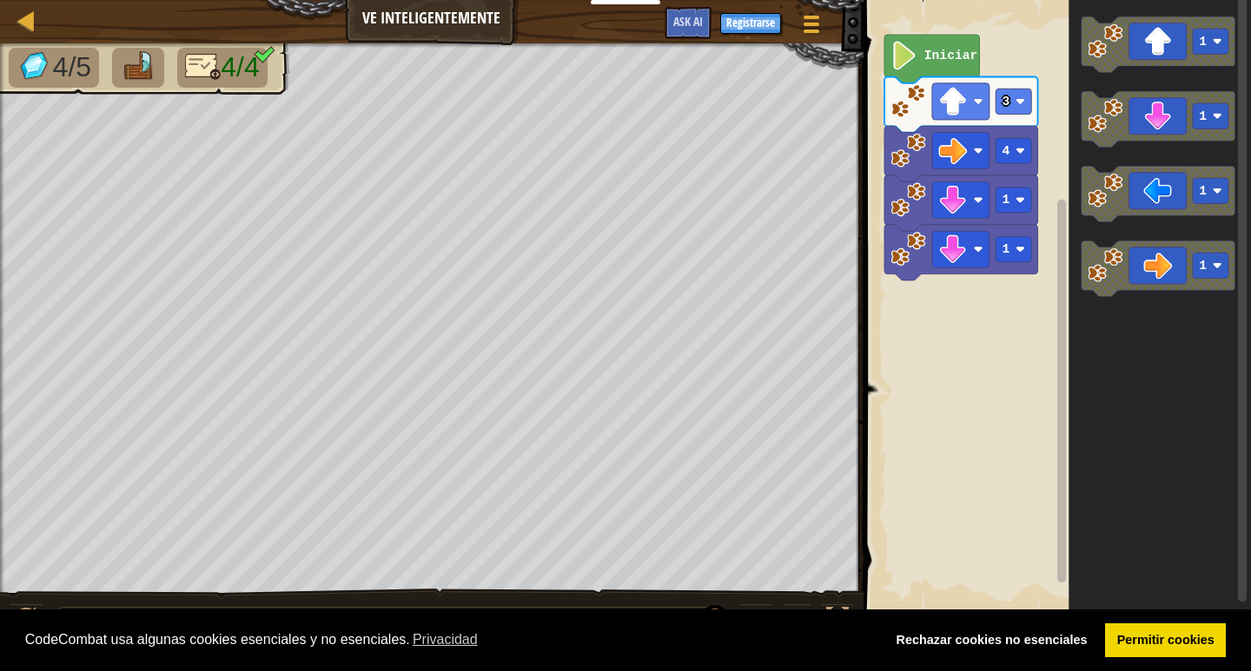
click at [933, 229] on icon "Espacio de trabajo de Blockly" at bounding box center [961, 253] width 154 height 56
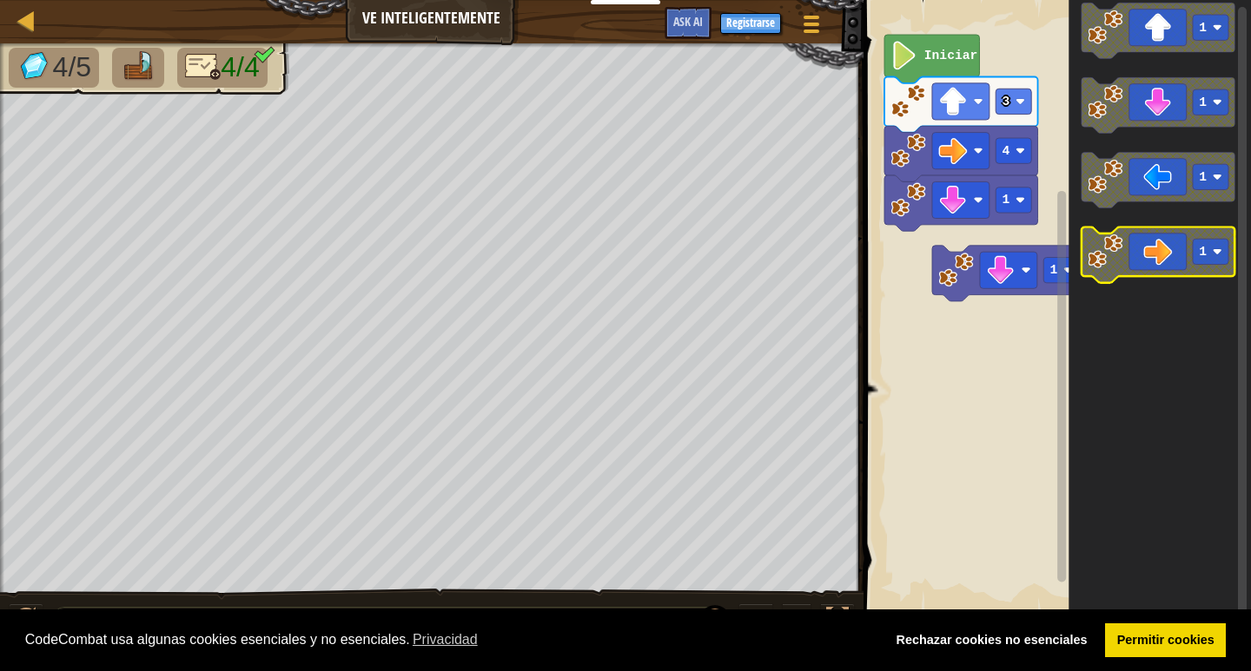
click at [1250, 344] on icon "1 1 1 1" at bounding box center [1159, 306] width 182 height 631
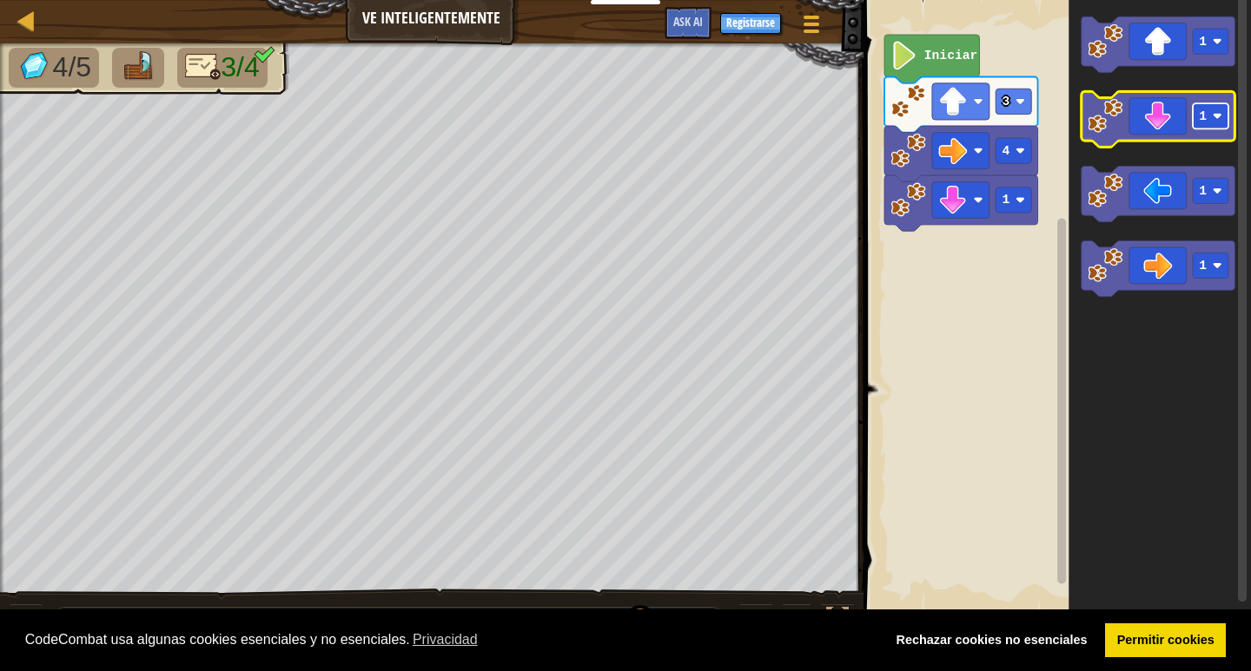
click at [1208, 116] on rect "Espacio de trabajo de Blockly" at bounding box center [1210, 115] width 36 height 25
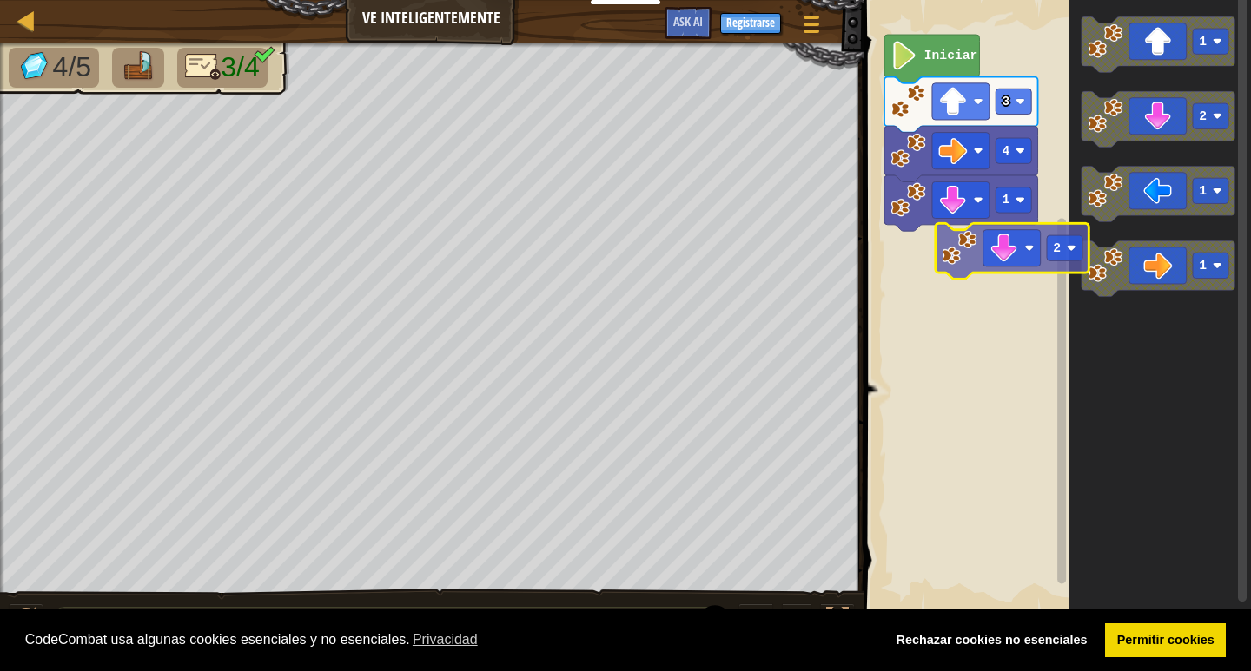
click at [1024, 240] on div "Iniciar 3 4 1 1 2 1 1 2" at bounding box center [1054, 306] width 393 height 631
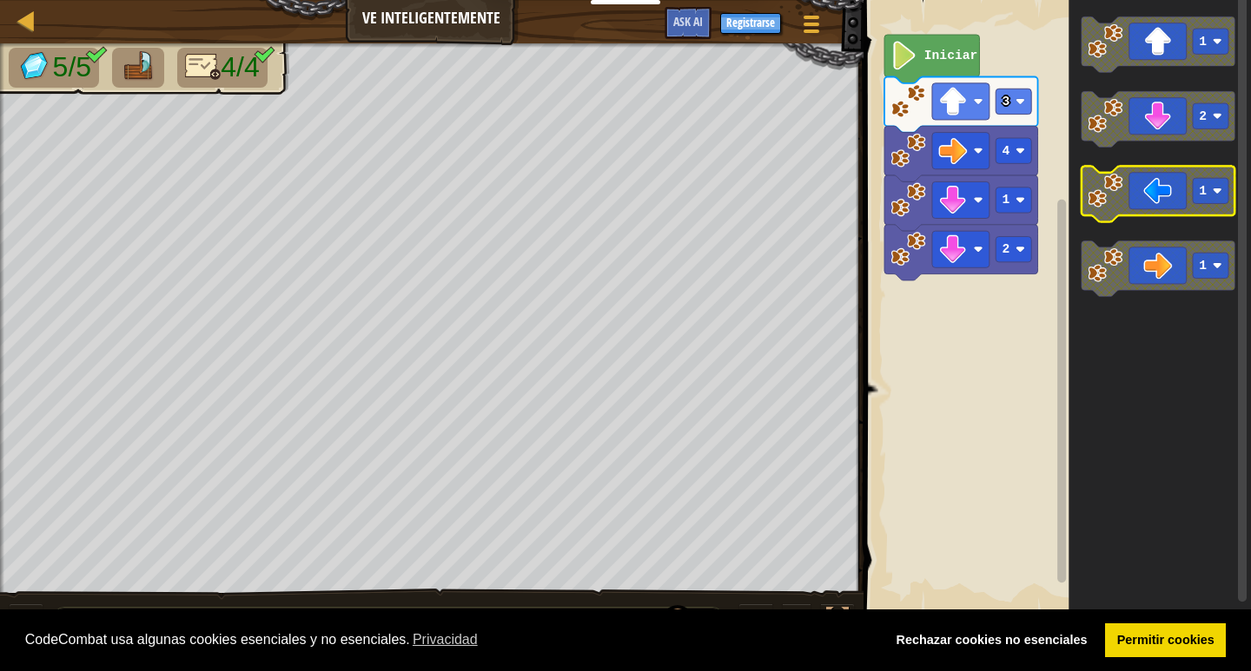
click at [1151, 213] on icon "Espacio de trabajo de Blockly" at bounding box center [1158, 194] width 154 height 56
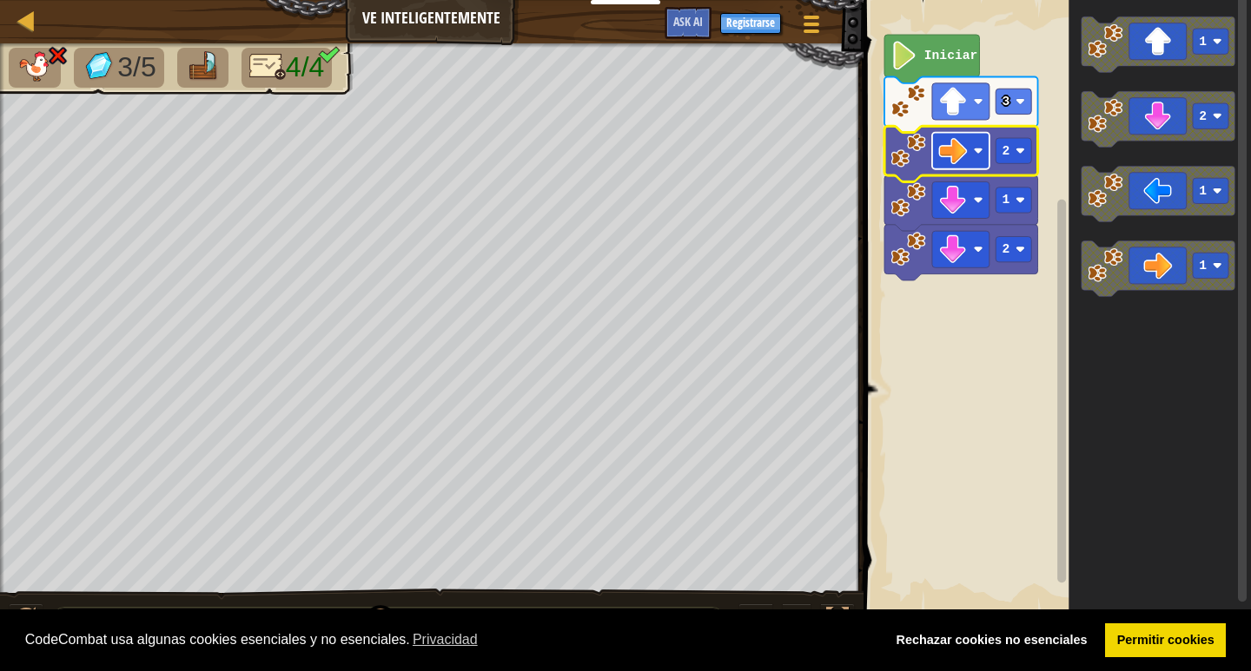
click at [969, 137] on rect "Espacio de trabajo de Blockly" at bounding box center [960, 151] width 57 height 36
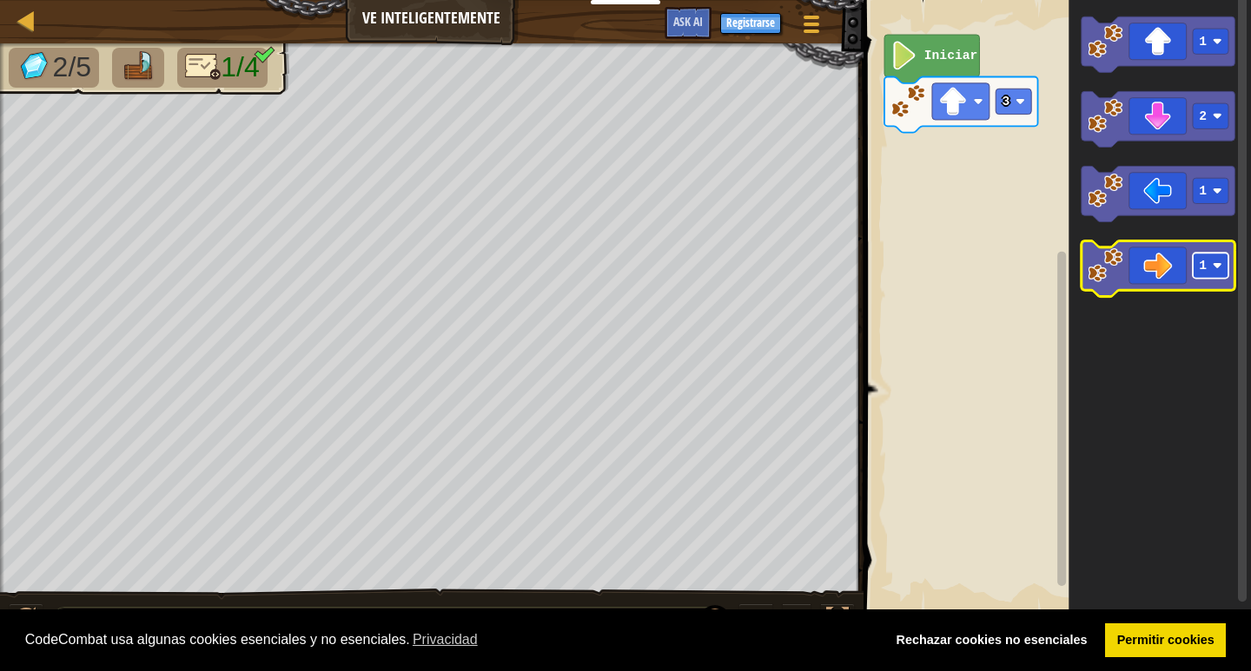
click at [1201, 259] on text "1" at bounding box center [1203, 266] width 8 height 14
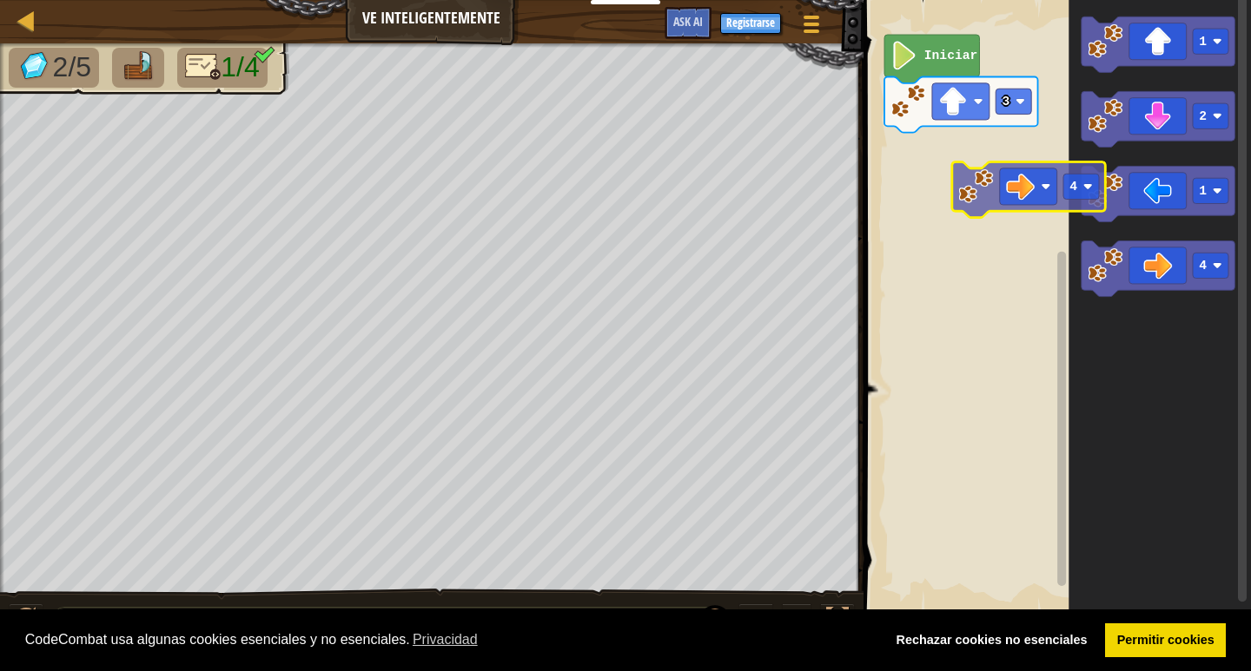
click at [939, 176] on div "Iniciar 3 1 2 1 4 4" at bounding box center [1054, 306] width 393 height 631
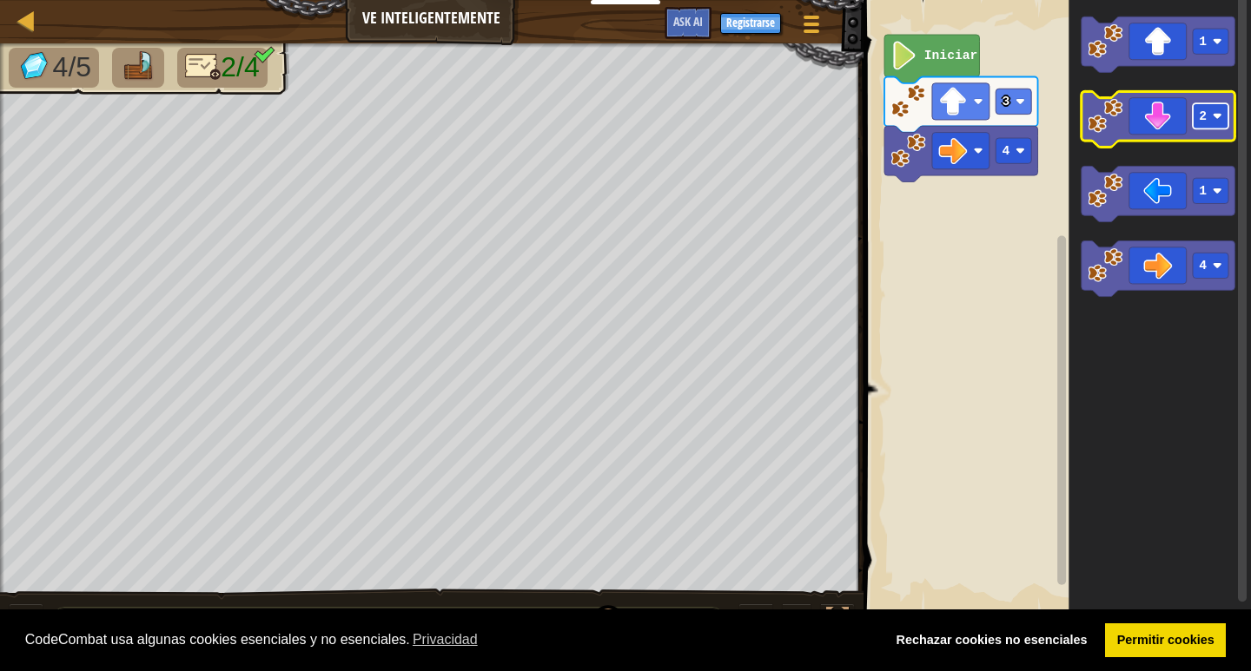
click at [1198, 118] on rect "Espacio de trabajo de Blockly" at bounding box center [1210, 115] width 36 height 25
click at [1227, 109] on rect "Espacio de trabajo de Blockly" at bounding box center [1210, 115] width 36 height 25
click at [1142, 129] on icon "Espacio de trabajo de Blockly" at bounding box center [1158, 119] width 154 height 56
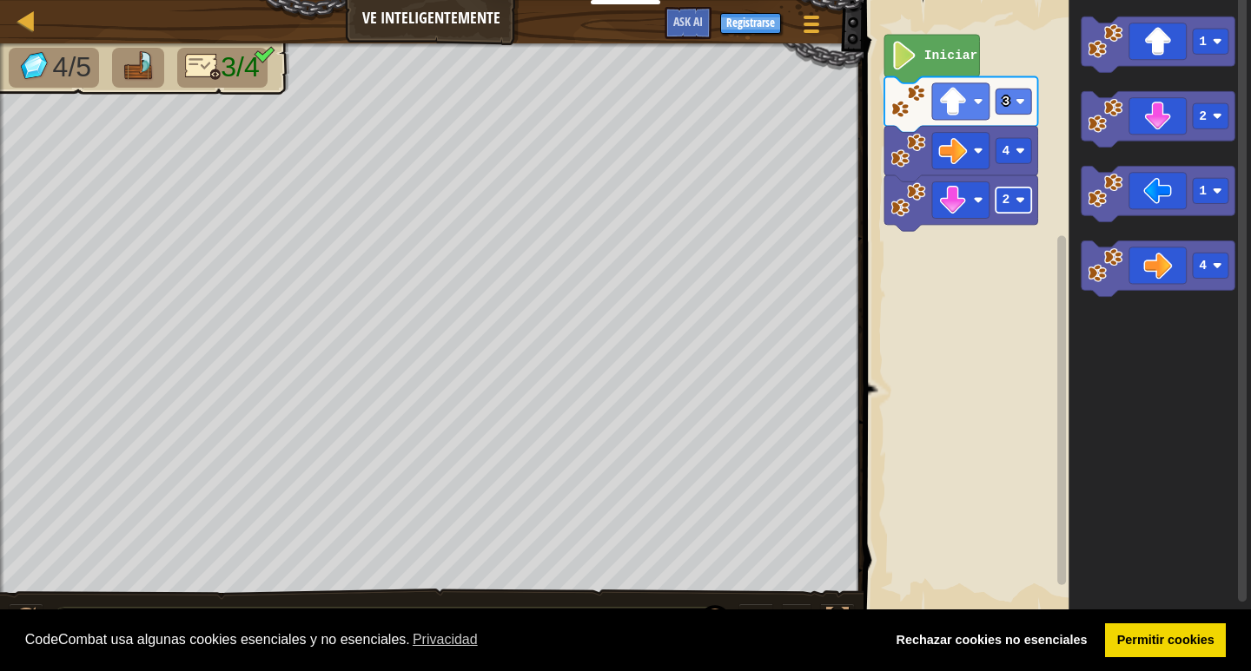
click at [1020, 196] on image "Espacio de trabajo de Blockly" at bounding box center [1020, 200] width 10 height 10
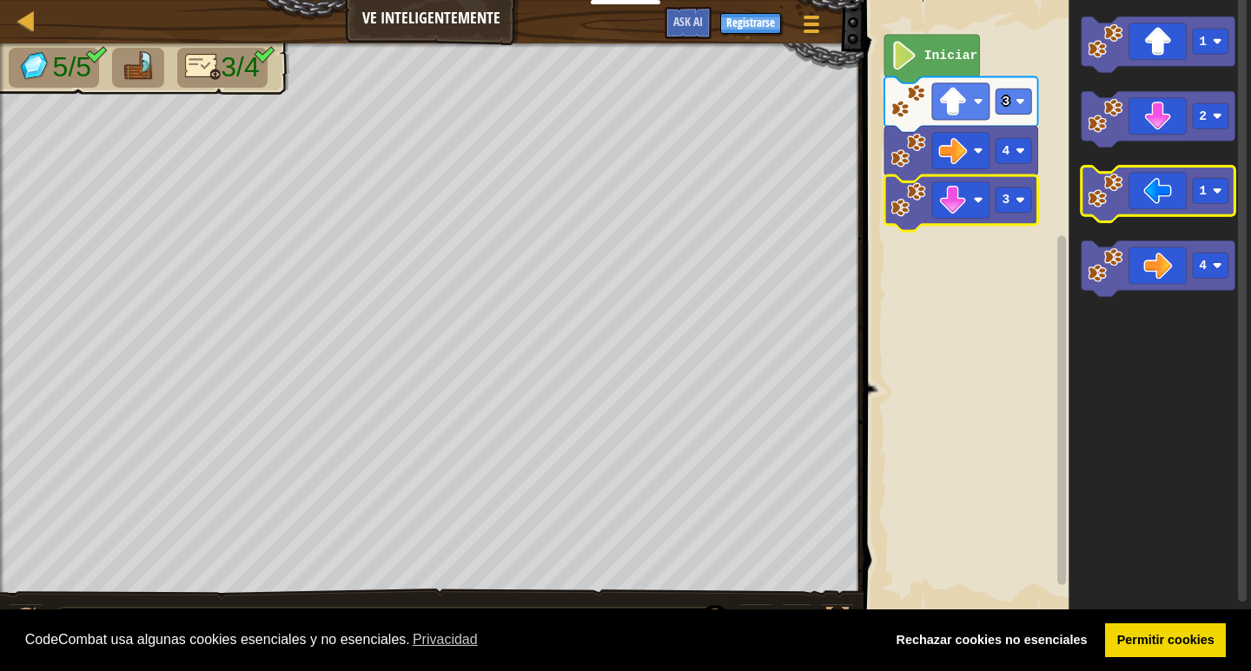
click at [1116, 186] on image "Espacio de trabajo de Blockly" at bounding box center [1104, 190] width 35 height 35
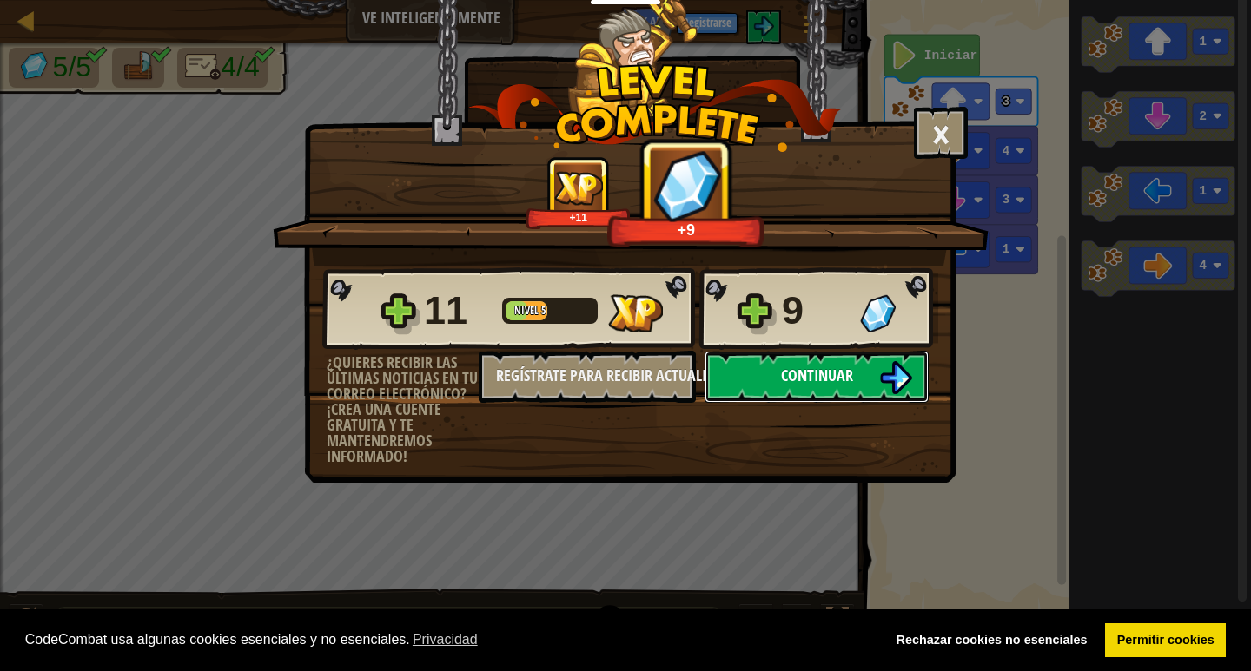
click at [829, 387] on button "Continuar" at bounding box center [816, 377] width 224 height 52
